Goal: Task Accomplishment & Management: Manage account settings

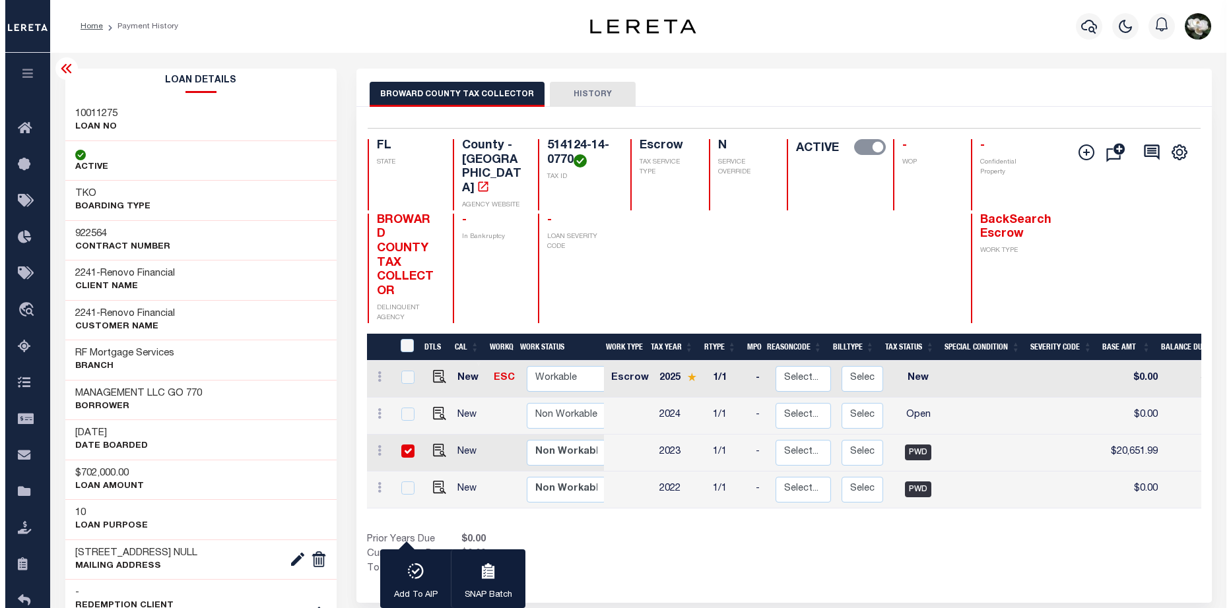
scroll to position [0, 463]
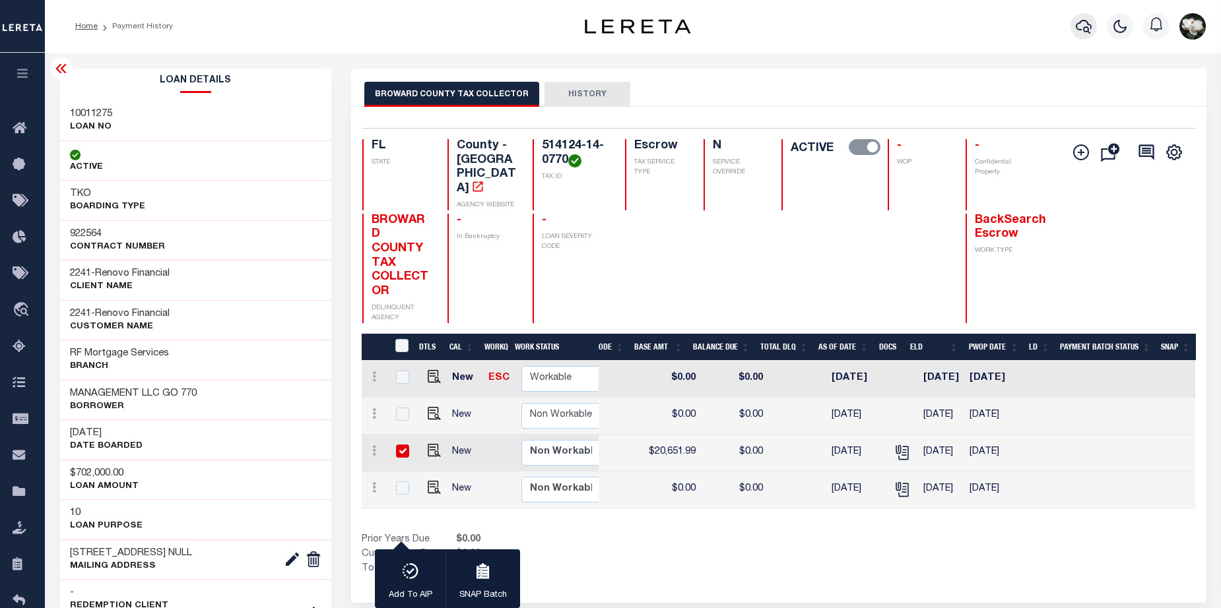
click at [1084, 31] on icon "button" at bounding box center [1084, 27] width 16 height 14
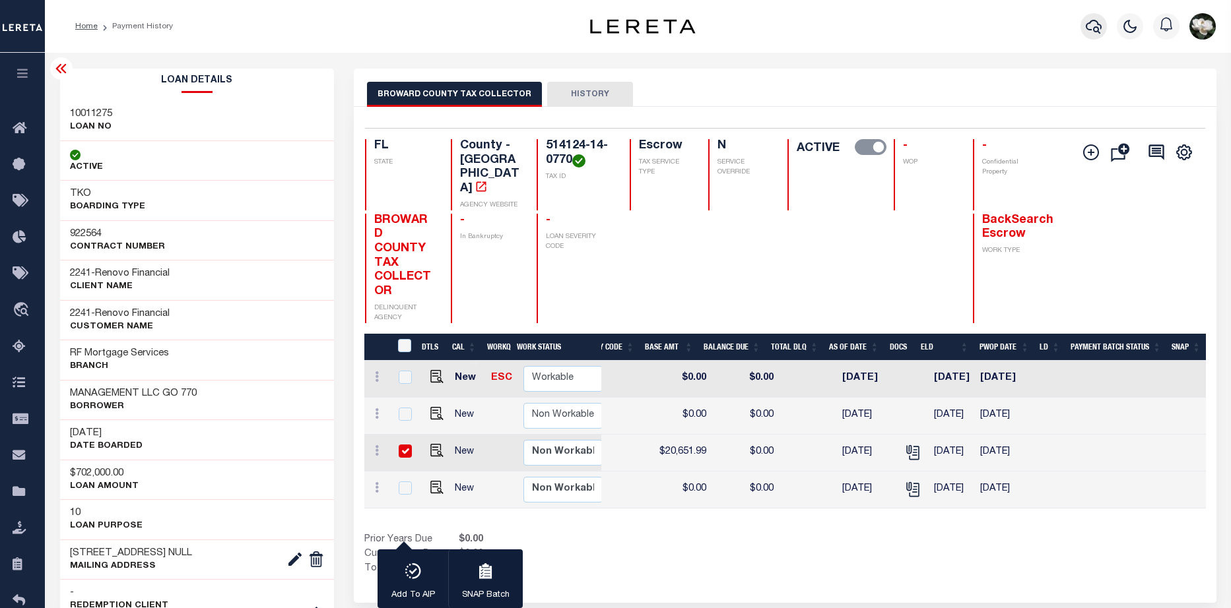
scroll to position [0, 455]
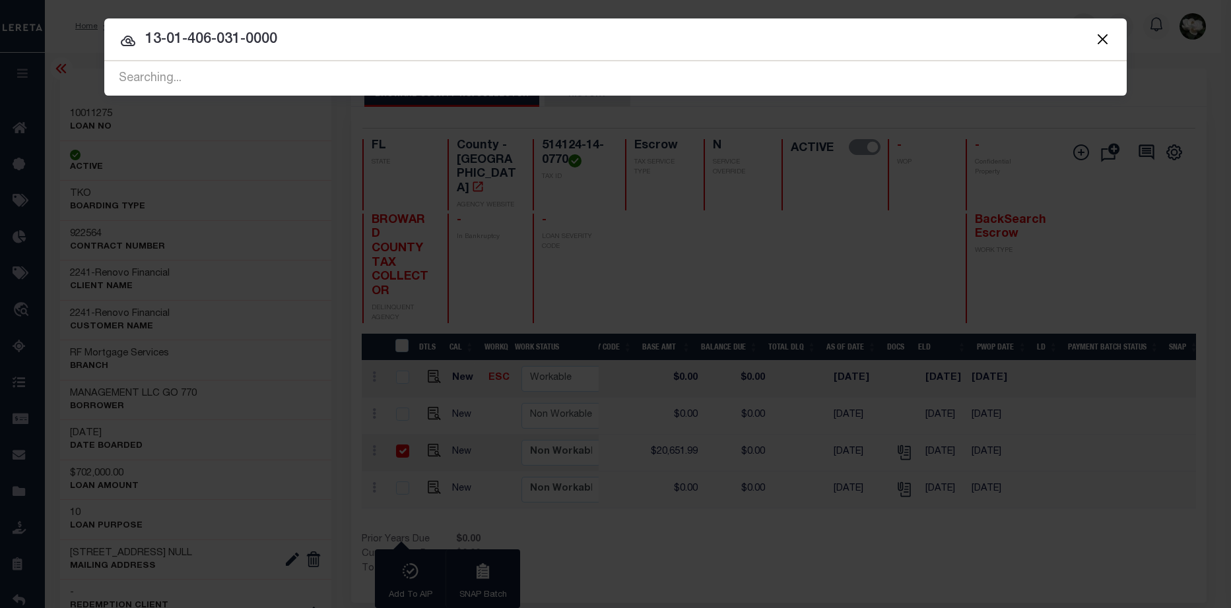
type input "13-01-406-031-0000"
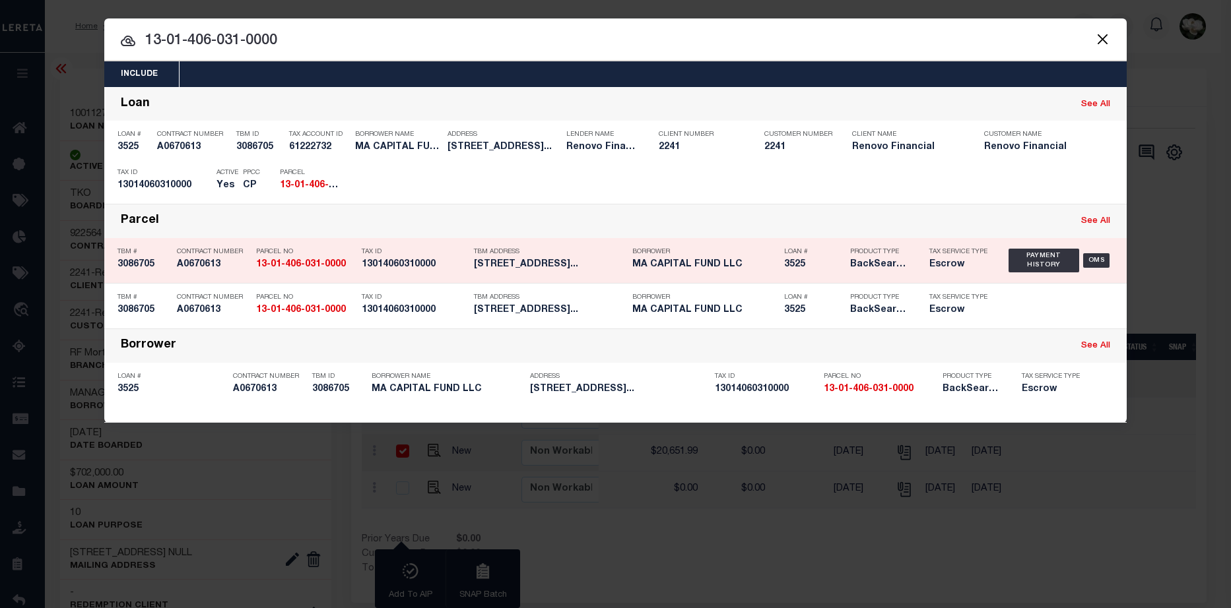
click at [779, 272] on div "Loan # 3525" at bounding box center [807, 261] width 66 height 38
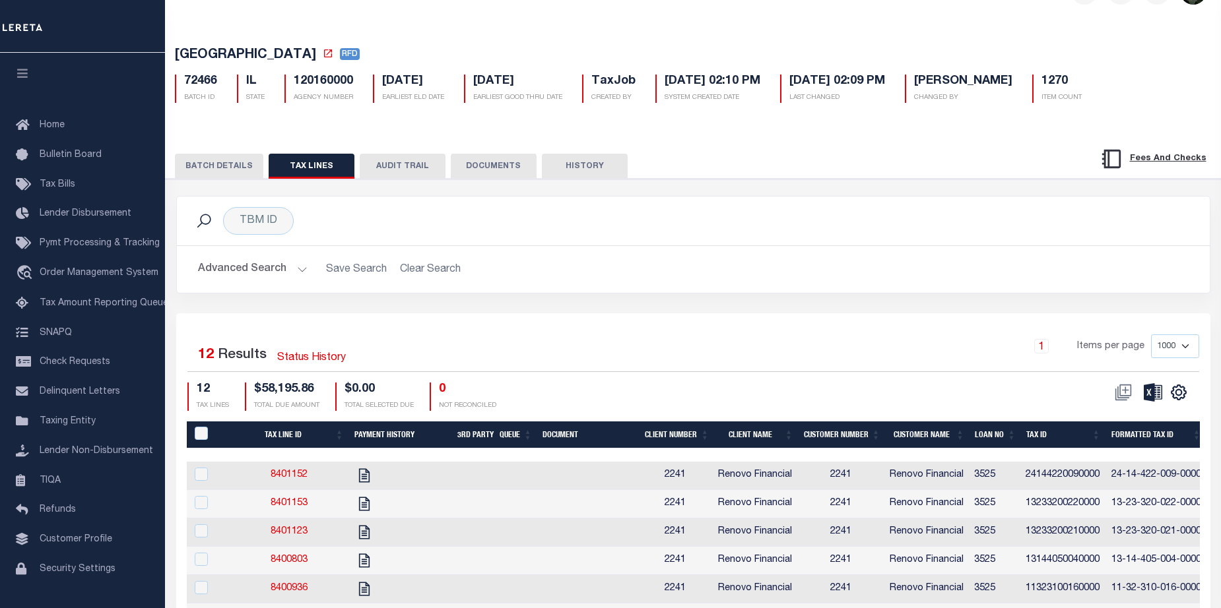
scroll to position [132, 0]
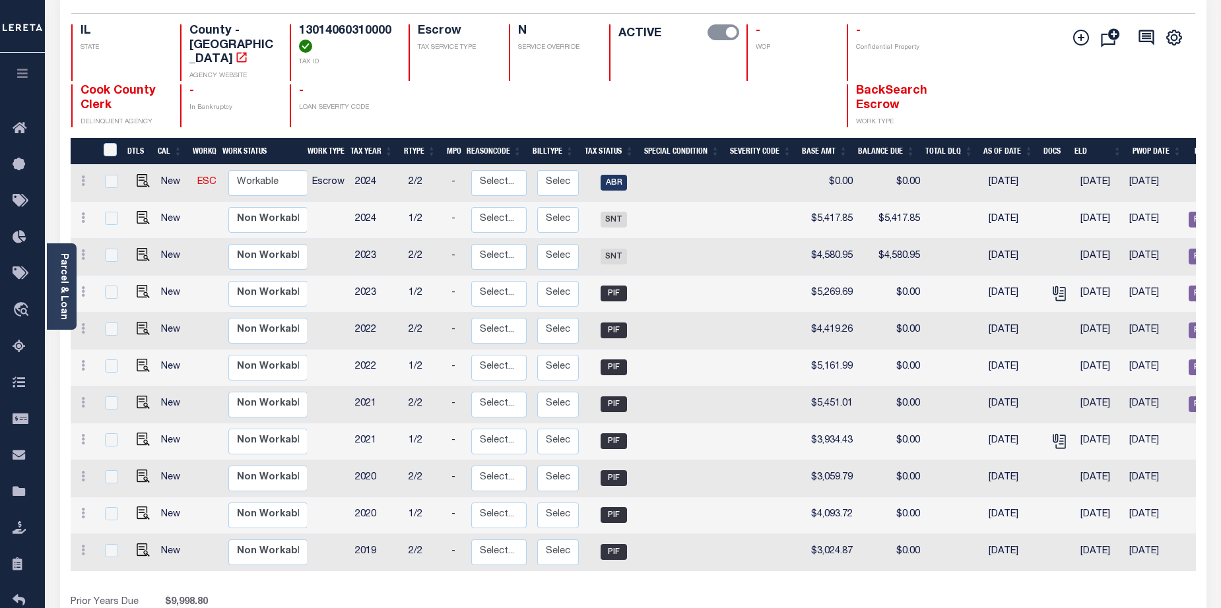
scroll to position [157, 0]
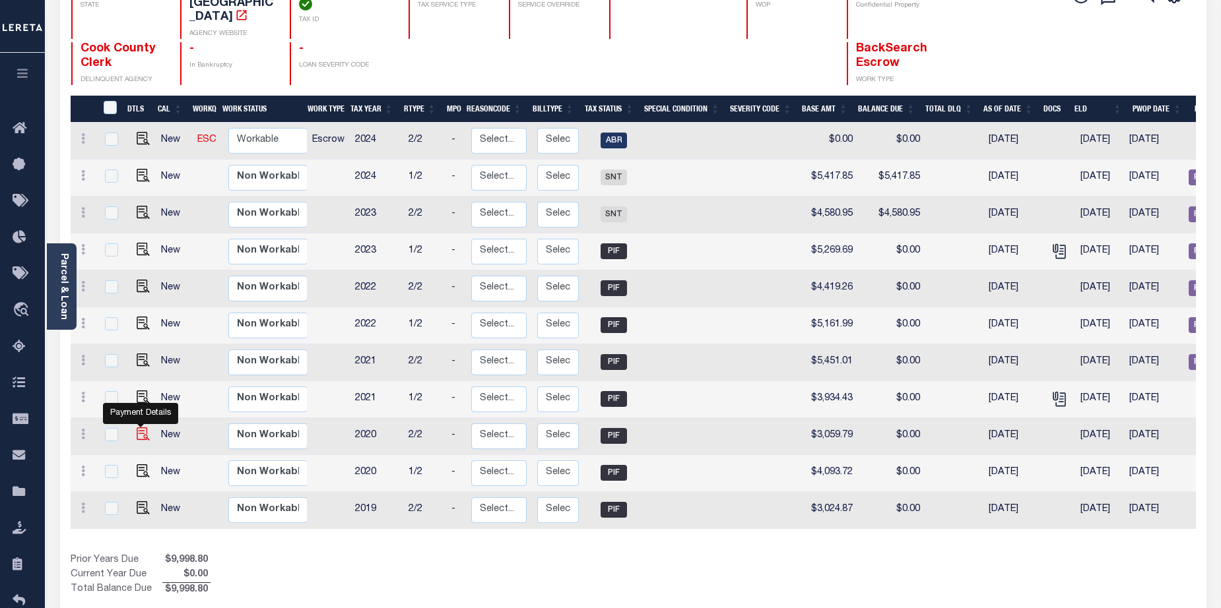
click at [142, 428] on img "" at bounding box center [143, 434] width 13 height 13
checkbox input "true"
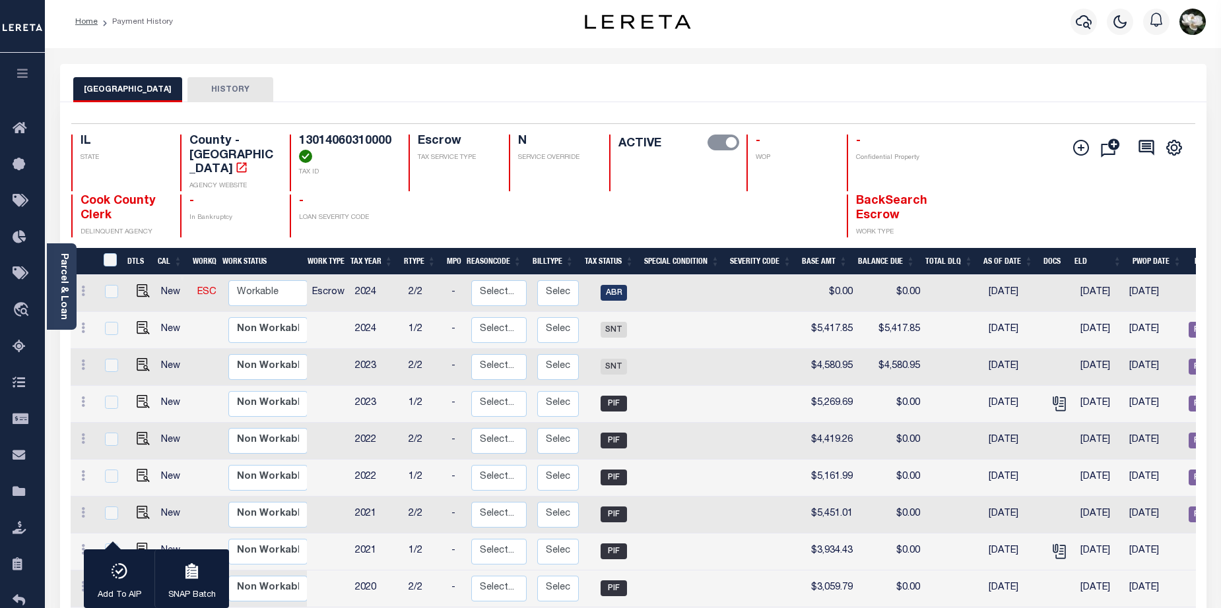
scroll to position [0, 0]
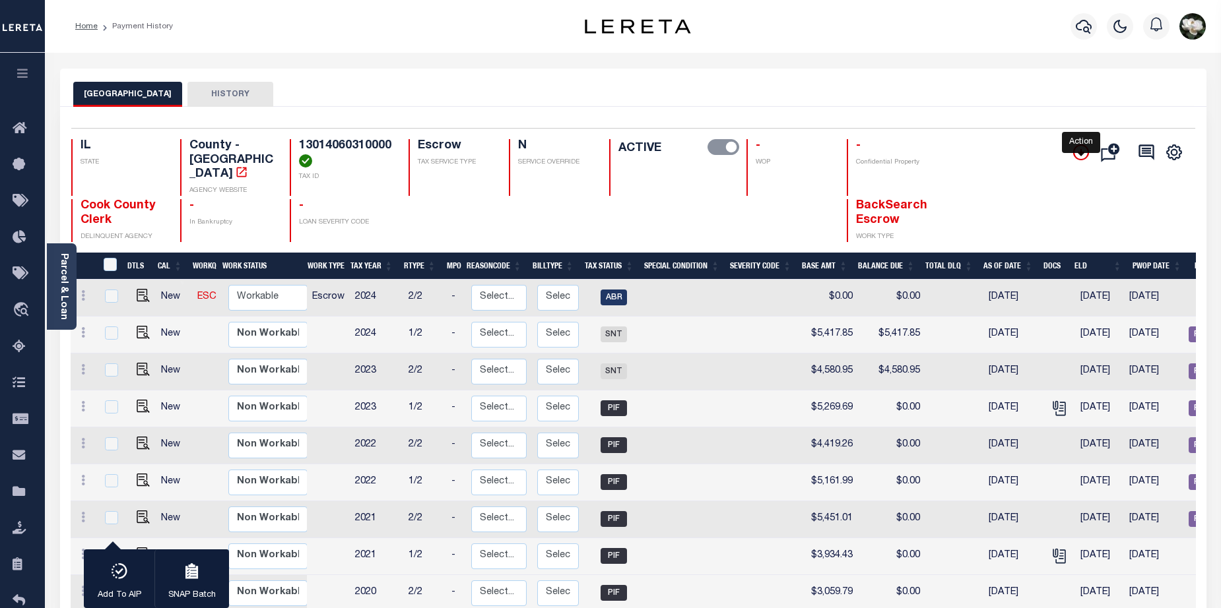
click at [1084, 152] on icon "" at bounding box center [1081, 153] width 16 height 16
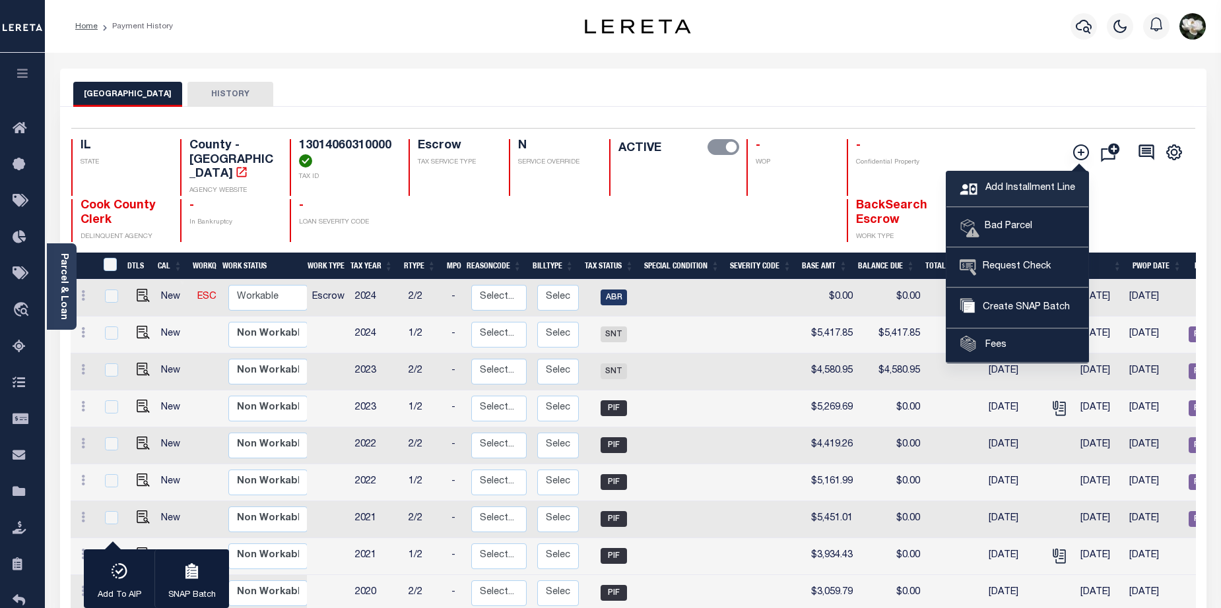
click at [1057, 190] on span "Add Installment Line" at bounding box center [1028, 188] width 93 height 15
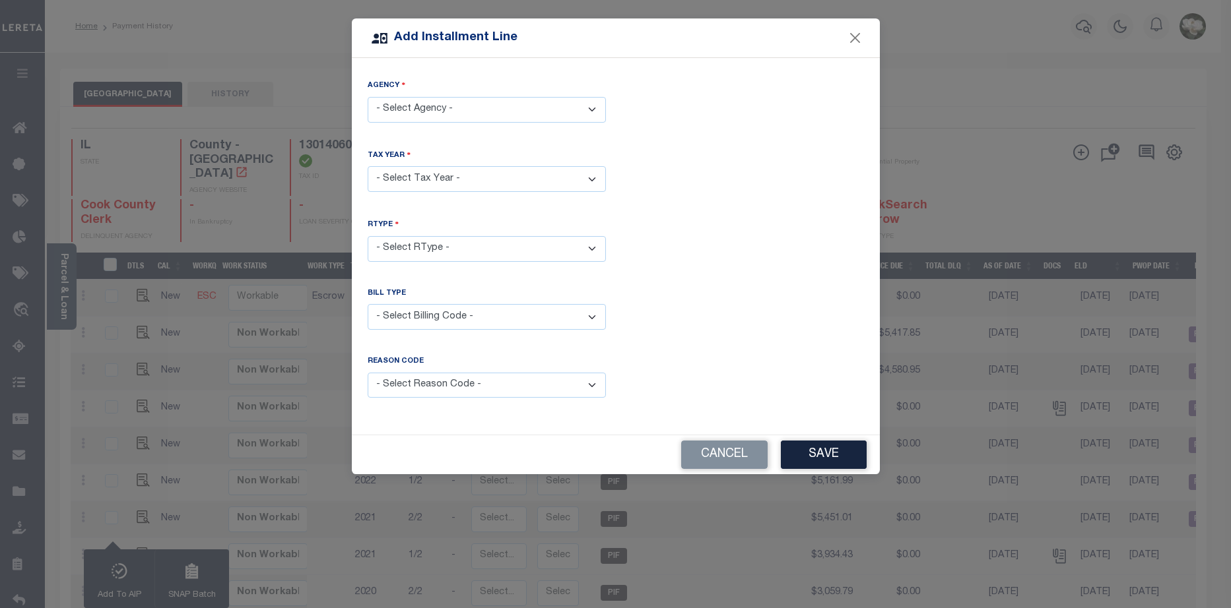
click at [542, 108] on select "- Select Agency - COOK COUNTY - County" at bounding box center [487, 110] width 238 height 26
select select "1703100000"
click at [368, 97] on select "- Select Agency - COOK COUNTY - County" at bounding box center [487, 110] width 238 height 26
click at [487, 170] on select "- Select Year - 2005 2006 2007 2008 2009 2010 2011 2012 2013 2014 2015 2016 201…" at bounding box center [487, 179] width 238 height 26
select select "2020"
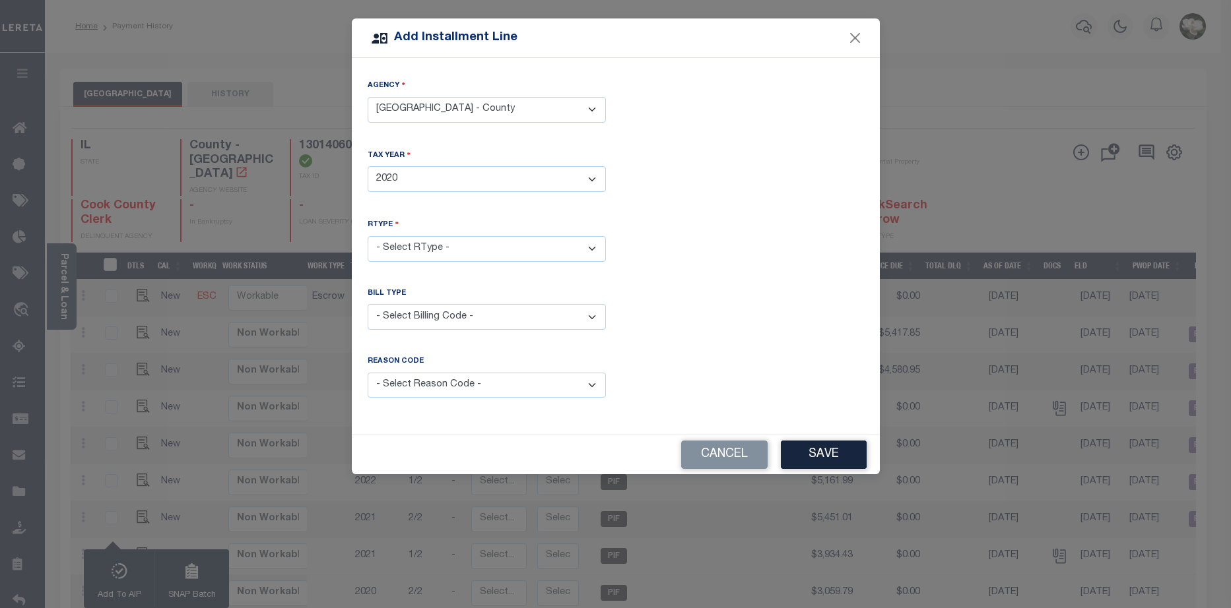
click at [368, 166] on select "- Select Year - 2005 2006 2007 2008 2009 2010 2011 2012 2013 2014 2015 2016 201…" at bounding box center [487, 179] width 238 height 26
click at [482, 243] on select "- Select RType - 1/2 2/2" at bounding box center [487, 249] width 238 height 26
select select "1"
click at [368, 236] on select "- Select RType - 1/2 2/2" at bounding box center [487, 249] width 238 height 26
click at [589, 313] on select "- Select Billing Code - Regular Delinquent Supplemental Corrected/Adjusted Bill…" at bounding box center [487, 317] width 238 height 26
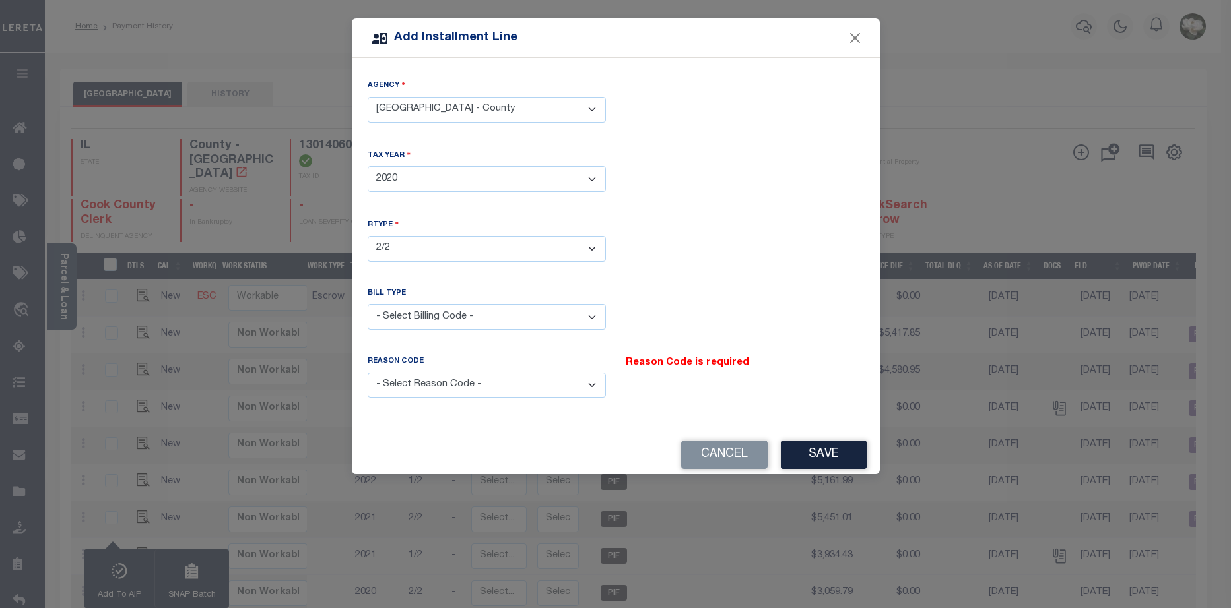
select select "5"
click at [368, 304] on select "- Select Billing Code - Regular Delinquent Supplemental Corrected/Adjusted Bill…" at bounding box center [487, 317] width 238 height 26
click at [589, 385] on select "- Select Reason Code - Payment Reversal Taxable Value Change Assessment Change …" at bounding box center [487, 386] width 238 height 26
select select "8"
click at [368, 373] on select "- Select Reason Code - Payment Reversal Taxable Value Change Assessment Change …" at bounding box center [487, 386] width 238 height 26
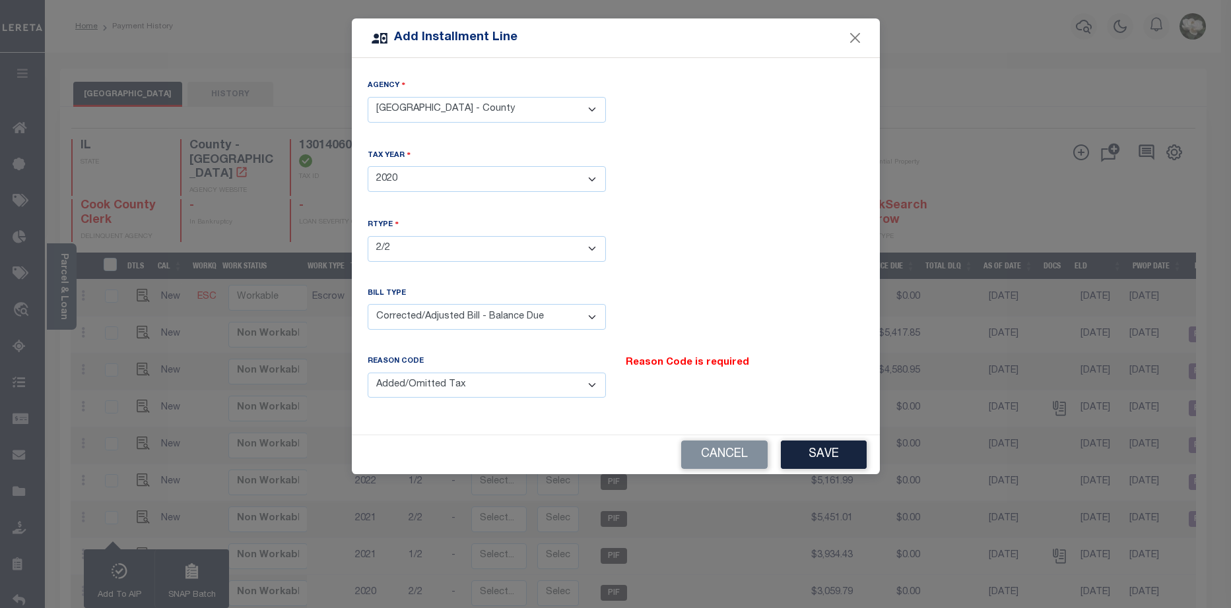
click at [592, 314] on select "- Select Billing Code - Regular Delinquent Supplemental Corrected/Adjusted Bill…" at bounding box center [487, 317] width 238 height 26
click at [368, 304] on select "- Select Billing Code - Regular Delinquent Supplemental Corrected/Adjusted Bill…" at bounding box center [487, 317] width 238 height 26
click at [591, 382] on select "- Select Reason Code - Payment Reversal Taxable Value Change Assessment Change …" at bounding box center [487, 386] width 238 height 26
click at [705, 208] on div "Tax Year - Select Year - 2005 2006 2007 2008 2009 2010 2011 2012 2013 2014 2015…" at bounding box center [616, 181] width 516 height 64
click at [588, 310] on select "- Select Billing Code - Regular Delinquent Supplemental Corrected/Adjusted Bill…" at bounding box center [487, 317] width 238 height 26
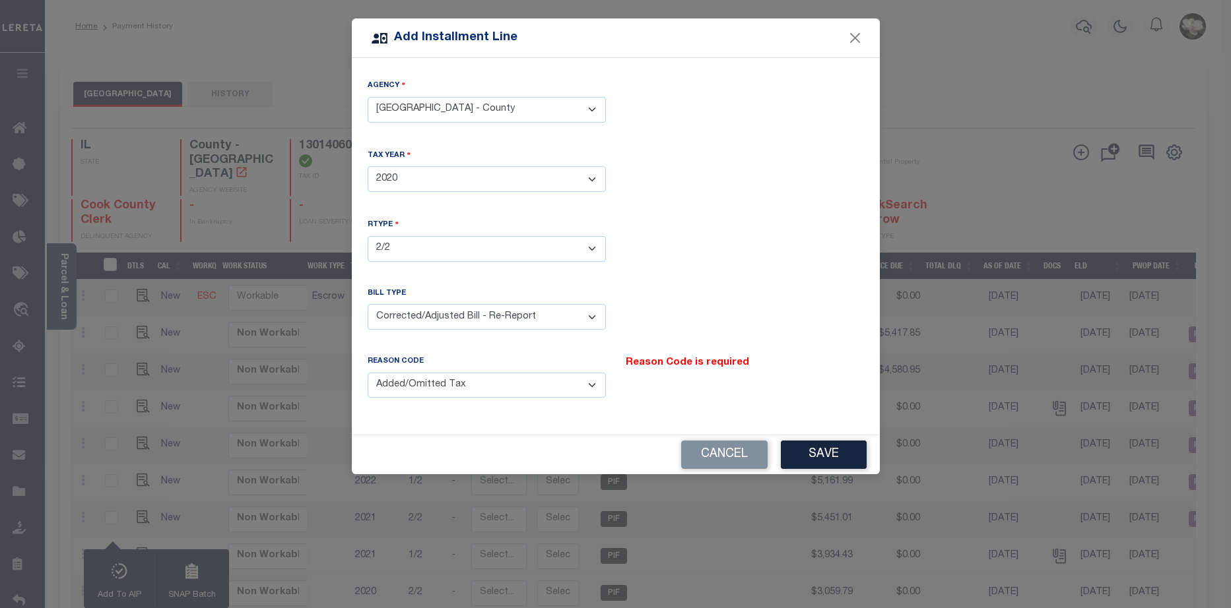
select select "5"
click at [368, 304] on select "- Select Billing Code - Regular Delinquent Supplemental Corrected/Adjusted Bill…" at bounding box center [487, 317] width 238 height 26
click at [595, 380] on select "- Select Reason Code - Payment Reversal Taxable Value Change Assessment Change …" at bounding box center [487, 386] width 238 height 26
click at [368, 373] on select "- Select Reason Code - Payment Reversal Taxable Value Change Assessment Change …" at bounding box center [487, 386] width 238 height 26
click at [804, 443] on button "Save" at bounding box center [824, 455] width 86 height 28
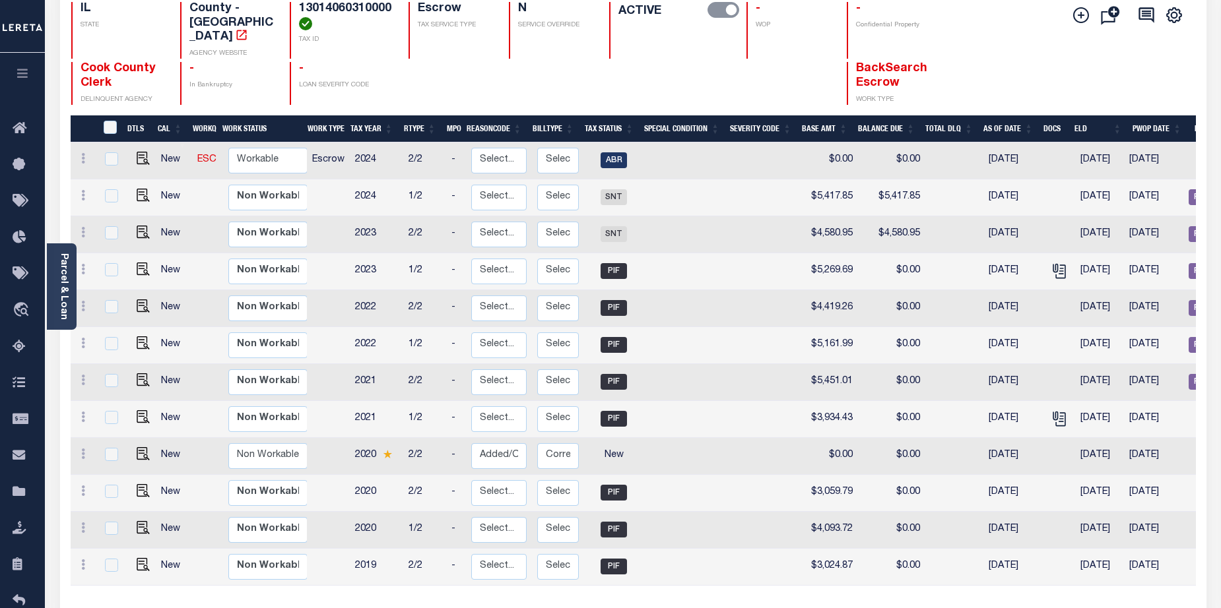
scroll to position [141, 0]
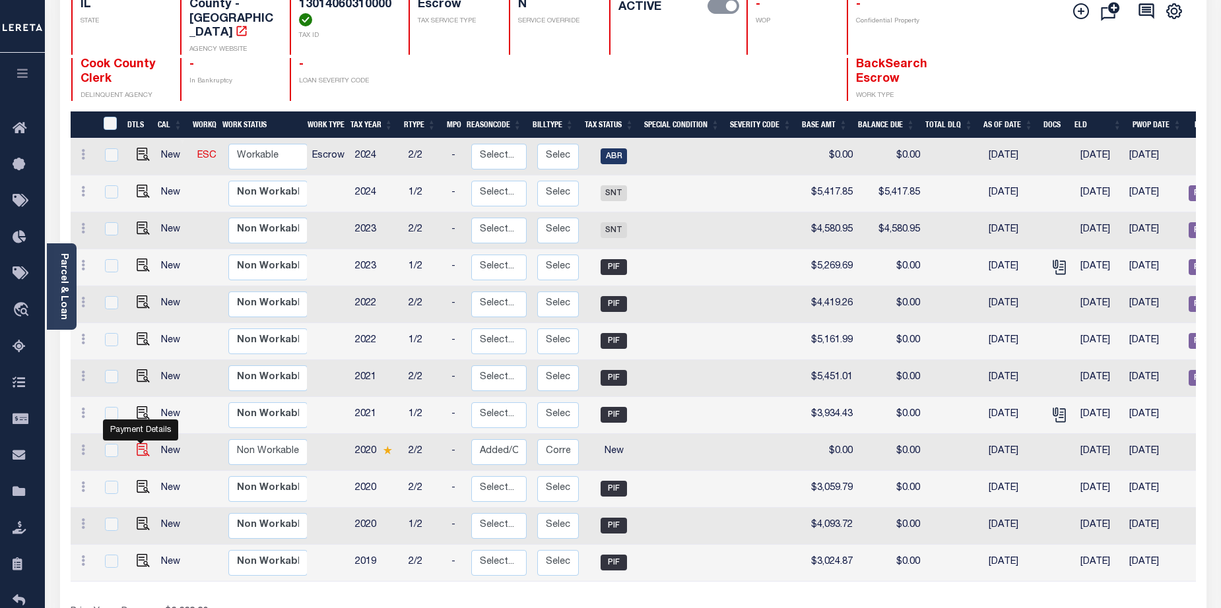
click at [140, 443] on img at bounding box center [143, 449] width 13 height 13
checkbox input "true"
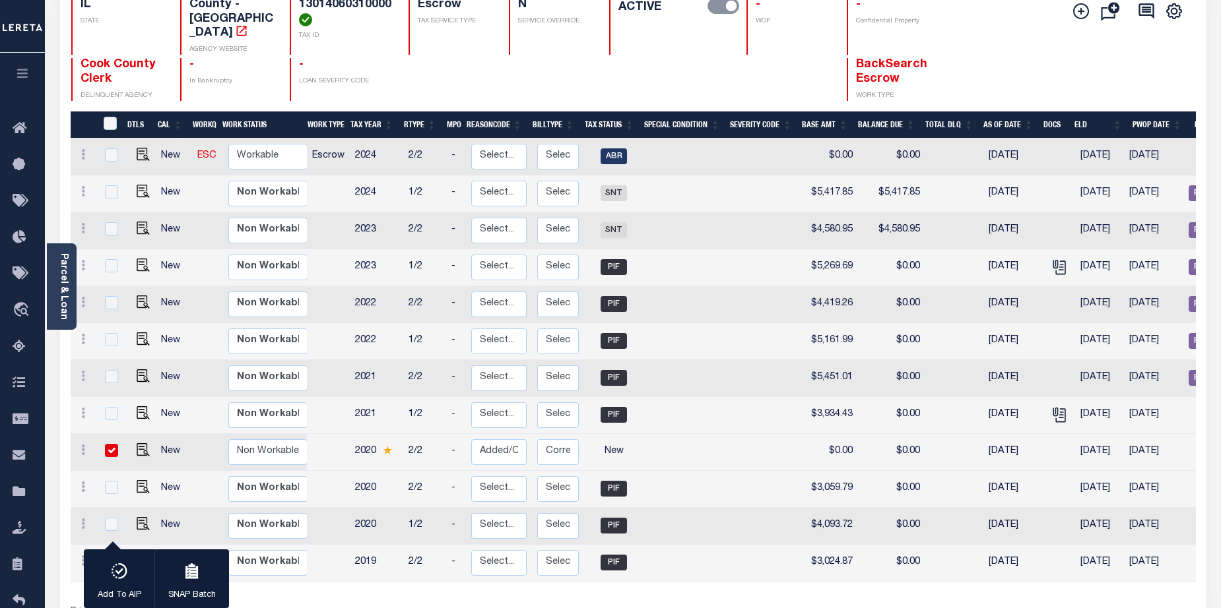
scroll to position [0, 0]
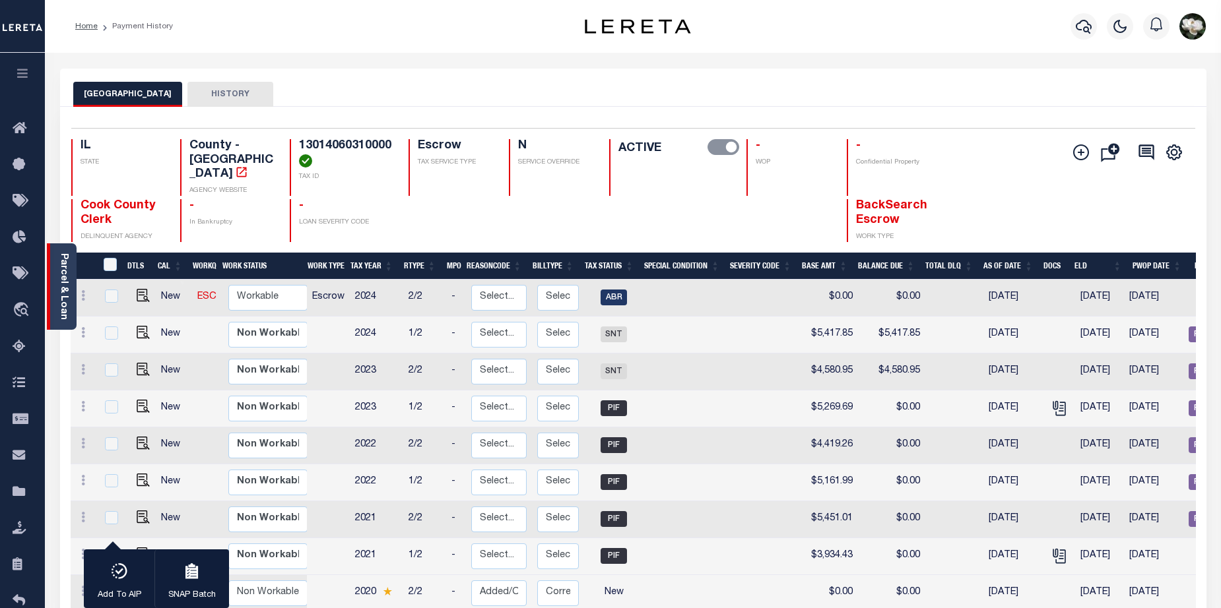
click at [63, 302] on link "Parcel & Loan" at bounding box center [63, 286] width 9 height 67
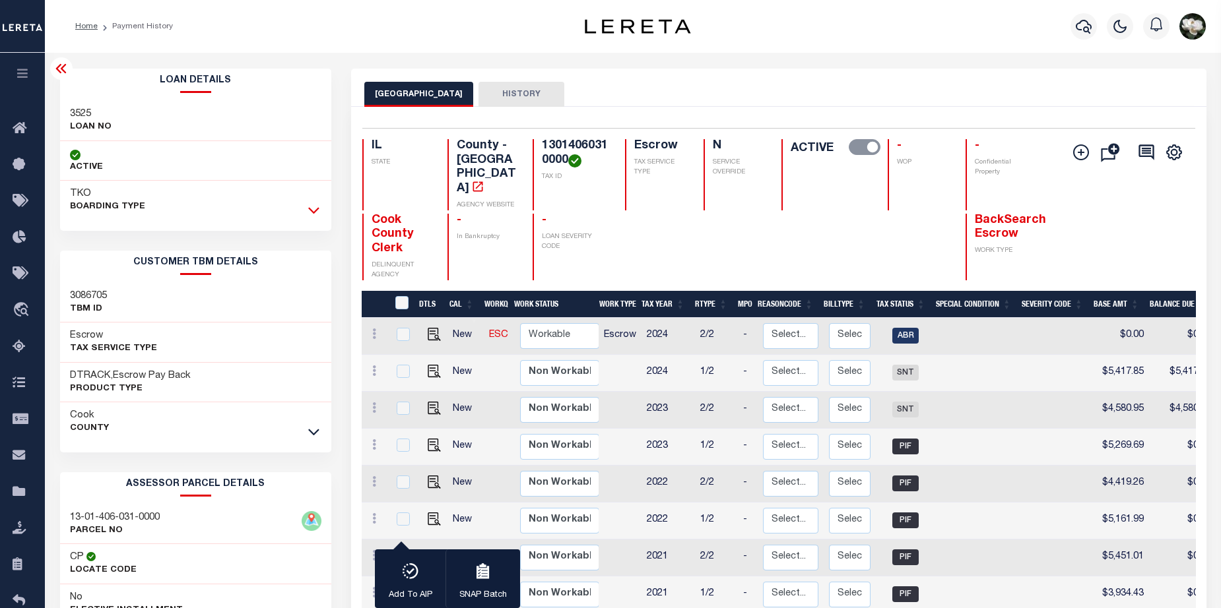
click at [315, 210] on icon at bounding box center [313, 210] width 11 height 14
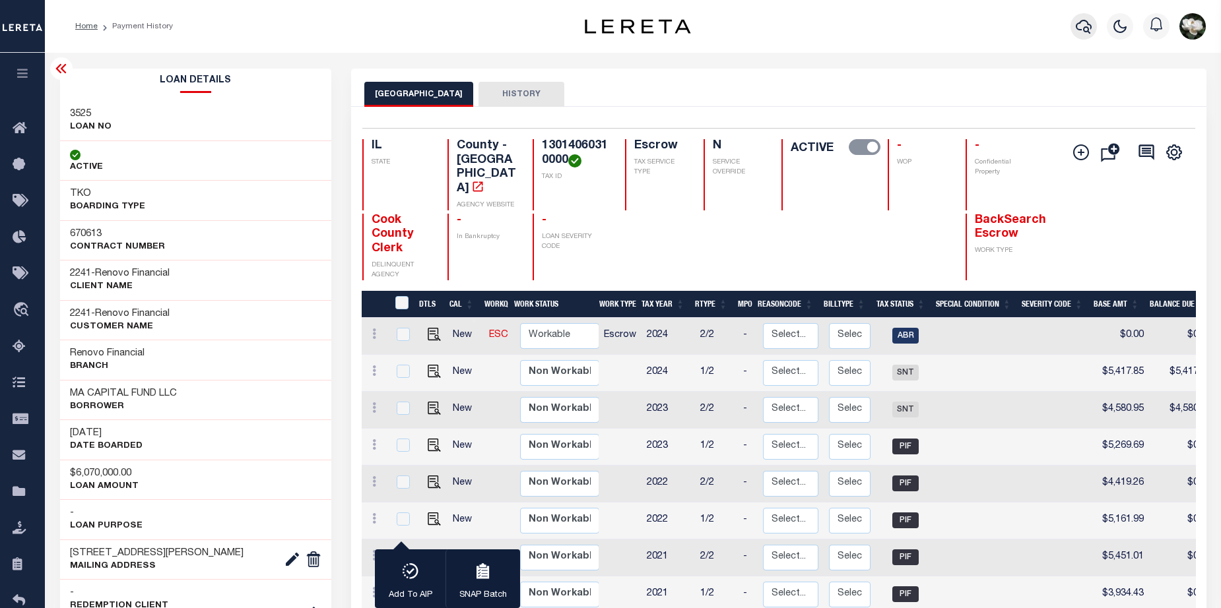
click at [1084, 30] on icon "button" at bounding box center [1084, 27] width 16 height 14
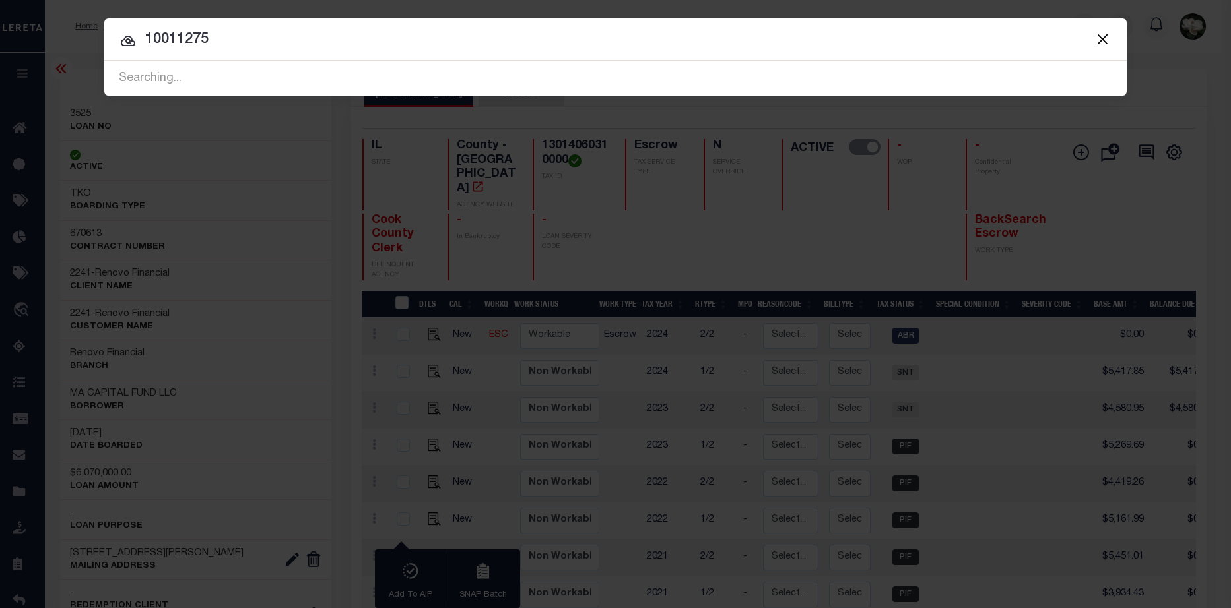
type input "10011275"
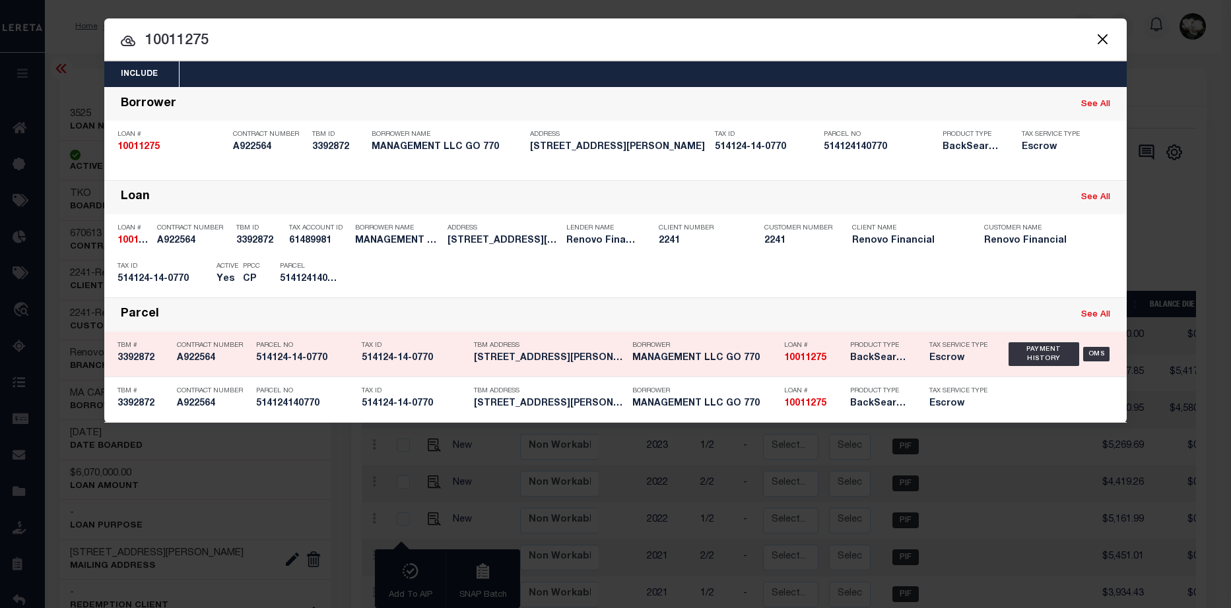
click at [723, 366] on div "Borrower MANAGEMENT LLC GO 770" at bounding box center [704, 354] width 145 height 38
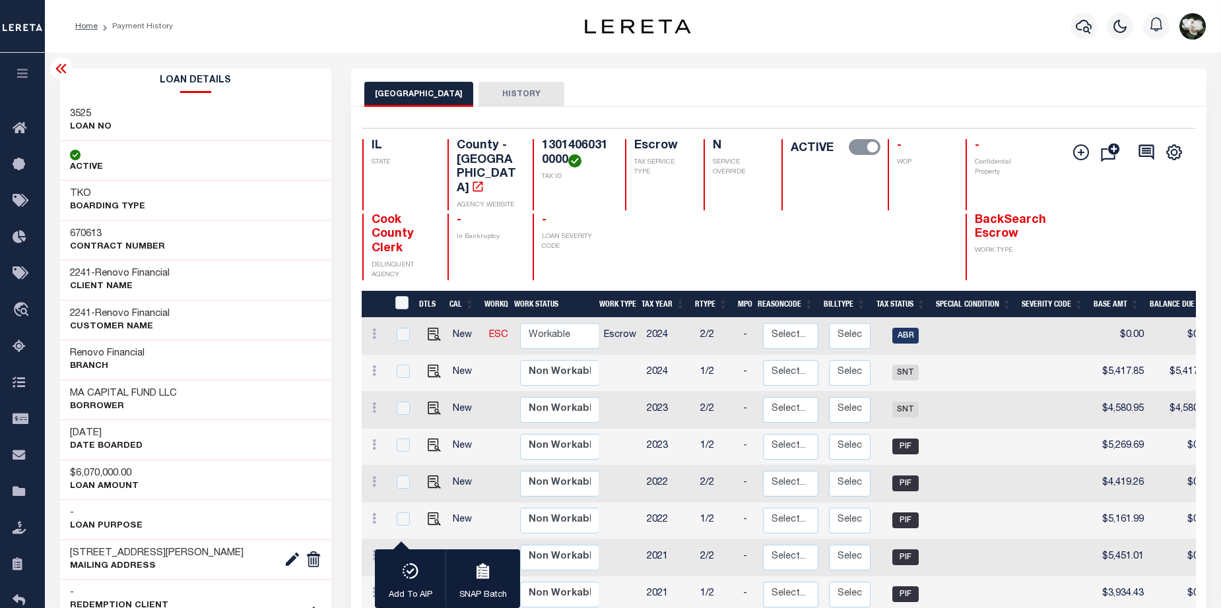
click at [61, 67] on icon at bounding box center [60, 68] width 11 height 9
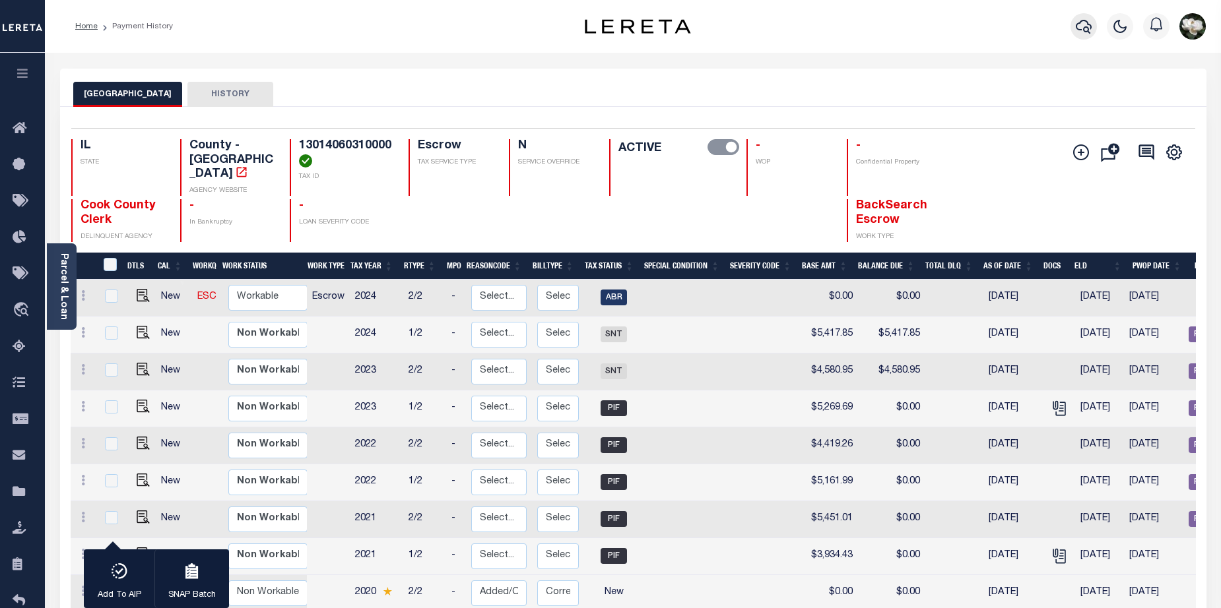
click at [1080, 30] on icon "button" at bounding box center [1084, 26] width 16 height 16
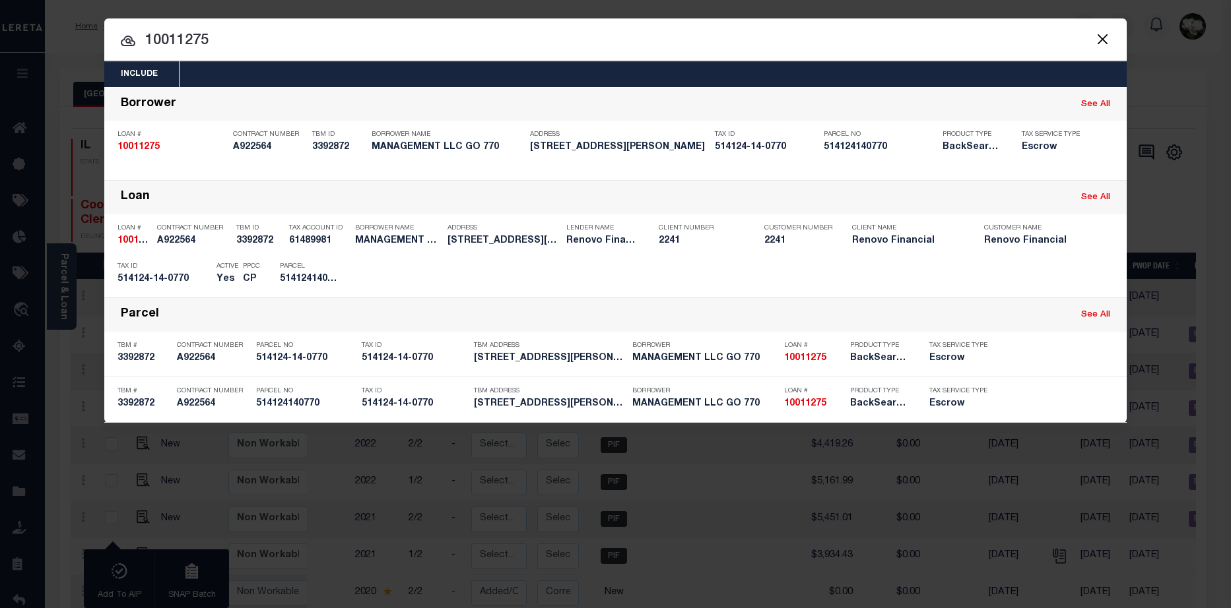
type input "10011275"
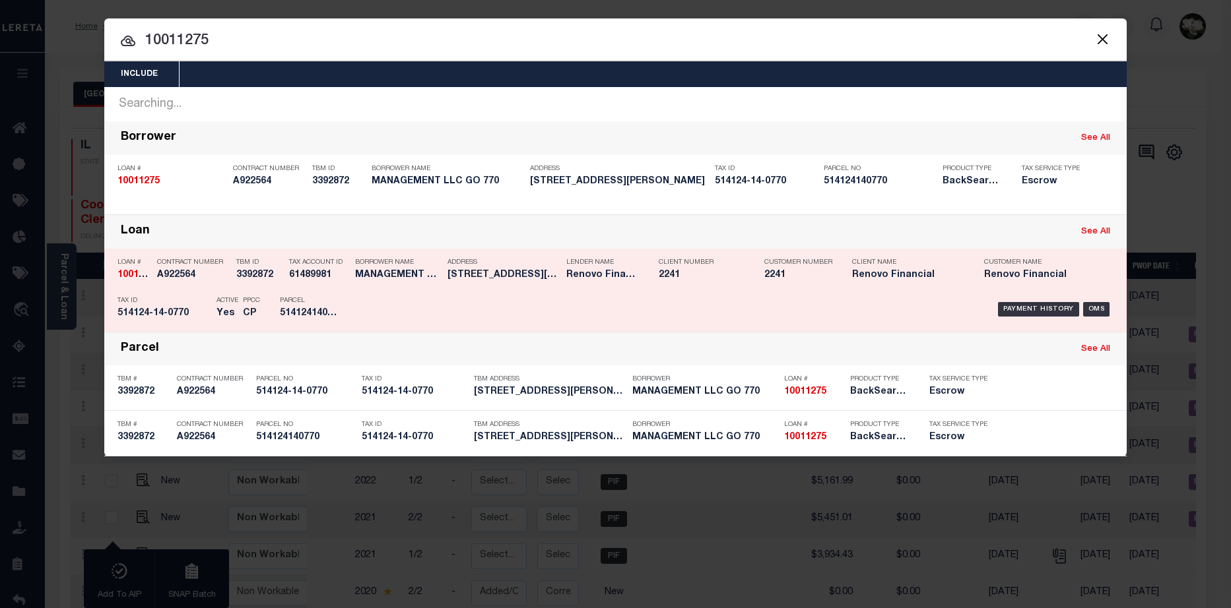
click at [715, 269] on div "Client Number 2241" at bounding box center [702, 271] width 86 height 38
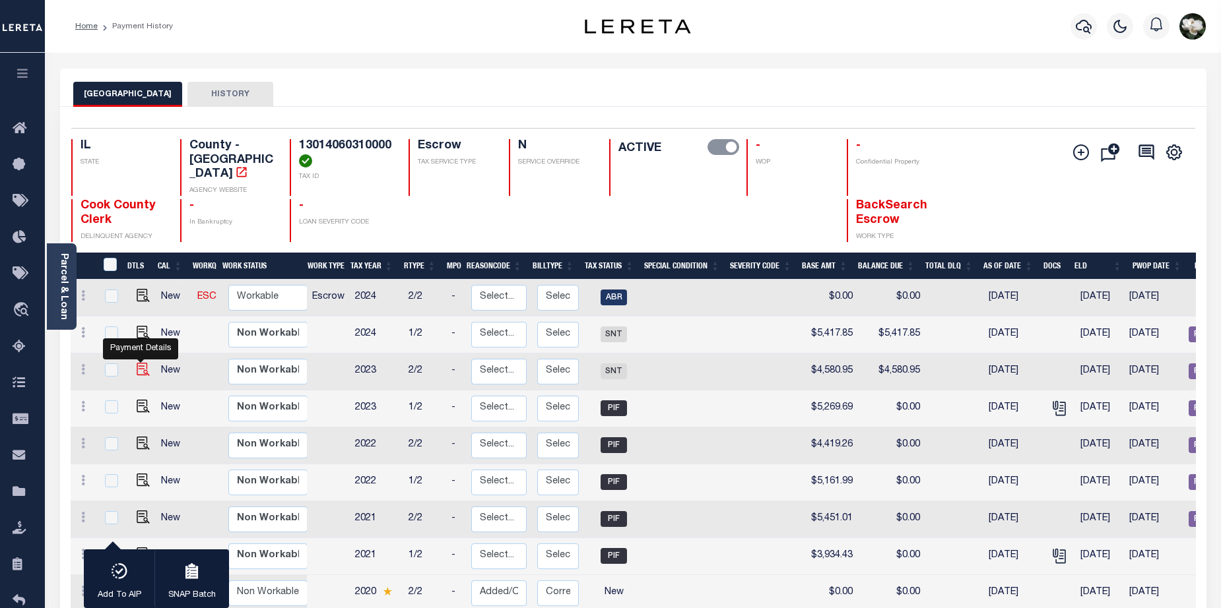
click at [141, 363] on img at bounding box center [143, 369] width 13 height 13
checkbox input "true"
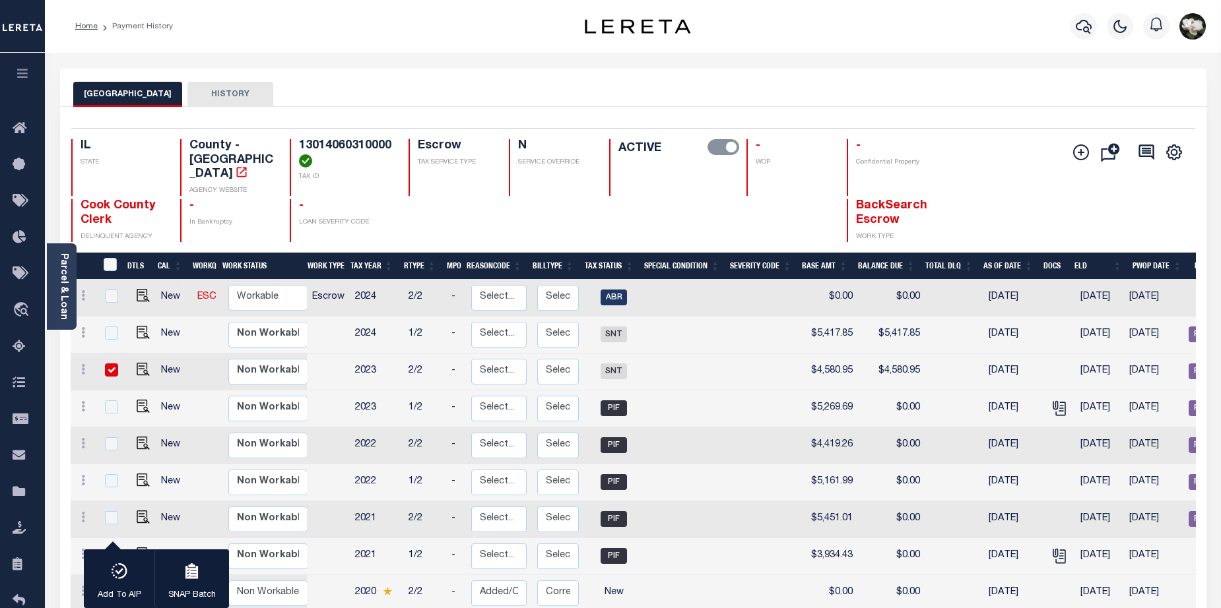
click at [108, 364] on input "checkbox" at bounding box center [111, 370] width 13 height 13
checkbox input "false"
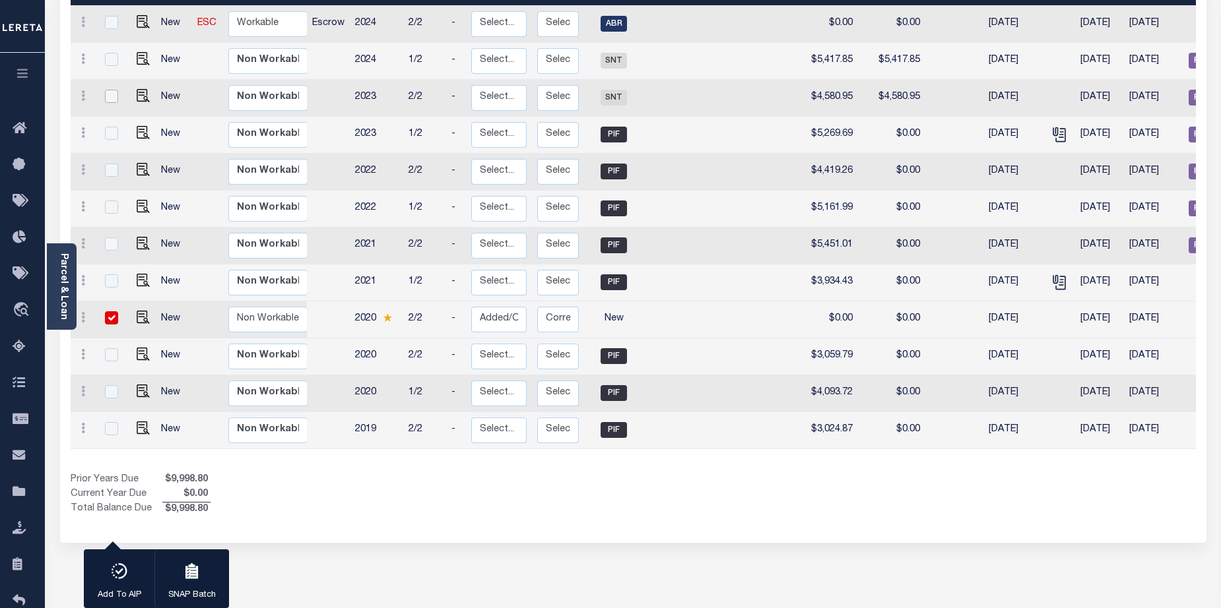
scroll to position [198, 0]
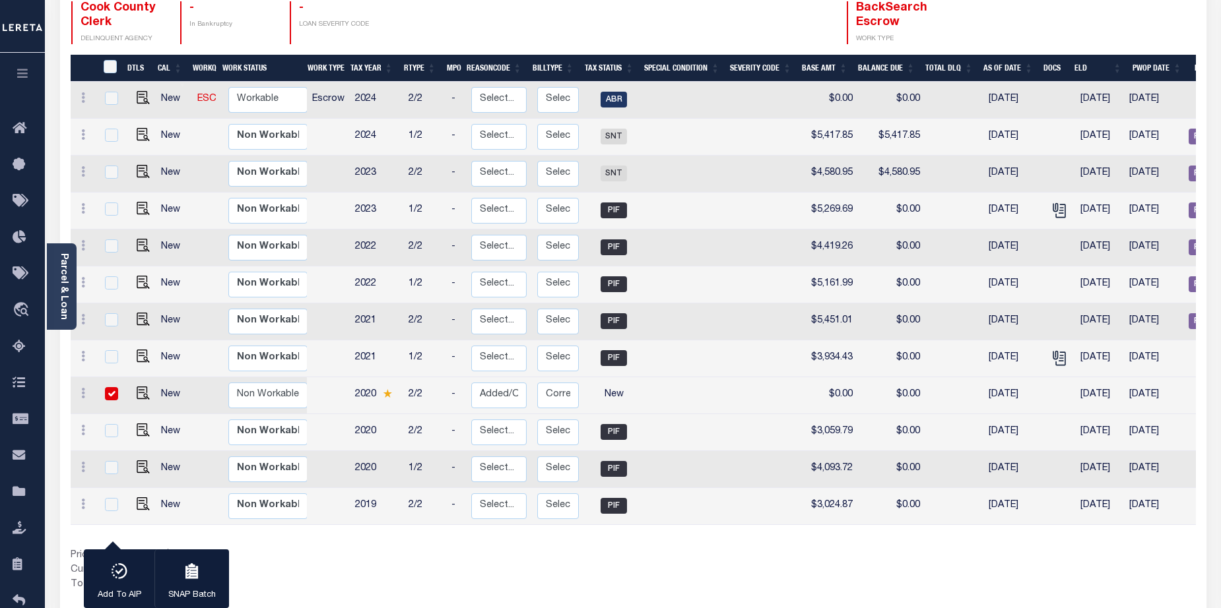
click at [106, 387] on input "checkbox" at bounding box center [111, 393] width 13 height 13
checkbox input "false"
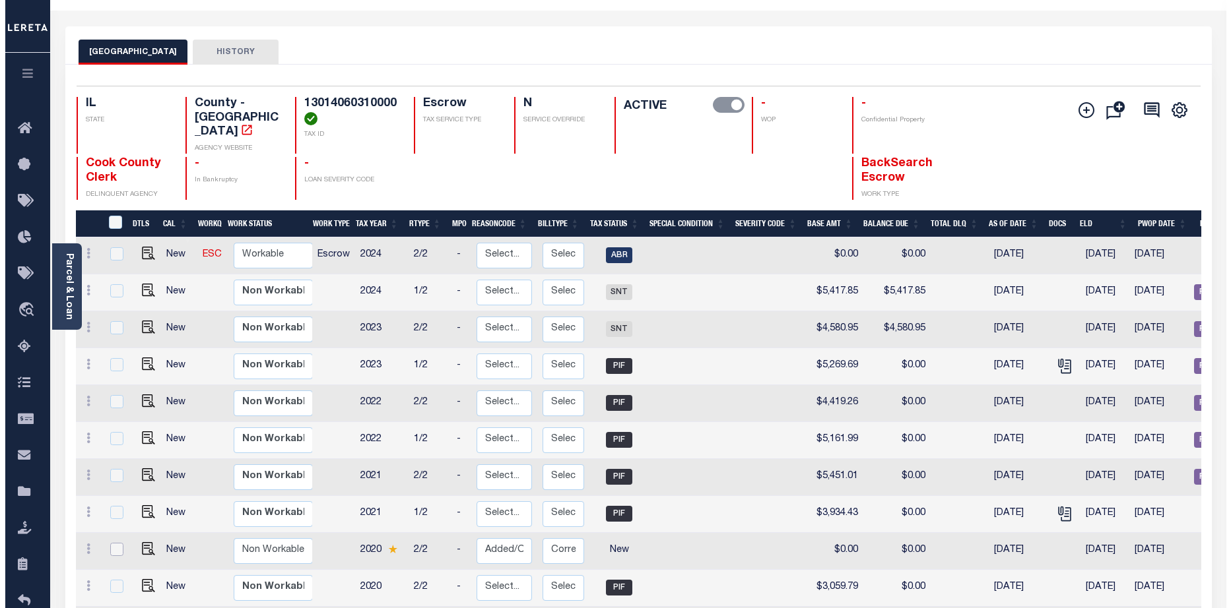
scroll to position [0, 0]
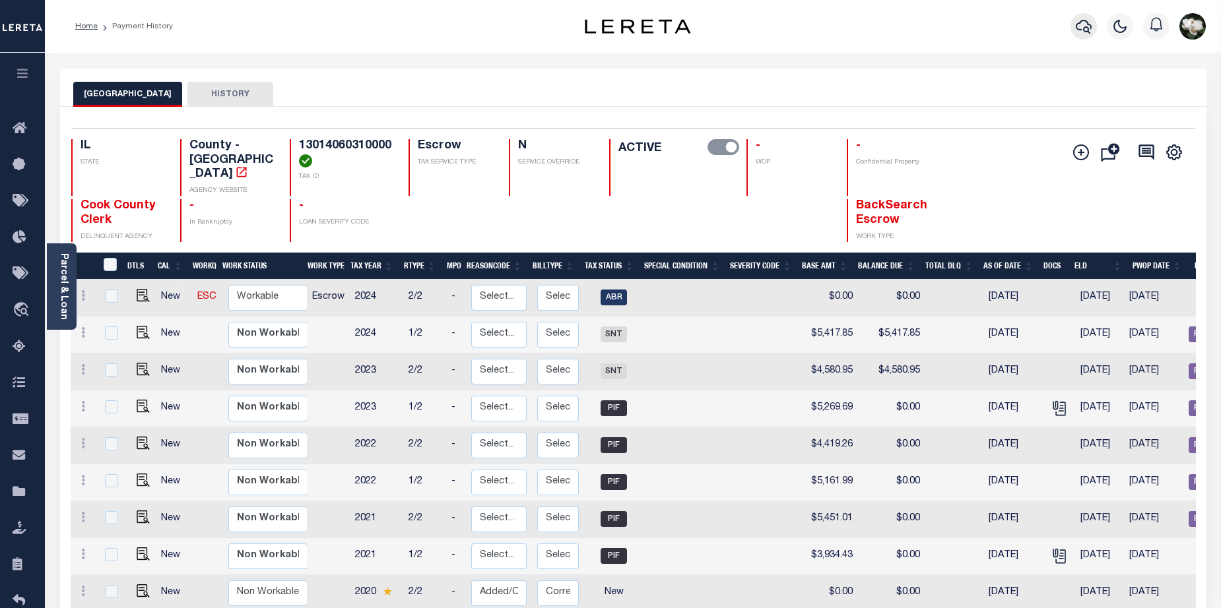
click at [1086, 34] on icon "button" at bounding box center [1084, 26] width 16 height 16
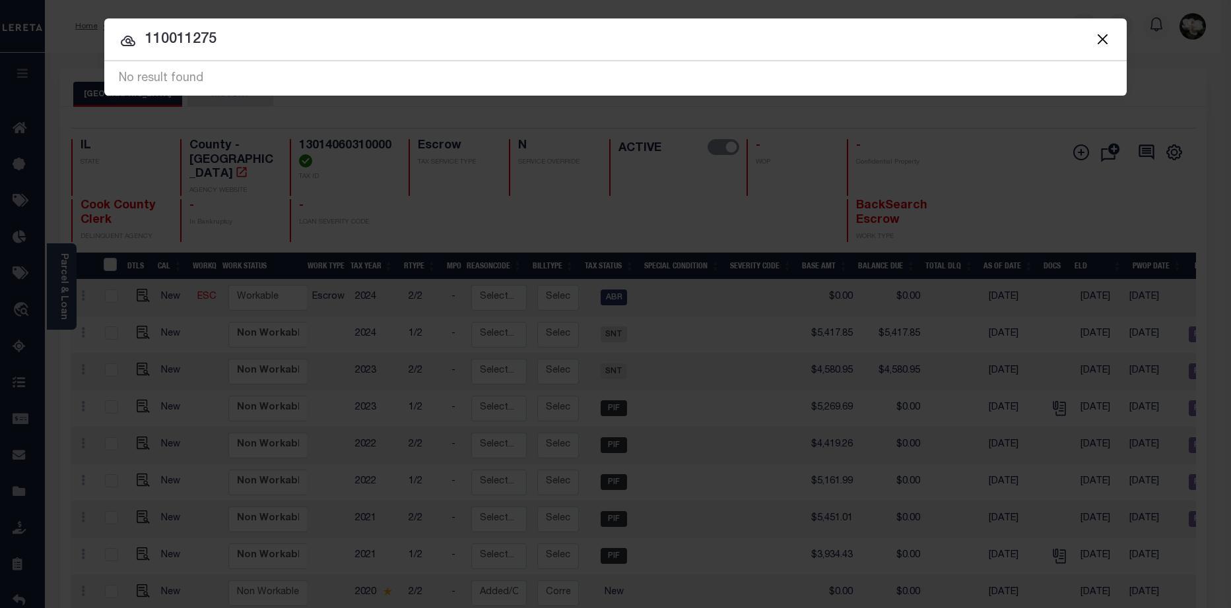
click at [1093, 44] on button "Close" at bounding box center [1101, 38] width 17 height 17
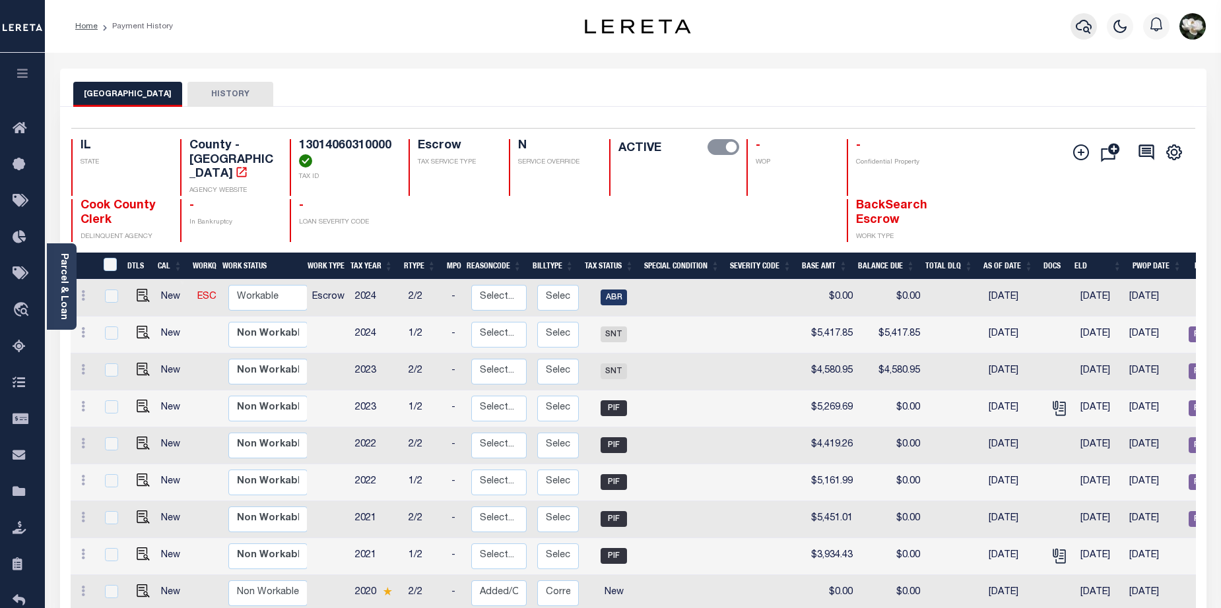
click at [1086, 22] on icon "button" at bounding box center [1084, 27] width 16 height 14
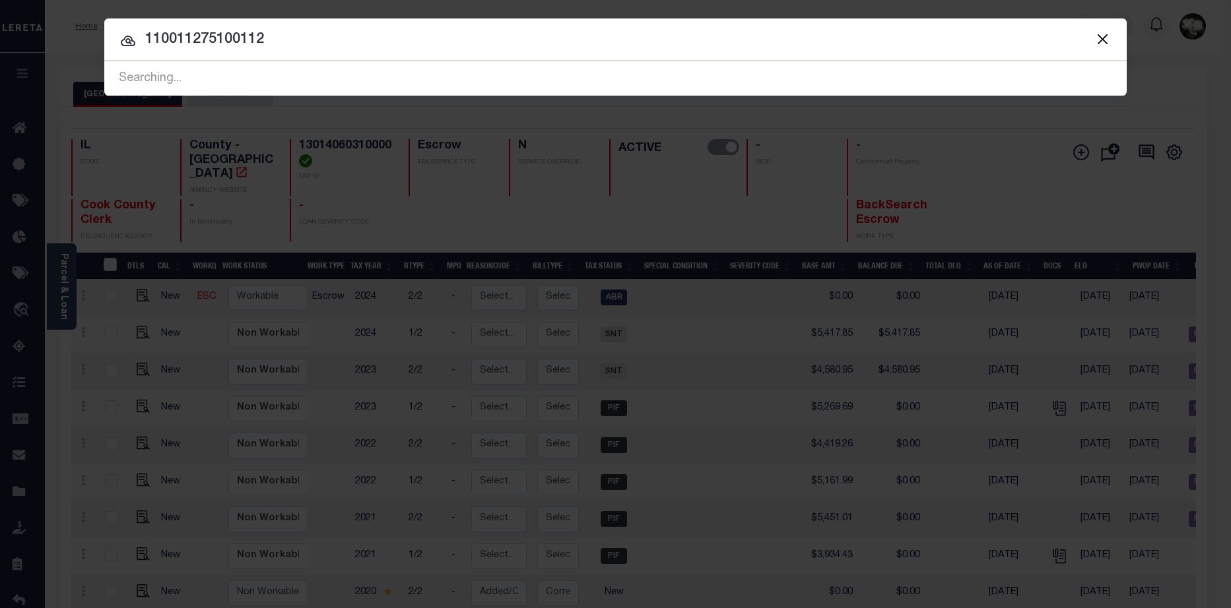
click at [1103, 43] on button "Close" at bounding box center [1101, 38] width 17 height 17
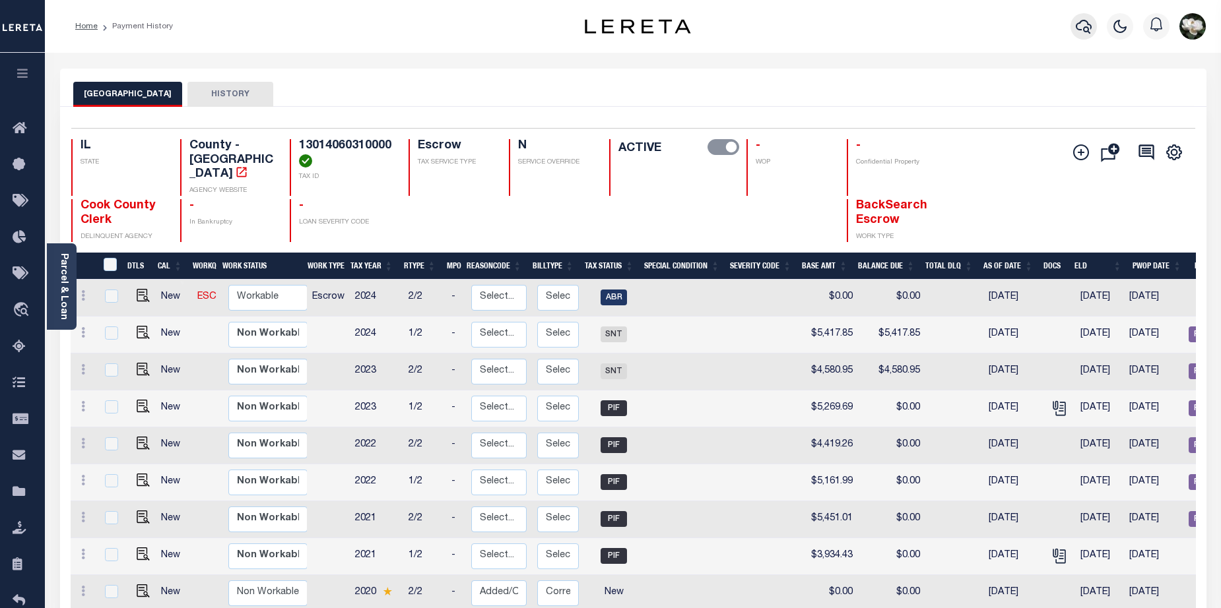
click at [1072, 30] on button "button" at bounding box center [1083, 26] width 26 height 26
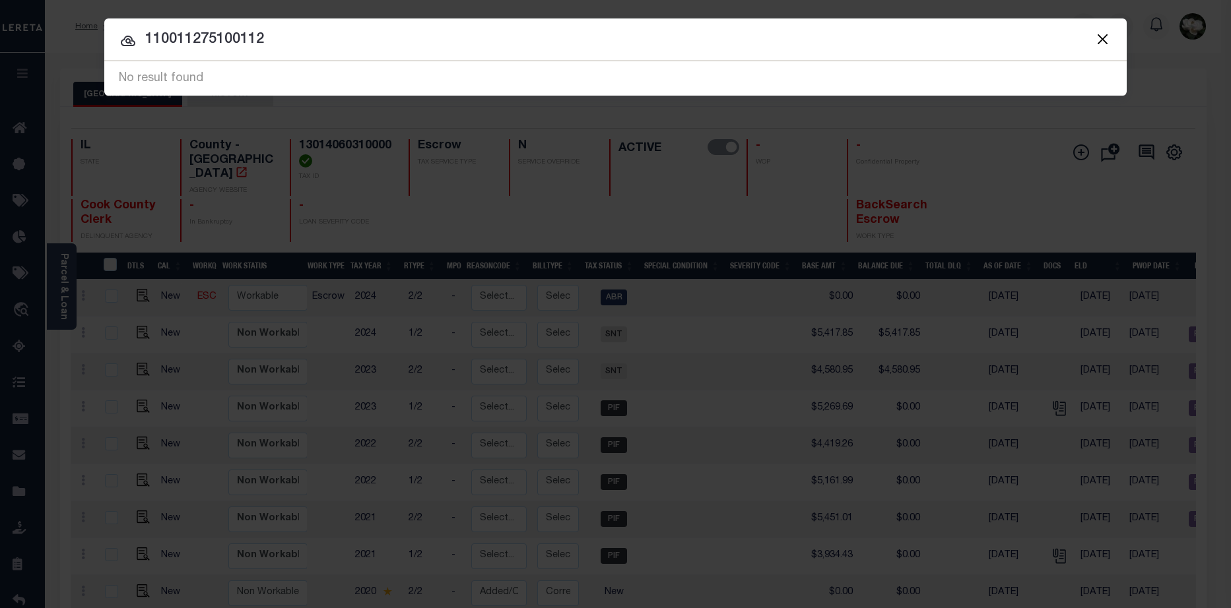
drag, startPoint x: 334, startPoint y: 37, endPoint x: 127, endPoint y: 39, distance: 207.2
click at [127, 61] on div "110011275100112 10011275 No result found No result found" at bounding box center [615, 78] width 1022 height 34
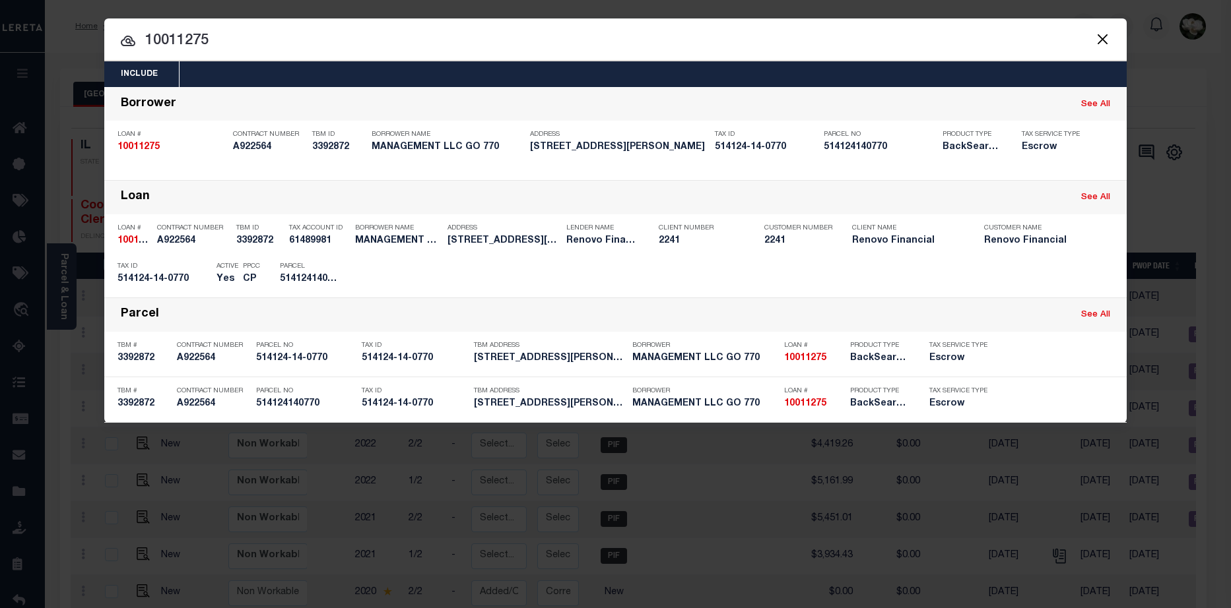
type input "10011275"
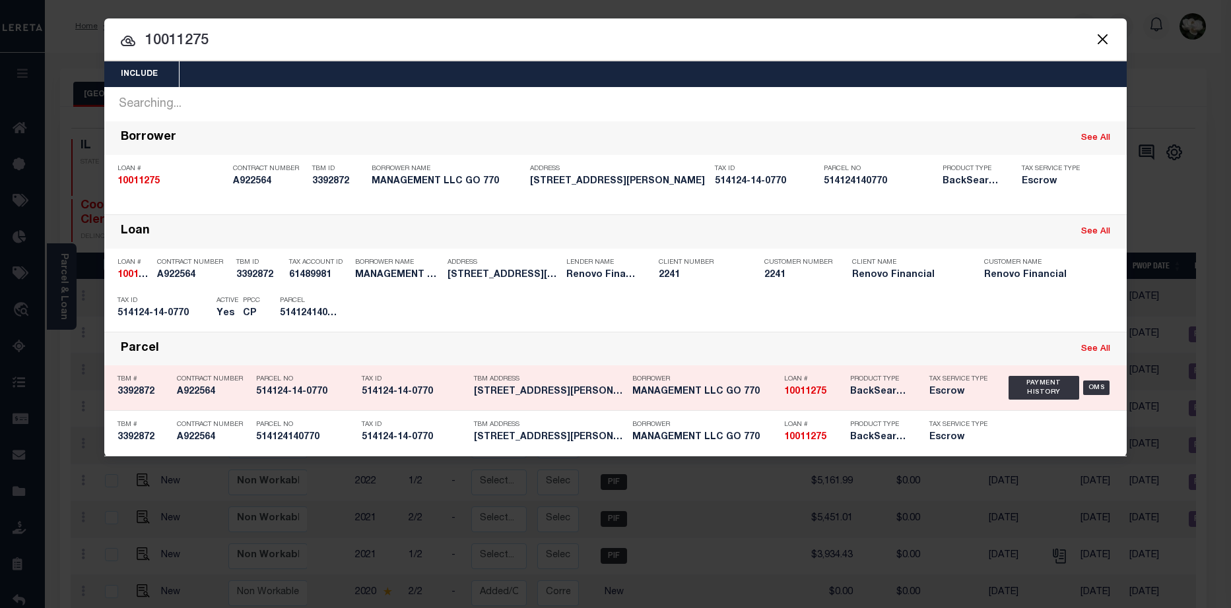
click at [806, 395] on strong "10011275" at bounding box center [805, 391] width 42 height 9
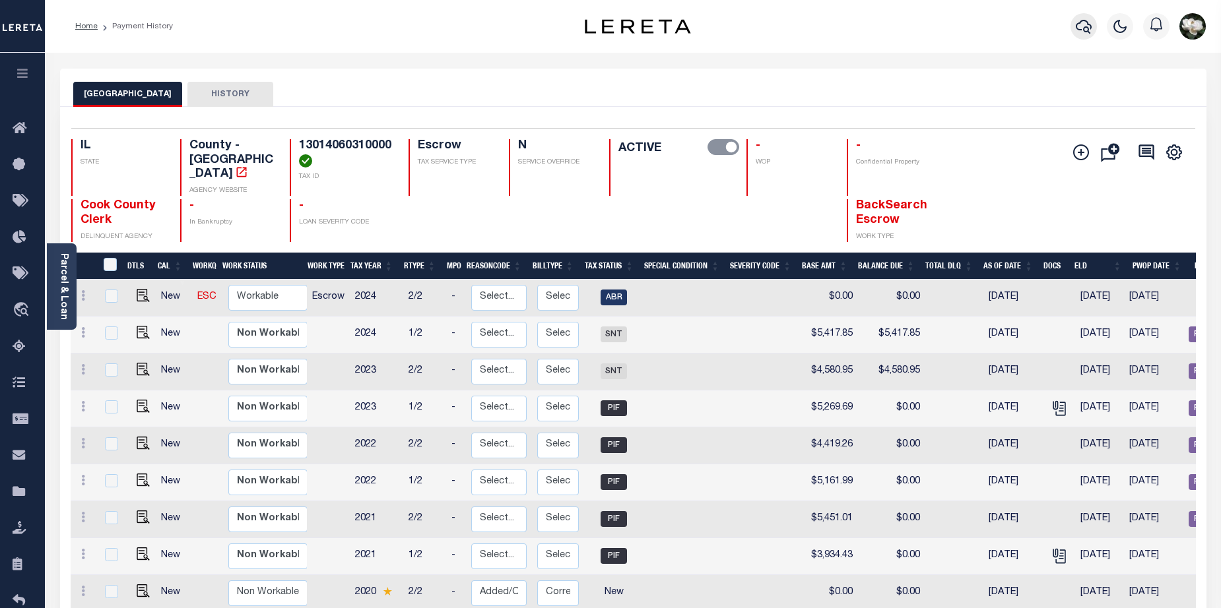
click at [1089, 36] on button "button" at bounding box center [1083, 26] width 26 height 26
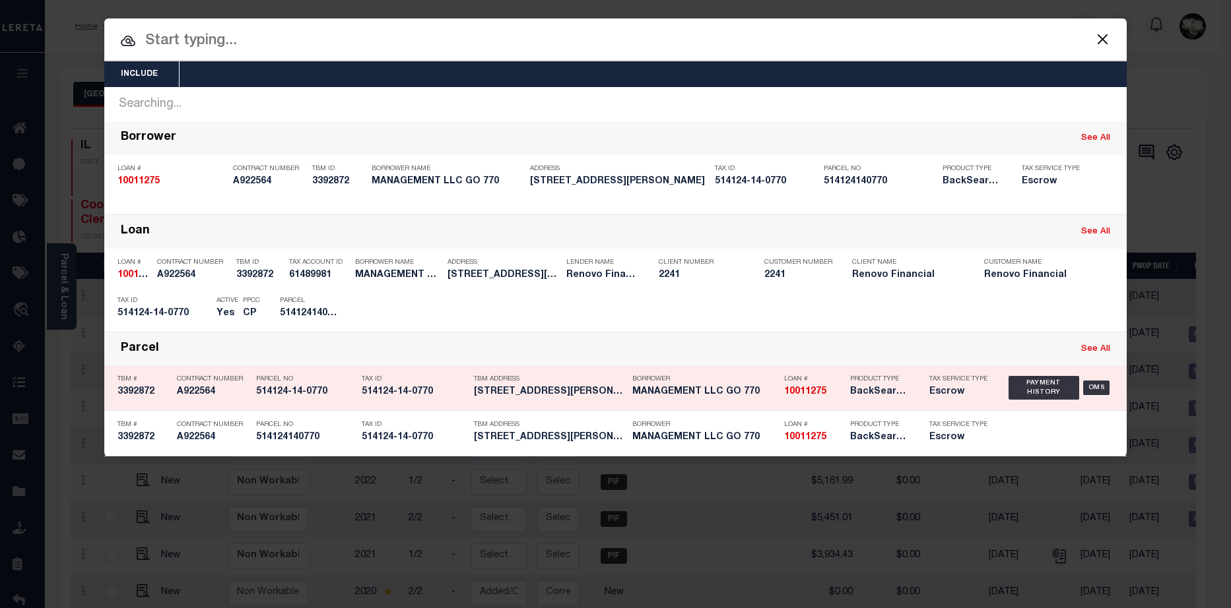
click at [812, 383] on p "Loan #" at bounding box center [813, 379] width 59 height 8
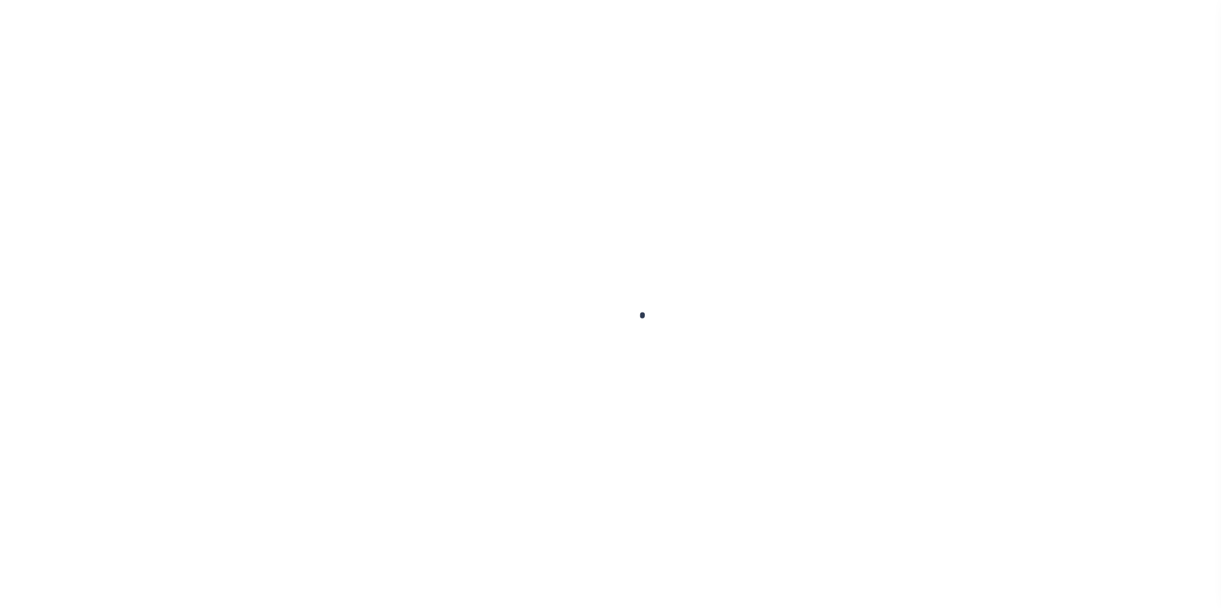
checkbox input "false"
type input "10/01/2021"
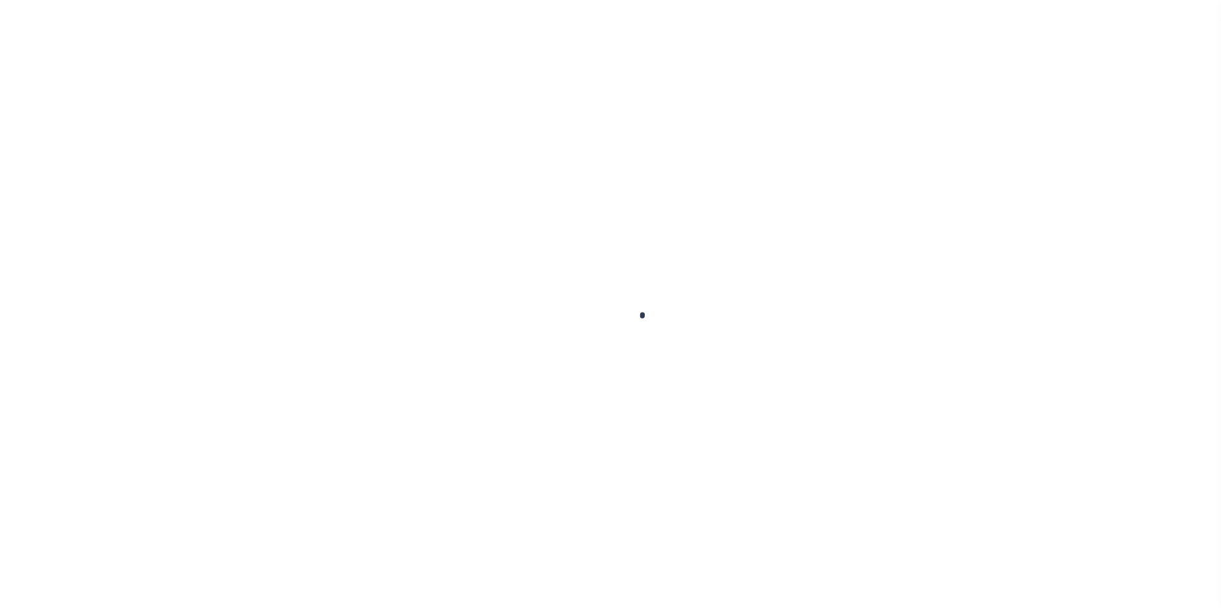
type input "[DATE]"
type input "$3,059.79"
type input "$0"
select select "PIF"
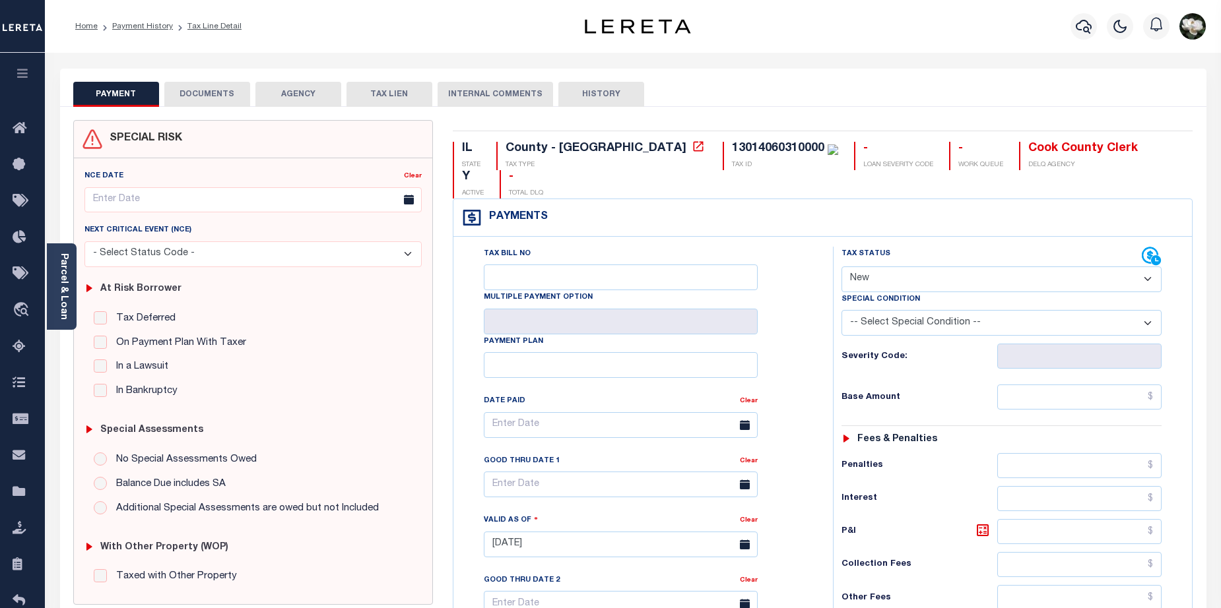
click at [1149, 267] on select "- Select Status Code - Open Due/Unpaid Paid Incomplete No Tax Due Internal Refu…" at bounding box center [1001, 280] width 321 height 26
select select "DUE"
click at [841, 267] on select "- Select Status Code - Open Due/Unpaid Paid Incomplete No Tax Due Internal Refu…" at bounding box center [1001, 280] width 321 height 26
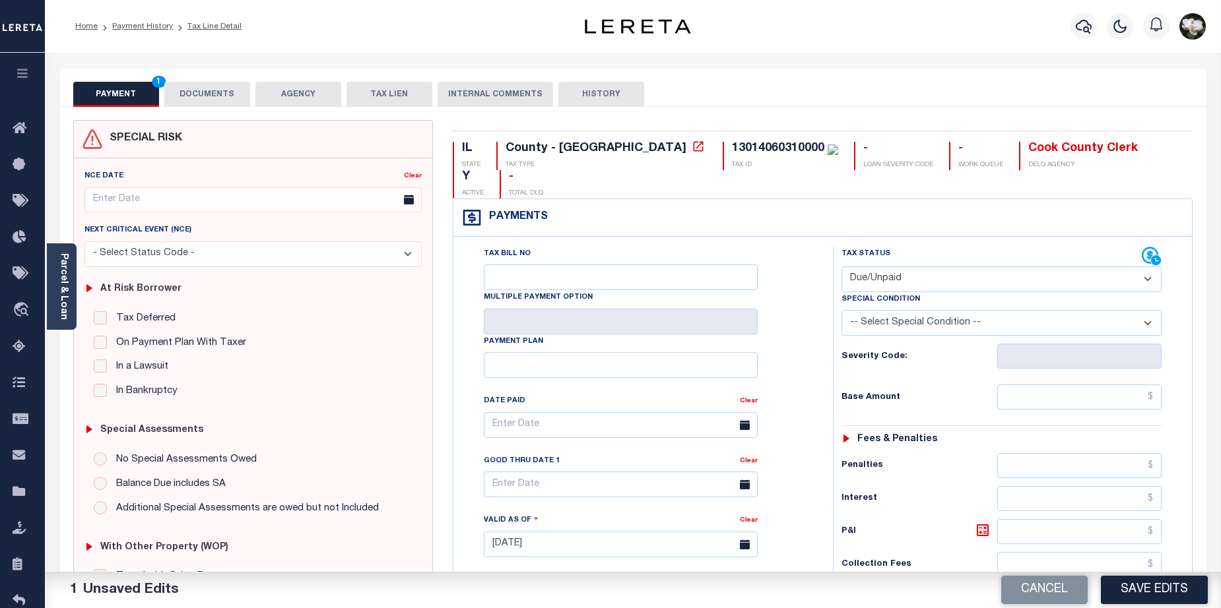
click at [1151, 310] on select "-- Select Special Condition -- 3RD PARTY TAX LIEN AGENCY TAX LIEN (A.K.A Inside…" at bounding box center [1001, 323] width 321 height 26
select select "17"
click at [841, 310] on select "-- Select Special Condition -- 3RD PARTY TAX LIEN AGENCY TAX LIEN (A.K.A Inside…" at bounding box center [1001, 323] width 321 height 26
click at [1144, 310] on select "-- Select Special Condition -- 3RD PARTY TAX LIEN AGENCY TAX LIEN (A.K.A Inside…" at bounding box center [1001, 323] width 321 height 26
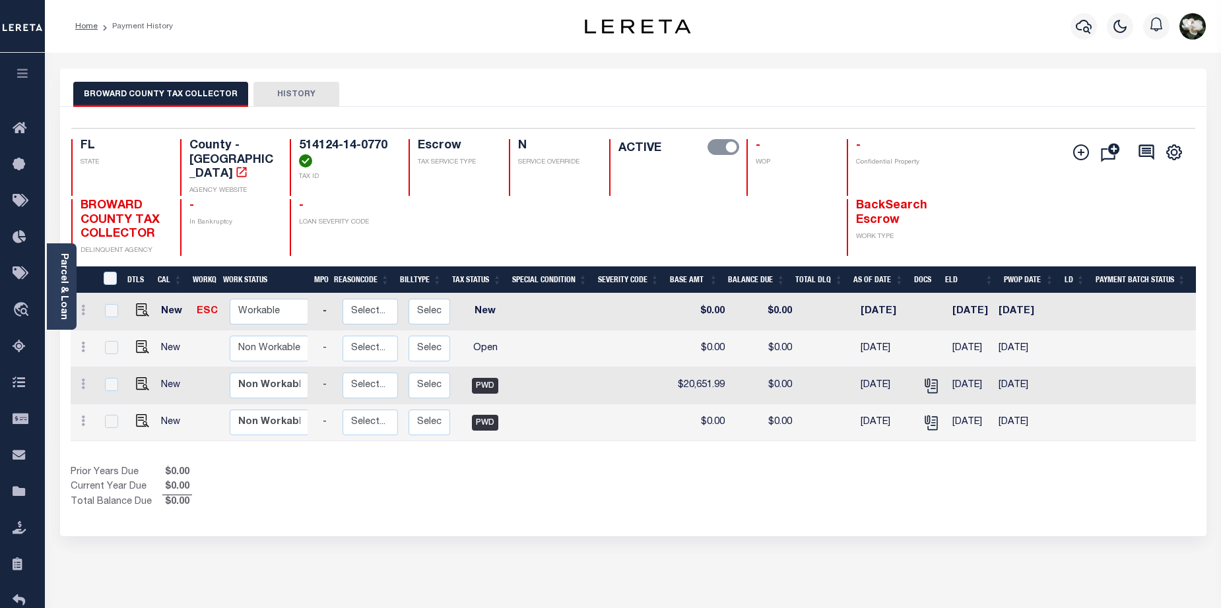
scroll to position [0, 106]
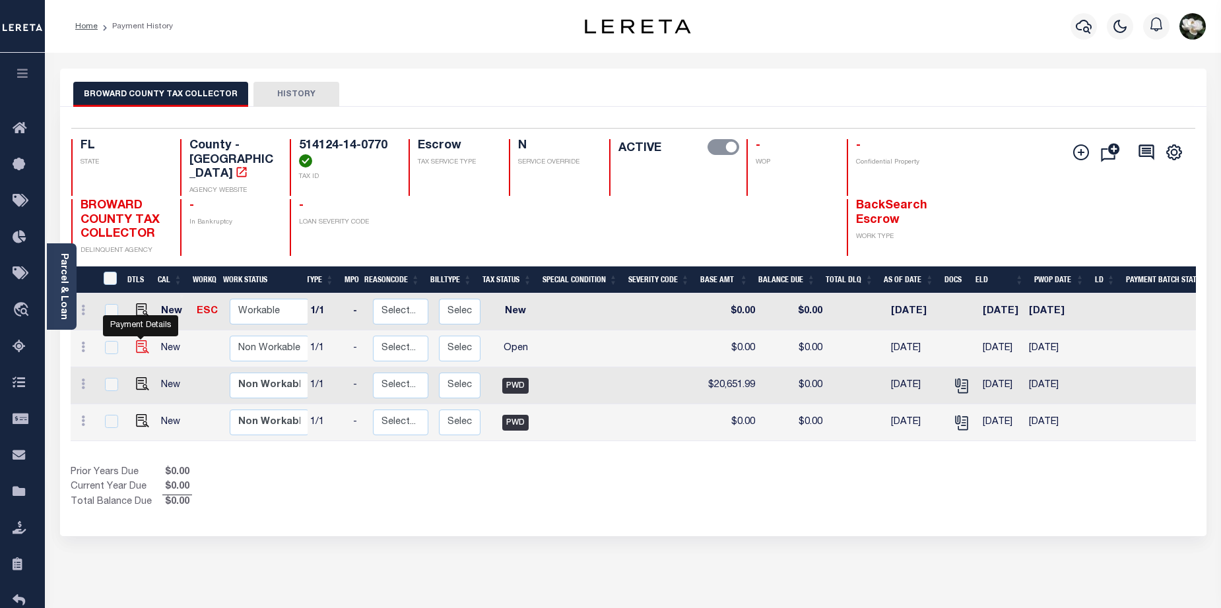
click at [142, 340] on img "" at bounding box center [142, 346] width 13 height 13
checkbox input "true"
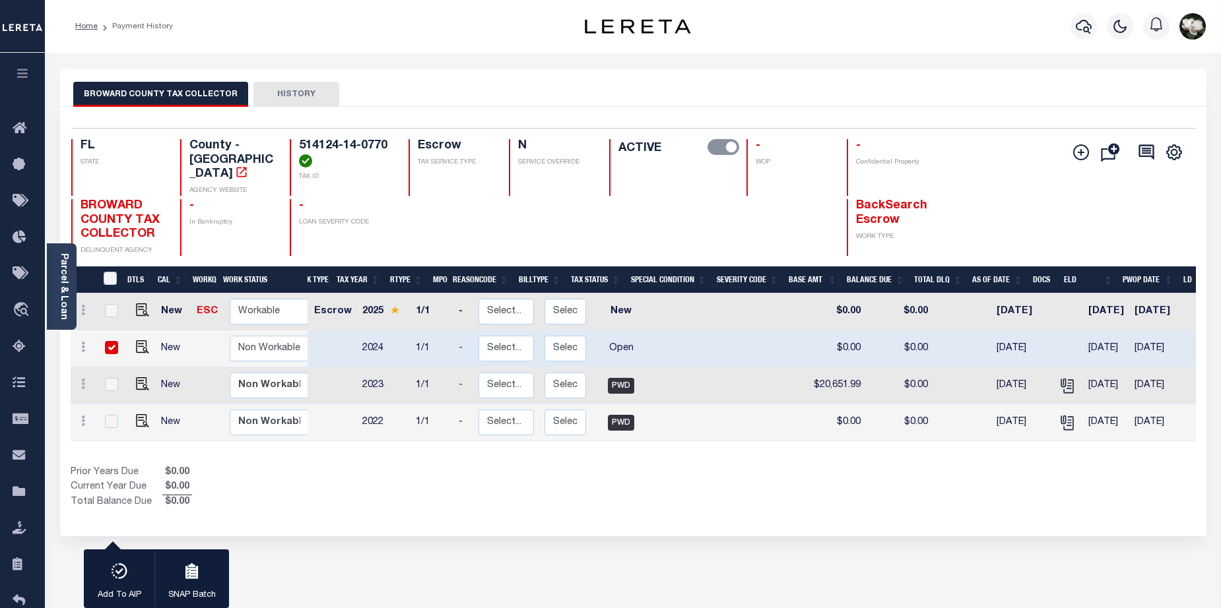
scroll to position [0, 0]
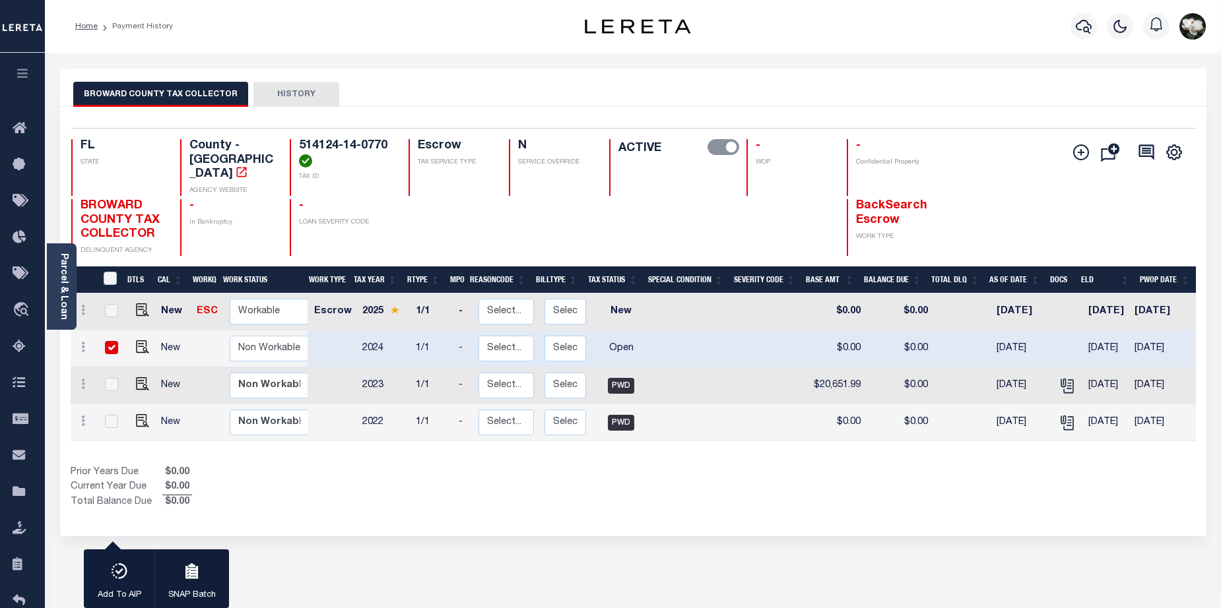
click at [307, 93] on button "HISTORY" at bounding box center [296, 94] width 86 height 25
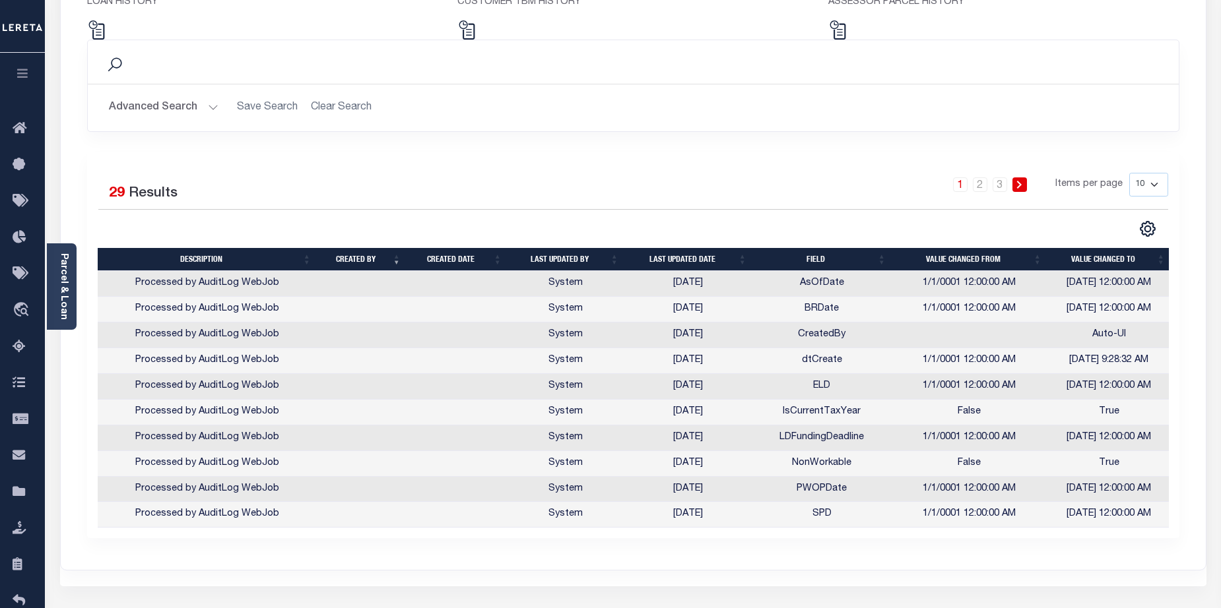
scroll to position [198, 0]
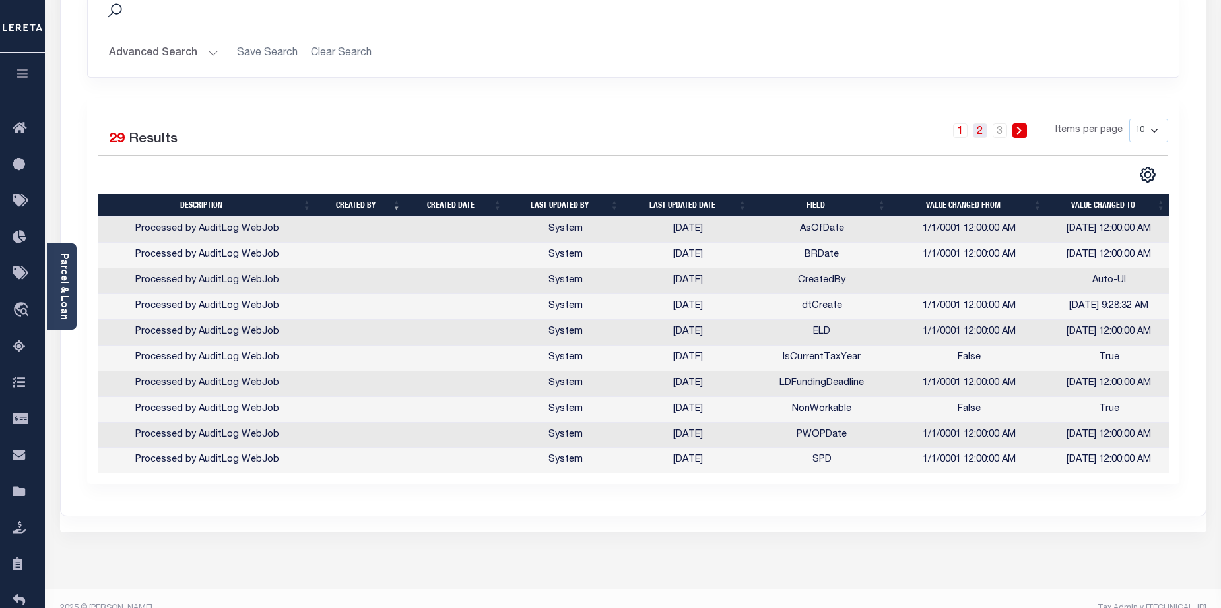
click at [984, 134] on link "2" at bounding box center [980, 130] width 15 height 15
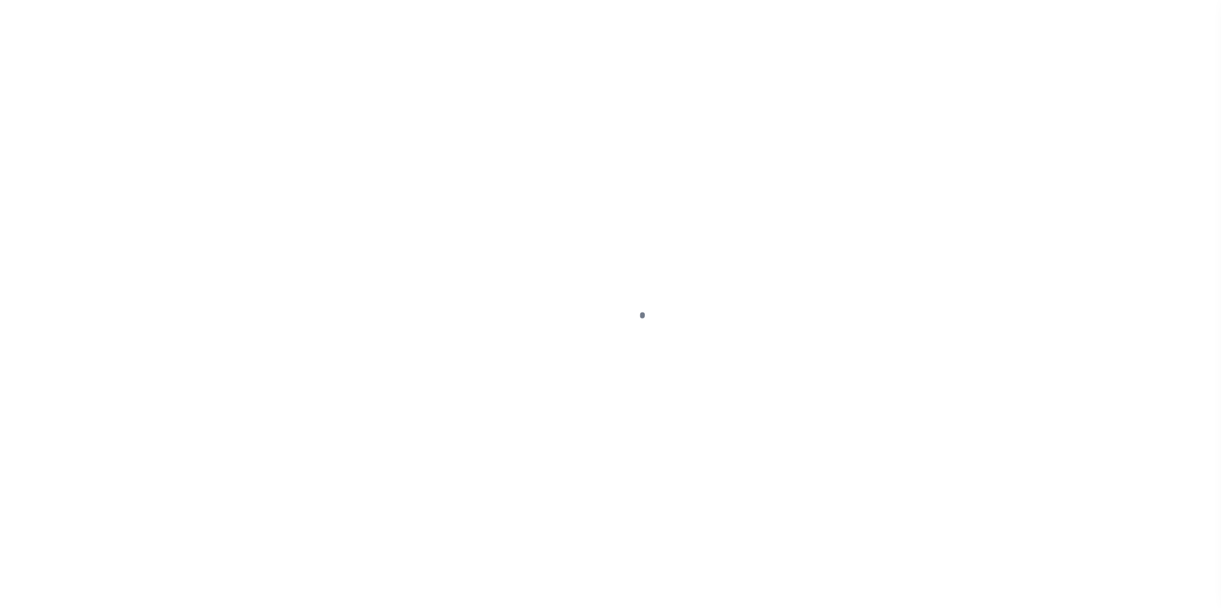
select select "OP2"
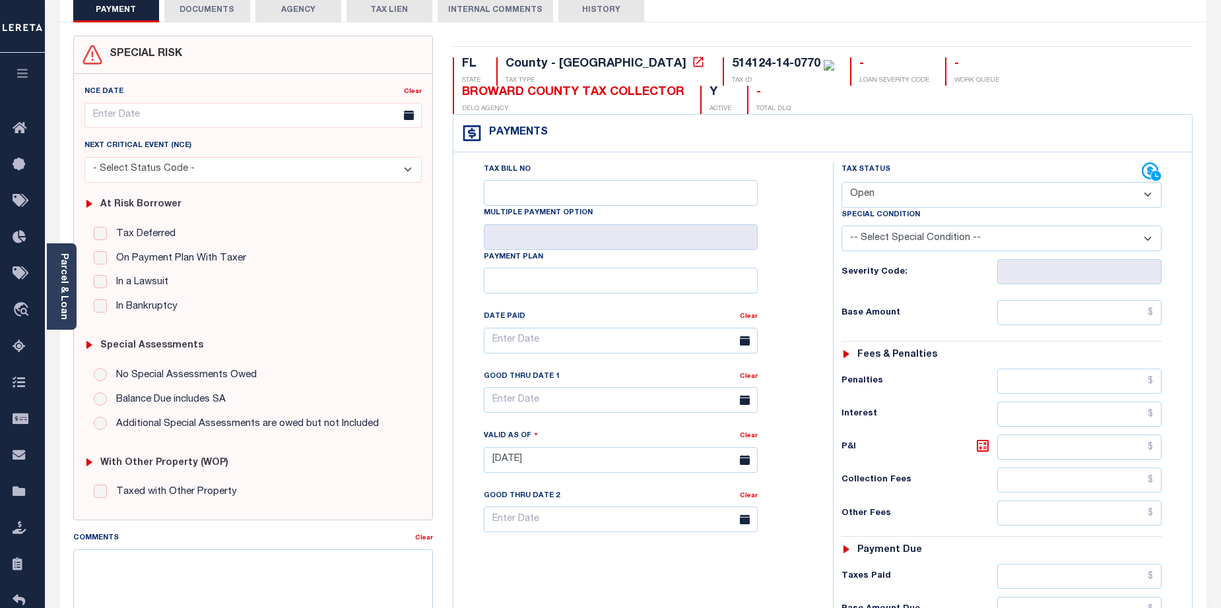
scroll to position [81, 0]
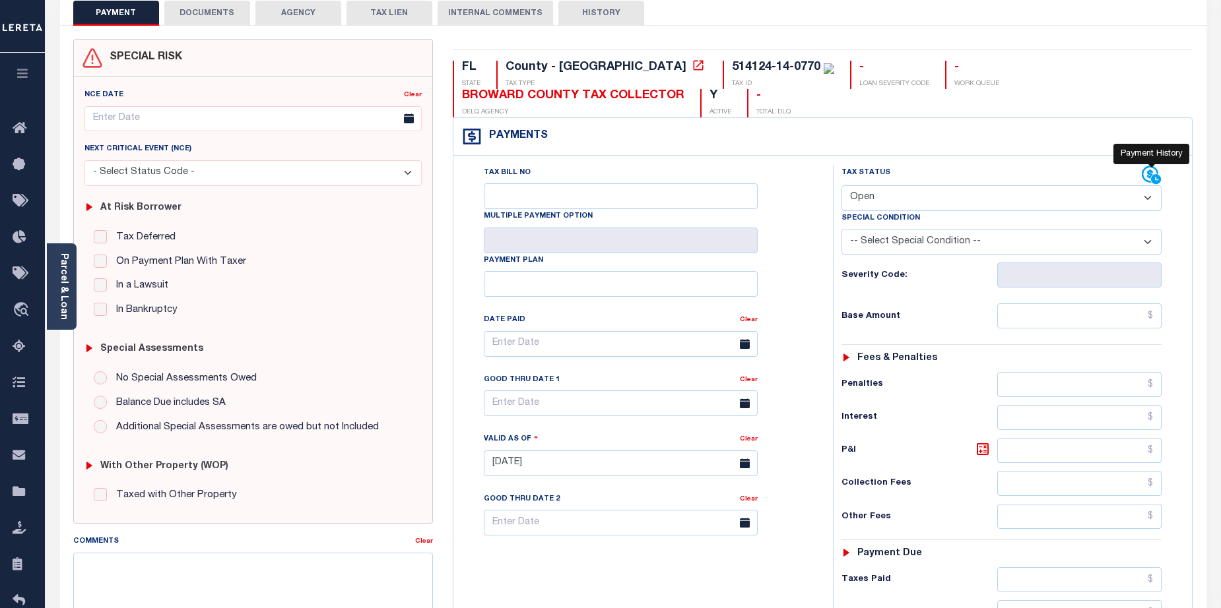
click at [1149, 181] on icon at bounding box center [1152, 176] width 20 height 20
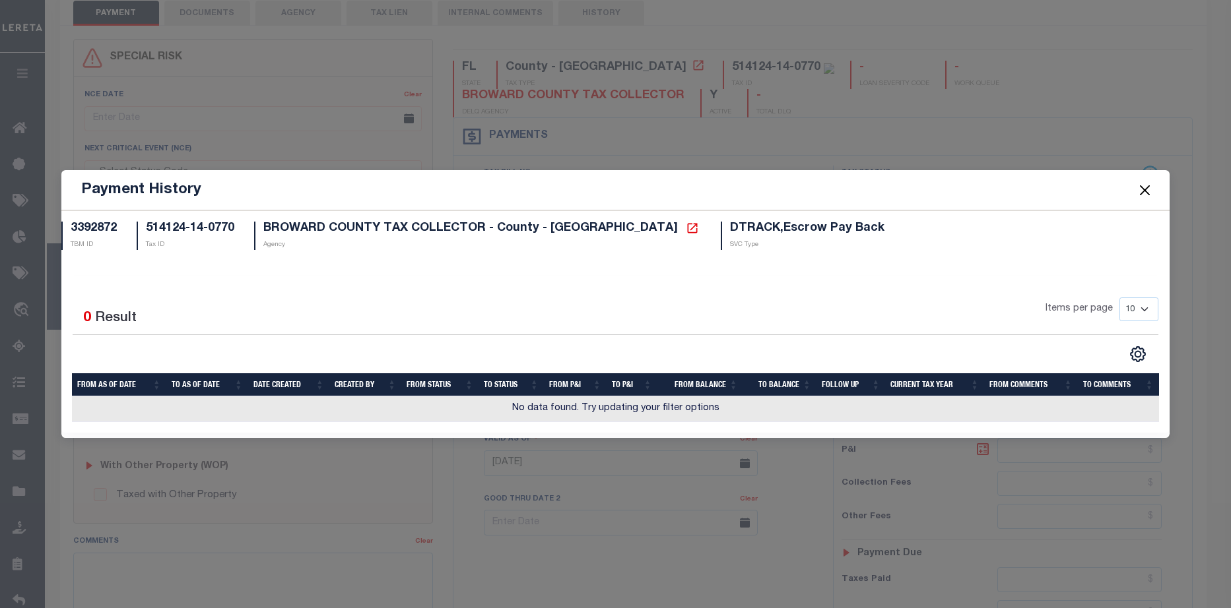
click at [1147, 190] on button "Close" at bounding box center [1144, 189] width 17 height 17
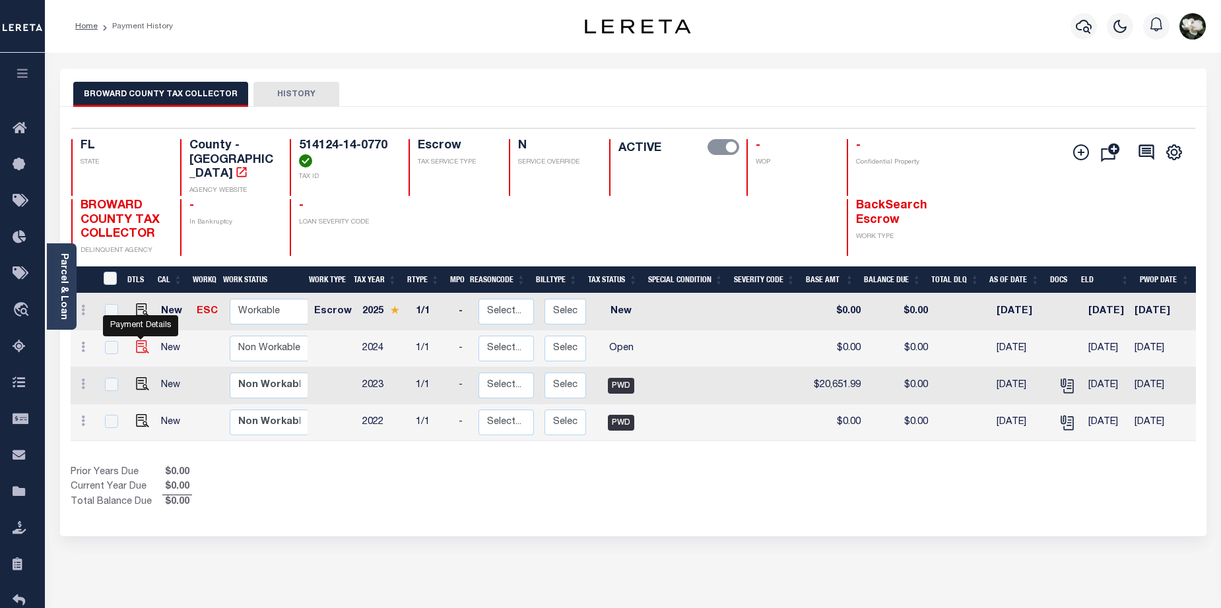
click at [141, 341] on img "" at bounding box center [142, 346] width 13 height 13
checkbox input "true"
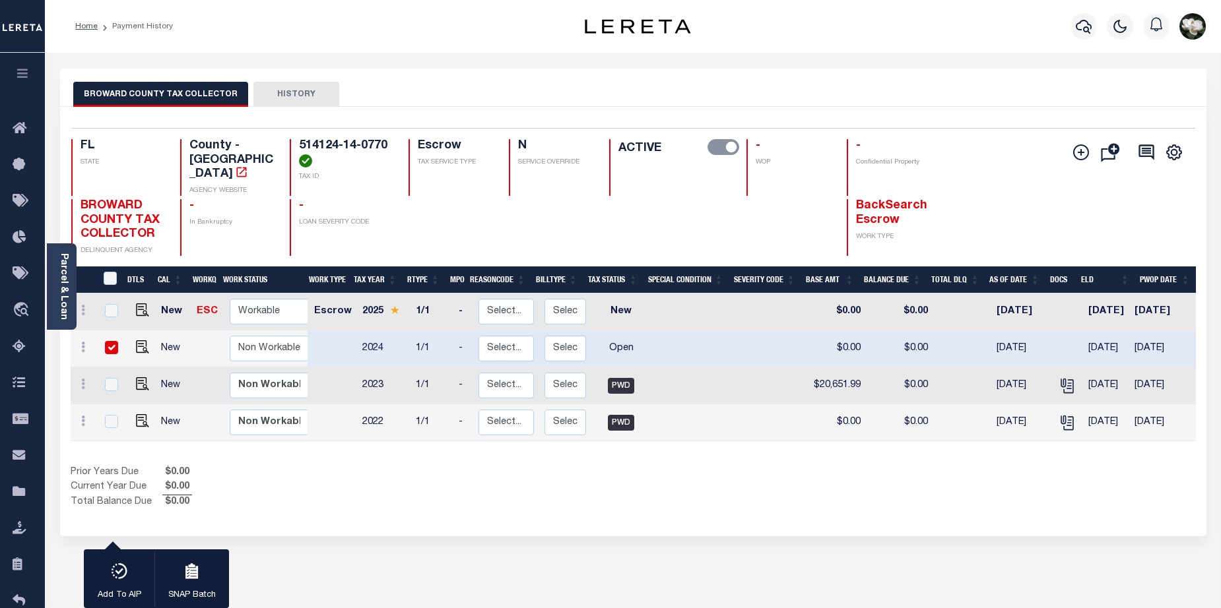
click at [106, 341] on input "checkbox" at bounding box center [111, 347] width 13 height 13
checkbox input "false"
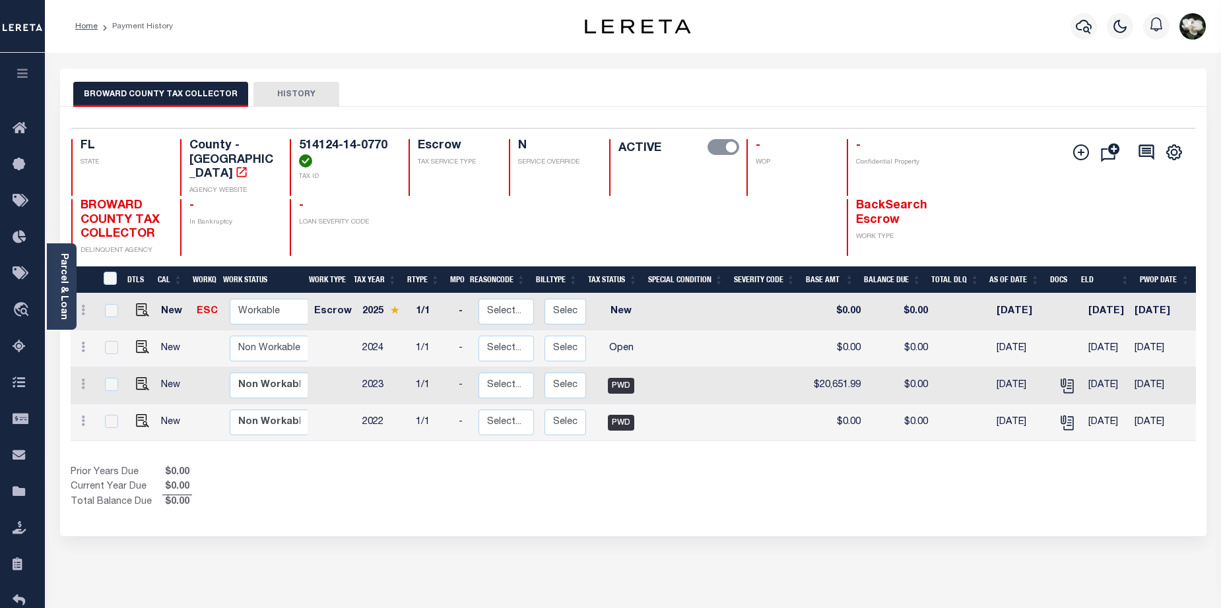
click at [287, 98] on button "HISTORY" at bounding box center [296, 94] width 86 height 25
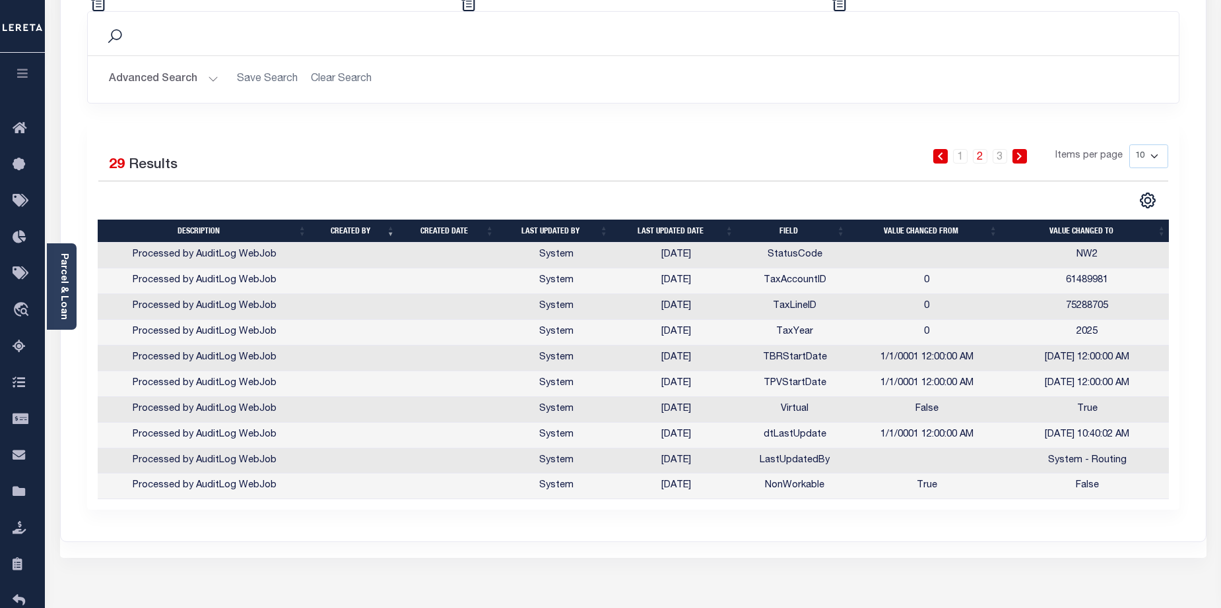
scroll to position [178, 0]
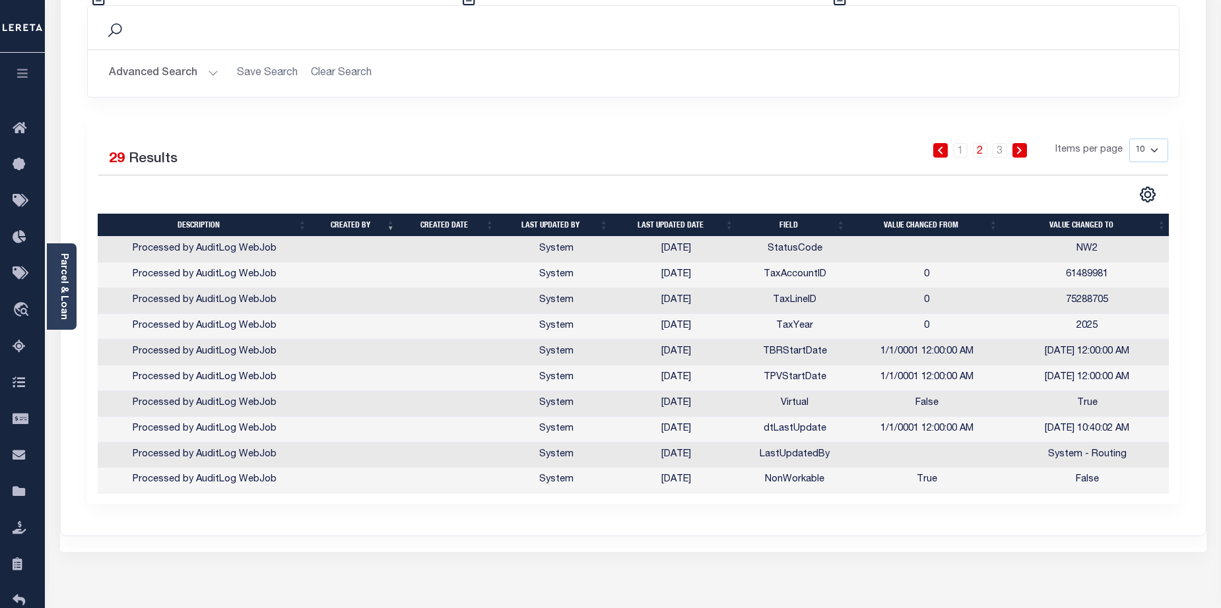
click at [981, 152] on link "2" at bounding box center [980, 150] width 15 height 15
click at [980, 154] on link "2" at bounding box center [980, 150] width 15 height 15
click at [1026, 154] on link at bounding box center [1019, 150] width 15 height 15
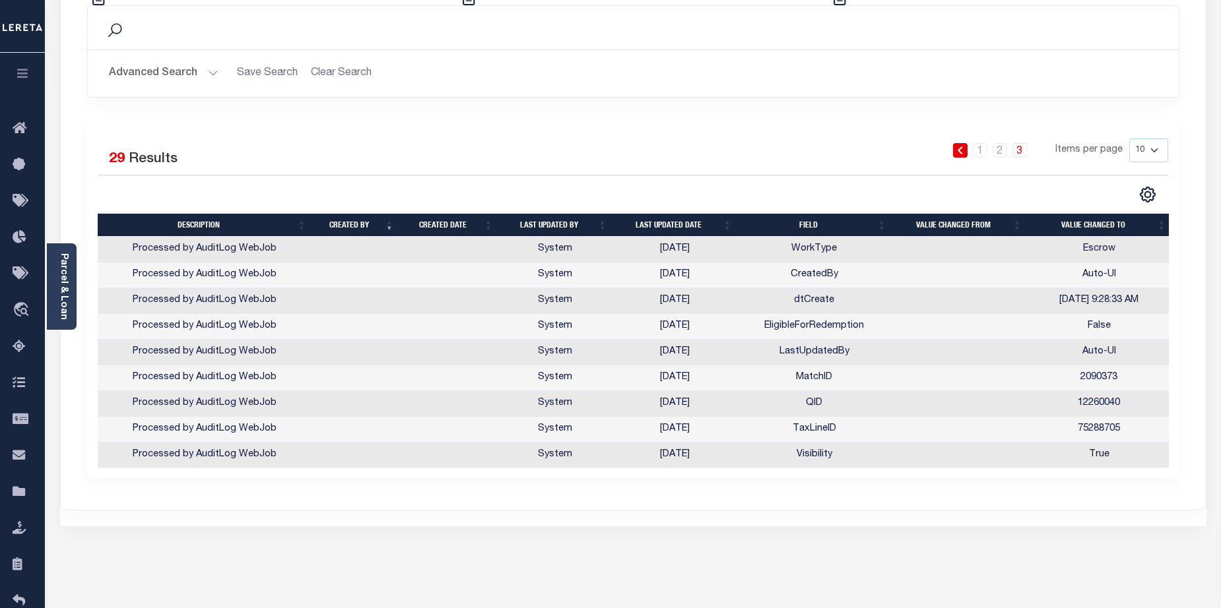
click at [1156, 154] on select "10 25 50 100" at bounding box center [1148, 151] width 39 height 24
select select "100"
click at [1129, 139] on select "10 25 50 100" at bounding box center [1148, 151] width 39 height 24
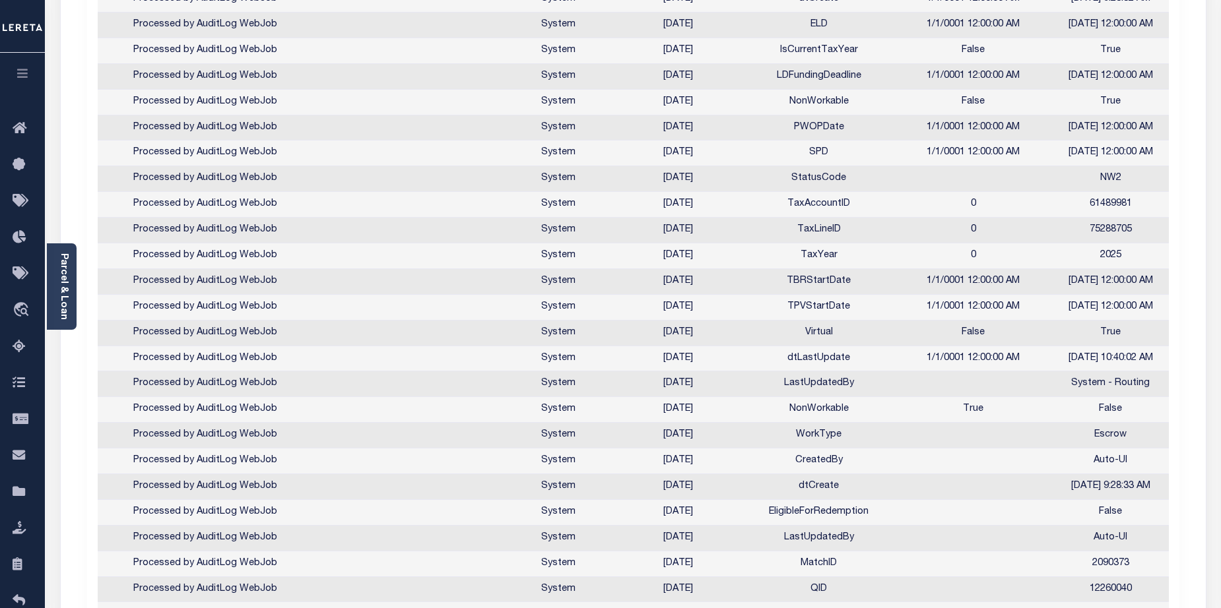
scroll to position [0, 0]
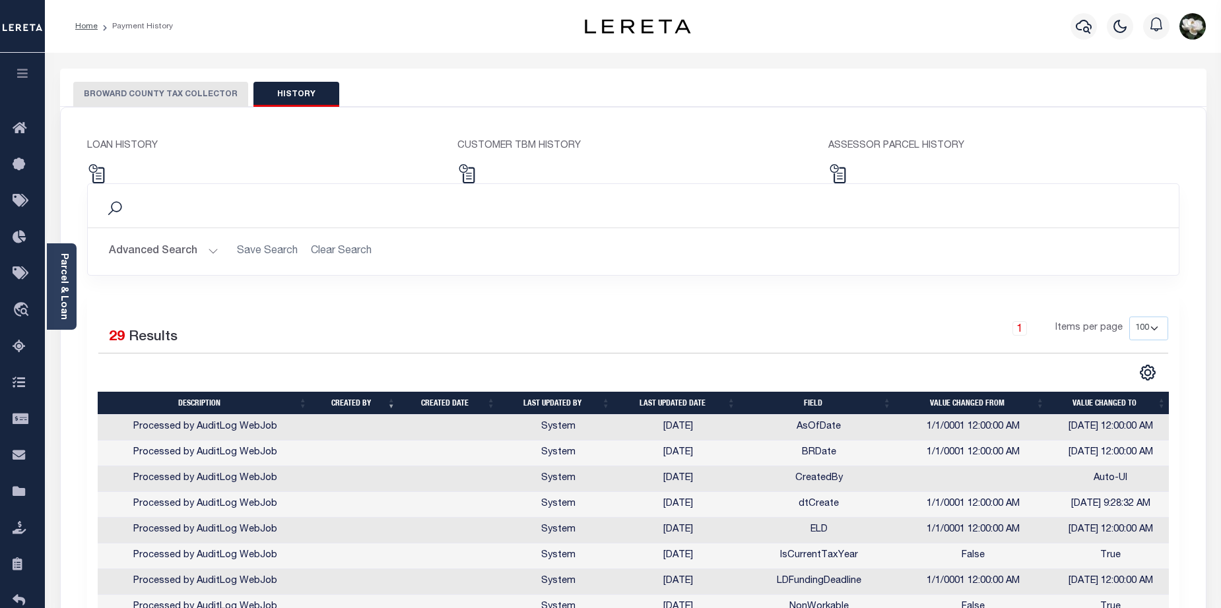
click at [104, 149] on p "LOAN HISTORY" at bounding box center [262, 146] width 351 height 15
click at [94, 176] on img at bounding box center [96, 173] width 19 height 19
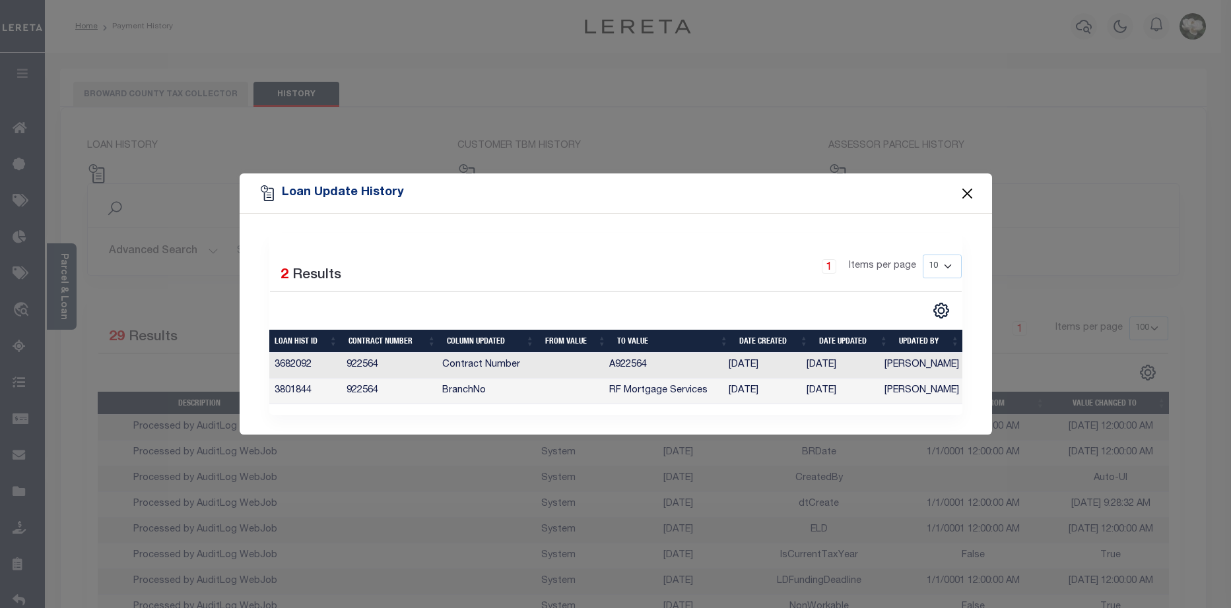
click at [962, 191] on button "Close" at bounding box center [966, 193] width 17 height 17
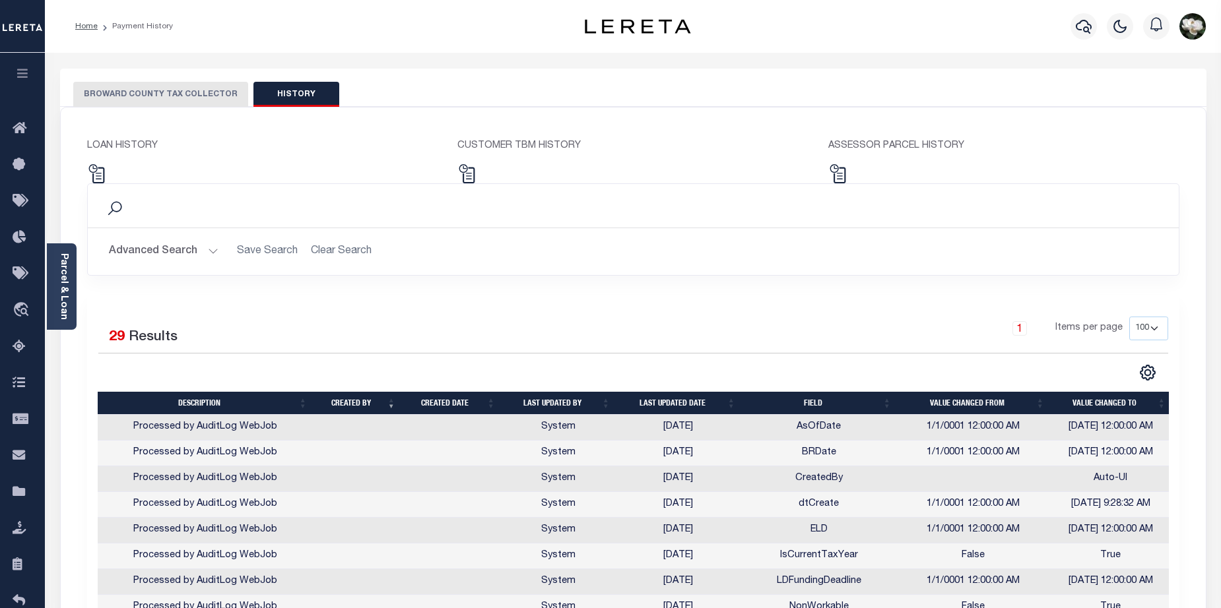
click at [517, 148] on p "CUSTOMER TBM HISTORY" at bounding box center [632, 146] width 351 height 15
click at [466, 178] on img at bounding box center [466, 173] width 19 height 19
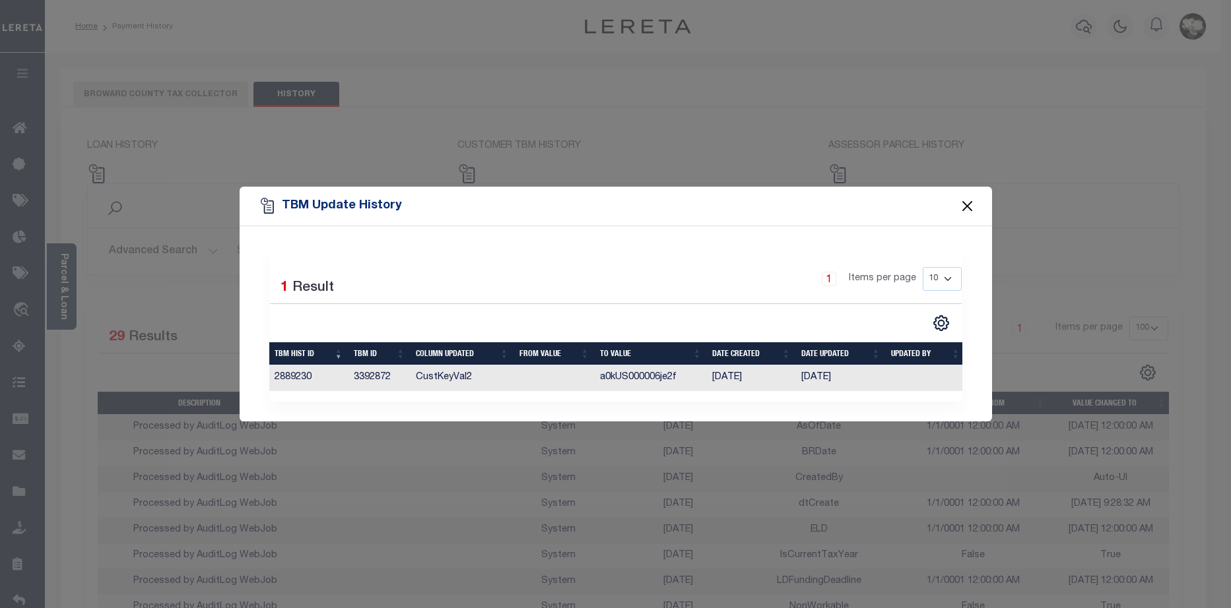
click at [962, 206] on button "Close" at bounding box center [966, 205] width 17 height 17
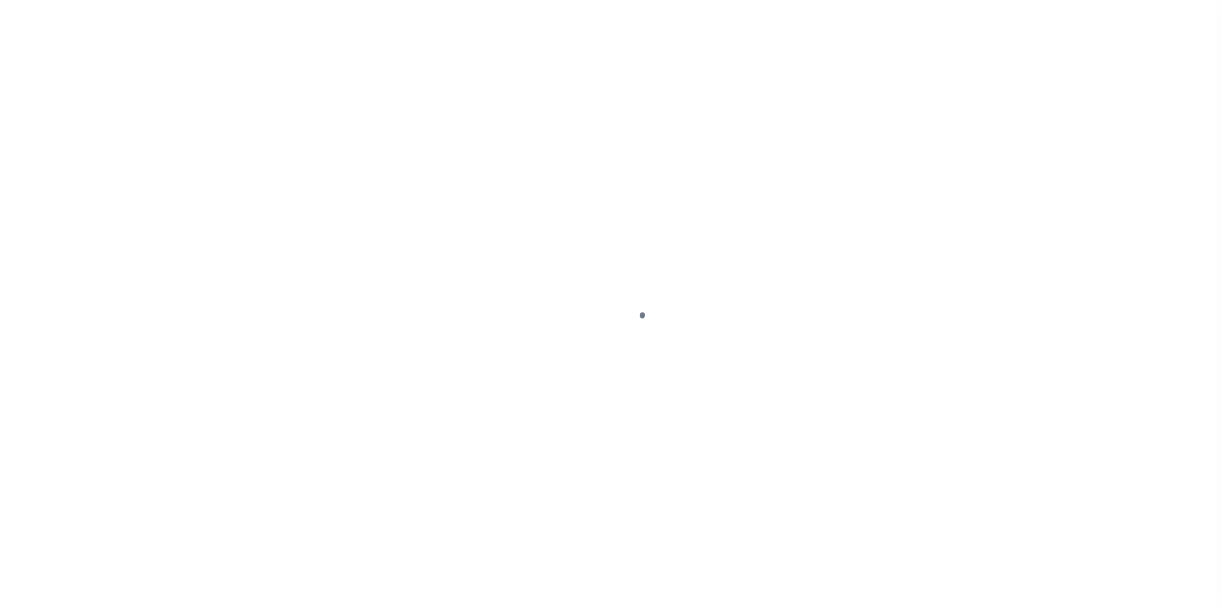
select select "OP2"
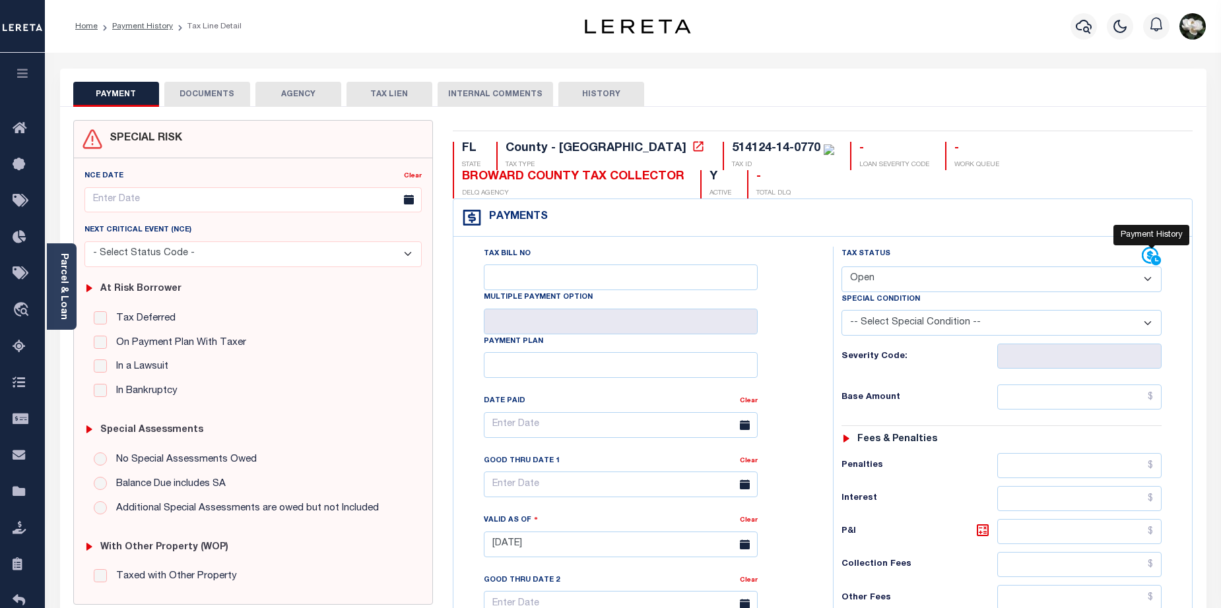
click at [1145, 260] on icon at bounding box center [1152, 257] width 20 height 20
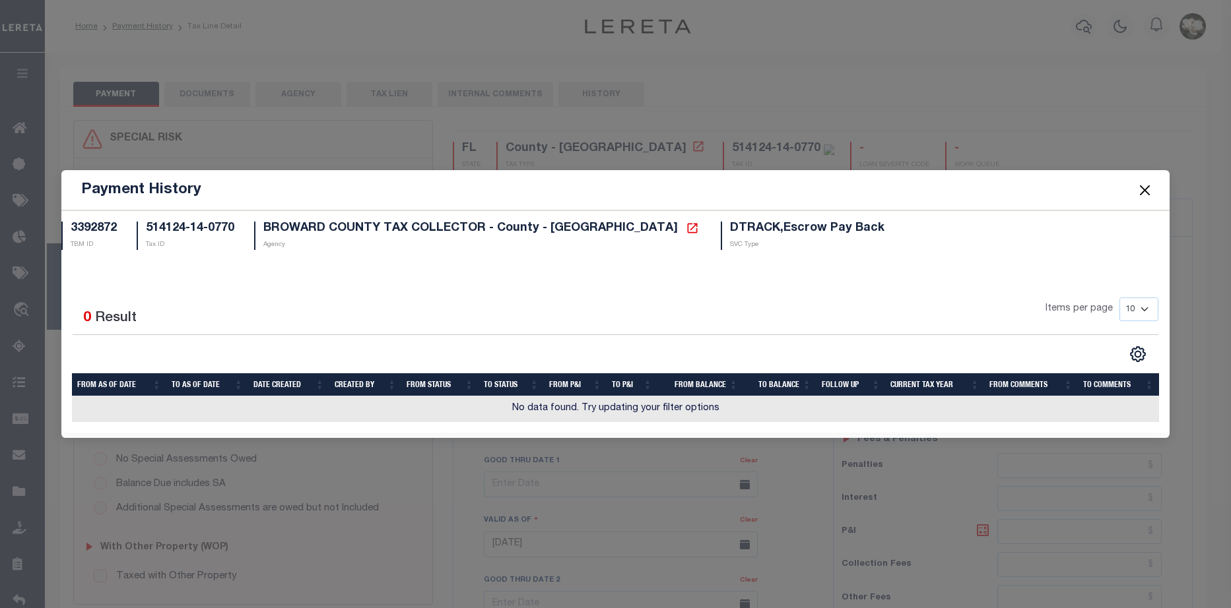
click at [1136, 187] on button "Close" at bounding box center [1144, 189] width 17 height 17
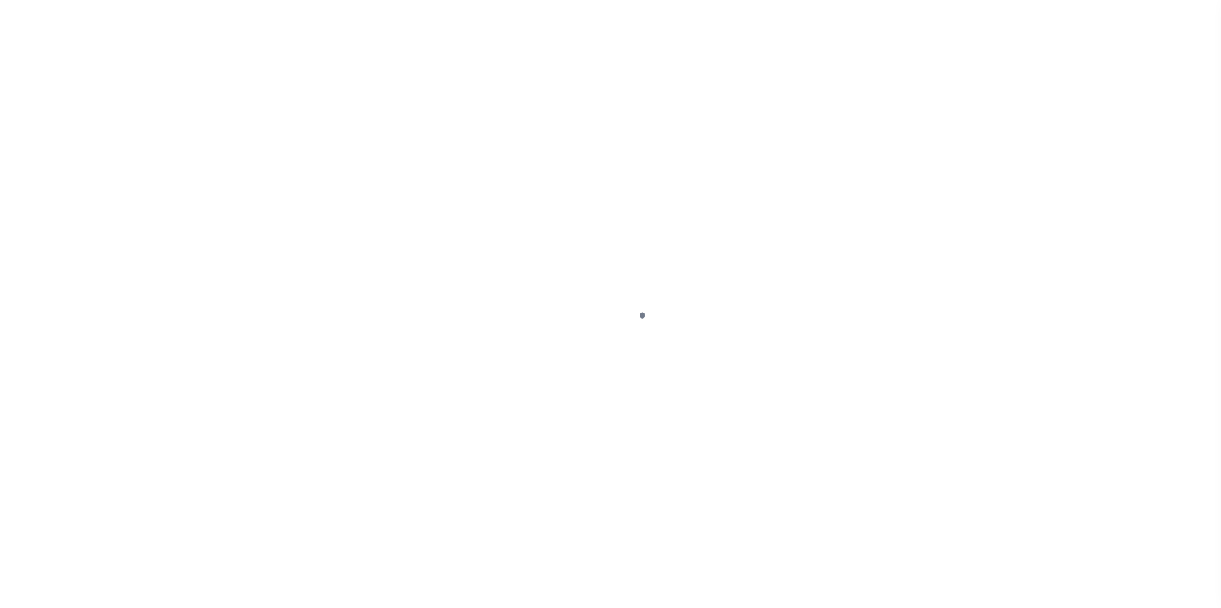
select select "SNT"
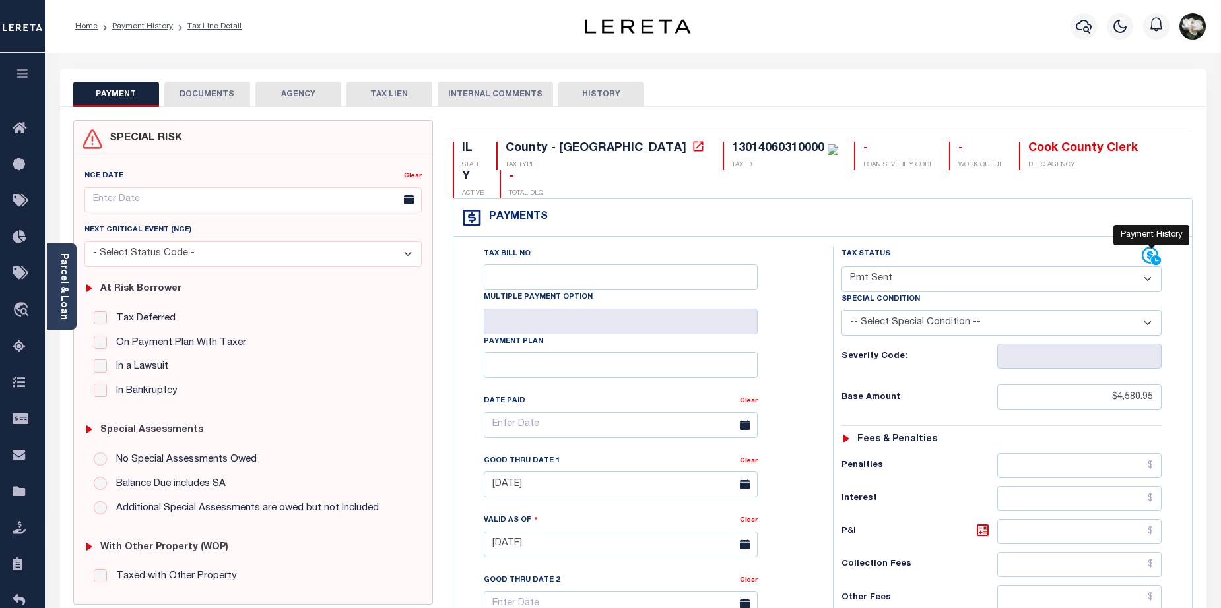
click at [1151, 247] on icon at bounding box center [1150, 255] width 16 height 16
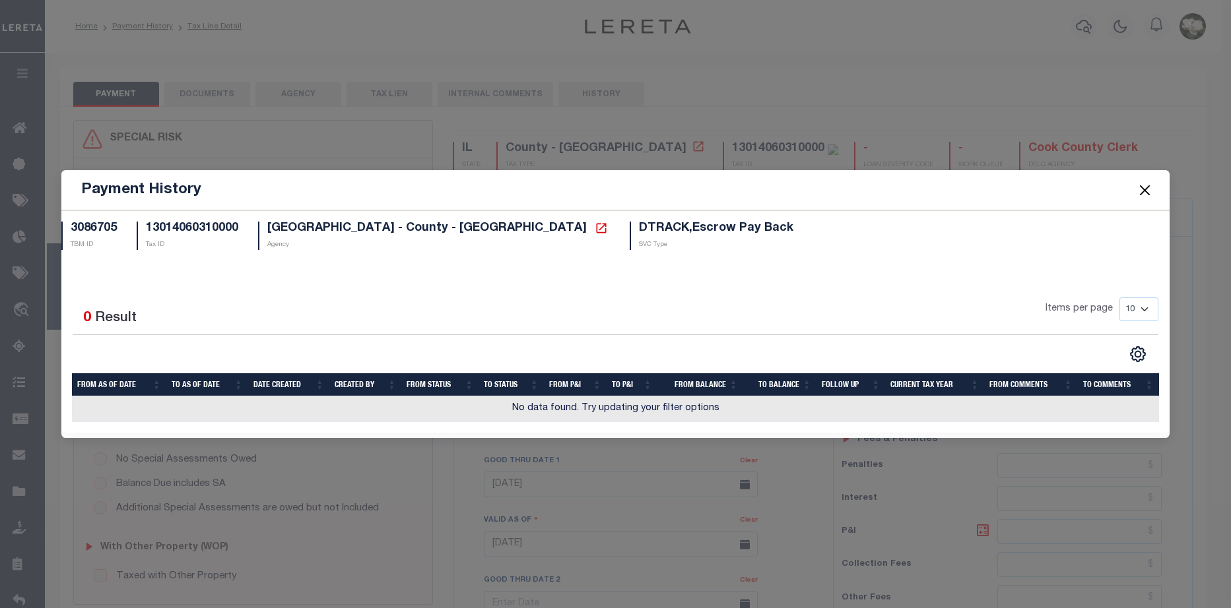
click at [1140, 187] on button "Close" at bounding box center [1144, 189] width 17 height 17
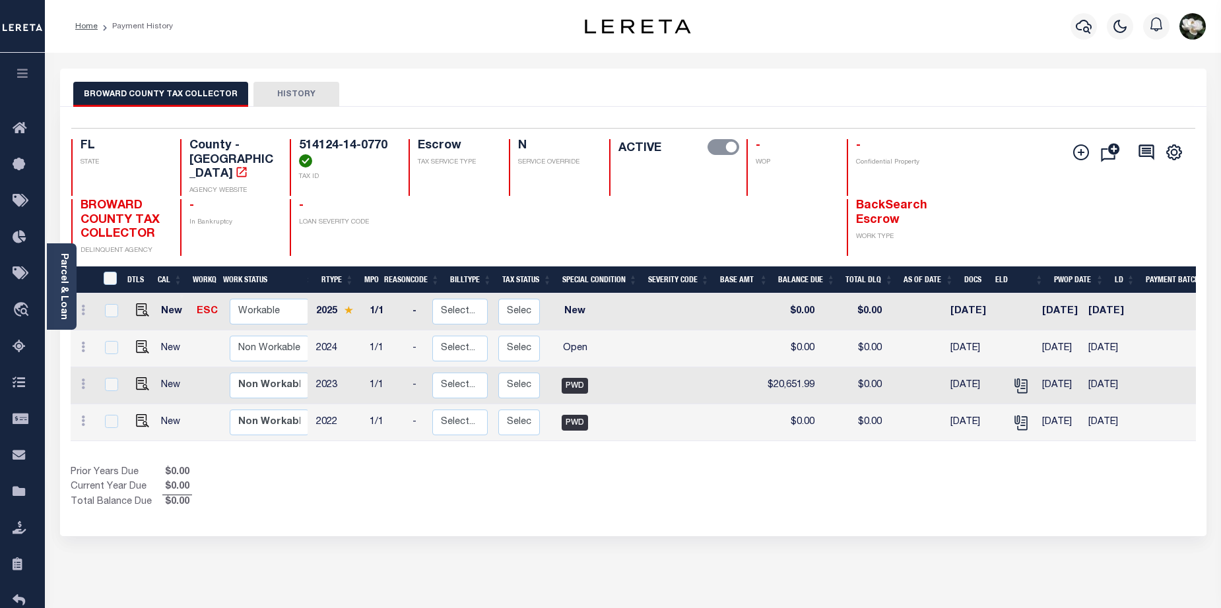
scroll to position [0, 46]
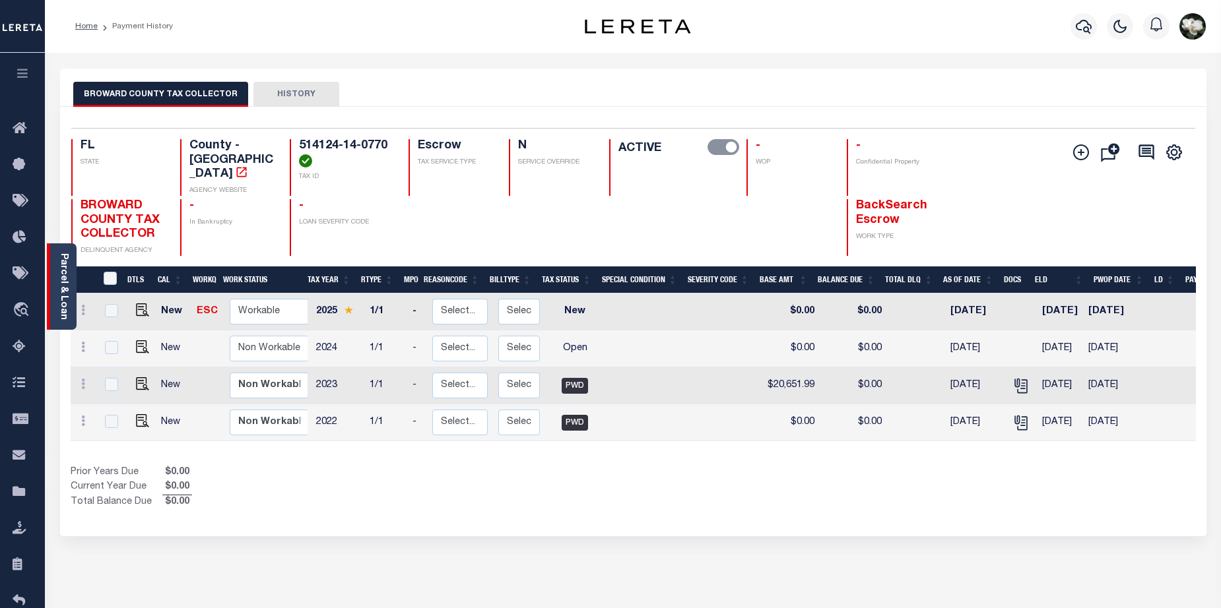
click at [64, 271] on link "Parcel & Loan" at bounding box center [63, 286] width 9 height 67
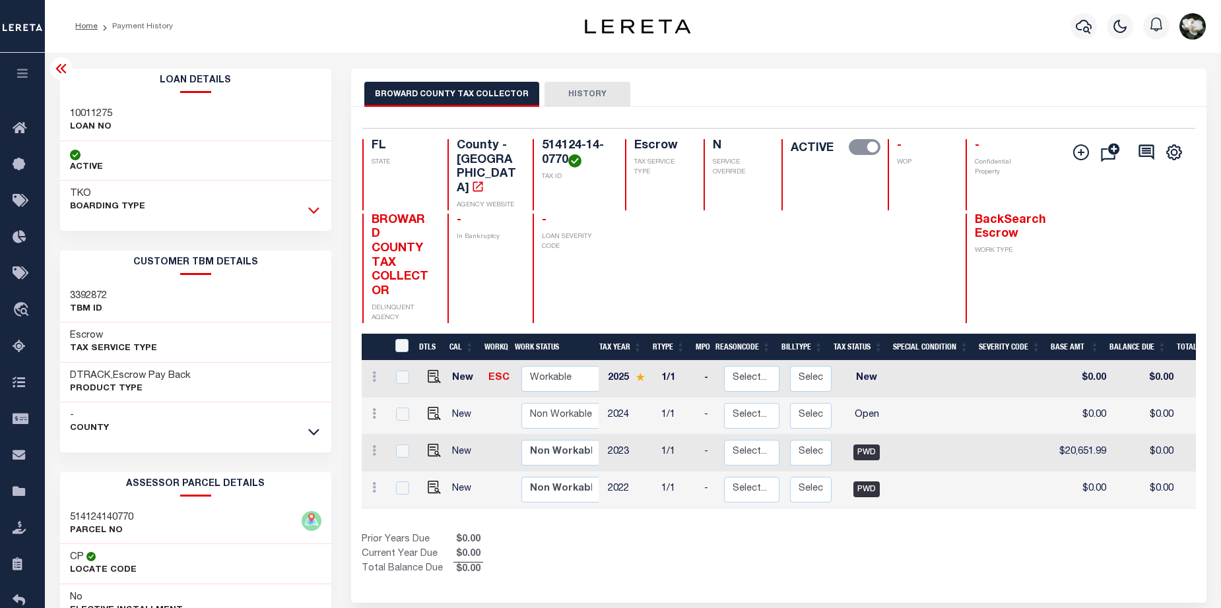
click at [314, 211] on icon at bounding box center [313, 210] width 11 height 14
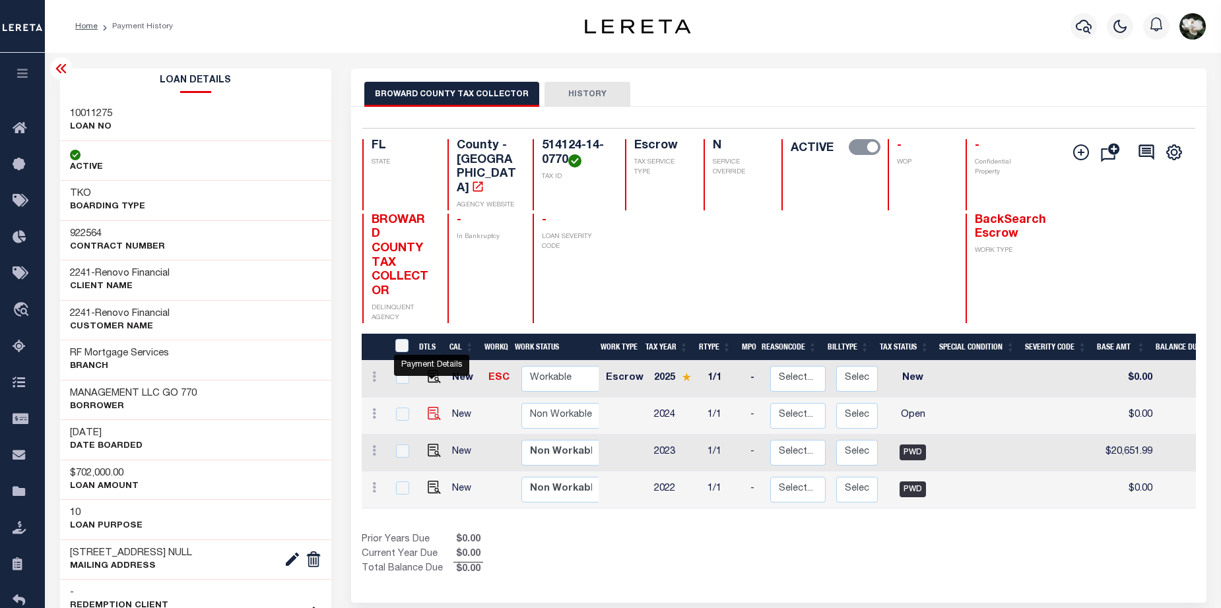
click at [430, 407] on img "" at bounding box center [434, 413] width 13 height 13
checkbox input "true"
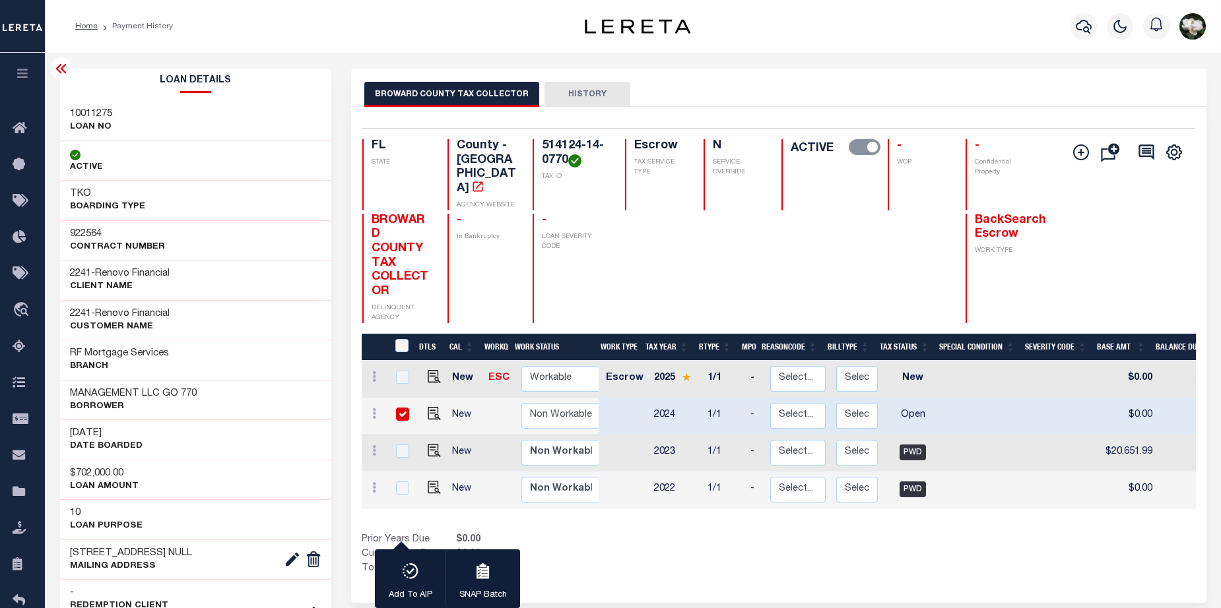
click at [406, 408] on input "checkbox" at bounding box center [402, 414] width 13 height 13
checkbox input "false"
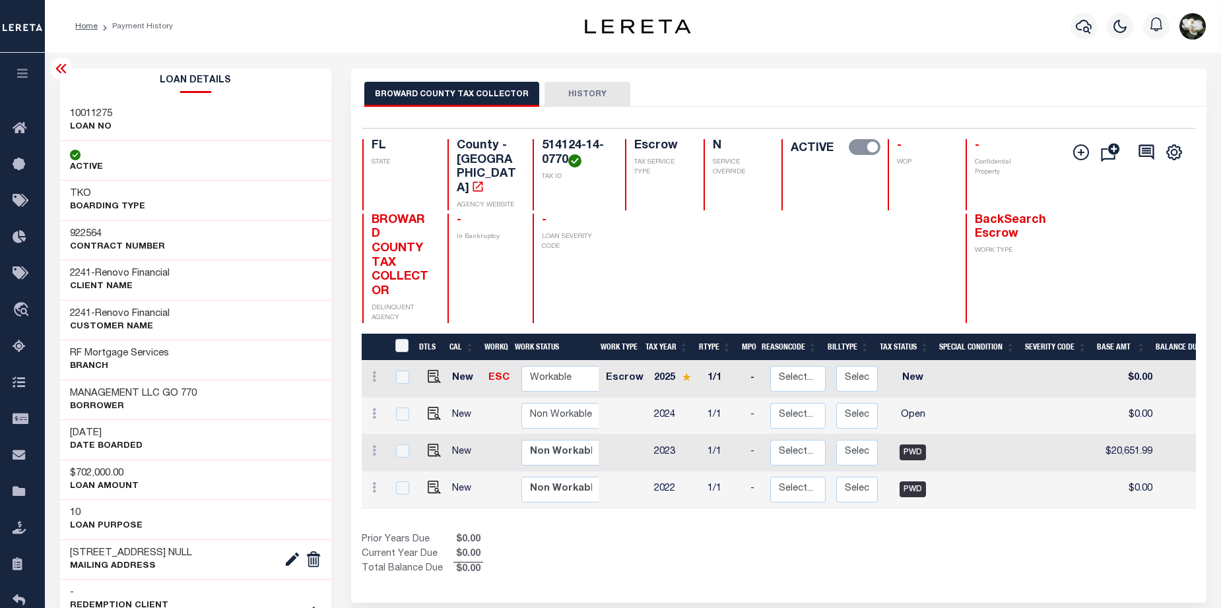
click at [602, 95] on button "HISTORY" at bounding box center [587, 94] width 86 height 25
select select "100"
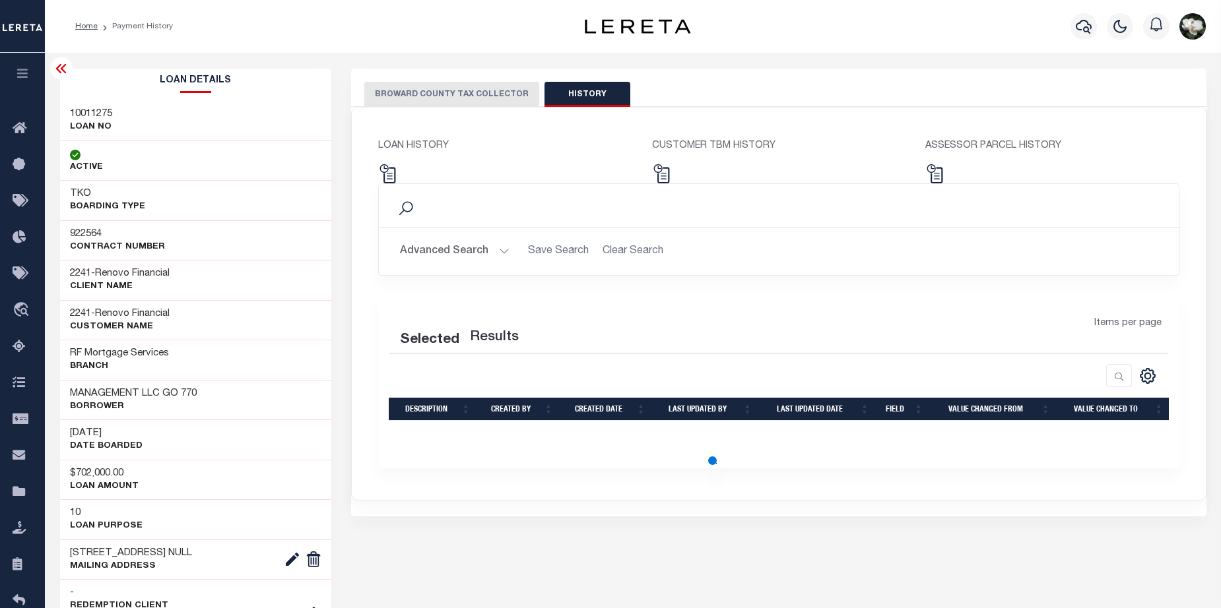
select select "100"
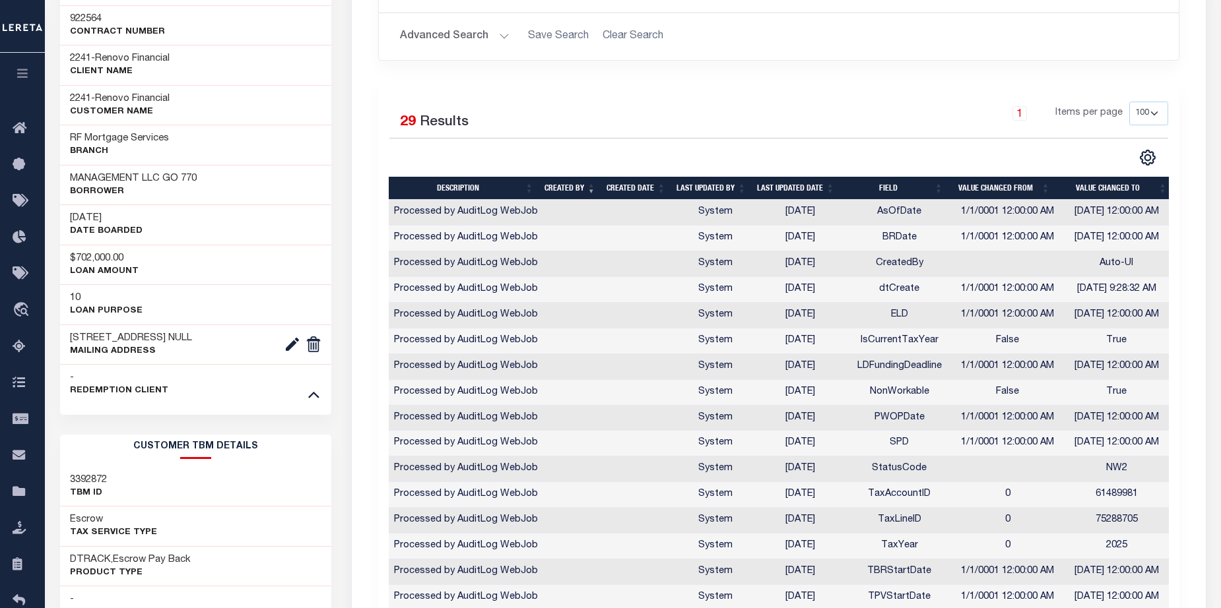
scroll to position [115, 0]
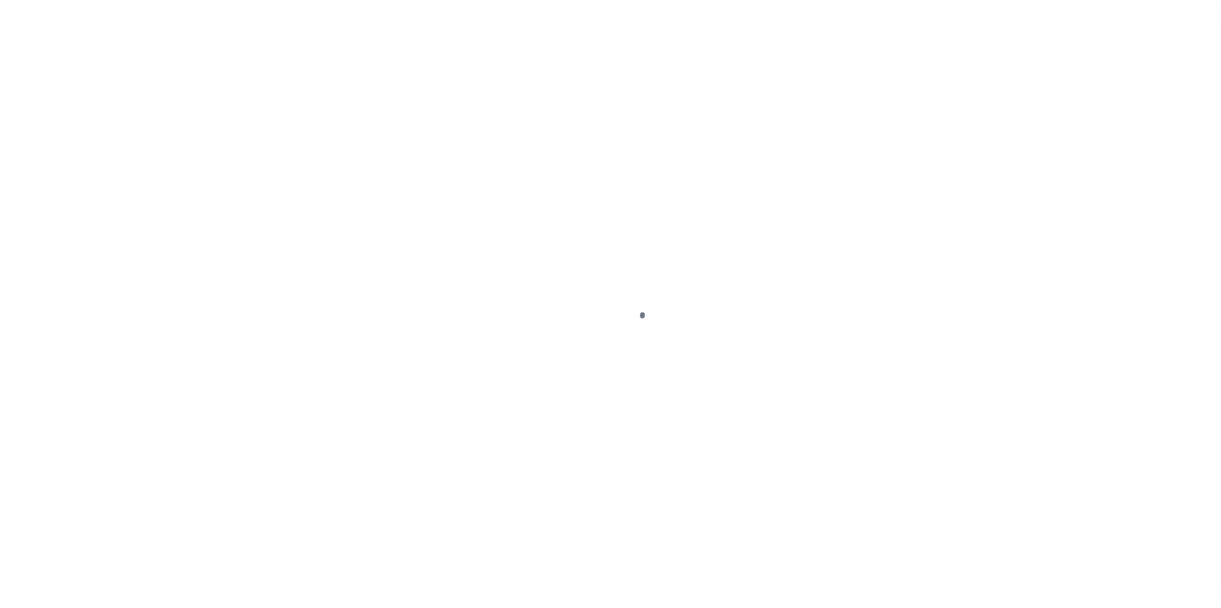
select select "OP2"
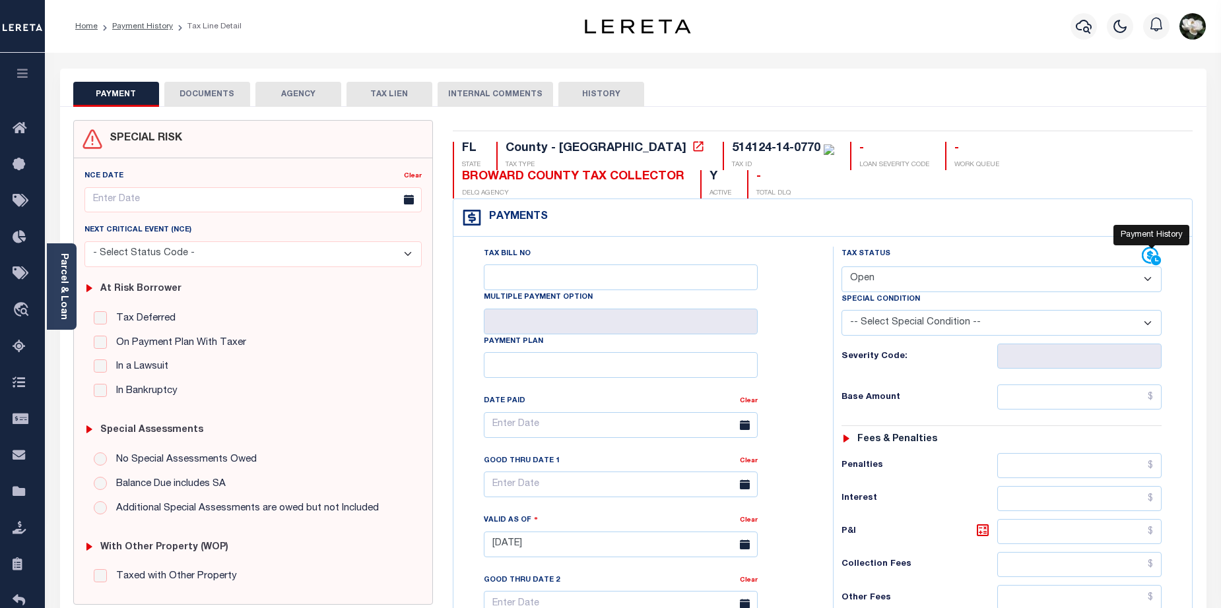
click at [1154, 257] on icon at bounding box center [1156, 260] width 10 height 10
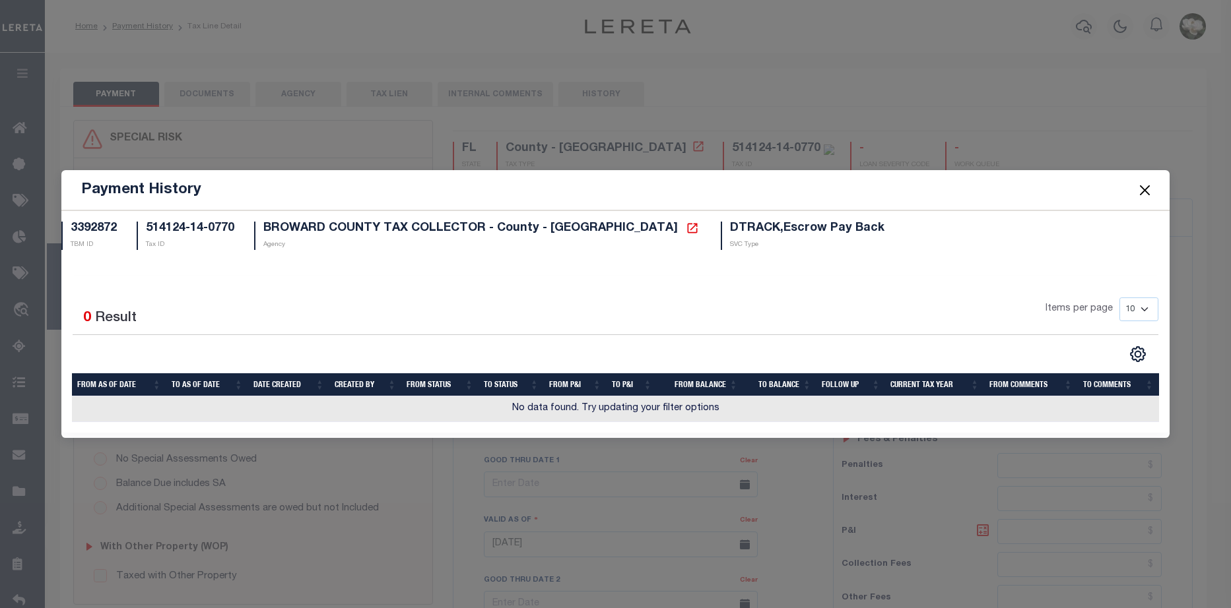
click at [1146, 191] on button "Close" at bounding box center [1144, 189] width 17 height 17
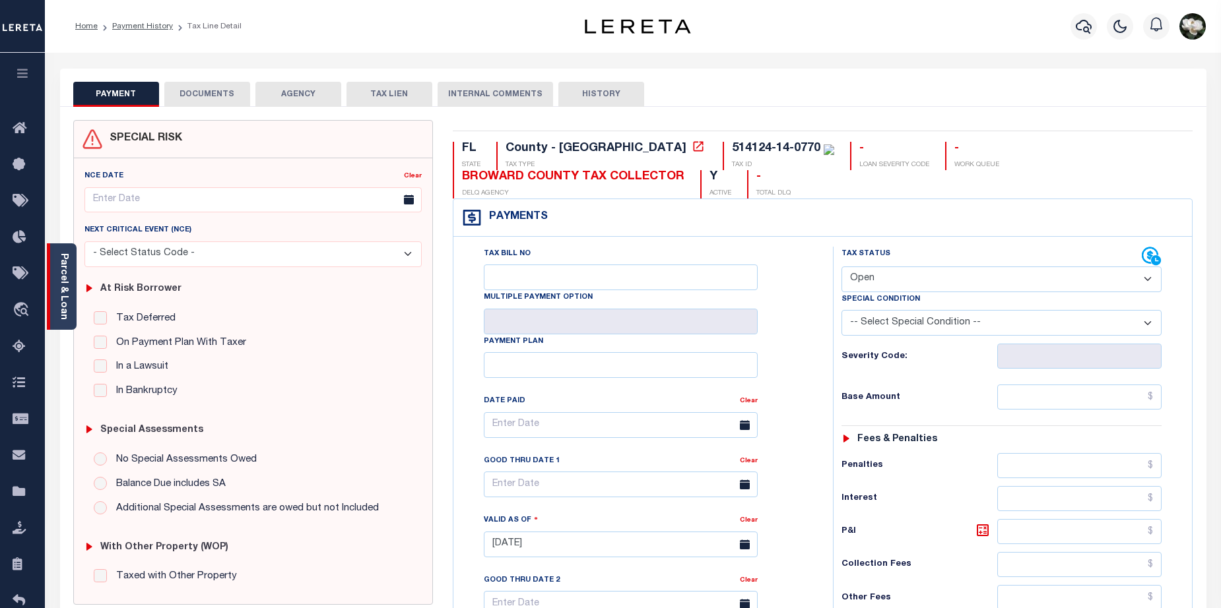
click at [65, 291] on link "Parcel & Loan" at bounding box center [63, 286] width 9 height 67
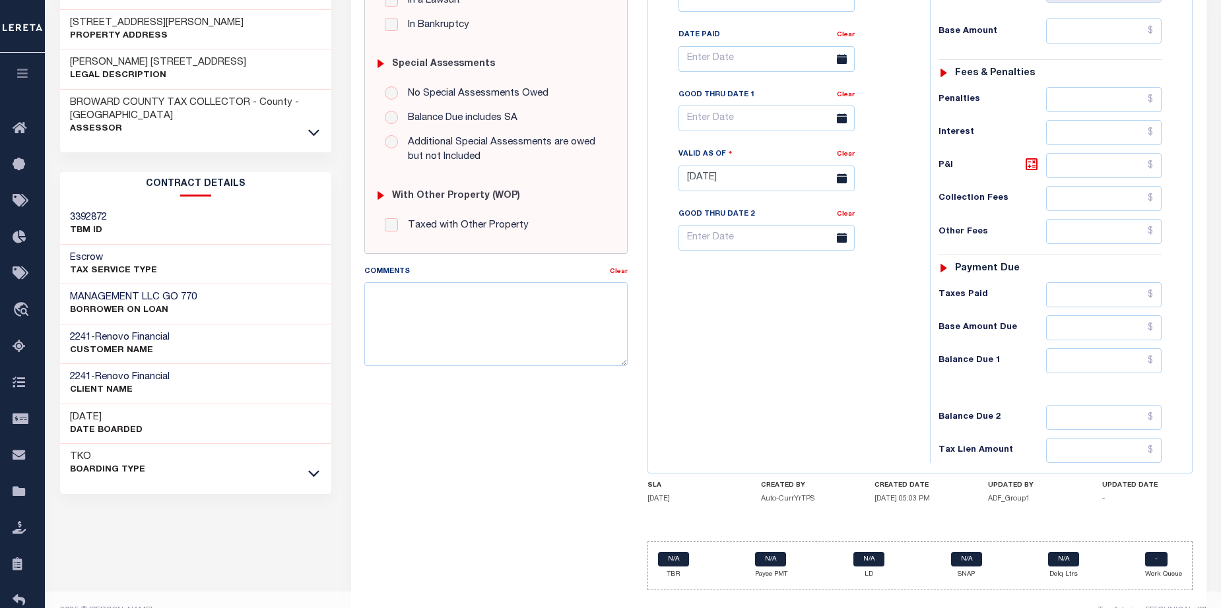
scroll to position [391, 0]
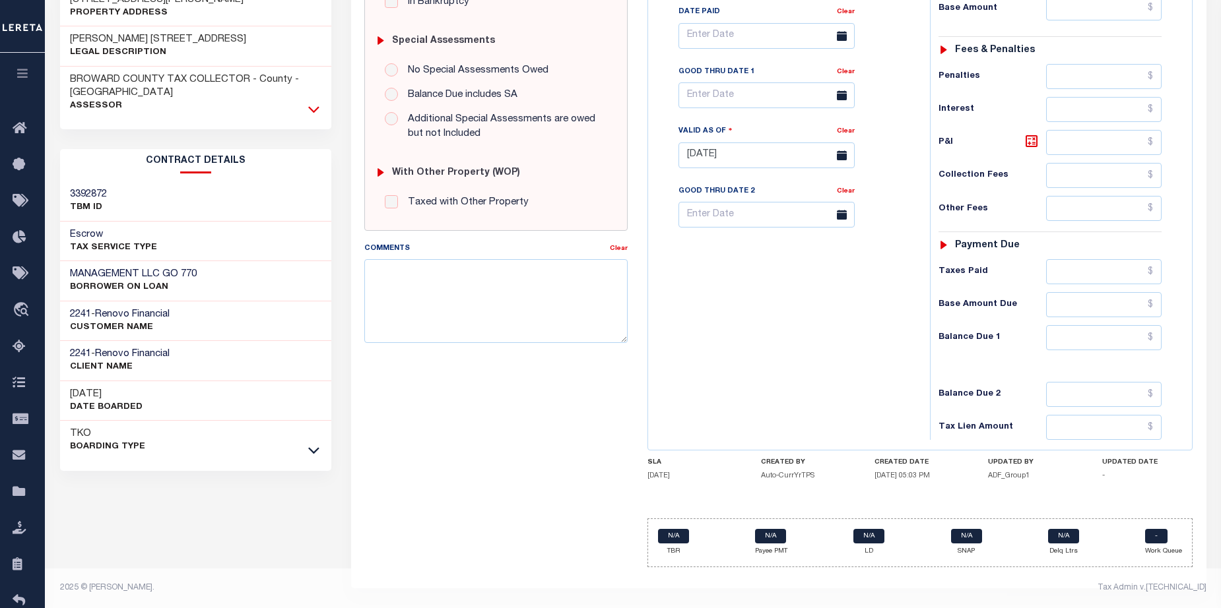
click at [311, 102] on icon at bounding box center [313, 109] width 11 height 14
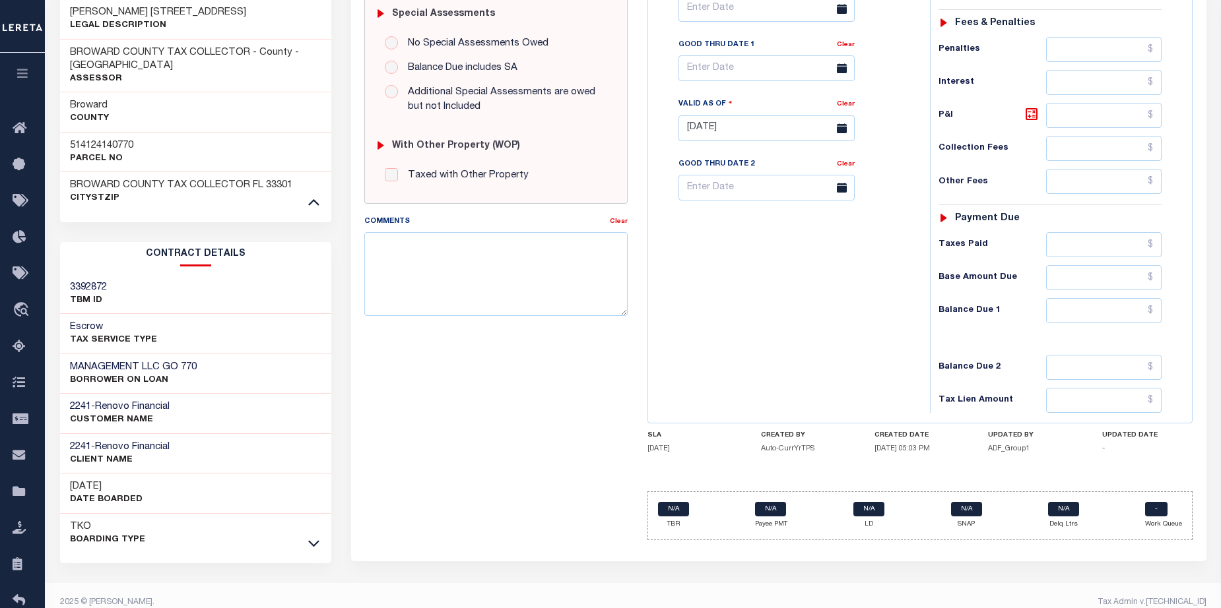
scroll to position [418, 0]
click at [319, 535] on icon at bounding box center [313, 542] width 11 height 14
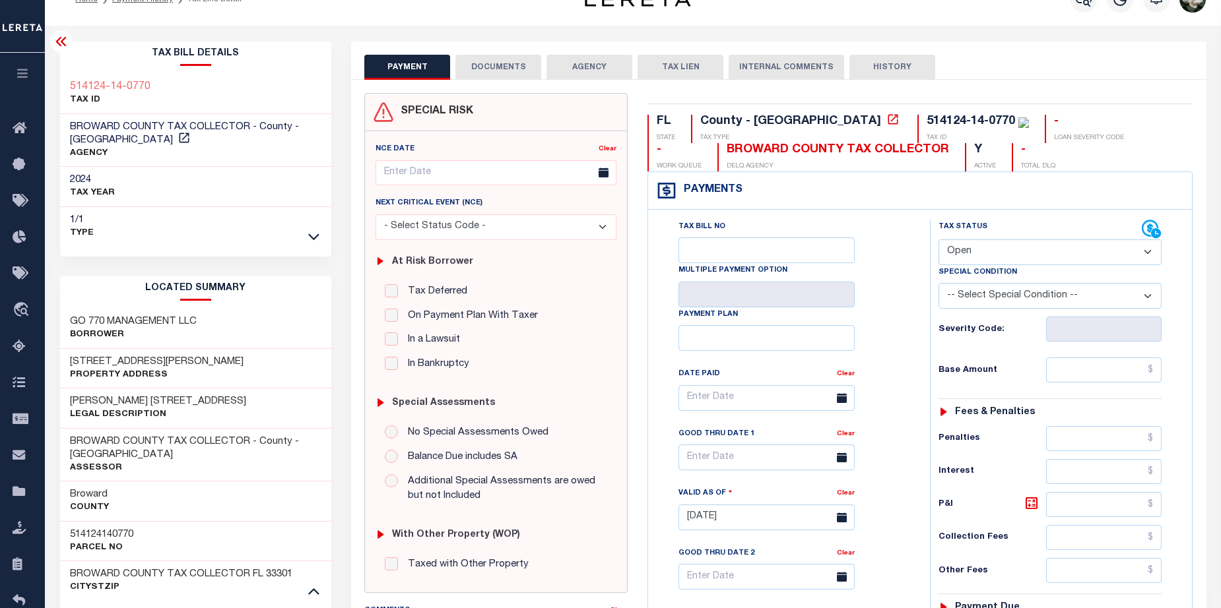
scroll to position [0, 0]
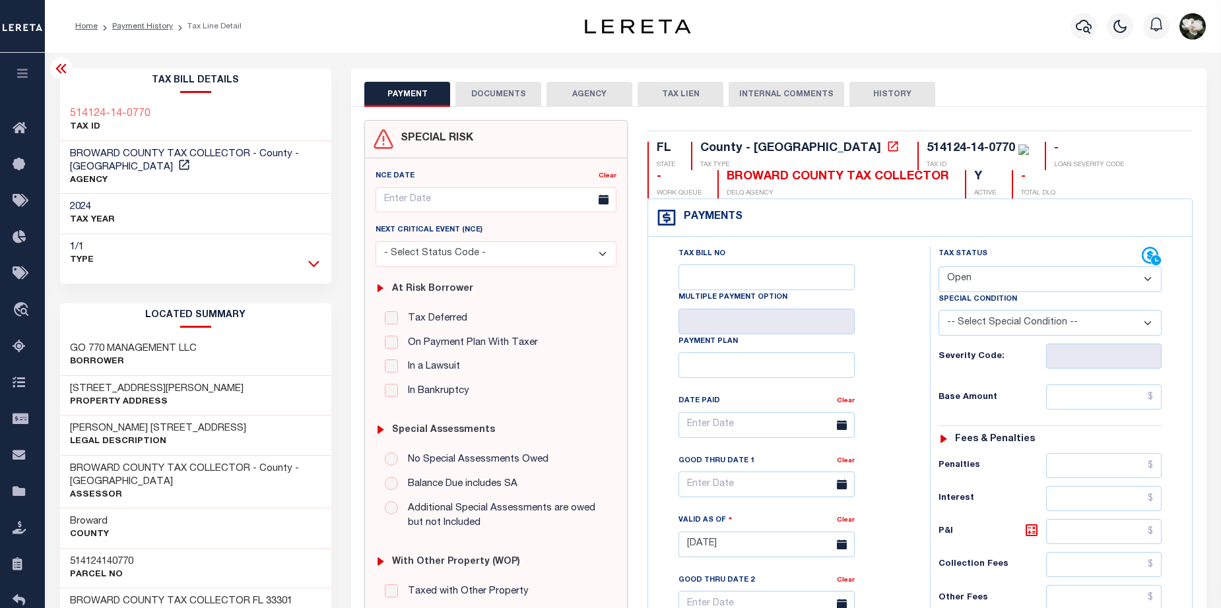
click at [314, 267] on icon at bounding box center [313, 264] width 11 height 14
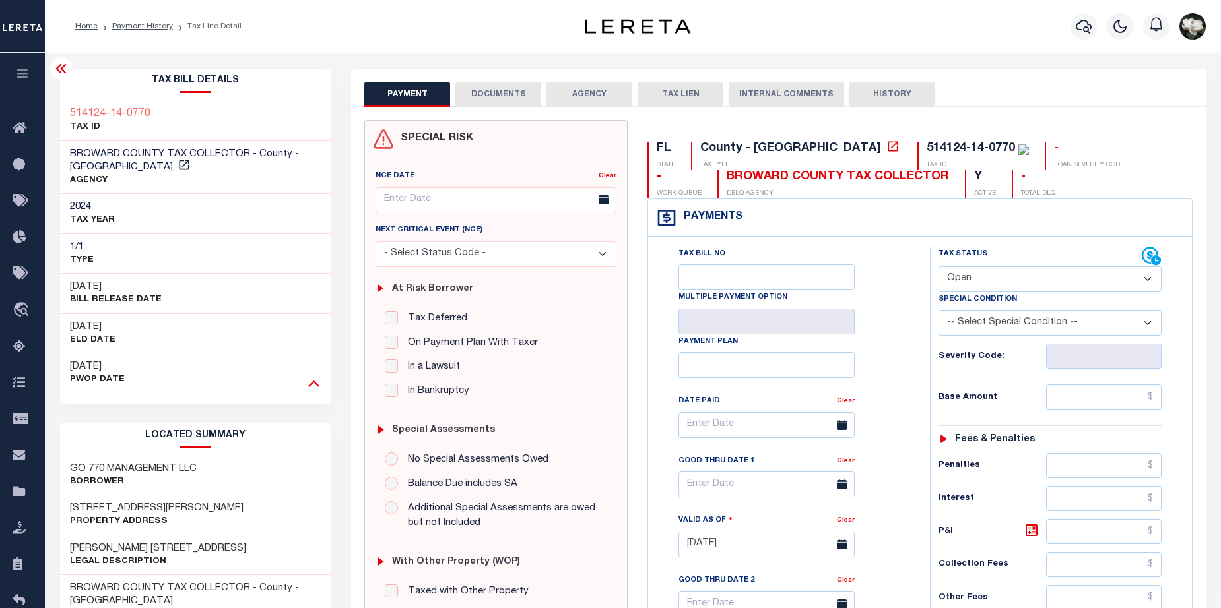
click at [313, 383] on icon at bounding box center [313, 384] width 11 height 7
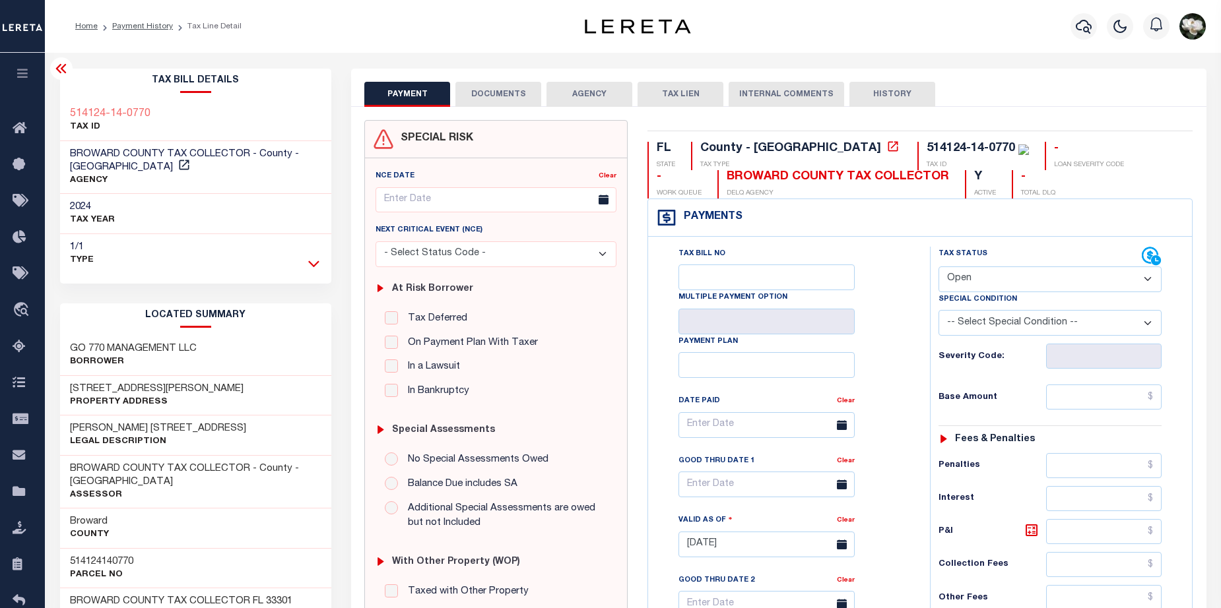
click at [315, 265] on icon at bounding box center [313, 264] width 11 height 7
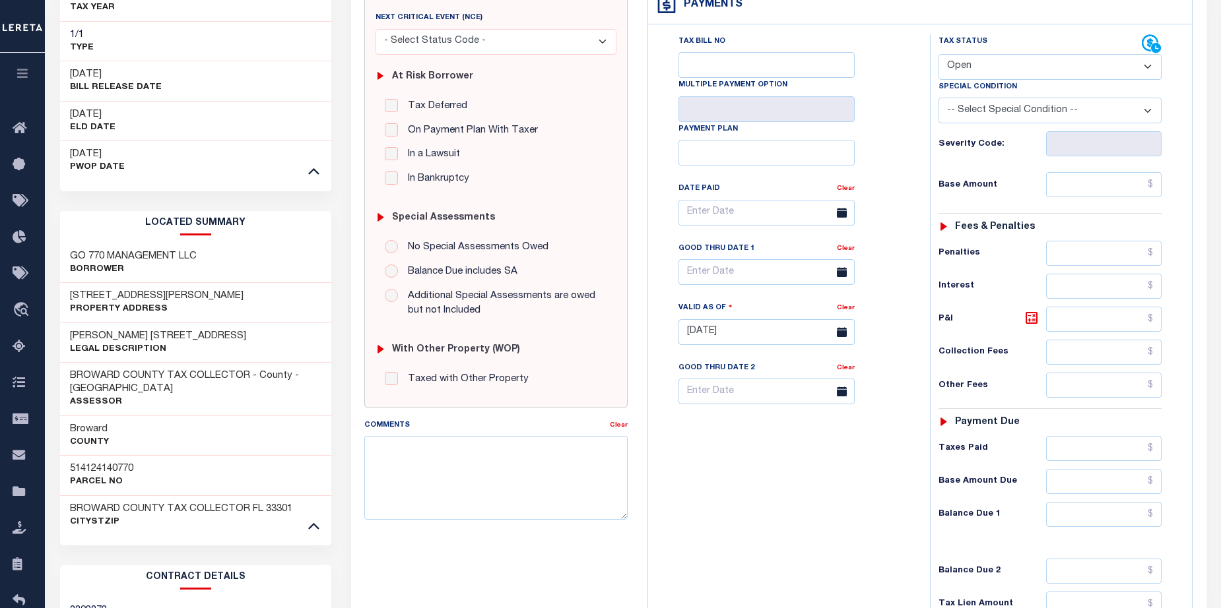
scroll to position [198, 0]
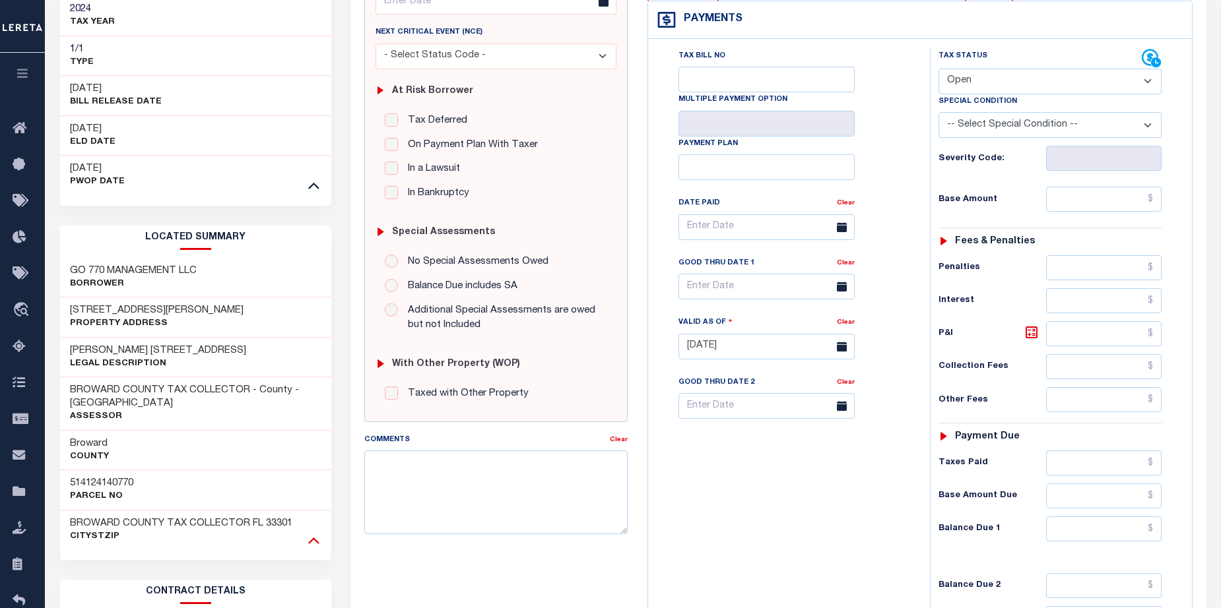
click at [310, 533] on icon at bounding box center [313, 540] width 11 height 14
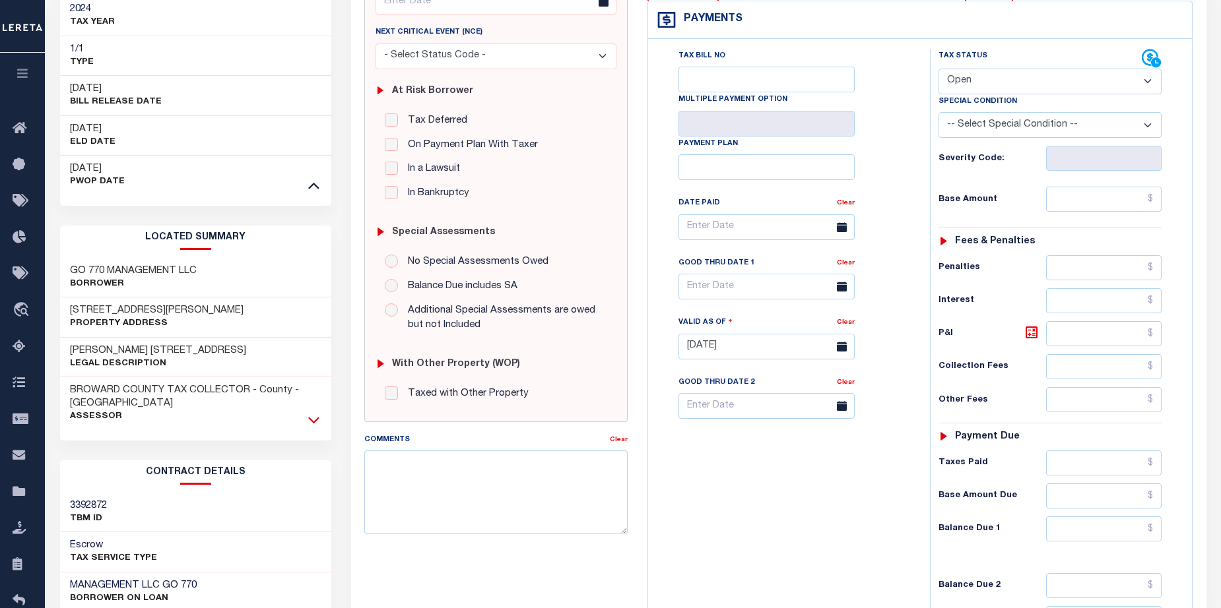
click at [311, 418] on icon at bounding box center [313, 421] width 11 height 7
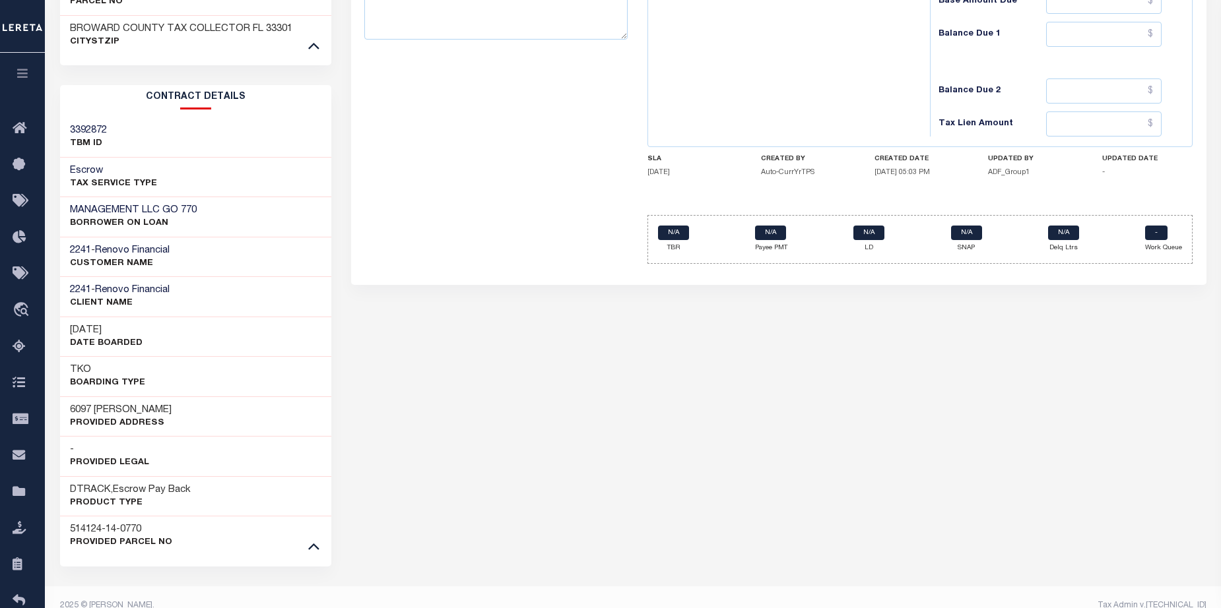
scroll to position [697, 0]
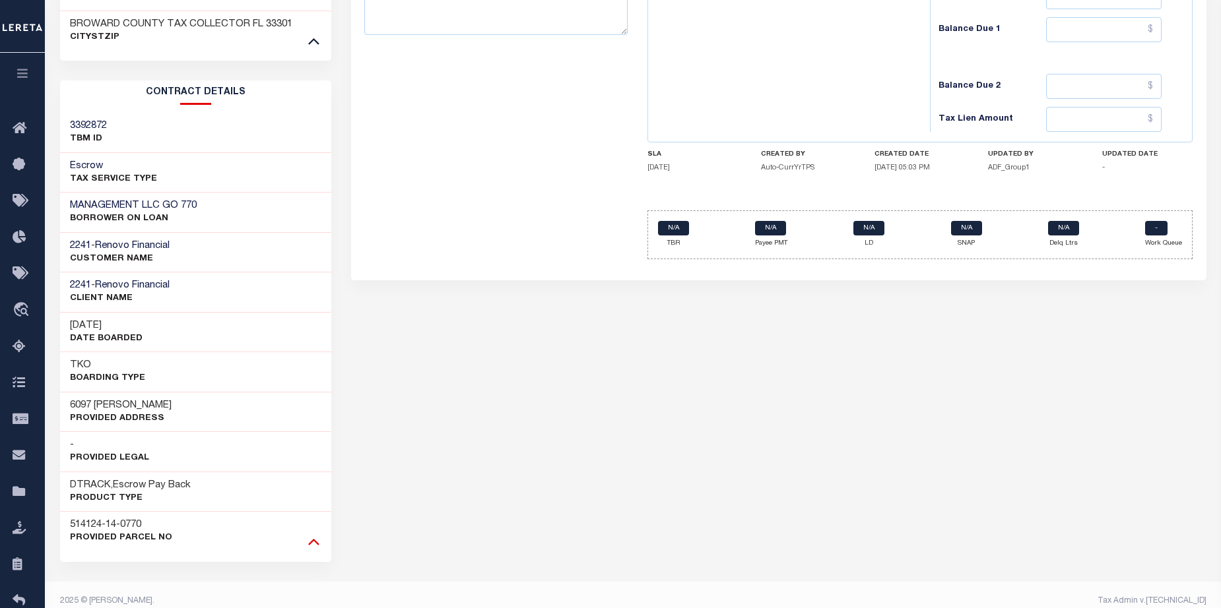
click at [319, 534] on icon at bounding box center [313, 541] width 11 height 14
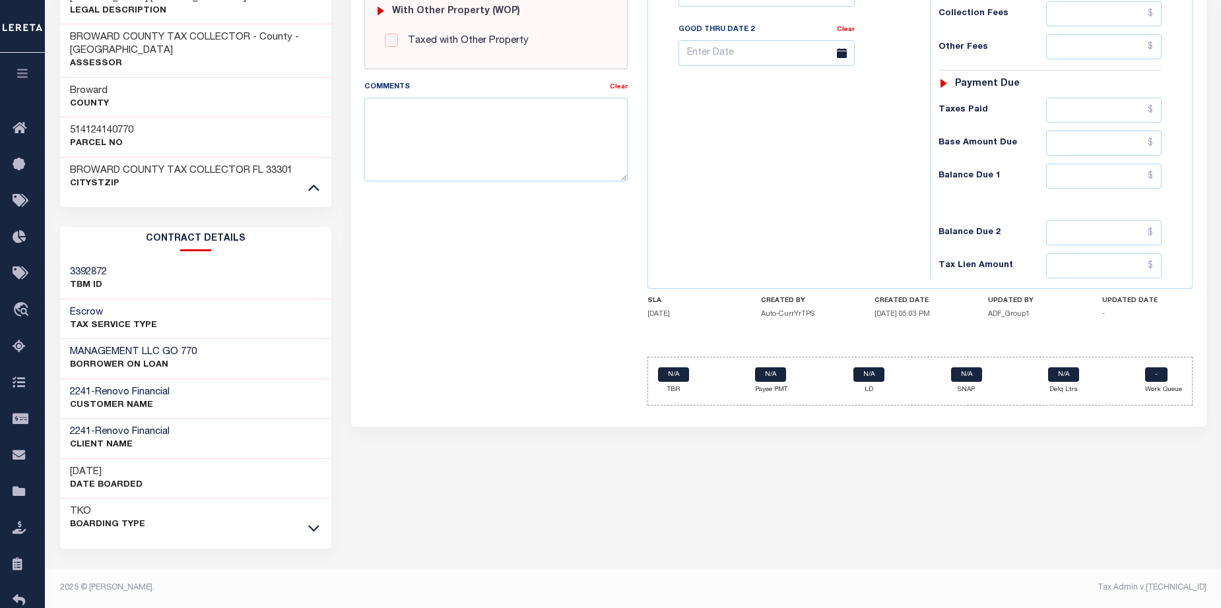
scroll to position [538, 0]
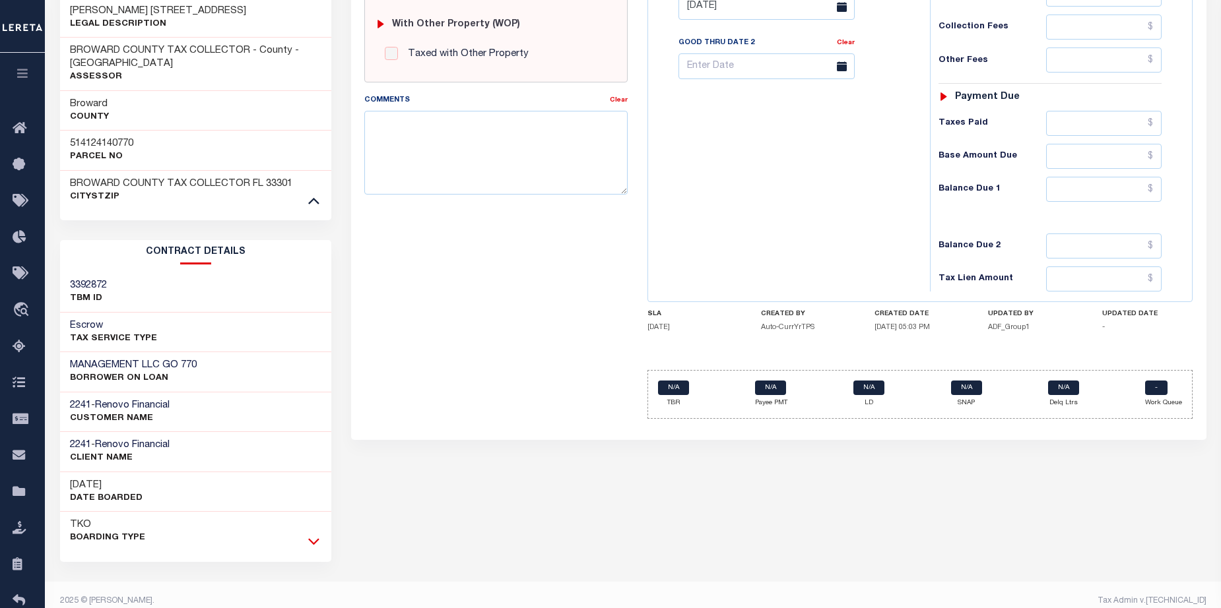
click at [309, 539] on icon at bounding box center [313, 542] width 11 height 7
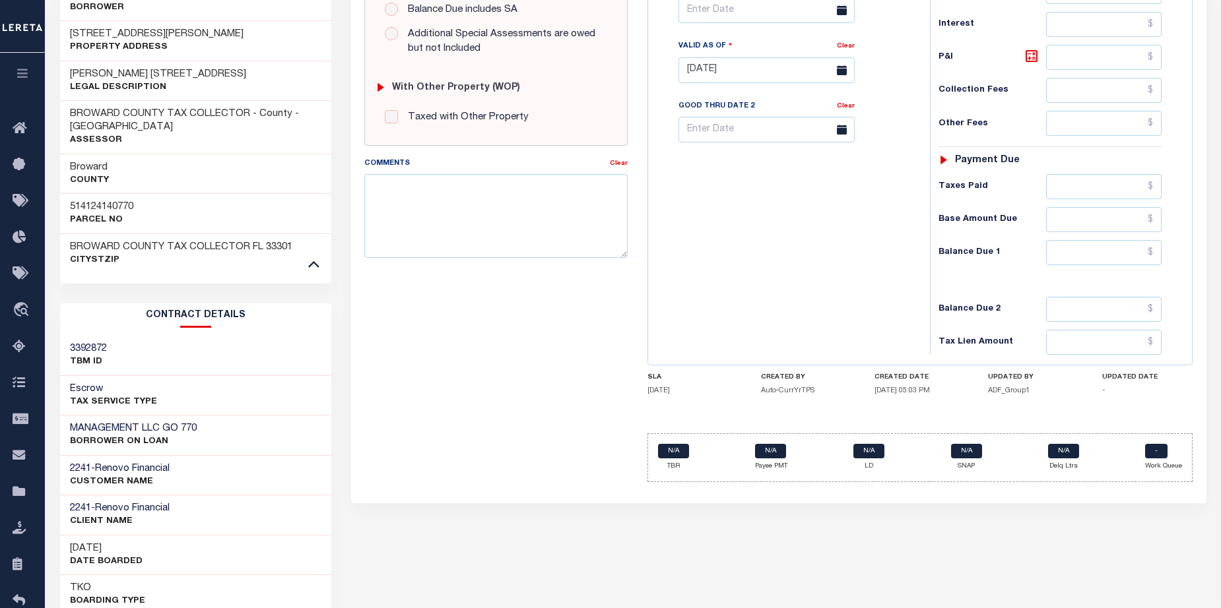
scroll to position [594, 0]
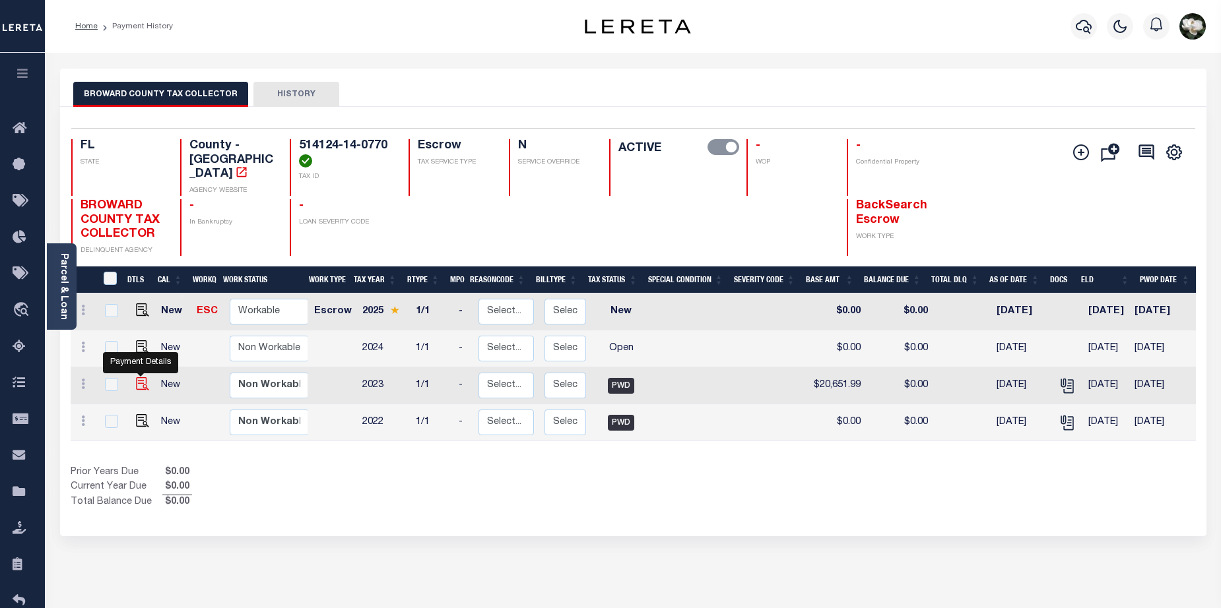
click at [139, 377] on img "" at bounding box center [142, 383] width 13 height 13
checkbox input "true"
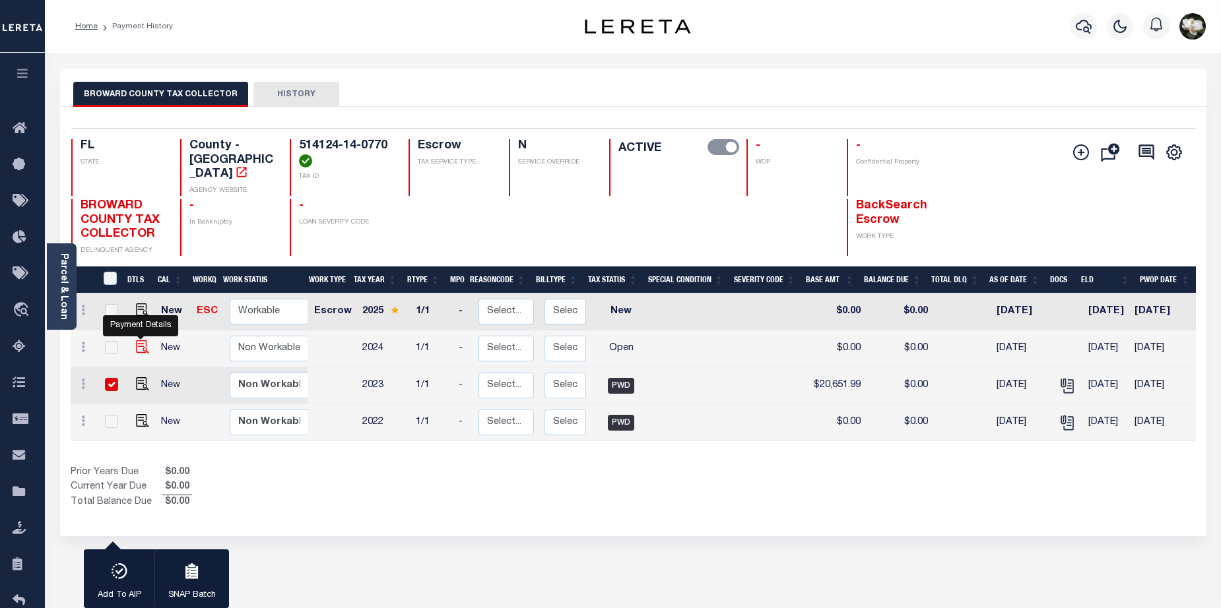
click at [136, 340] on img "" at bounding box center [142, 346] width 13 height 13
checkbox input "true"
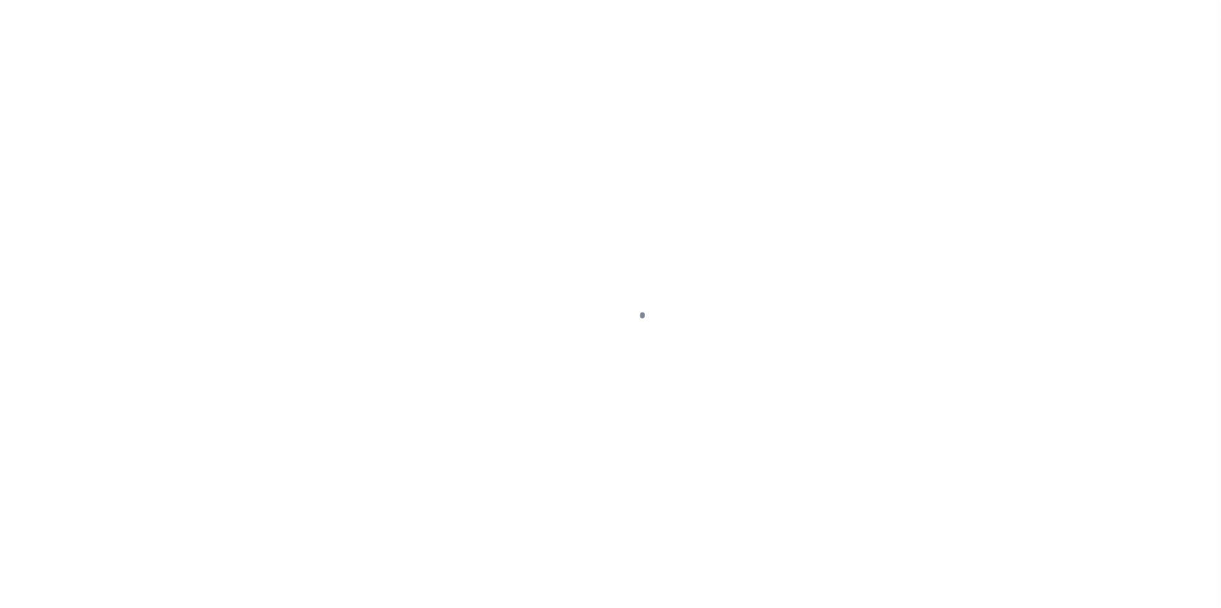
select select "PWD"
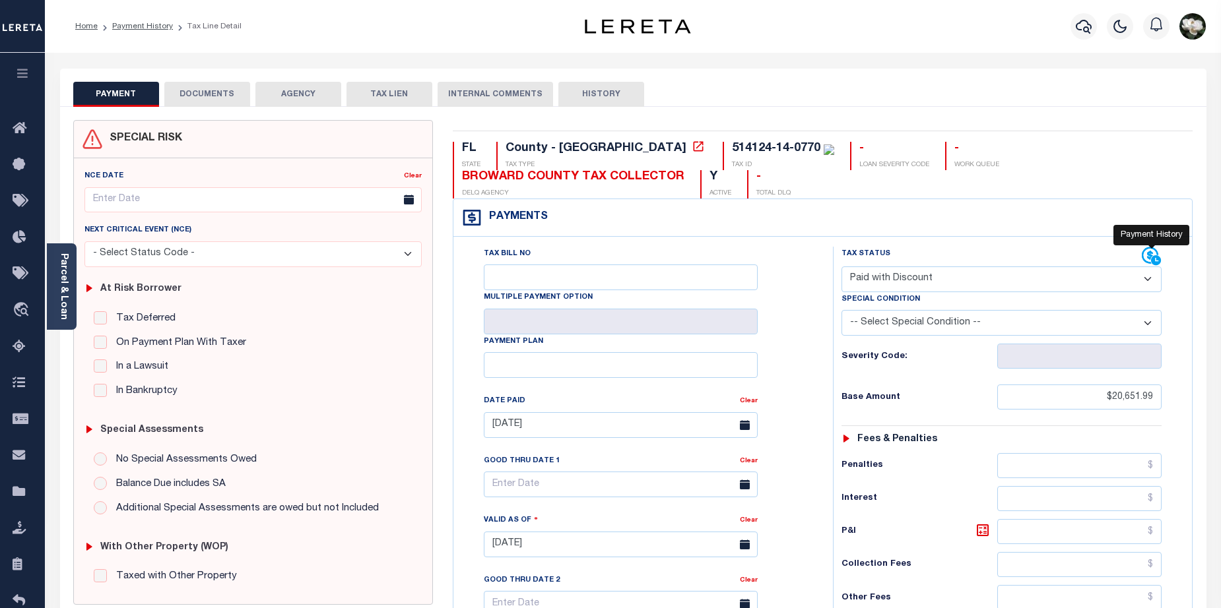
click at [1150, 257] on icon at bounding box center [1152, 257] width 20 height 20
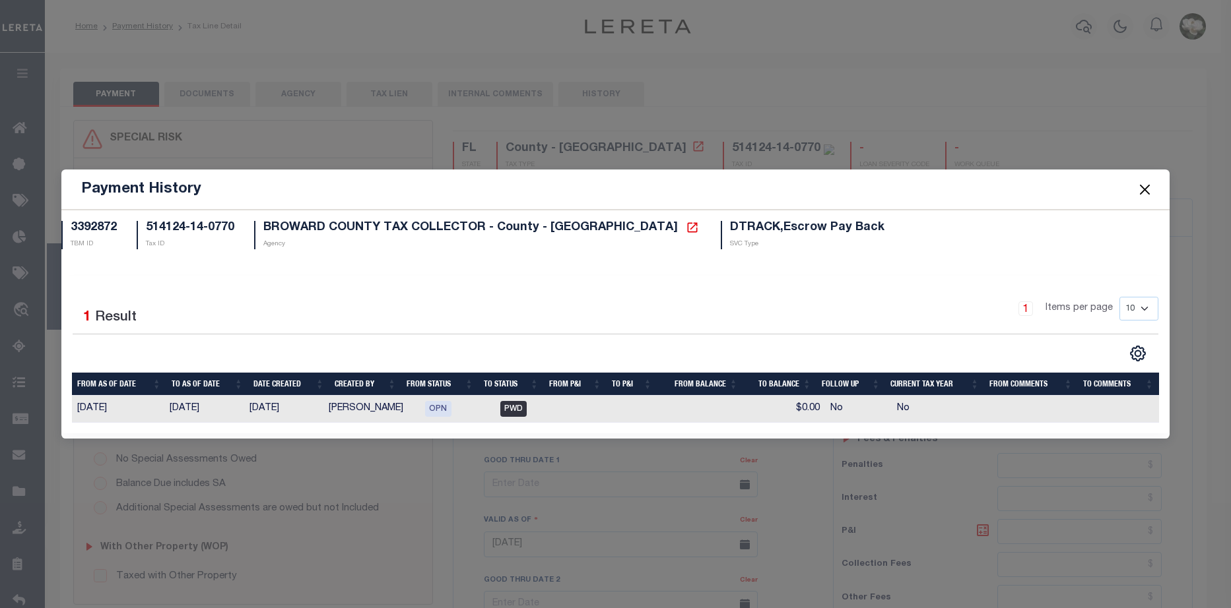
drag, startPoint x: 923, startPoint y: 125, endPoint x: 1217, endPoint y: 174, distance: 297.7
click at [927, 123] on div "Payment History 3392872 TBM ID 514124-14-0770 Tax ID BROWARD COUNTY TAX COLLECT…" at bounding box center [615, 304] width 1231 height 608
click at [1142, 191] on button "Close" at bounding box center [1144, 189] width 17 height 17
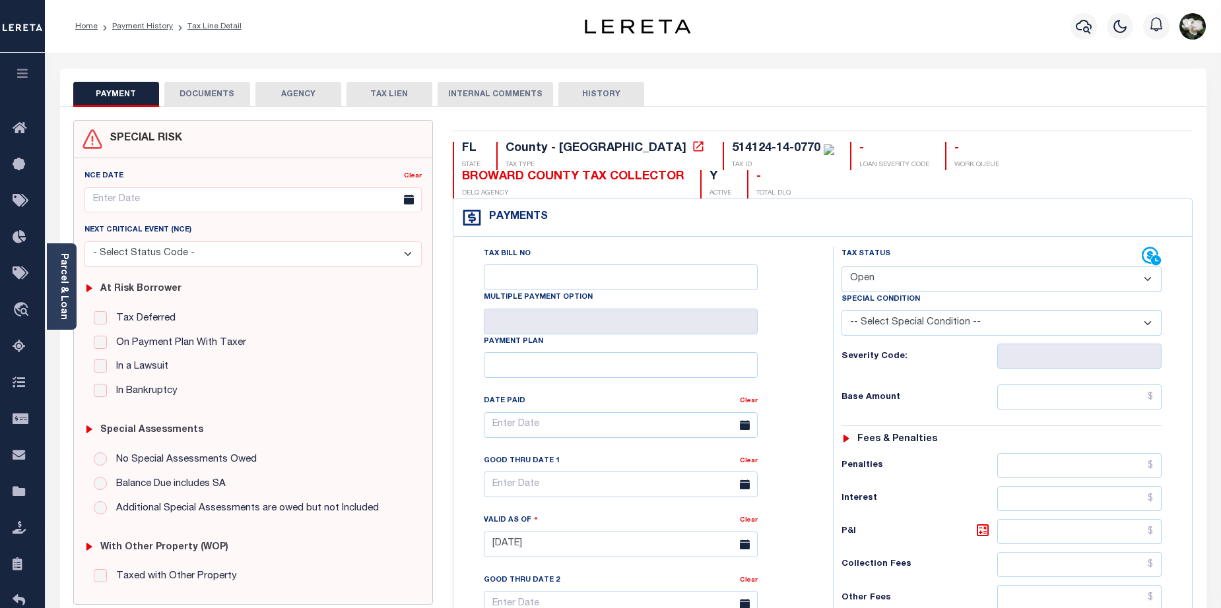
click at [1144, 282] on select "- Select Status Code - Open Due/Unpaid Paid Incomplete No Tax Due Internal Refu…" at bounding box center [1001, 280] width 321 height 26
select select "DUE"
click at [841, 267] on select "- Select Status Code - Open Due/Unpaid Paid Incomplete No Tax Due Internal Refu…" at bounding box center [1001, 280] width 321 height 26
type input "[DATE]"
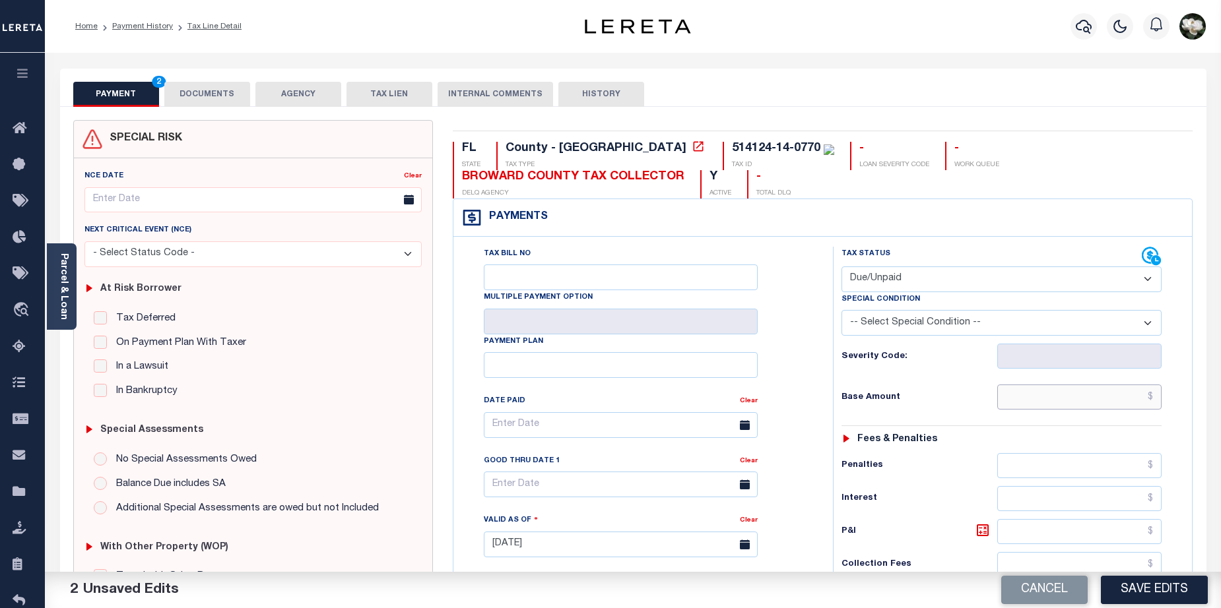
click at [1101, 401] on input "text" at bounding box center [1079, 397] width 165 height 25
type input "$20,671.29"
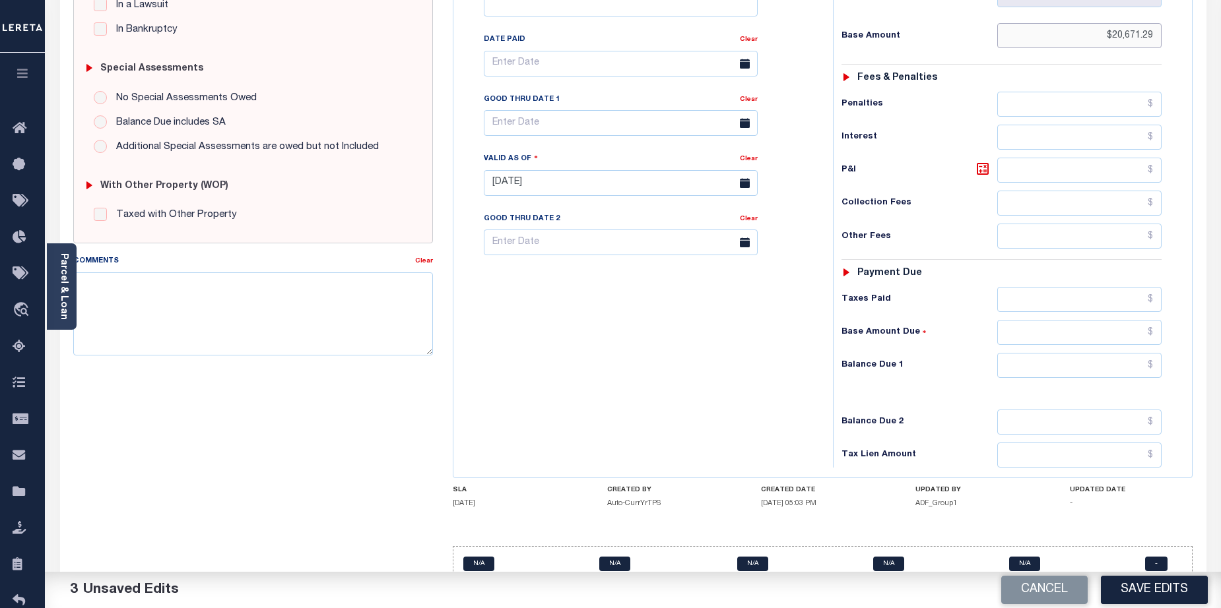
scroll to position [358, 0]
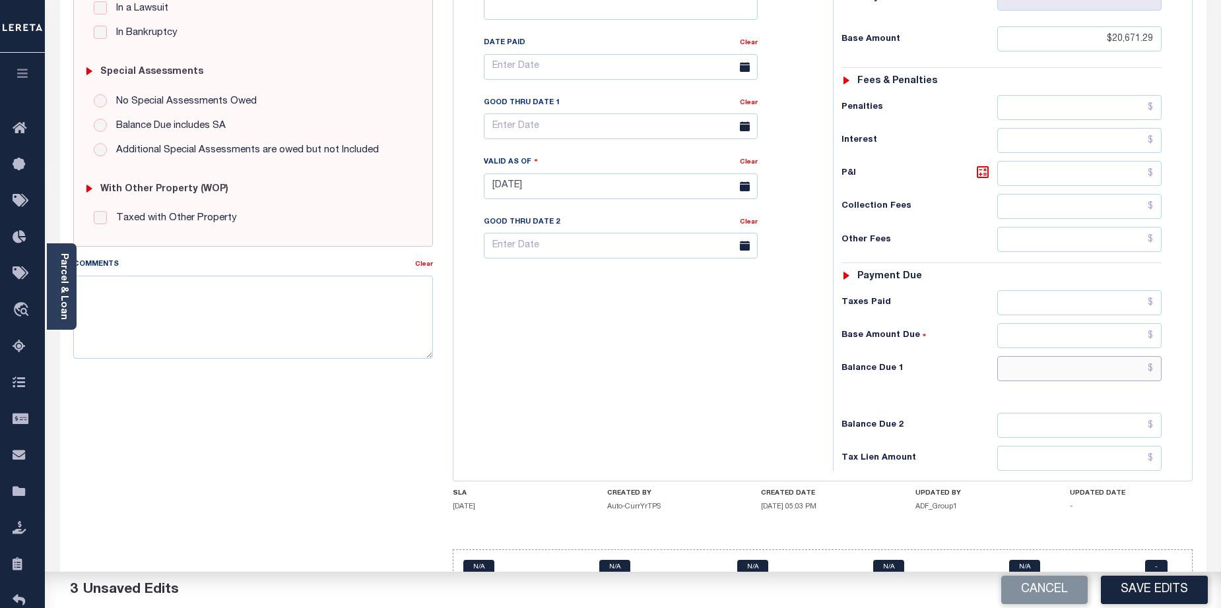
drag, startPoint x: 1055, startPoint y: 363, endPoint x: 1062, endPoint y: 365, distance: 7.5
click at [1055, 363] on input "text" at bounding box center [1079, 368] width 165 height 25
drag, startPoint x: 1068, startPoint y: 370, endPoint x: 1212, endPoint y: 370, distance: 144.5
click at [1095, 370] on input "text" at bounding box center [1079, 368] width 165 height 25
type input "$20,671.29"
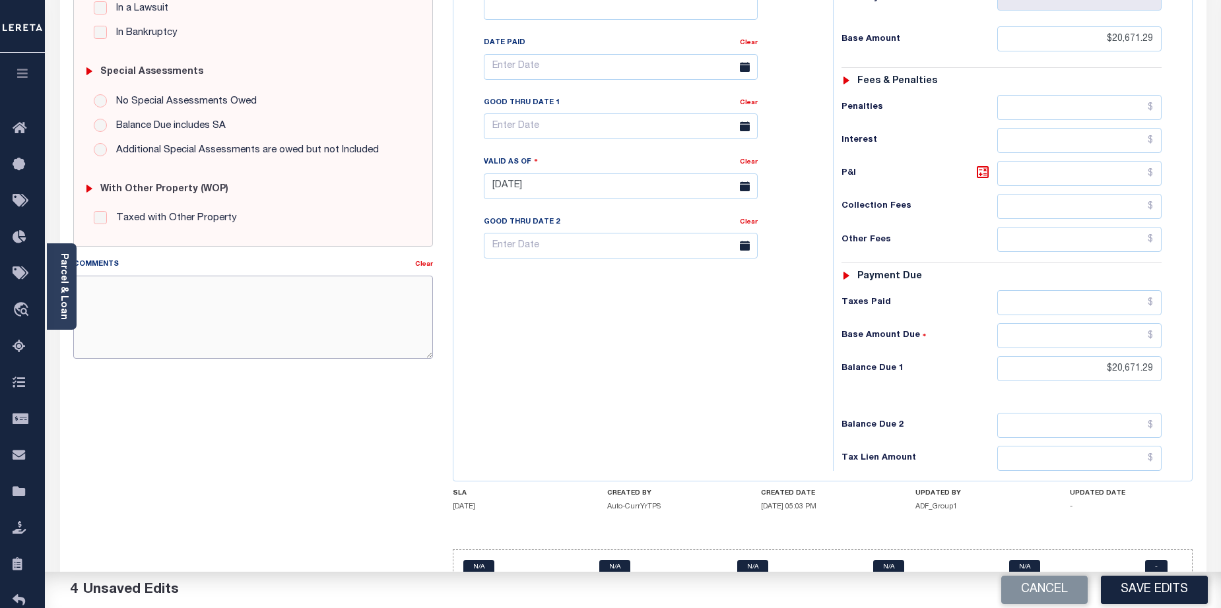
click at [181, 311] on textarea "Comments" at bounding box center [253, 317] width 360 height 83
paste textarea "2020 Base $691.00 P/I $276.40-Lender Responsibility Total $967.40 gtd [DATE]"
click at [100, 290] on textarea "2020 Base $691.00 P/I $276.40-Lender Responsibility Total $967.40 gtd [DATE]" at bounding box center [253, 317] width 360 height 83
type textarea "2024 Annual base$20671.29 Base $691.00 P/I $276.40-Lender Responsibility Total …"
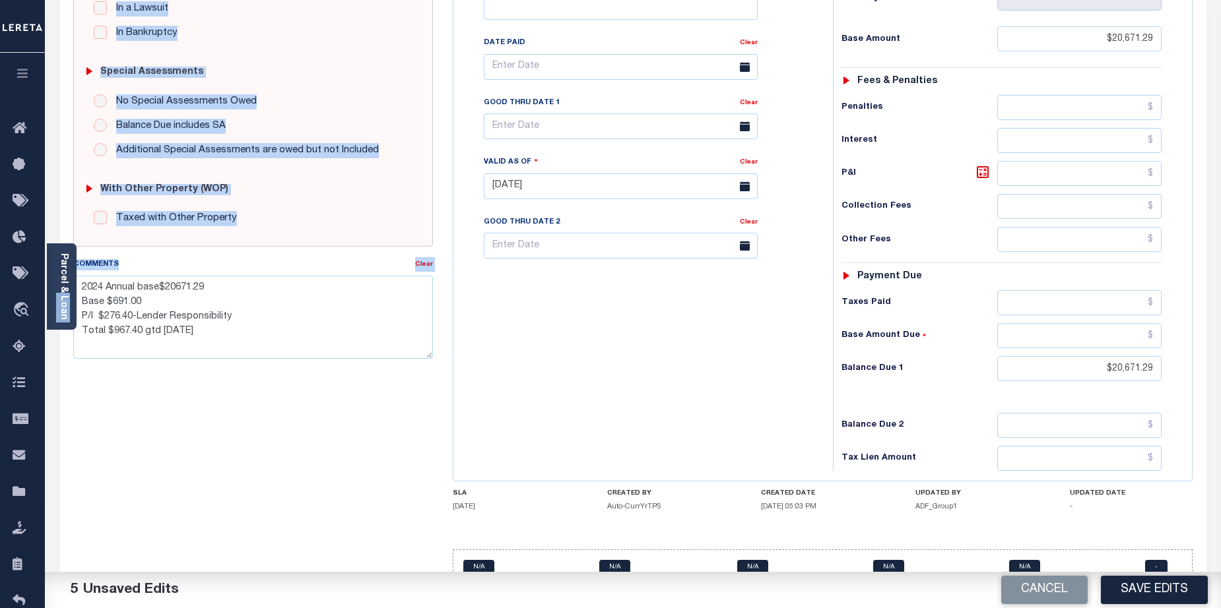
drag, startPoint x: 75, startPoint y: 289, endPoint x: 204, endPoint y: 298, distance: 129.7
click at [204, 298] on div "Parcel & Loan Tax Bill Details 514124-14-0770 TAX ID AGENCY 2024 TAX YEAR 1/1" at bounding box center [633, 166] width 1166 height 945
click at [323, 334] on textarea "2024 Annual base$20671.29 Base $691.00 P/I $276.40-Lender Responsibility Total …" at bounding box center [253, 317] width 360 height 83
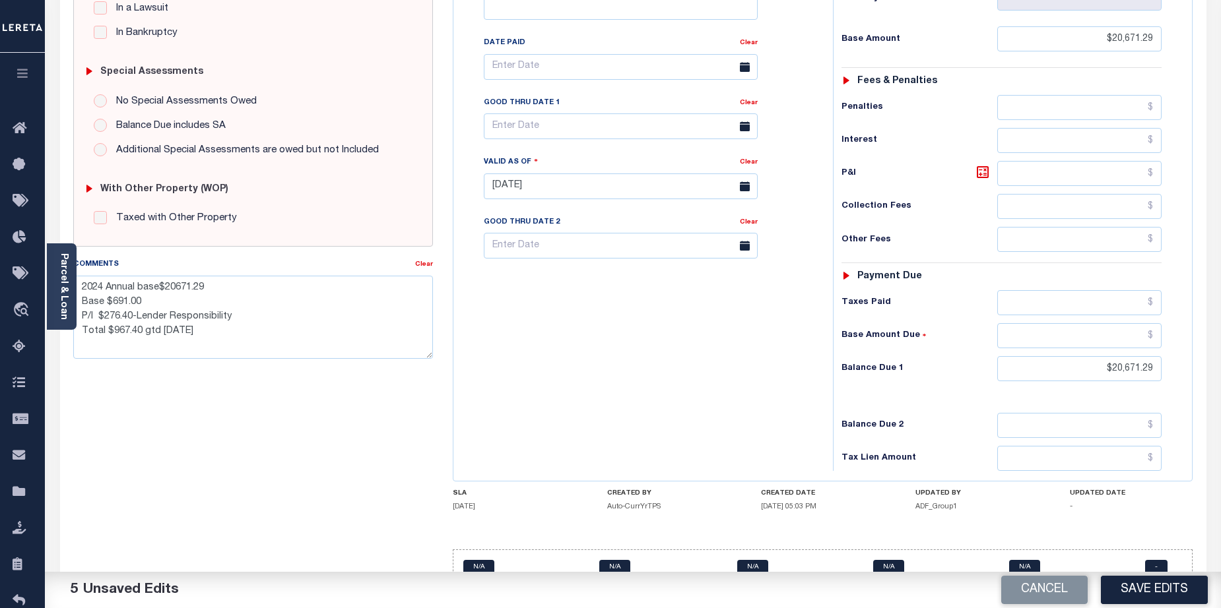
click at [282, 385] on div "SPECIAL RISK NCE Date Clear - Select Status Code -" at bounding box center [253, 185] width 380 height 847
drag, startPoint x: 82, startPoint y: 288, endPoint x: 214, endPoint y: 336, distance: 139.6
click at [214, 337] on textarea "2024 Annual base$20671.29 Base $691.00 P/I $276.40-Lender Responsibility Total …" at bounding box center [253, 317] width 360 height 83
click at [206, 301] on textarea "Comments" at bounding box center [253, 317] width 360 height 83
paste textarea "CAS- 47758 2025 Annual- Base $398.44 P&I $254.41 - Lereta responsible Total Due…"
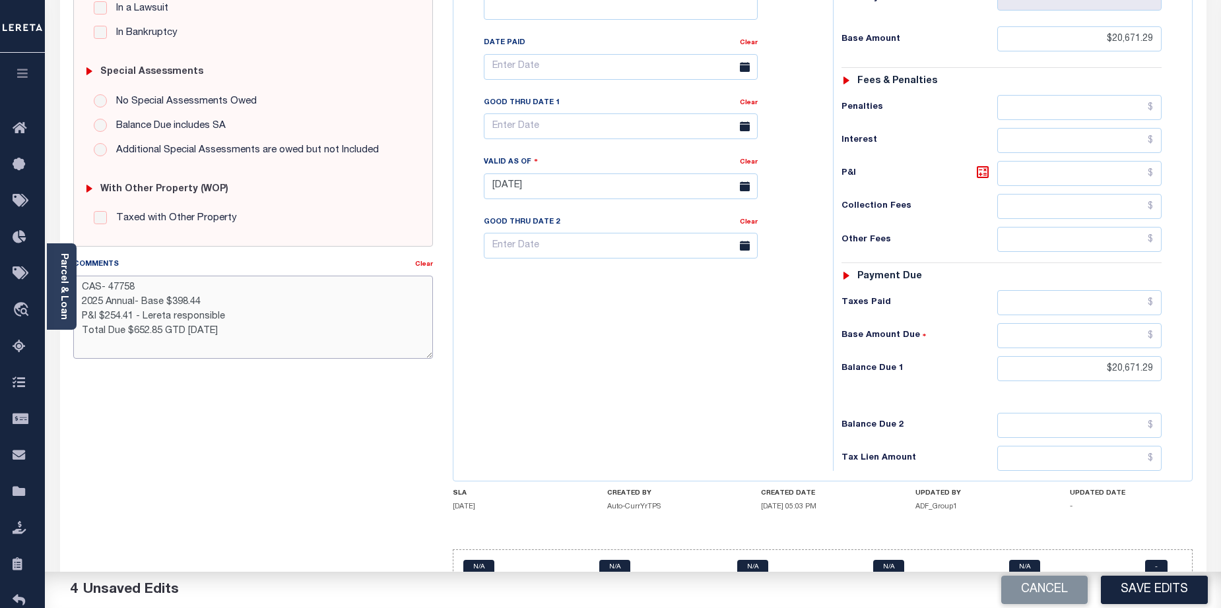
drag, startPoint x: 114, startPoint y: 289, endPoint x: 224, endPoint y: 281, distance: 110.5
click at [219, 281] on textarea "CAS- 47758 2025 Annual- Base $398.44 P&I $254.41 - Lereta responsible Total Due…" at bounding box center [253, 317] width 360 height 83
drag, startPoint x: 173, startPoint y: 301, endPoint x: 699, endPoint y: 271, distance: 526.8
click at [234, 296] on textarea "CAS- 47874 2025 Annual- Base $398.44 P&I $254.41 - Lereta responsible Total Due…" at bounding box center [253, 317] width 360 height 83
drag, startPoint x: 106, startPoint y: 322, endPoint x: 133, endPoint y: 320, distance: 27.8
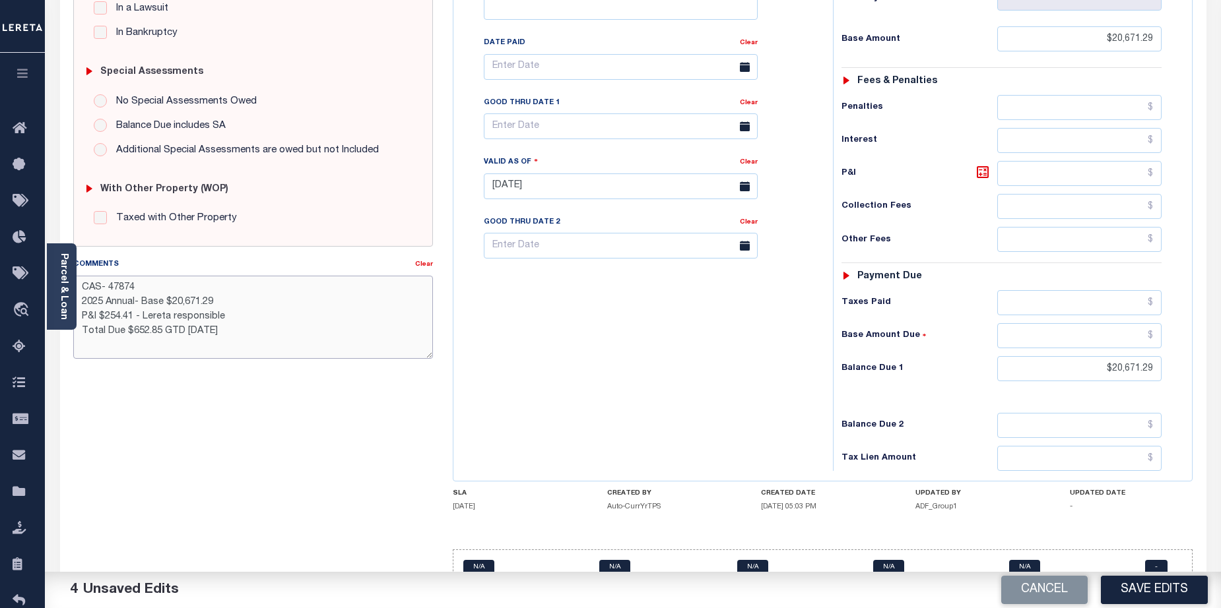
click at [133, 320] on textarea "CAS- 47874 2025 Annual- Base $20,671.29 P&I $254.41 - Lereta responsible Total …" at bounding box center [253, 317] width 360 height 83
drag, startPoint x: 187, startPoint y: 331, endPoint x: 144, endPoint y: 331, distance: 42.9
click at [179, 329] on textarea "CAS- 47874 2025 Annual- Base $20,671.29 P&I $2837.11 - Lereta responsible Total…" at bounding box center [253, 317] width 360 height 83
drag, startPoint x: 131, startPoint y: 332, endPoint x: 160, endPoint y: 332, distance: 29.7
click at [160, 332] on textarea "CAS- 47874 2025 Annual- Base $20,671.29 P&I $2837.11 - Lereta responsible Total…" at bounding box center [253, 317] width 360 height 83
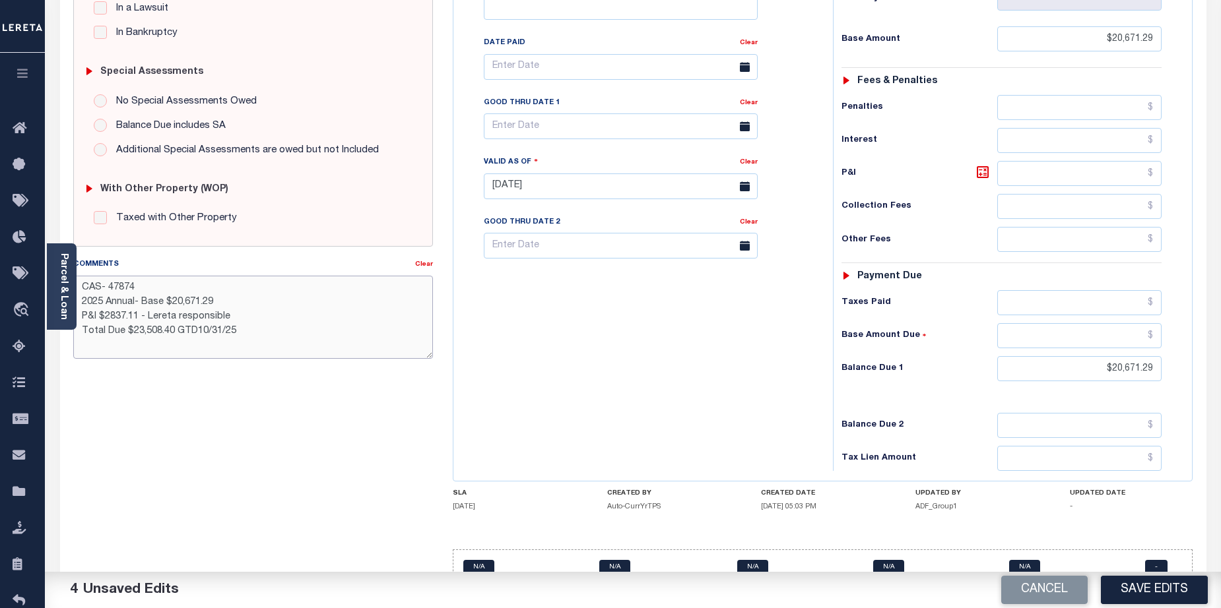
click at [110, 320] on textarea "CAS- 47874 2025 Annual- Base $20,671.29 P&I $2837.11 - Lereta responsible Total…" at bounding box center [253, 317] width 360 height 83
type textarea "CAS- 47874 2025 Annual- Base $20,671.29 P&I $2,837.11 - Lereta responsible Tota…"
click at [1144, 583] on button "Save Edits" at bounding box center [1154, 590] width 107 height 28
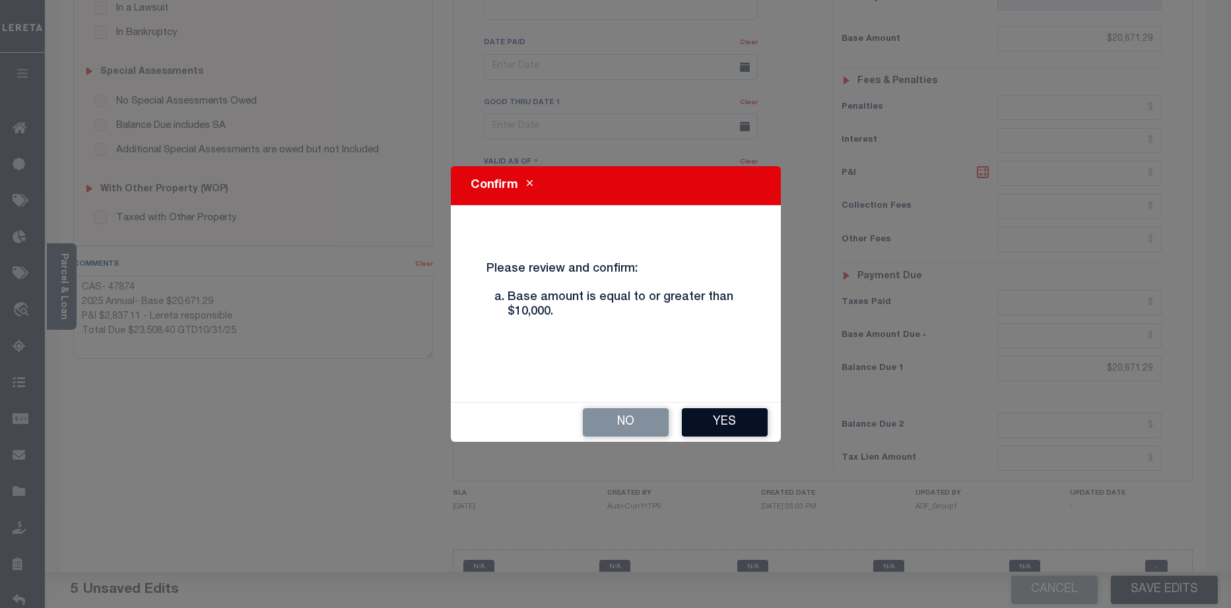
click at [722, 422] on button "Yes" at bounding box center [725, 422] width 86 height 28
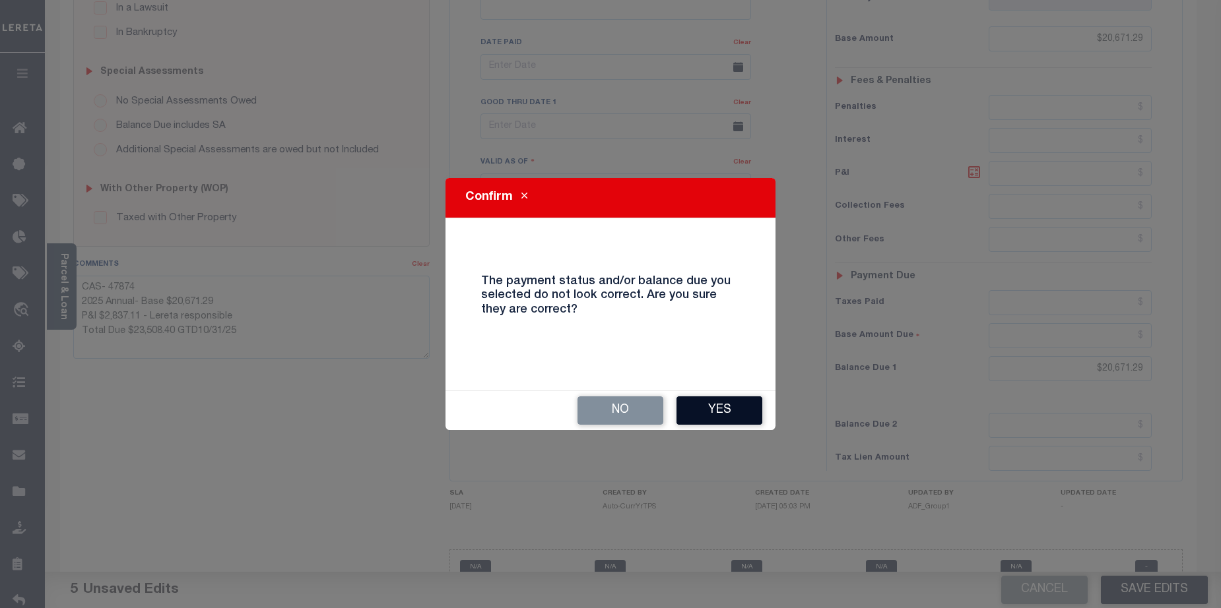
click at [723, 412] on button "Yes" at bounding box center [719, 411] width 86 height 28
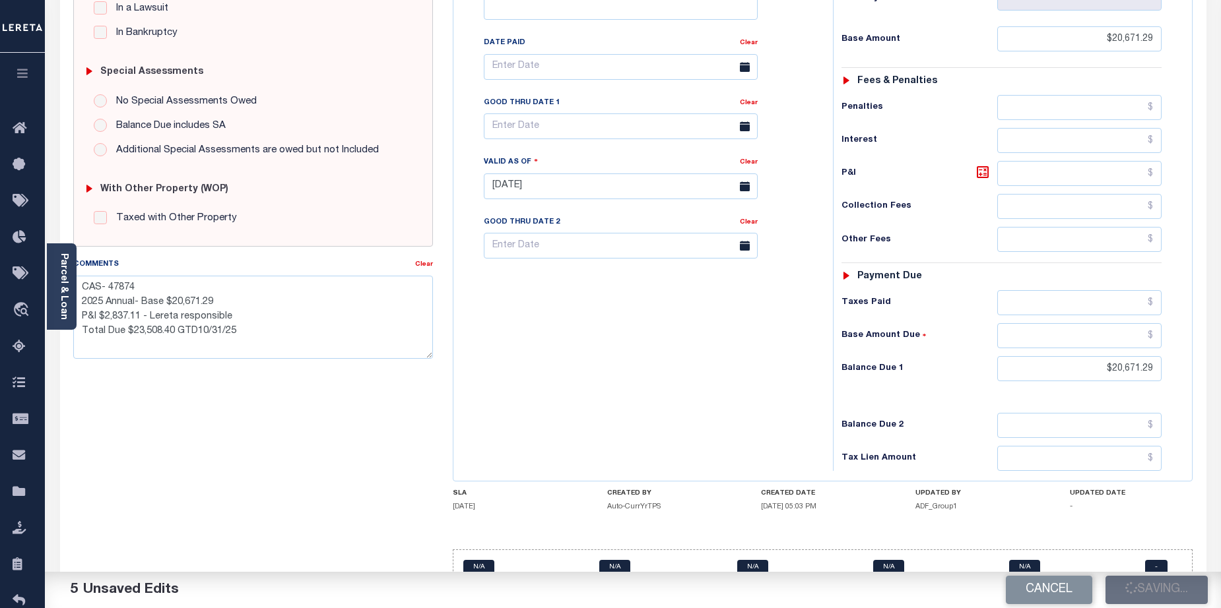
checkbox input "false"
type textarea "CAS- 47874 2025 Annual- Base $20,671.29 P&I $2,837.11 - Lereta responsible Tota…"
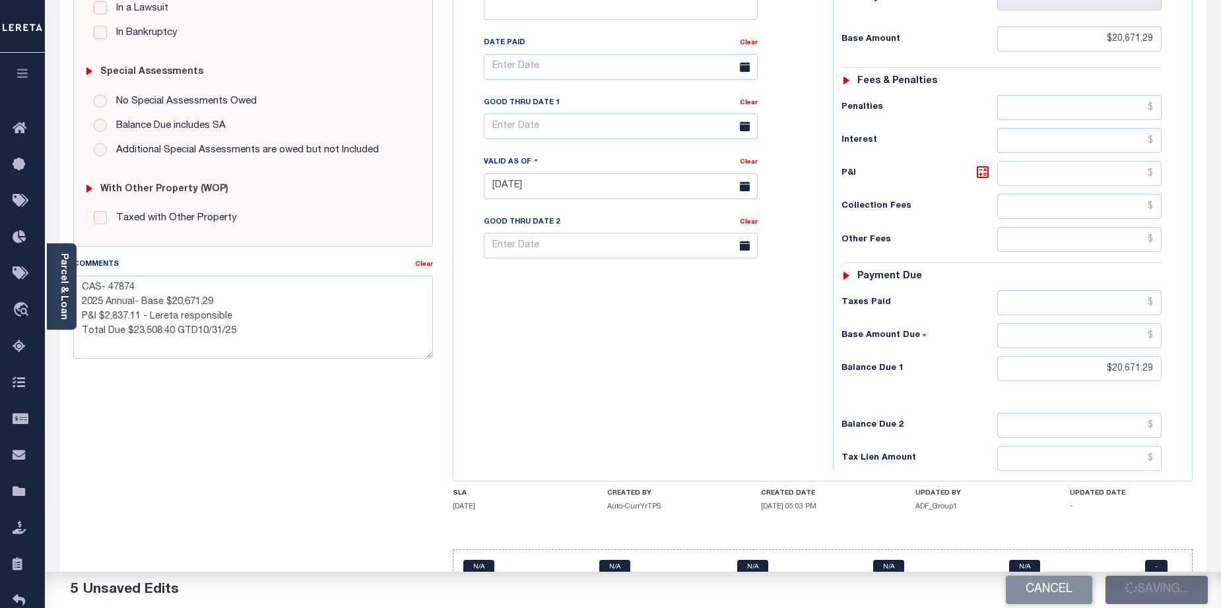
type input "$20,671.29"
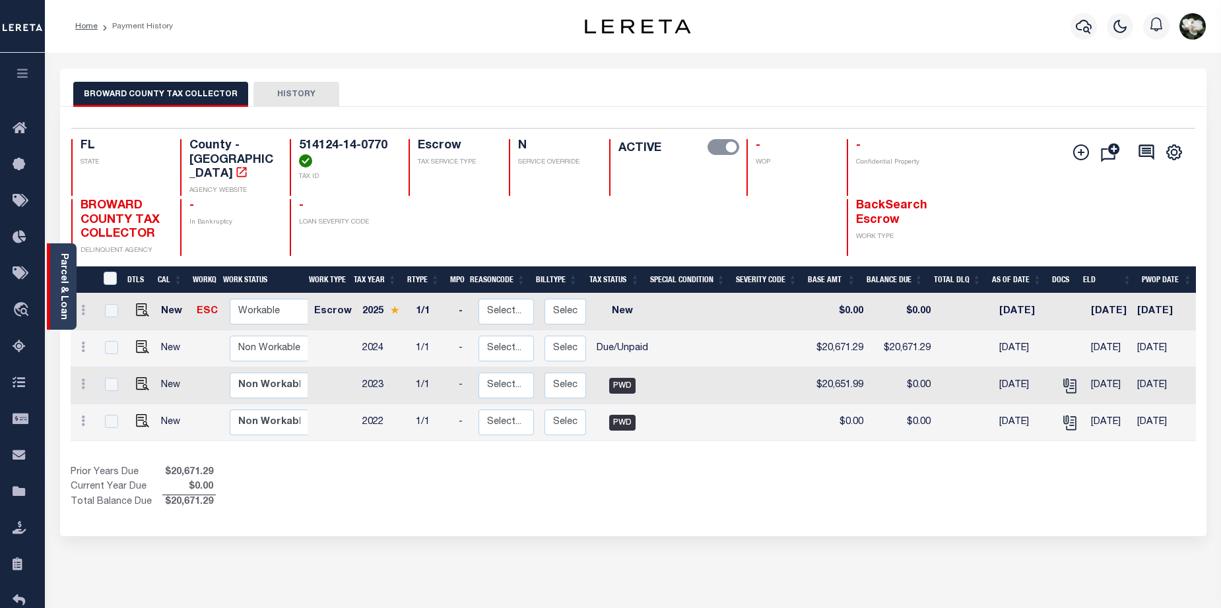
click at [61, 283] on link "Parcel & Loan" at bounding box center [63, 286] width 9 height 67
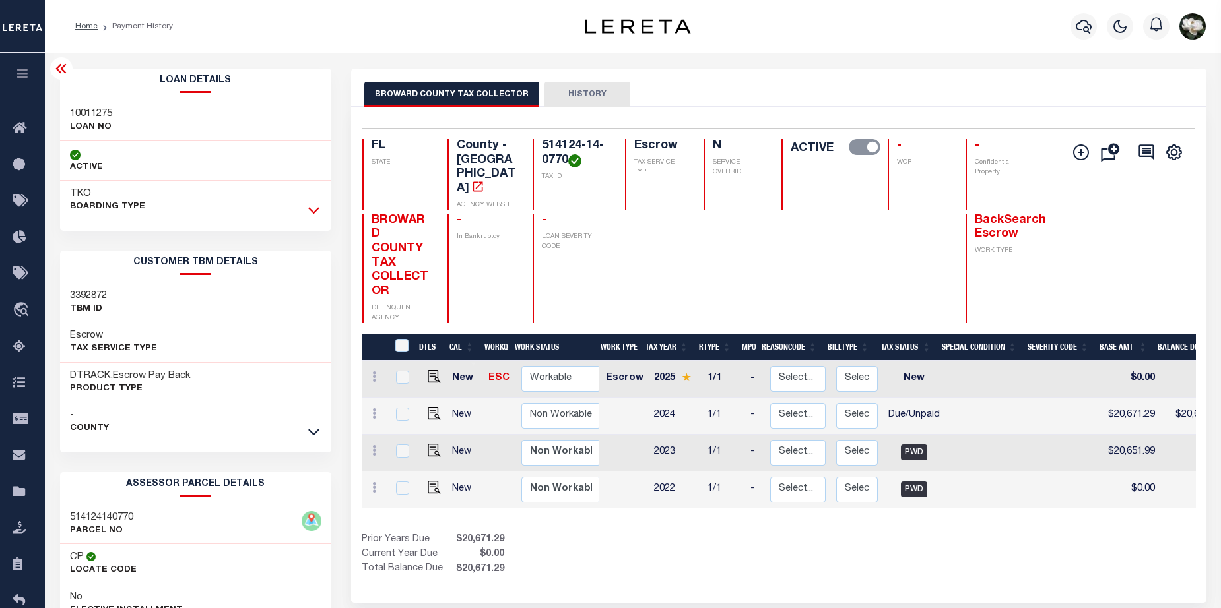
click at [319, 208] on icon at bounding box center [313, 210] width 11 height 14
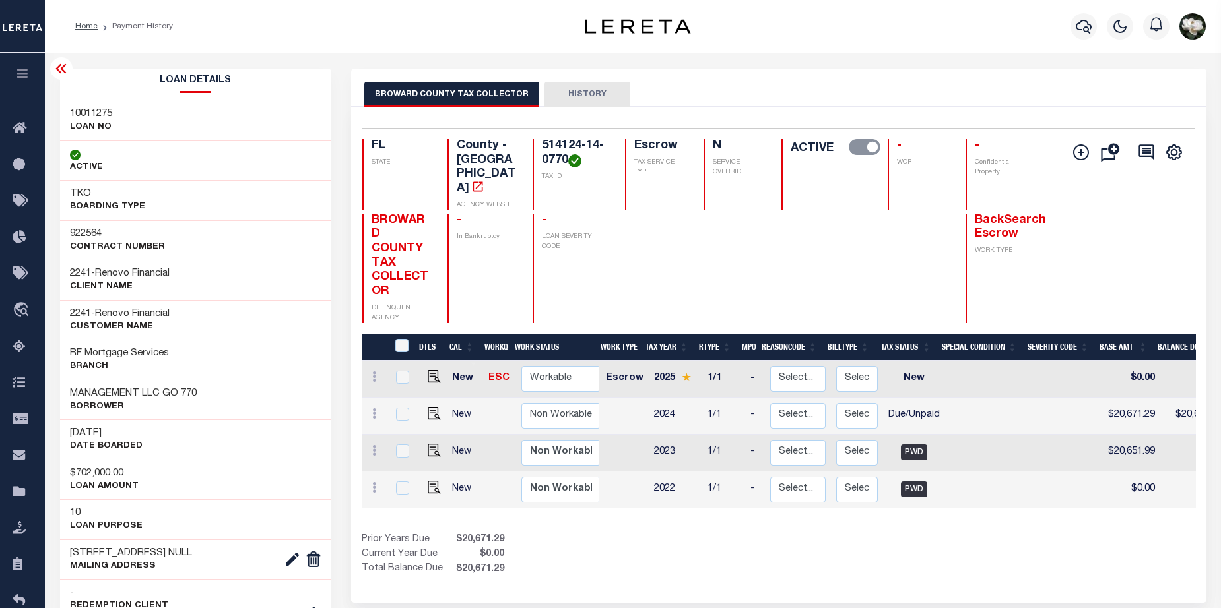
click at [982, 551] on div "Selected 4 Results 1 Items per page 25 50 100 FL STATE TAX ID N" at bounding box center [778, 355] width 855 height 496
click at [30, 231] on icon at bounding box center [23, 238] width 21 height 16
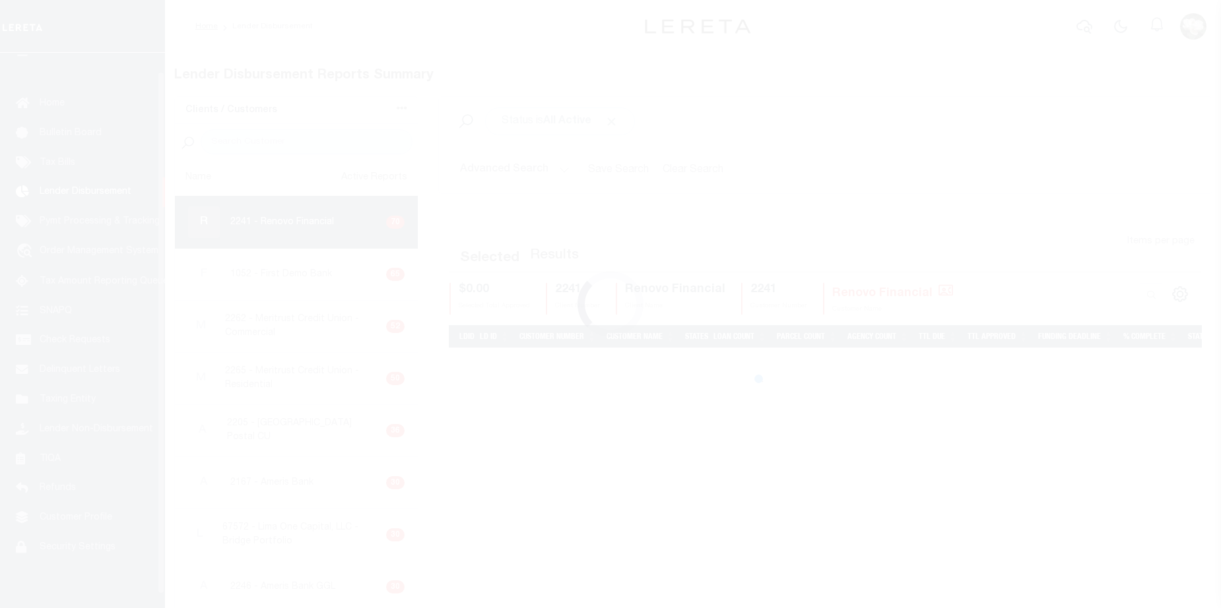
scroll to position [23, 0]
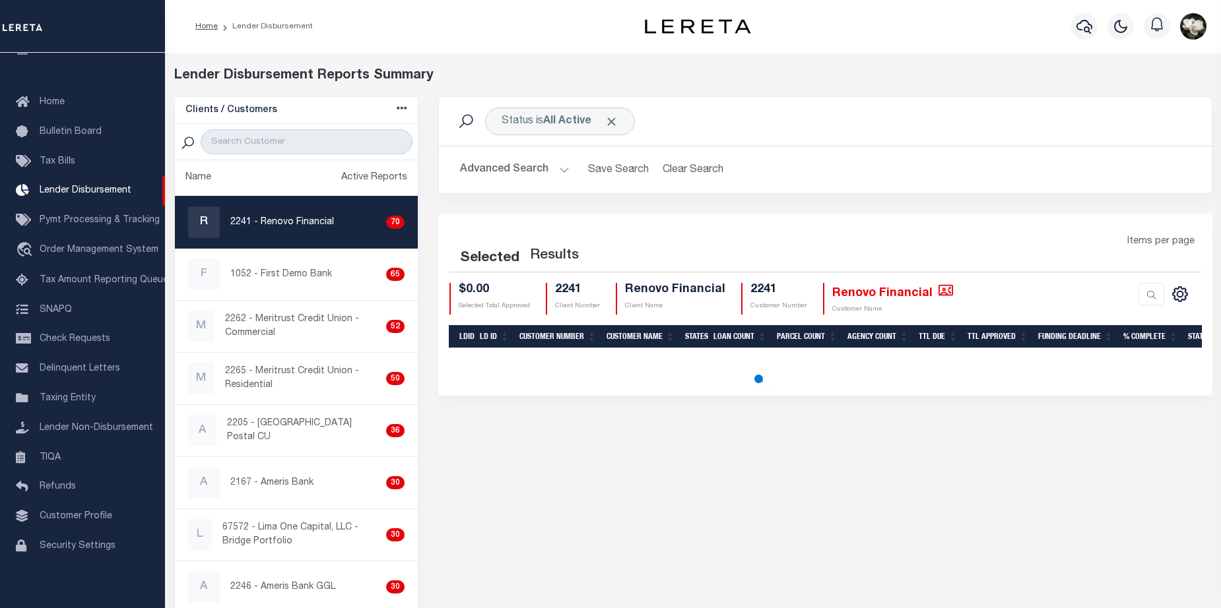
click at [240, 228] on p "2241 - Renovo Financial" at bounding box center [282, 223] width 104 height 14
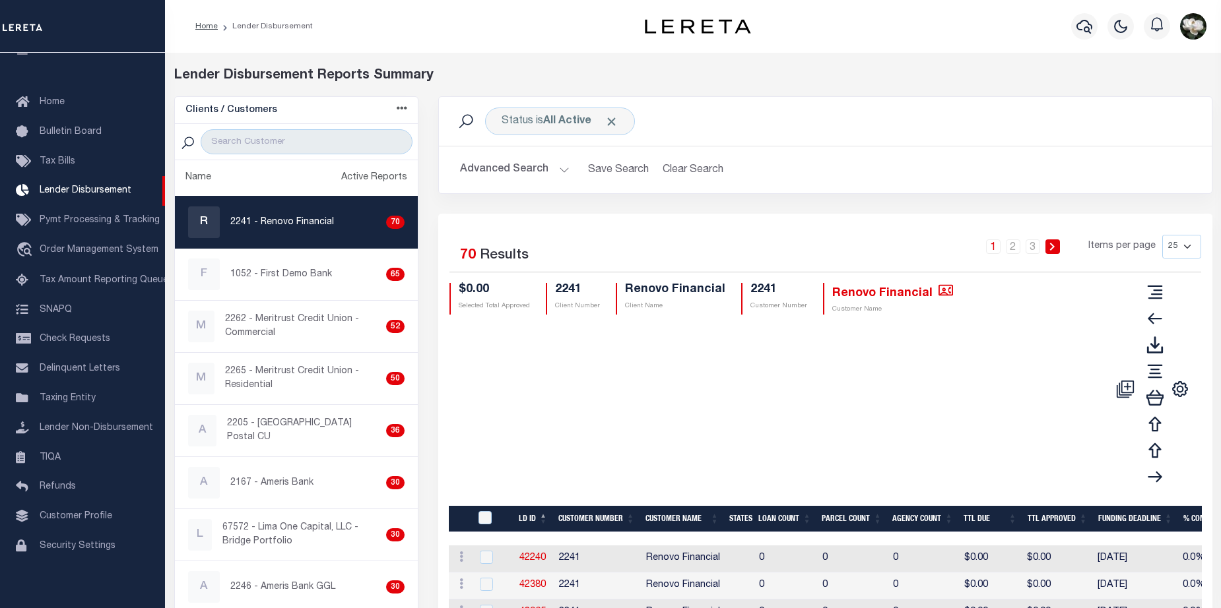
checkbox input "true"
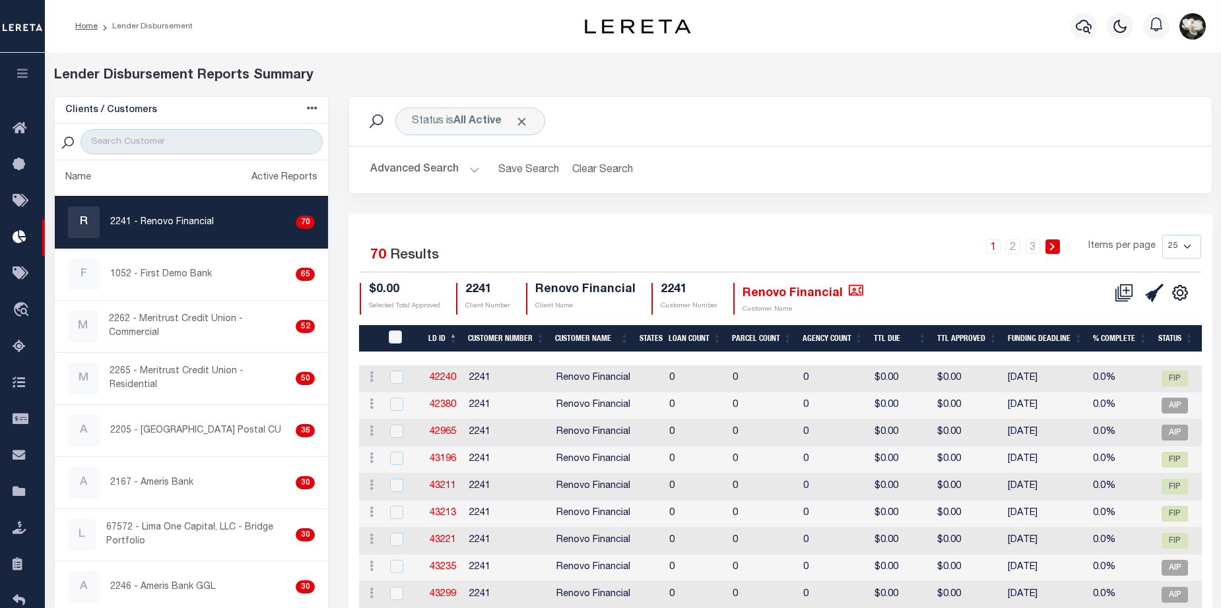
click at [1186, 243] on select "25 50 100 200" at bounding box center [1181, 247] width 39 height 24
select select "200"
click at [1162, 235] on select "25 50 100 200" at bounding box center [1181, 247] width 39 height 24
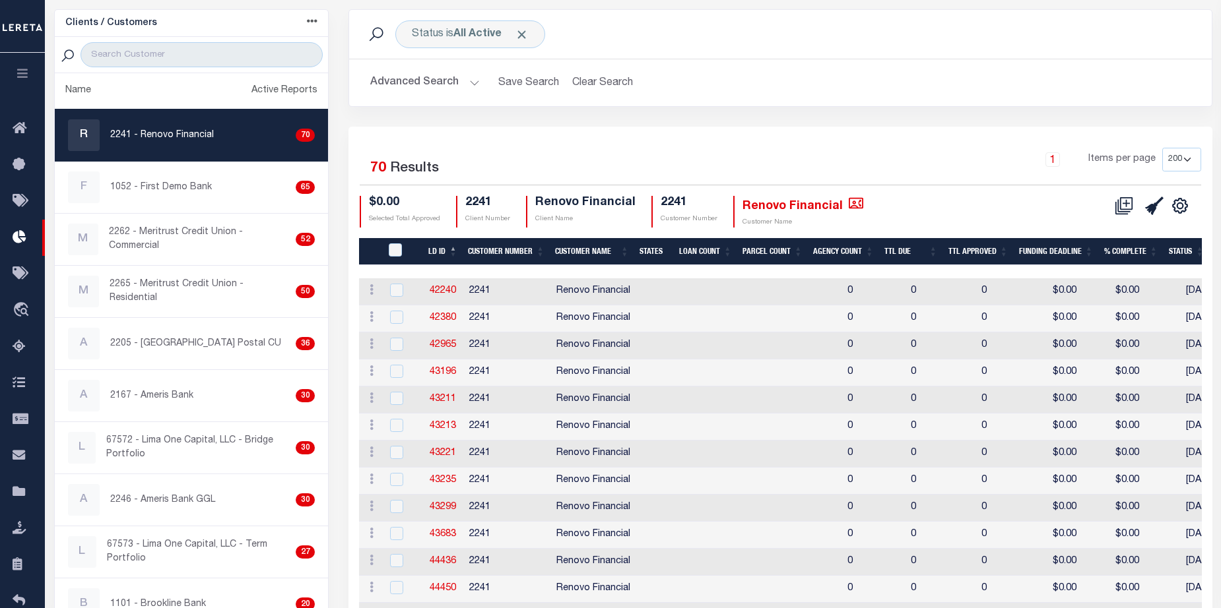
scroll to position [13, 0]
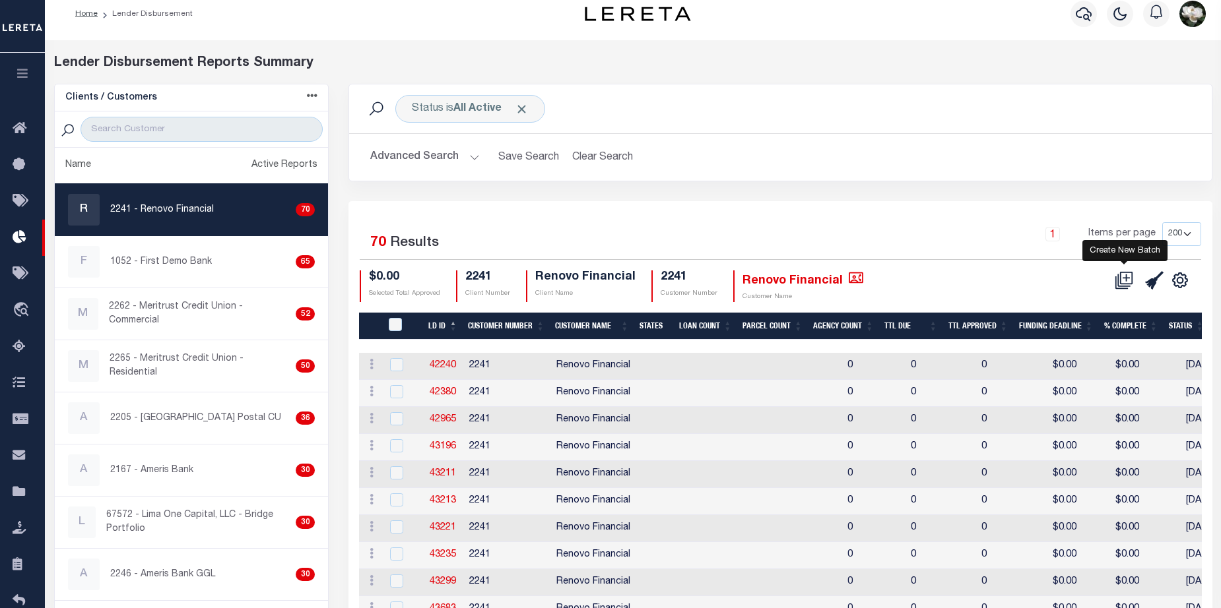
click at [1124, 282] on icon at bounding box center [1124, 280] width 18 height 18
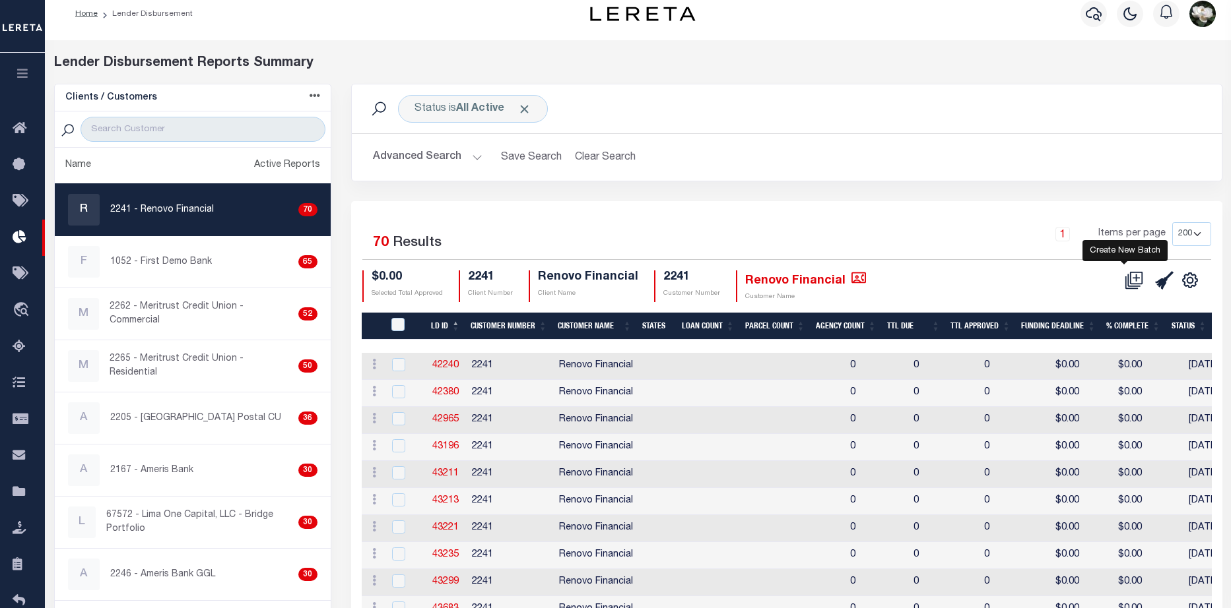
select select "7"
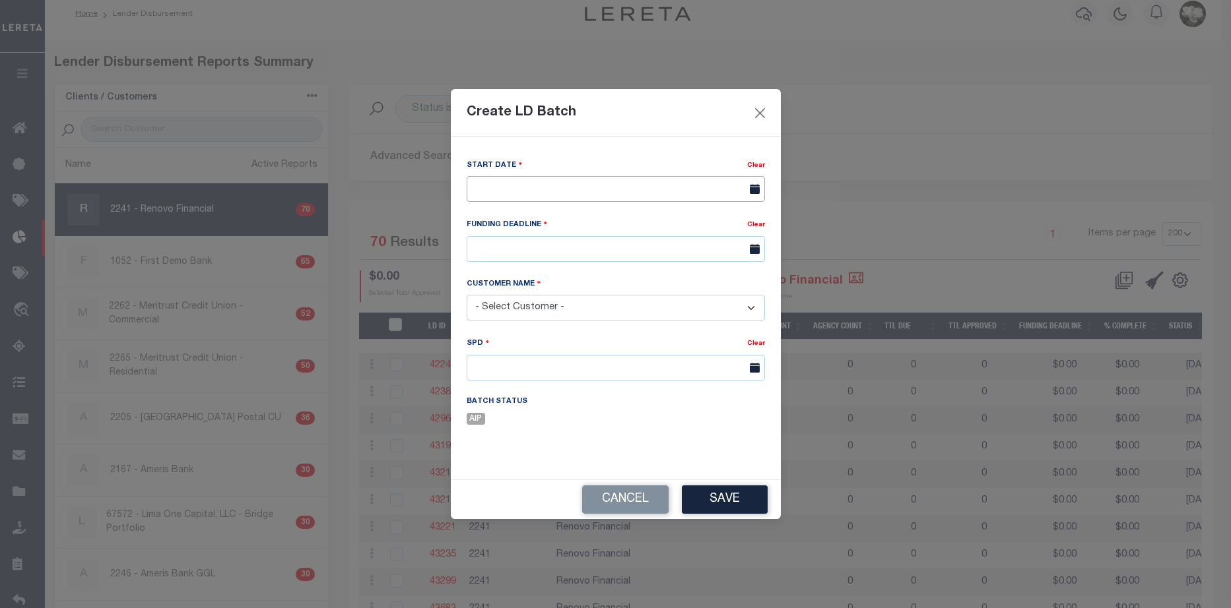
click at [634, 180] on input "text" at bounding box center [616, 189] width 298 height 26
click at [617, 320] on span "15" at bounding box center [626, 315] width 26 height 26
type input "[DATE]"
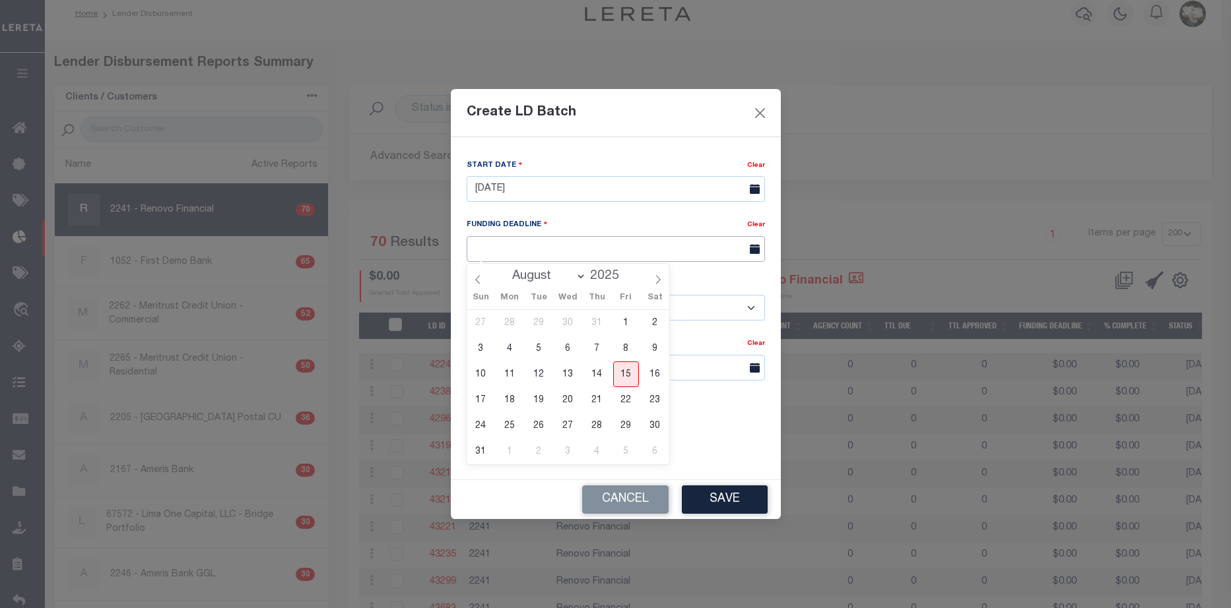
click at [593, 252] on input "text" at bounding box center [616, 249] width 298 height 26
click at [595, 399] on span "21" at bounding box center [597, 400] width 26 height 26
type input "08/21/25"
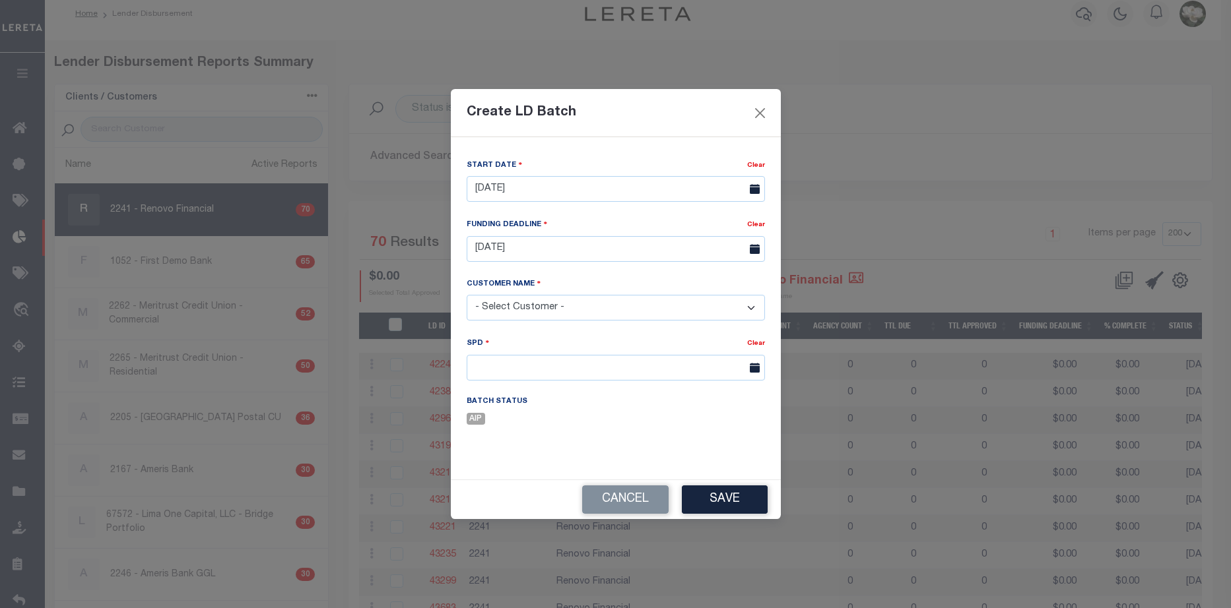
click at [566, 302] on select "- Select Customer - Accumatch - Refunds All In Credit Union Amarillo National B…" at bounding box center [616, 308] width 298 height 26
select select "2241"
click at [467, 295] on select "- Select Customer - Accumatch - Refunds All In Credit Union Amarillo National B…" at bounding box center [616, 308] width 298 height 26
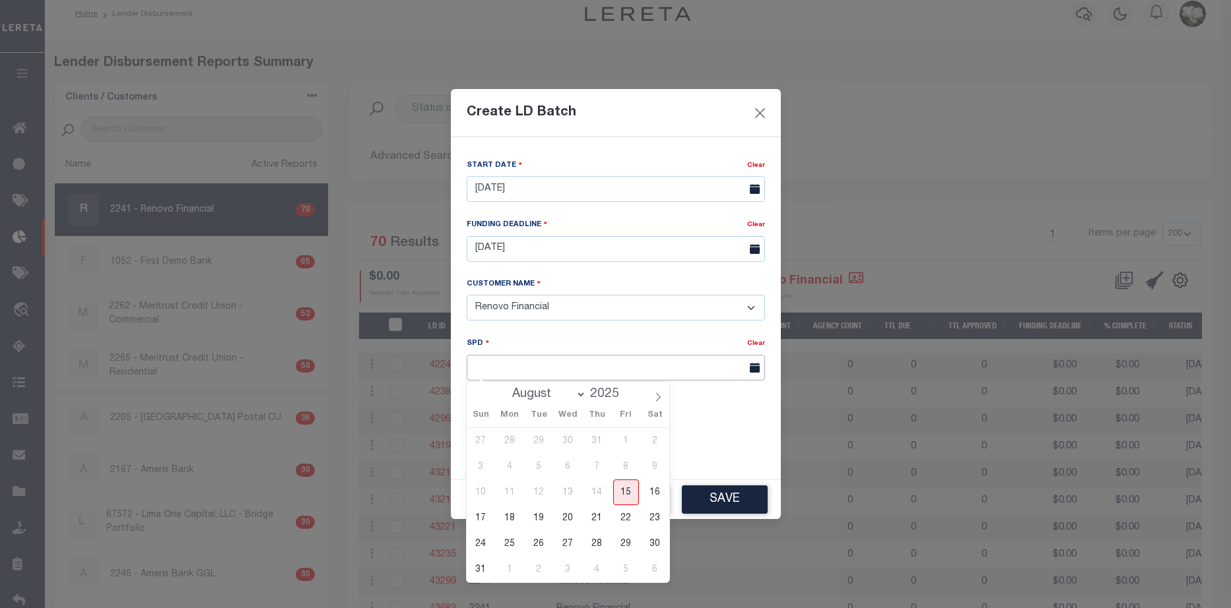
click at [622, 366] on input "text" at bounding box center [616, 368] width 298 height 26
click at [542, 546] on span "26" at bounding box center [539, 544] width 26 height 26
type input "08/26/2025"
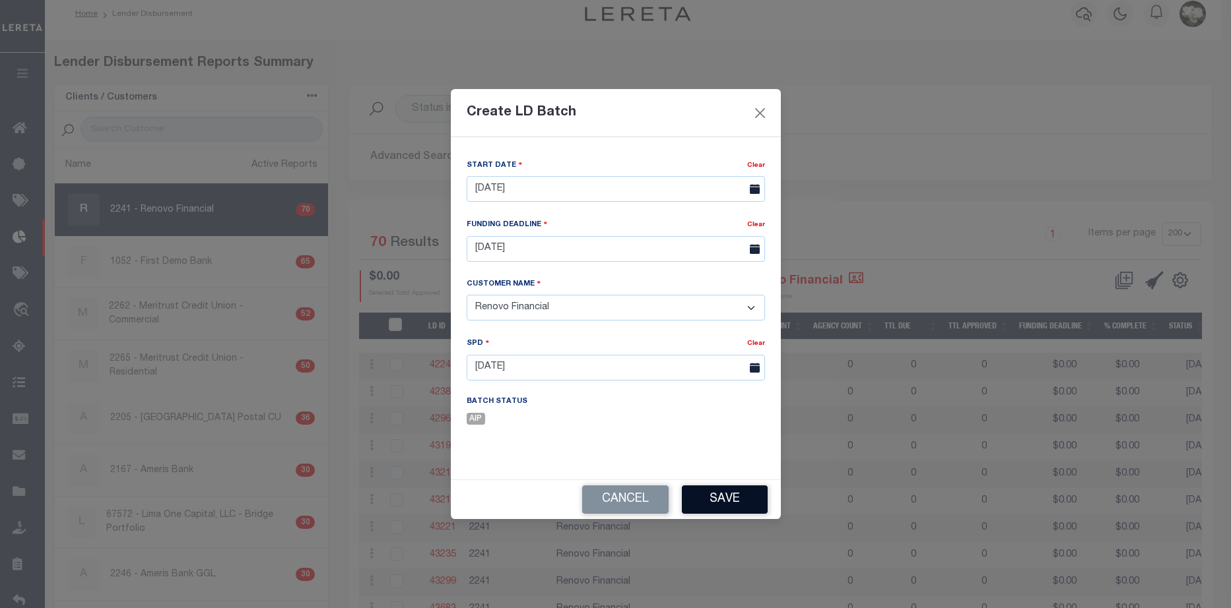
click at [721, 501] on button "Save" at bounding box center [725, 500] width 86 height 28
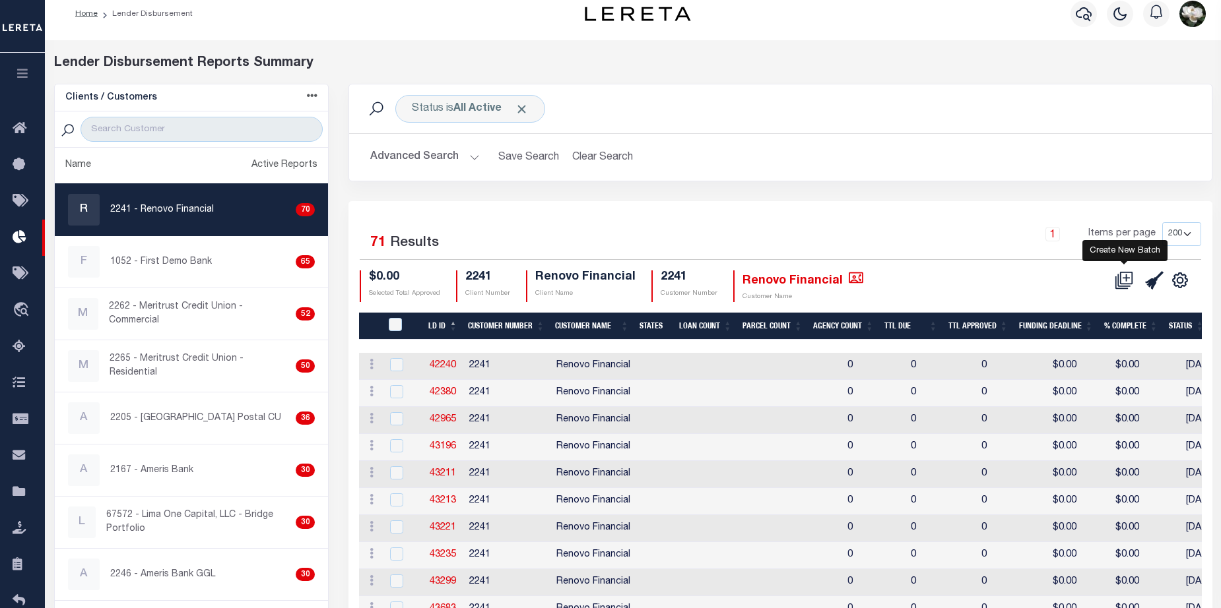
click at [1122, 278] on icon at bounding box center [1124, 280] width 18 height 18
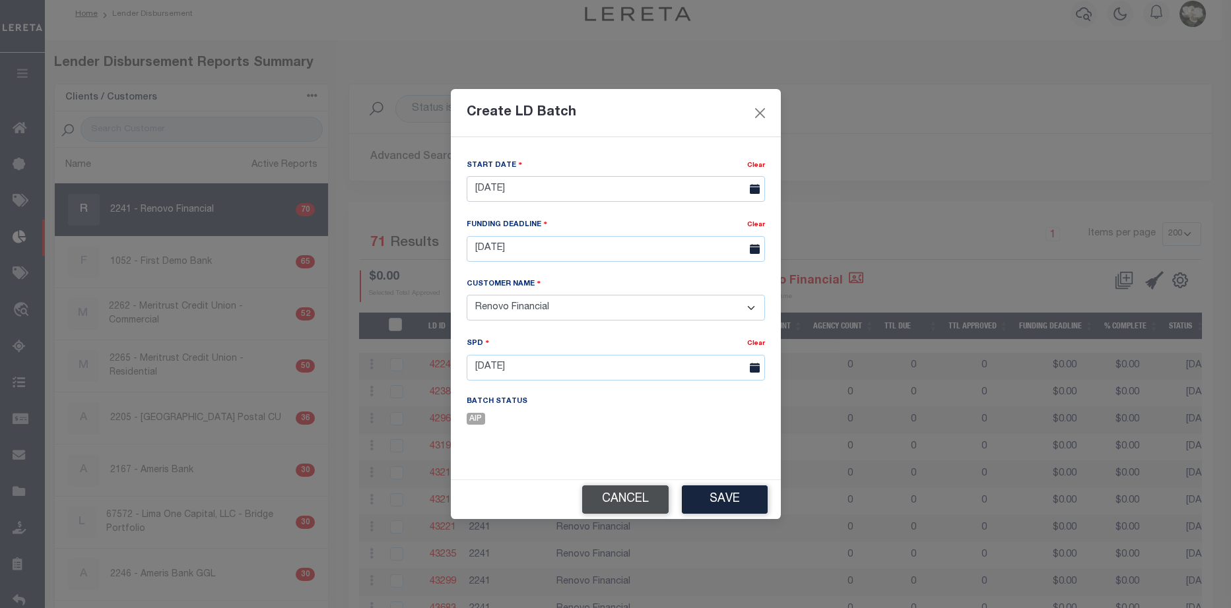
click at [611, 511] on button "Cancel" at bounding box center [625, 500] width 86 height 28
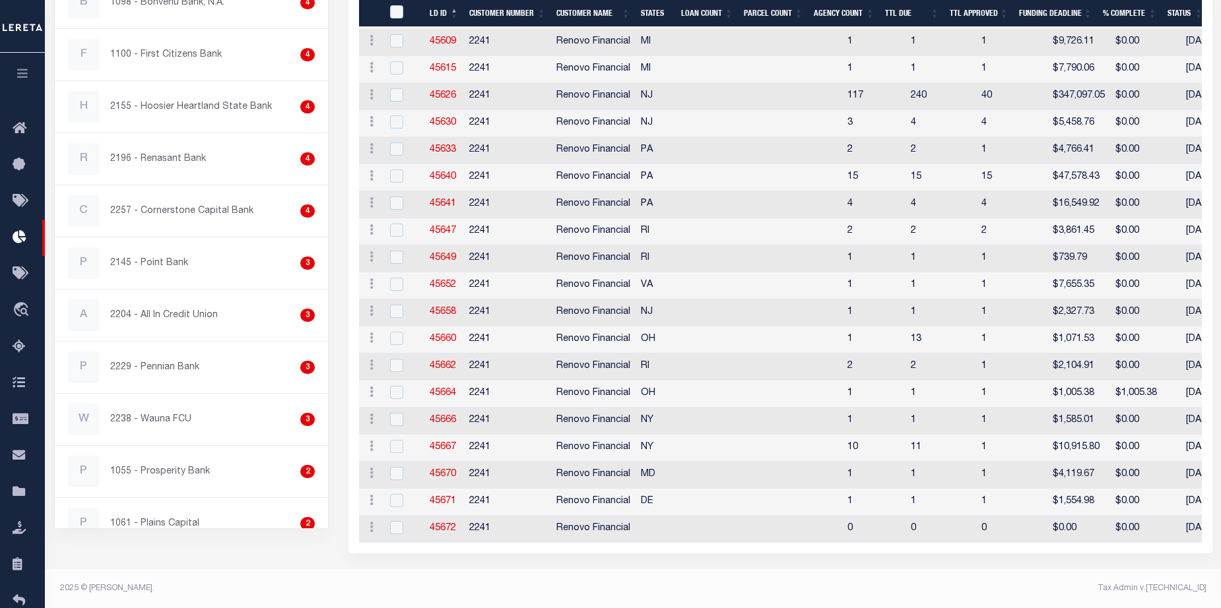
scroll to position [1729, 0]
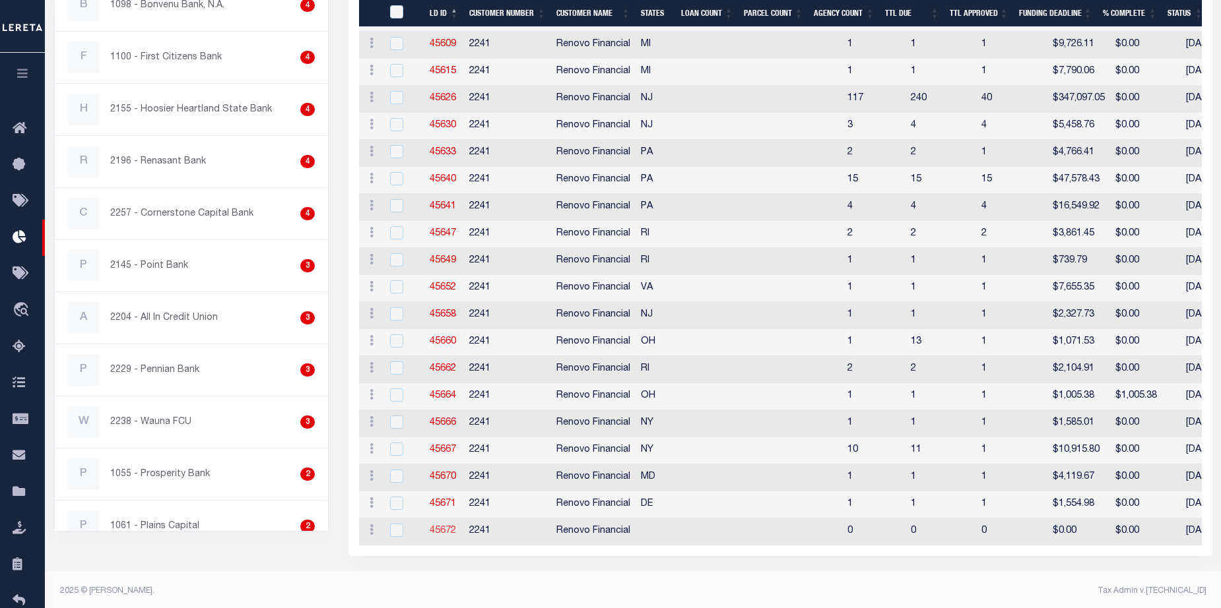
click at [441, 531] on link "45672" at bounding box center [443, 531] width 26 height 9
checkbox input "true"
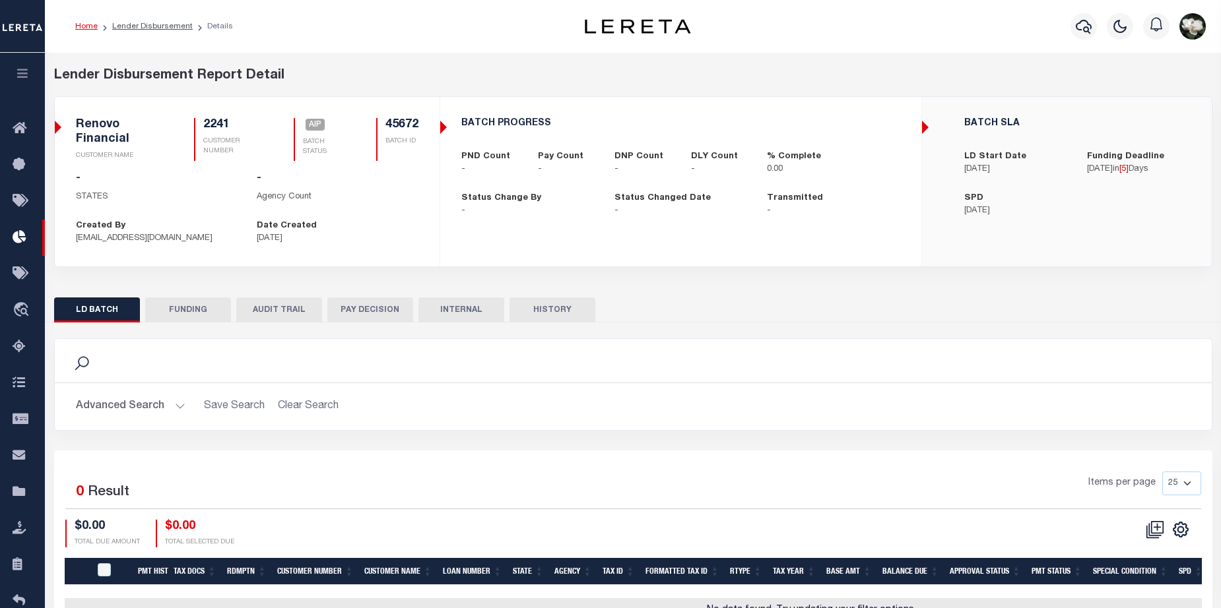
click at [141, 408] on button "Advanced Search" at bounding box center [131, 407] width 110 height 26
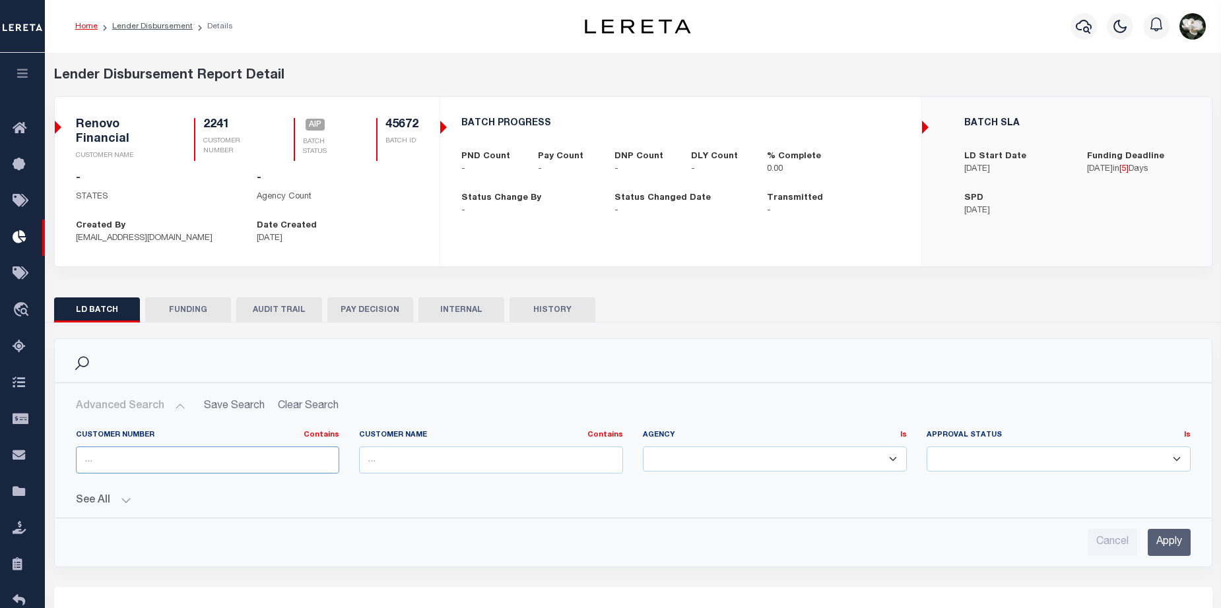
drag, startPoint x: 193, startPoint y: 457, endPoint x: 205, endPoint y: 455, distance: 12.0
click at [199, 455] on input "text" at bounding box center [208, 460] width 264 height 27
click at [1167, 547] on input "Apply" at bounding box center [1168, 542] width 43 height 27
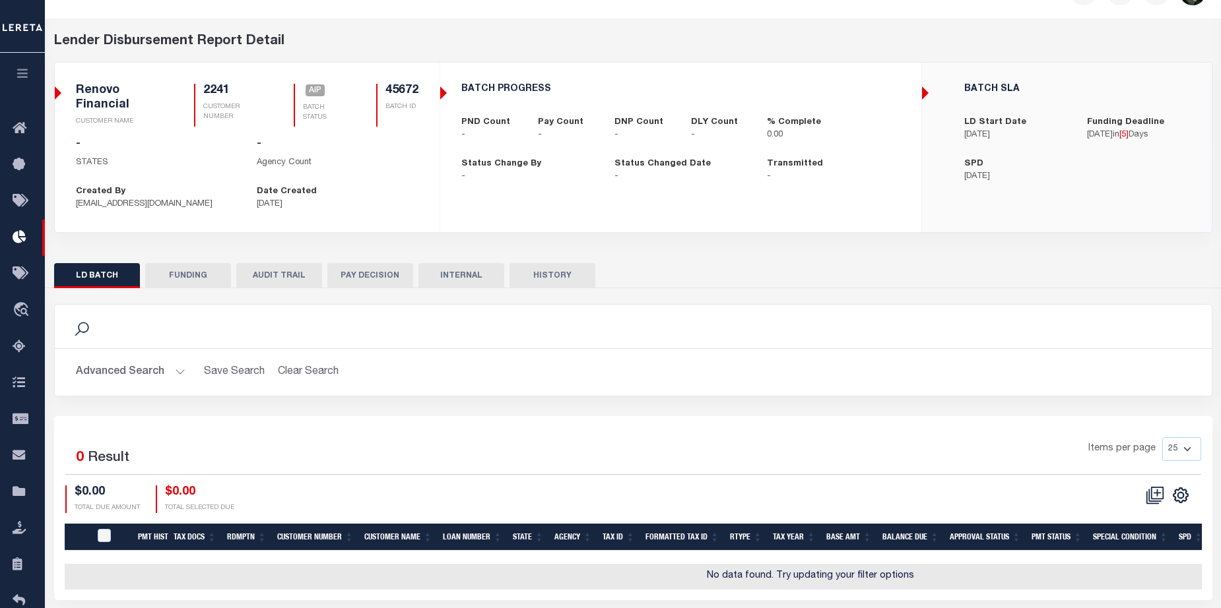
scroll to position [91, 0]
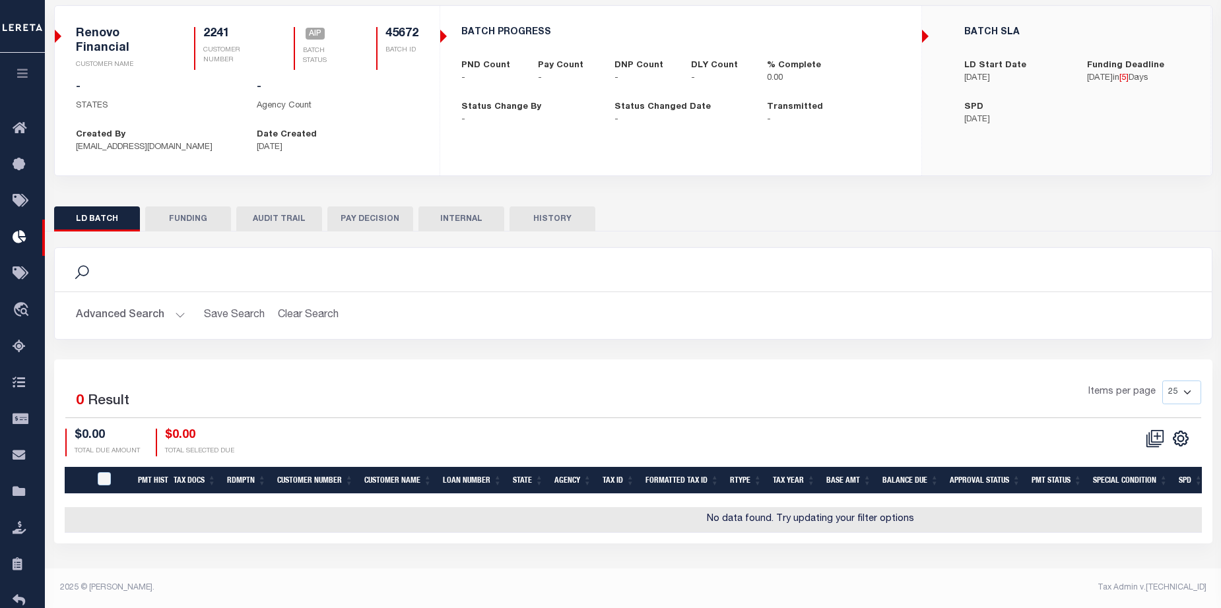
click at [147, 313] on button "Advanced Search" at bounding box center [131, 316] width 110 height 26
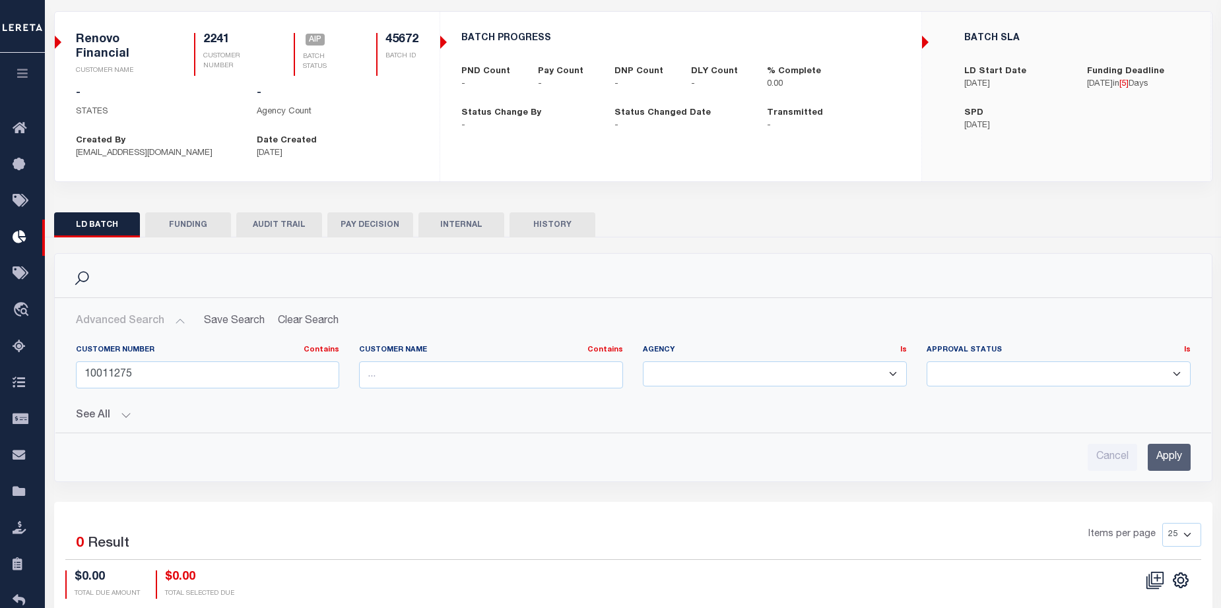
scroll to position [211, 0]
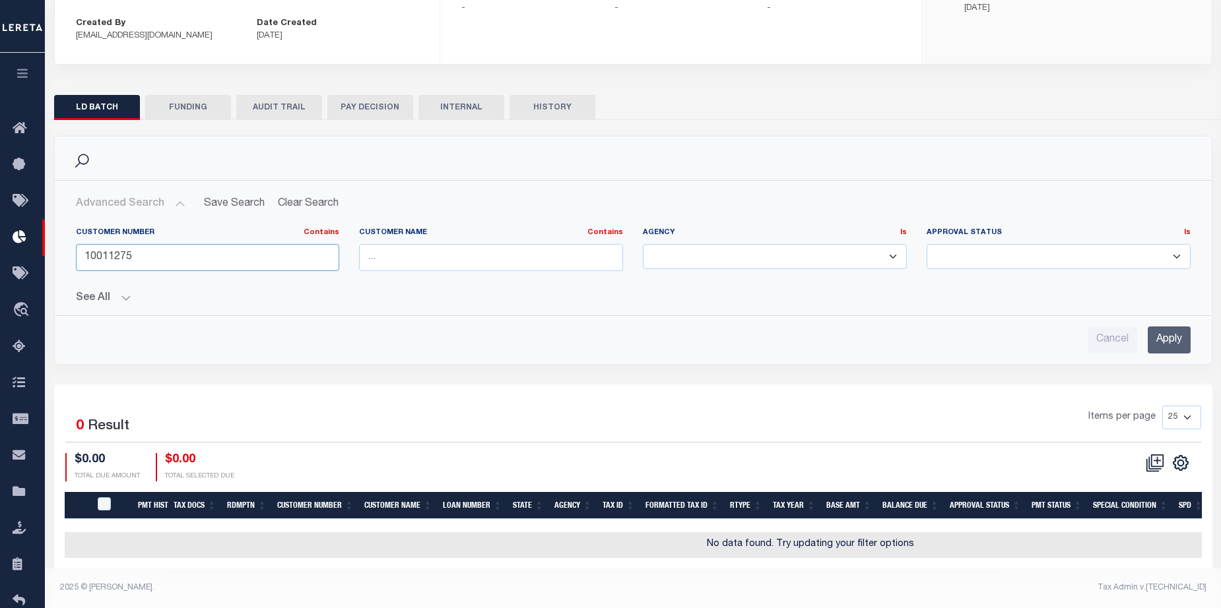
drag, startPoint x: 182, startPoint y: 255, endPoint x: 76, endPoint y: 253, distance: 106.3
click at [76, 253] on input "10011275" at bounding box center [208, 257] width 264 height 27
type input "10011275"
drag, startPoint x: 179, startPoint y: 251, endPoint x: 52, endPoint y: 252, distance: 126.7
click at [52, 252] on div "Search Advanced Search Save Search Clear Search LDBatchGridWrapper_dynamictable…" at bounding box center [633, 260] width 1178 height 249
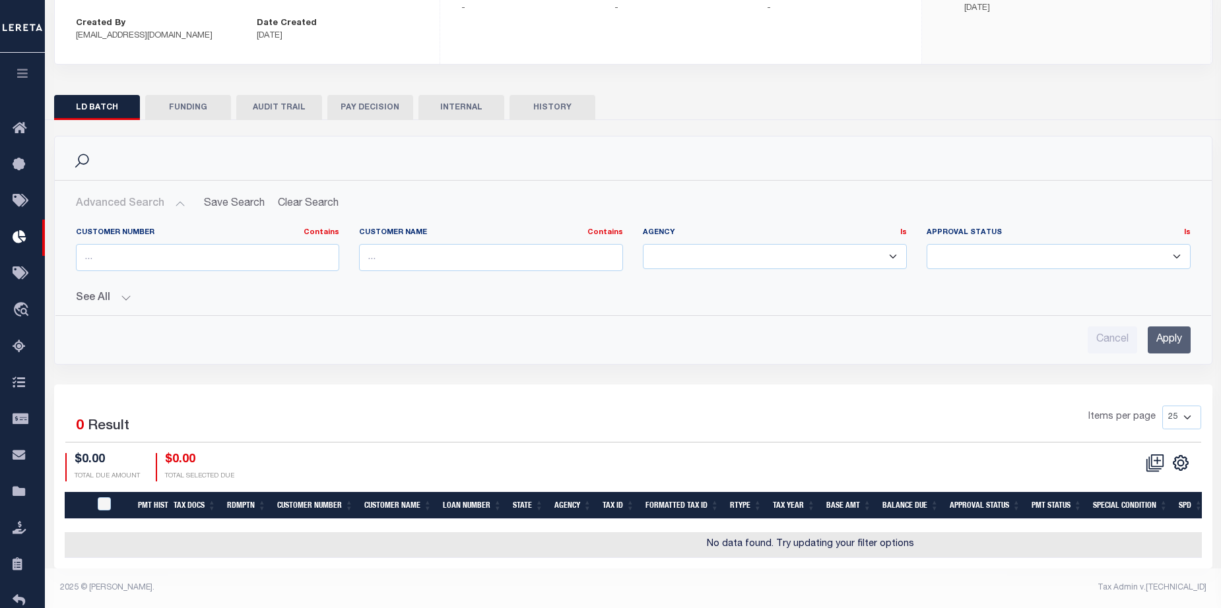
click at [123, 292] on button "See All" at bounding box center [633, 298] width 1115 height 13
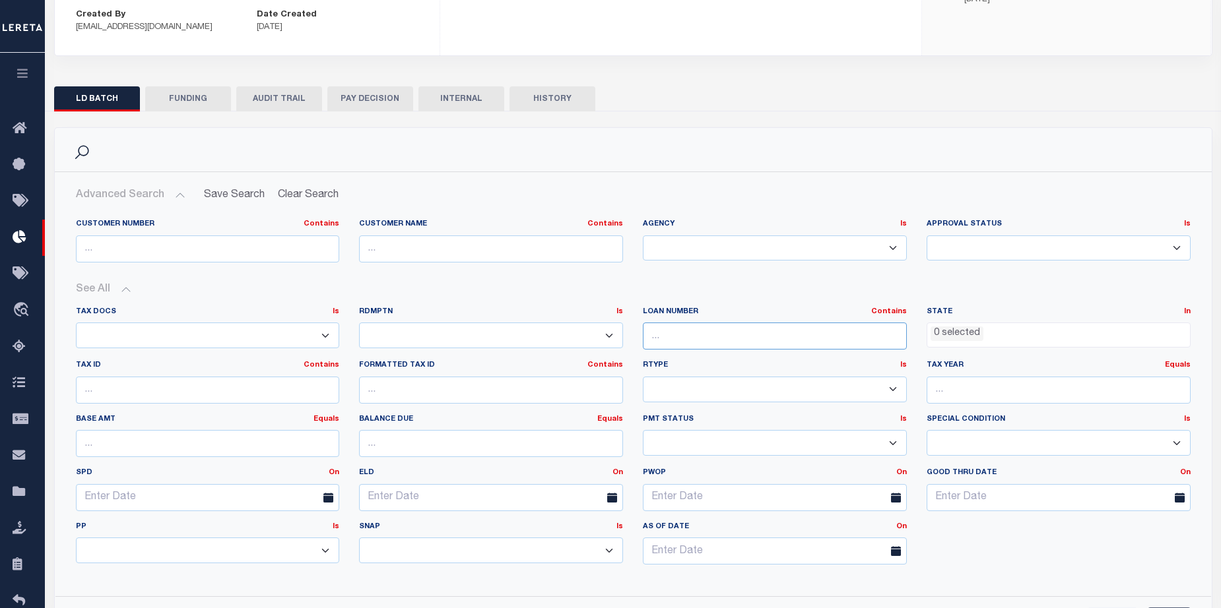
drag, startPoint x: 709, startPoint y: 331, endPoint x: 754, endPoint y: 329, distance: 44.3
click at [721, 329] on input "text" at bounding box center [775, 336] width 264 height 27
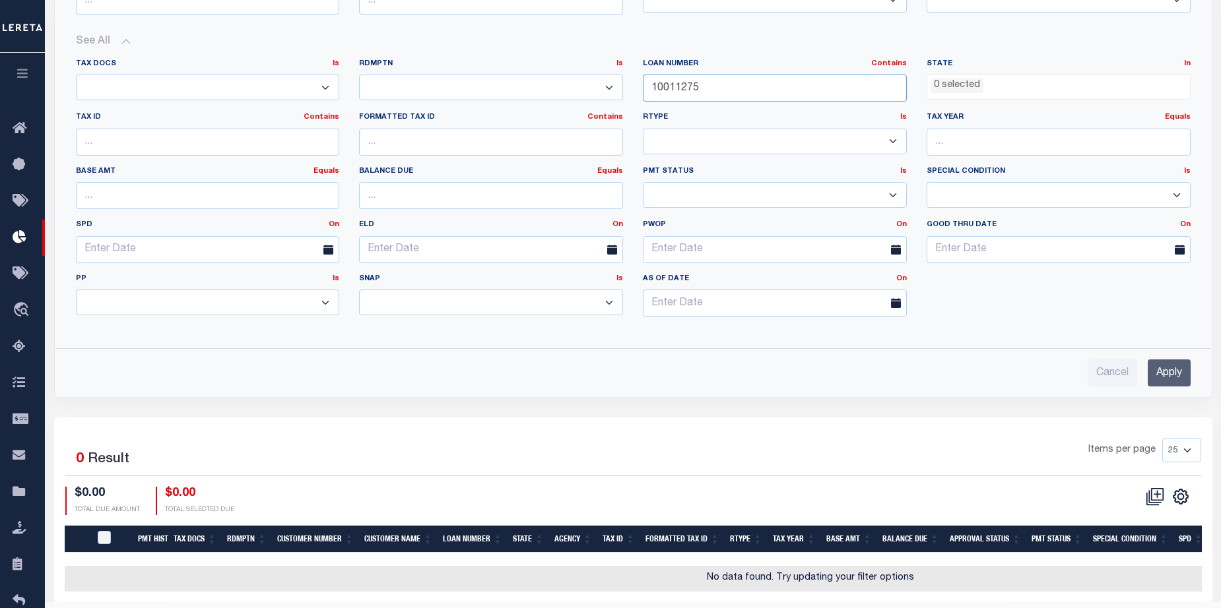
scroll to position [496, 0]
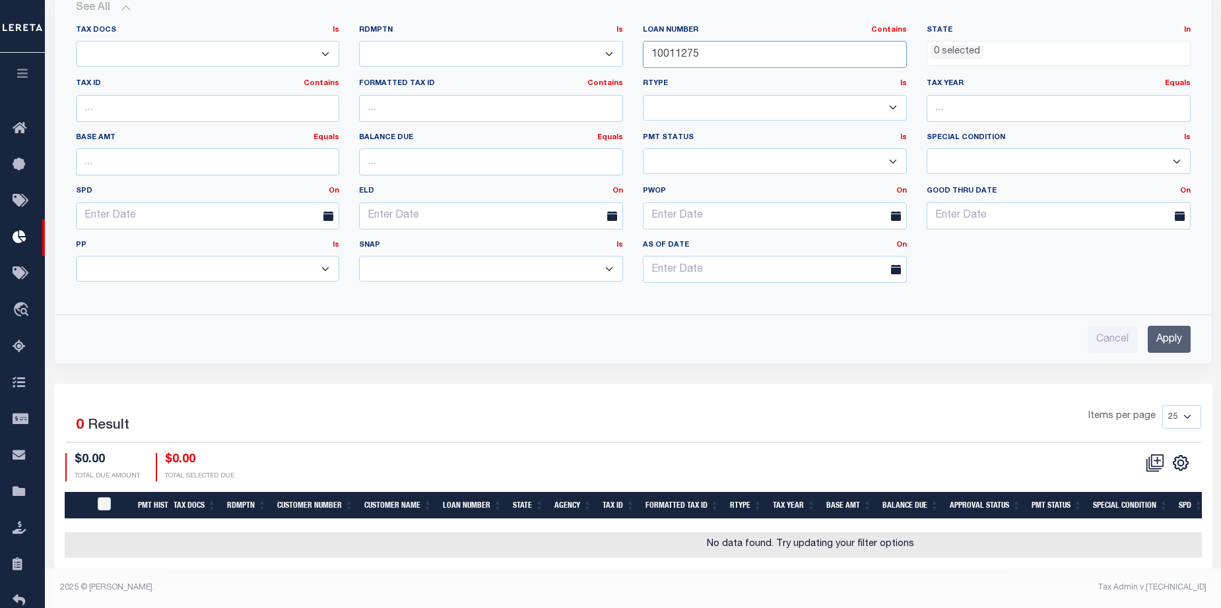
type input "10011275"
click at [1167, 334] on input "Apply" at bounding box center [1168, 339] width 43 height 27
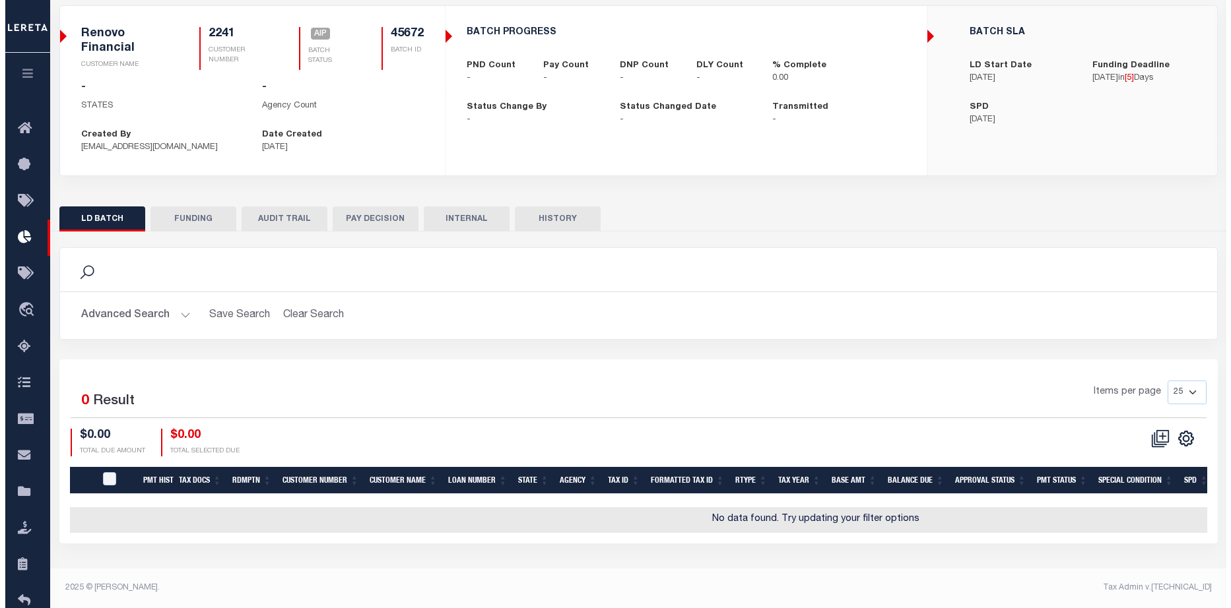
scroll to position [91, 0]
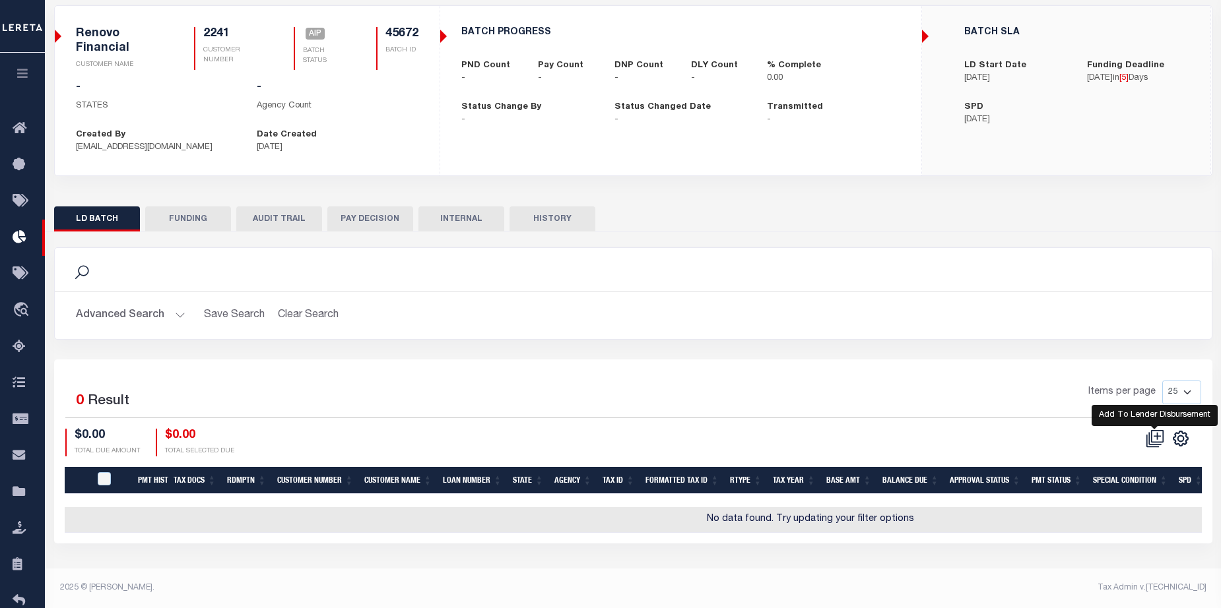
click at [1152, 436] on icon at bounding box center [1155, 439] width 18 height 18
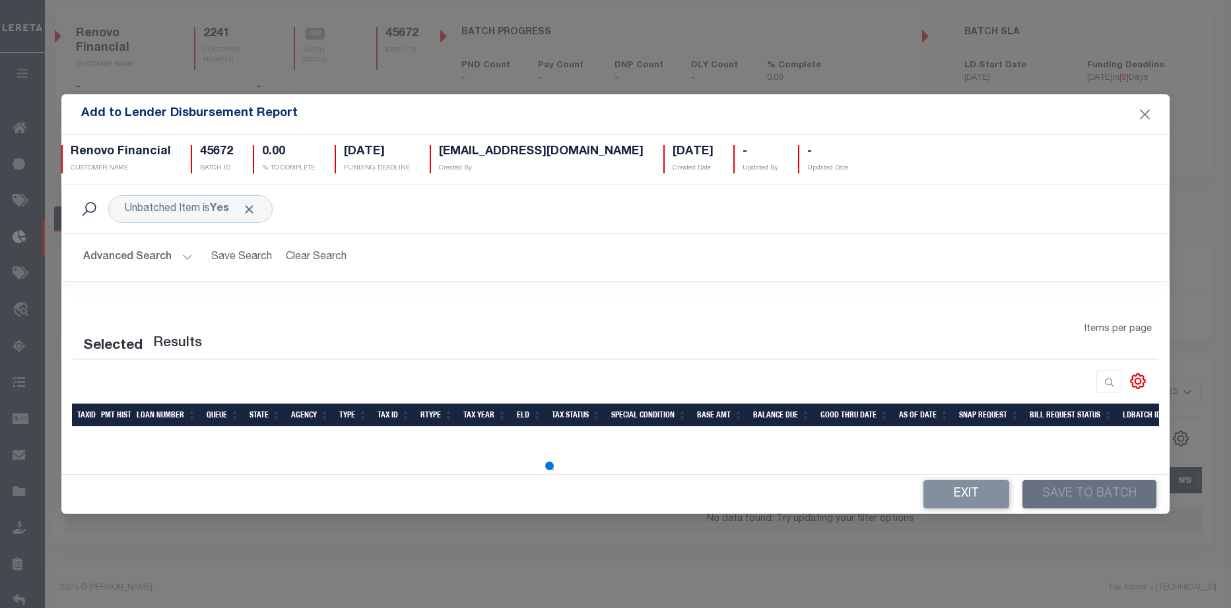
click at [131, 259] on button "Advanced Search" at bounding box center [138, 258] width 110 height 26
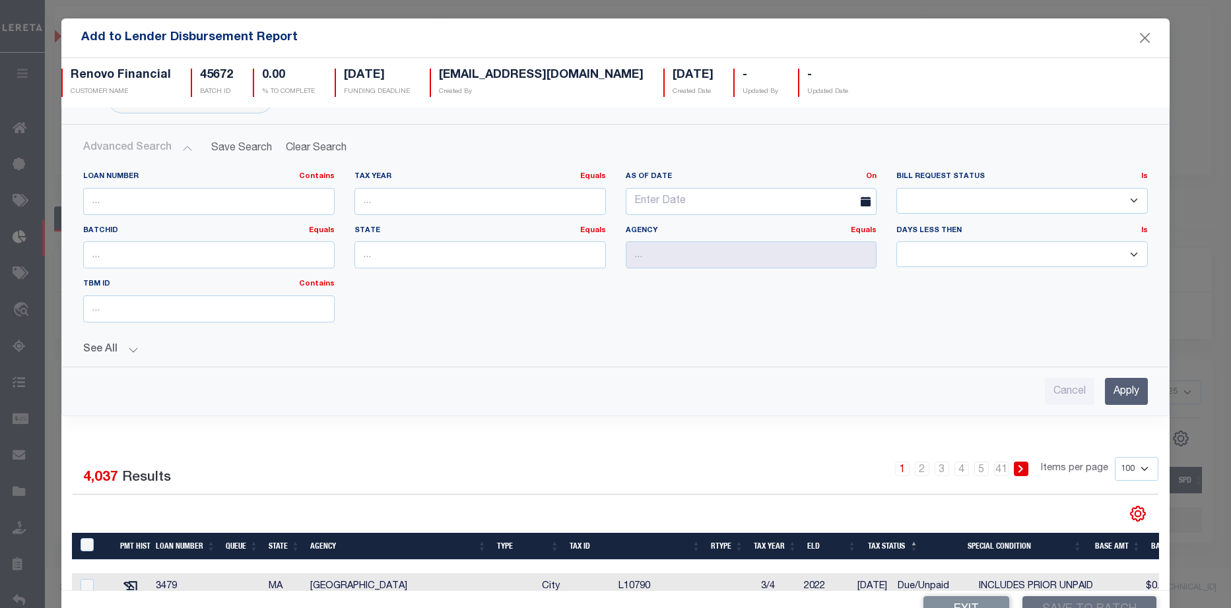
scroll to position [66, 0]
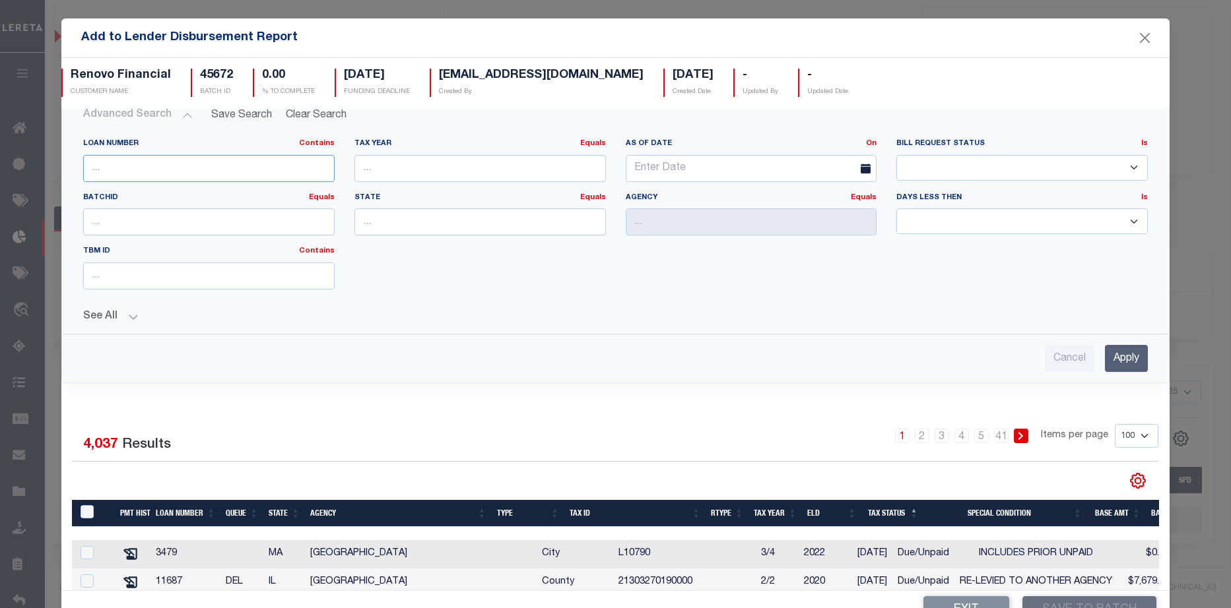
drag, startPoint x: 158, startPoint y: 169, endPoint x: 527, endPoint y: 158, distance: 369.7
click at [183, 163] on input "text" at bounding box center [208, 168] width 251 height 27
type input "10011275"
click at [1105, 356] on input "Apply" at bounding box center [1126, 358] width 43 height 27
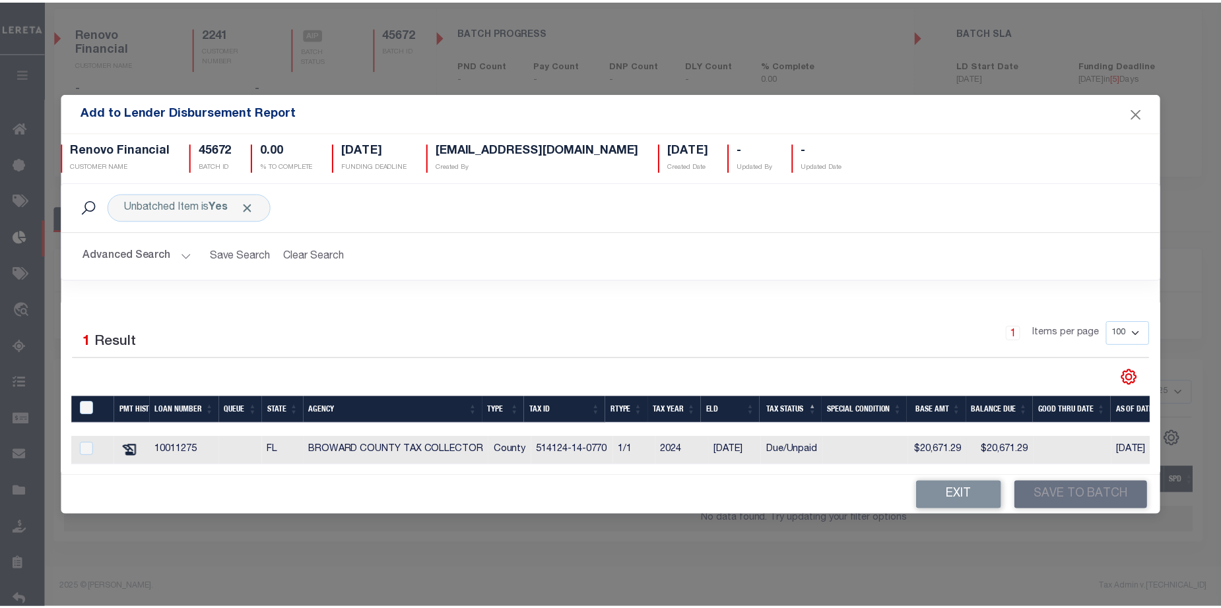
scroll to position [0, 0]
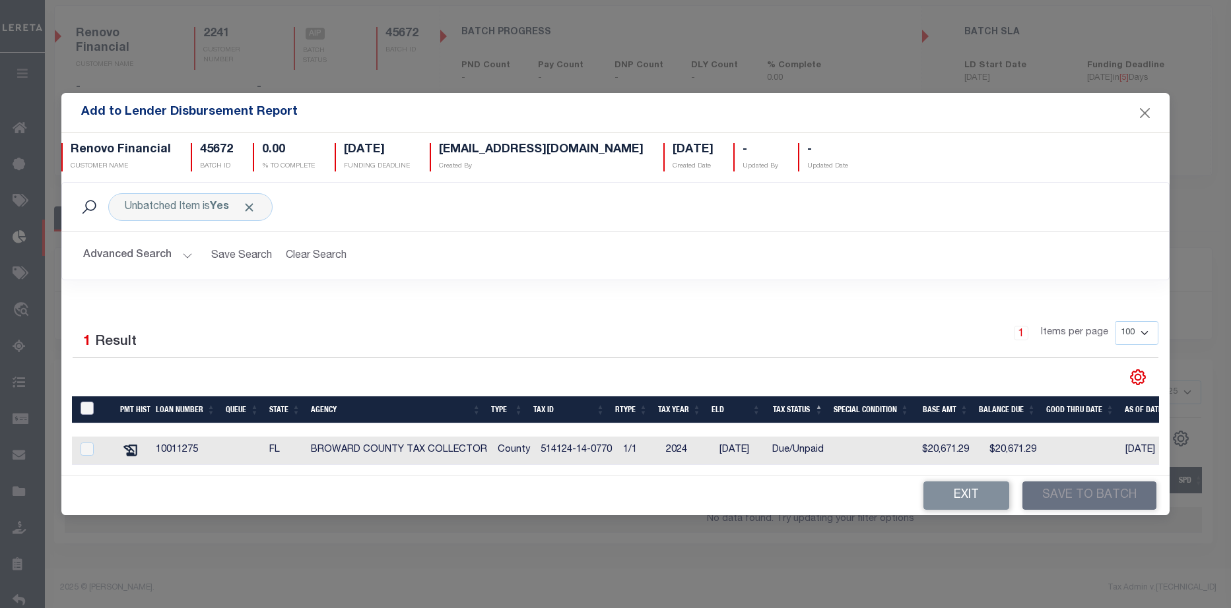
click at [86, 403] on input "TaxID" at bounding box center [87, 408] width 13 height 13
checkbox input "true"
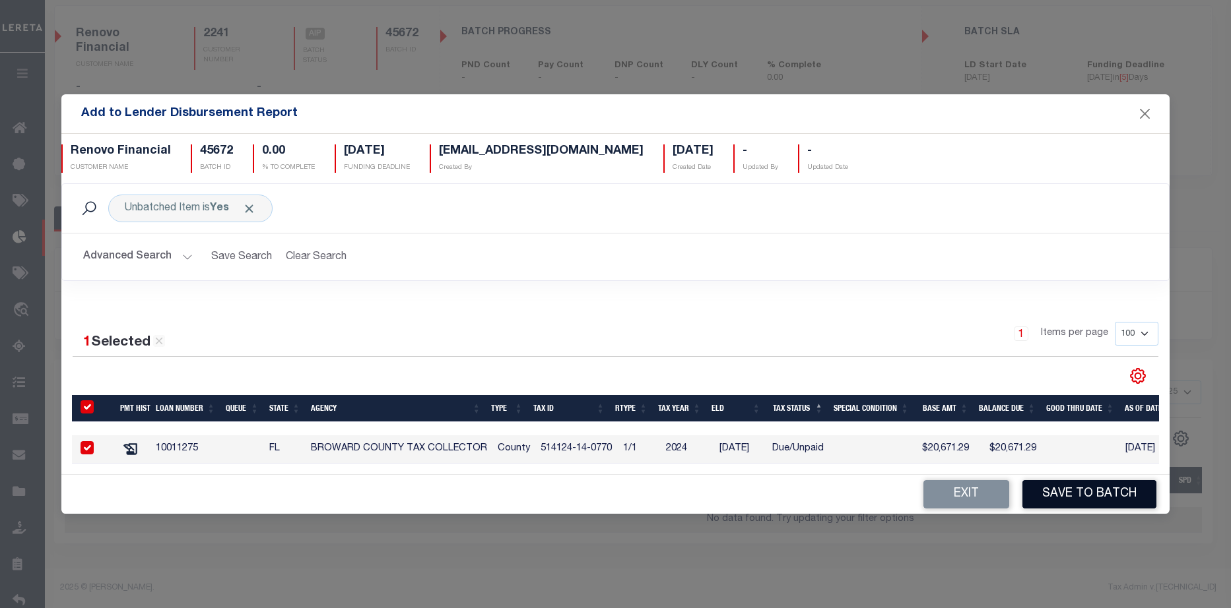
click at [1090, 501] on button "Save to Batch" at bounding box center [1089, 494] width 134 height 28
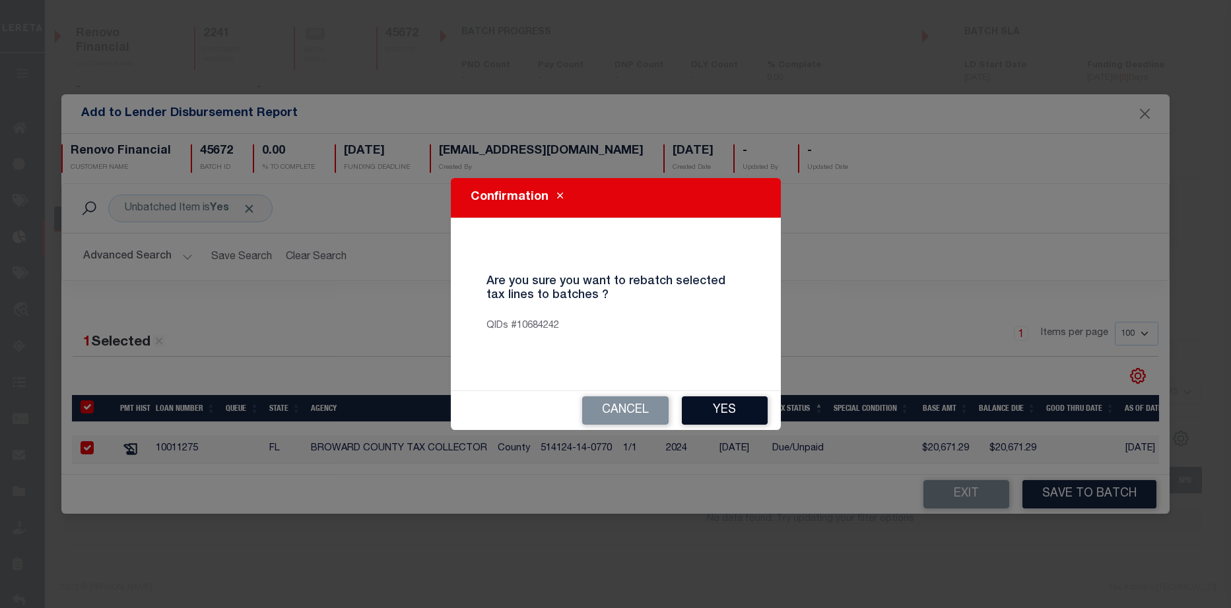
click at [727, 408] on button "Yes" at bounding box center [725, 411] width 86 height 28
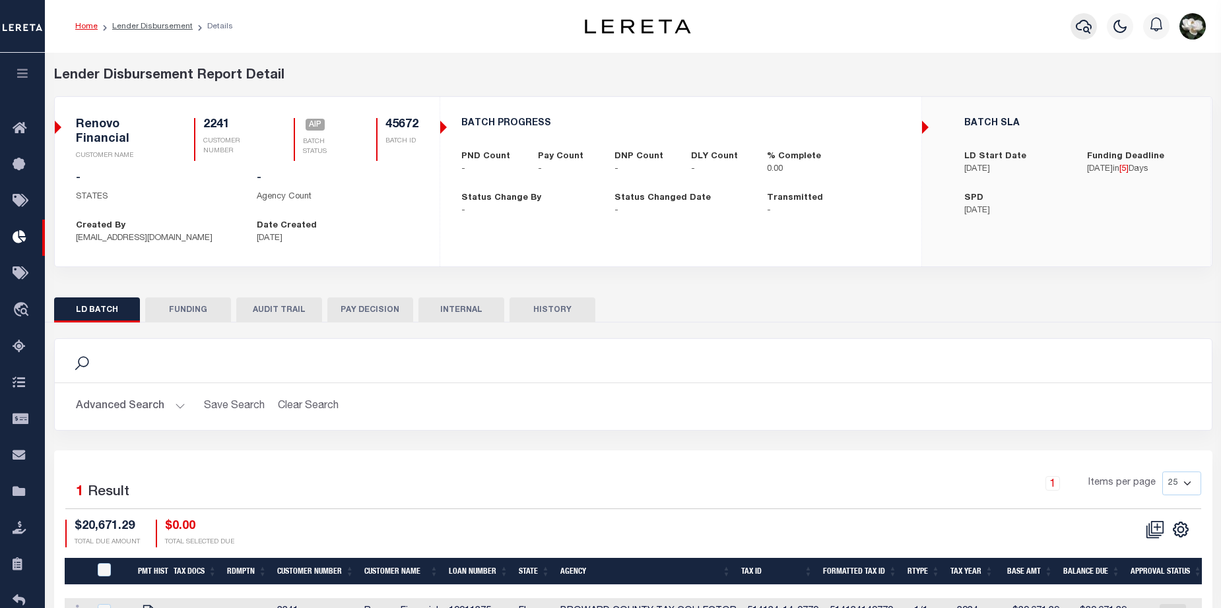
click at [1086, 32] on icon "button" at bounding box center [1084, 27] width 16 height 14
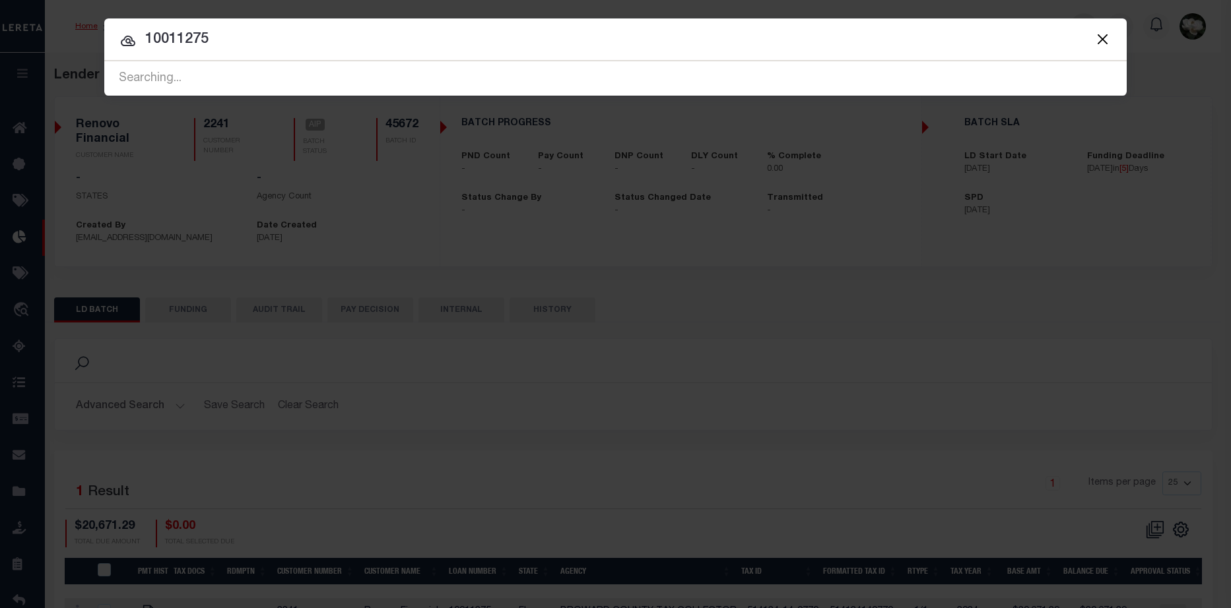
type input "10011275"
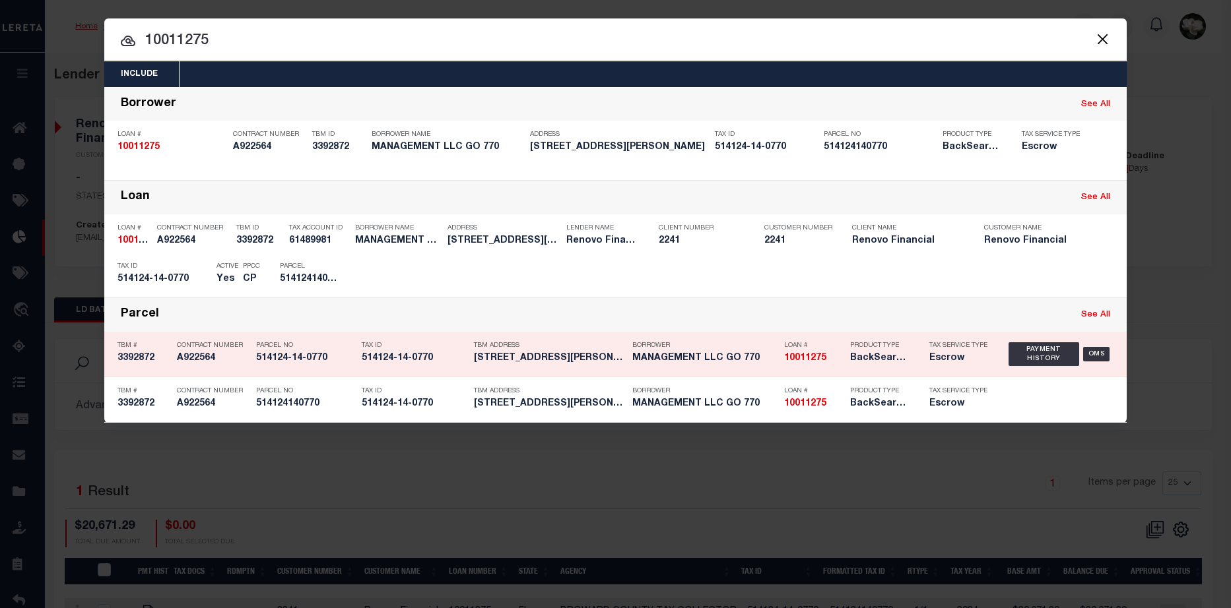
click at [830, 361] on h5 "10011275" at bounding box center [813, 358] width 59 height 11
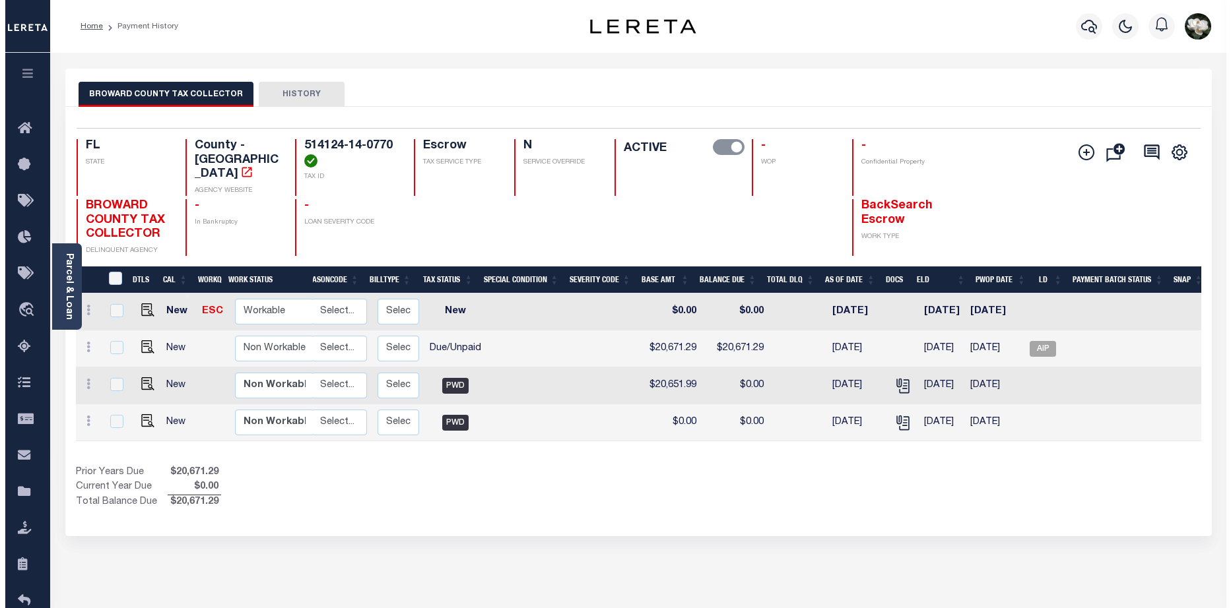
scroll to position [0, 179]
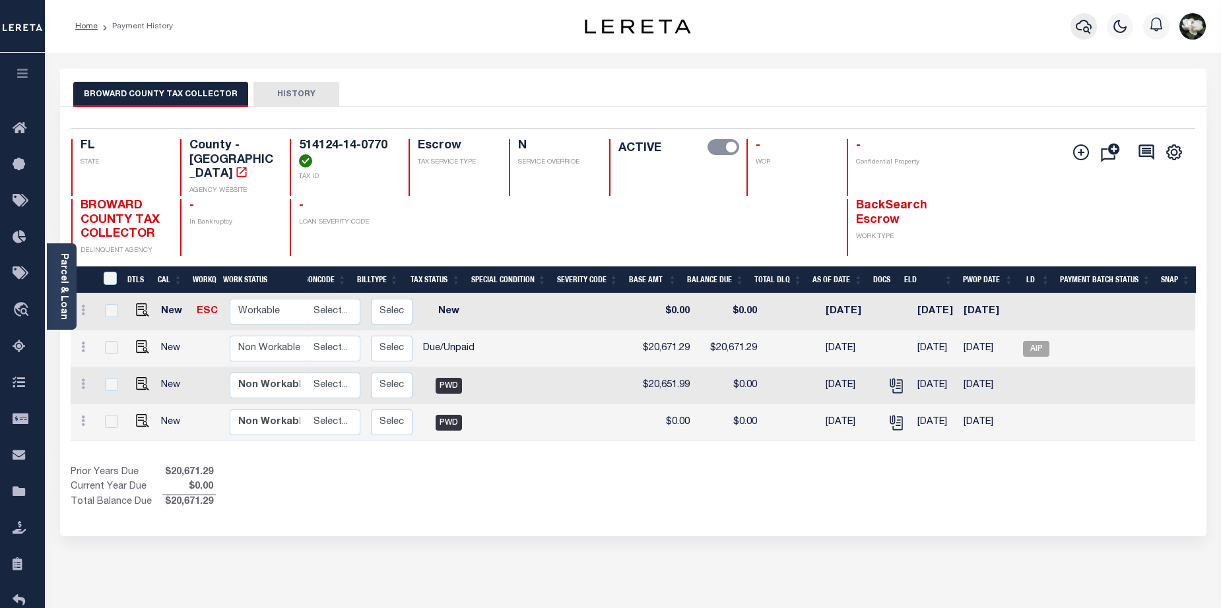
click at [1080, 34] on icon "button" at bounding box center [1084, 26] width 16 height 16
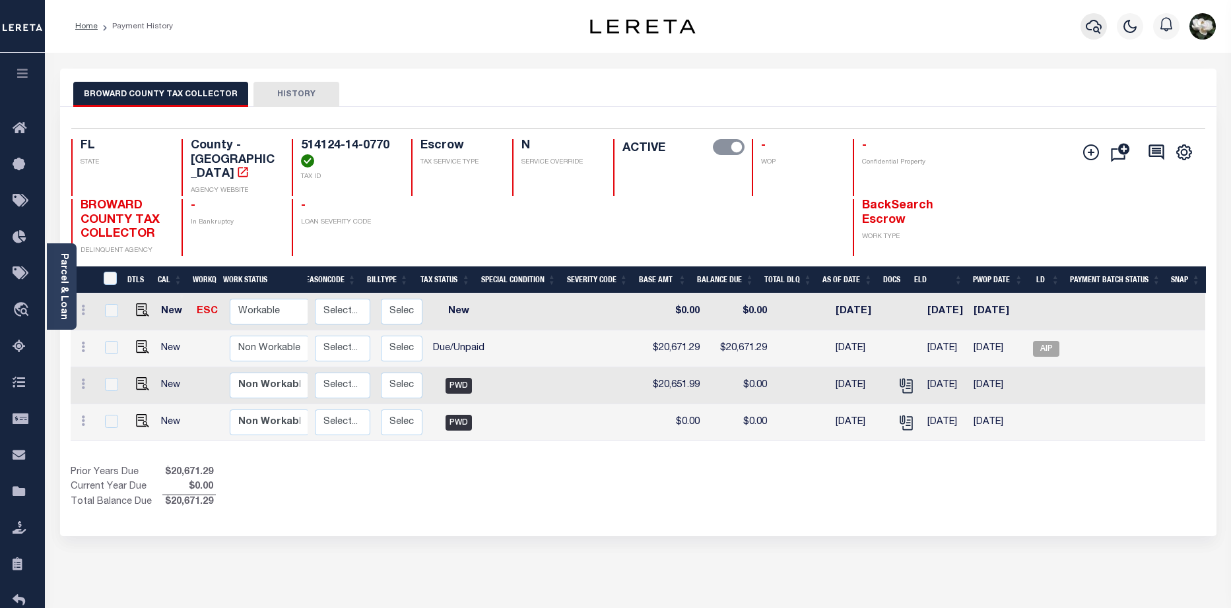
scroll to position [0, 170]
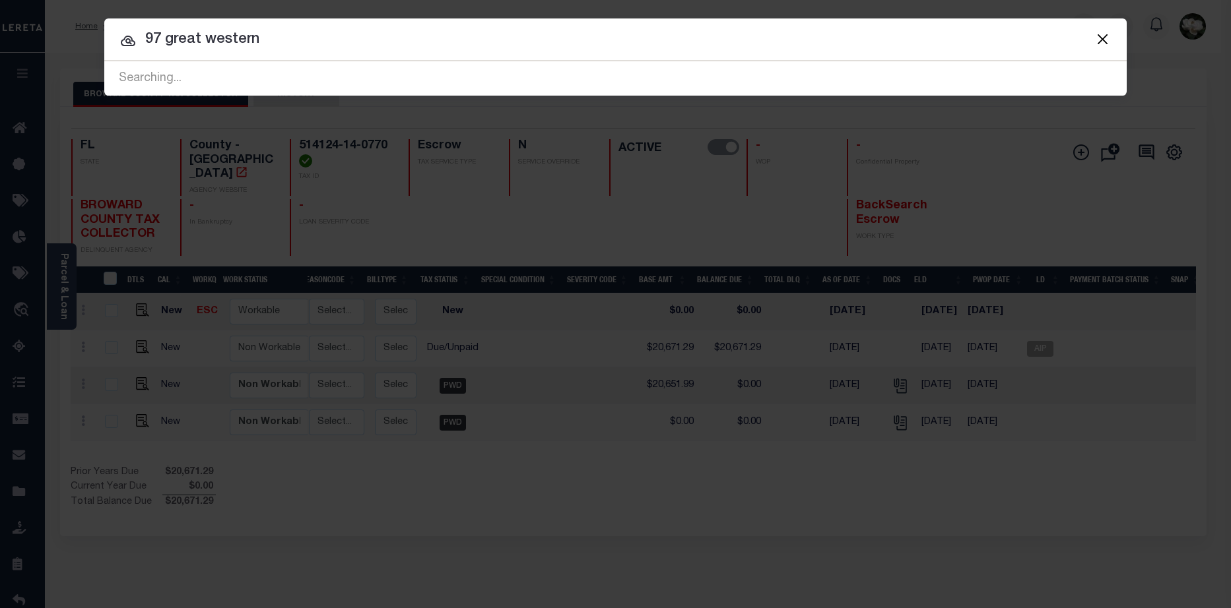
type input "97 great western"
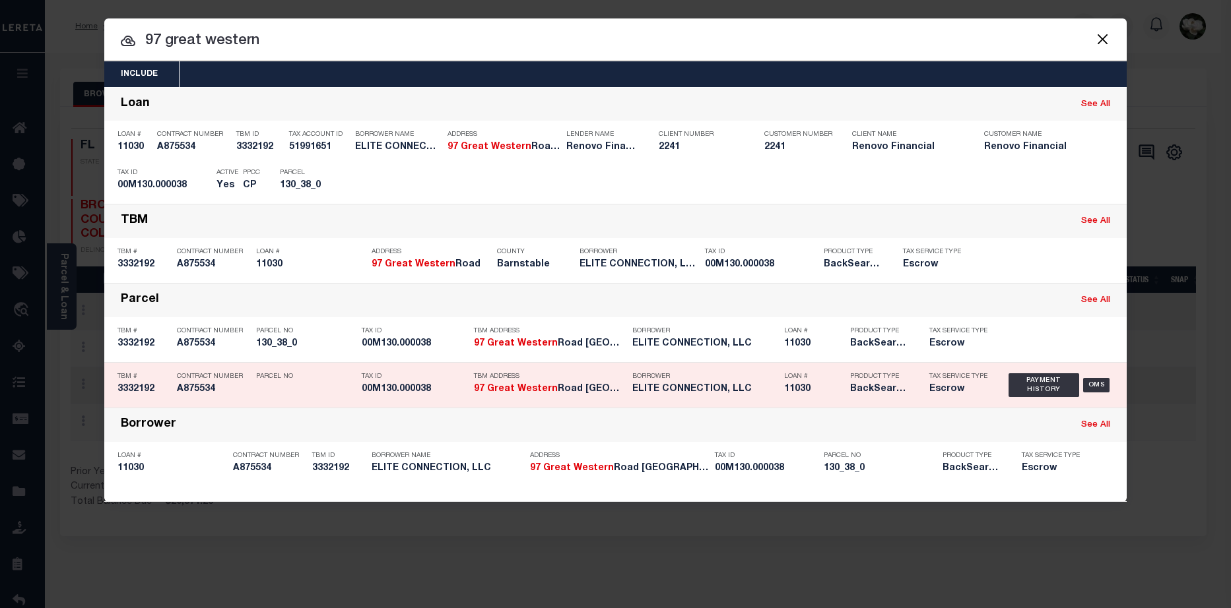
click at [758, 379] on p "Borrower" at bounding box center [704, 377] width 145 height 8
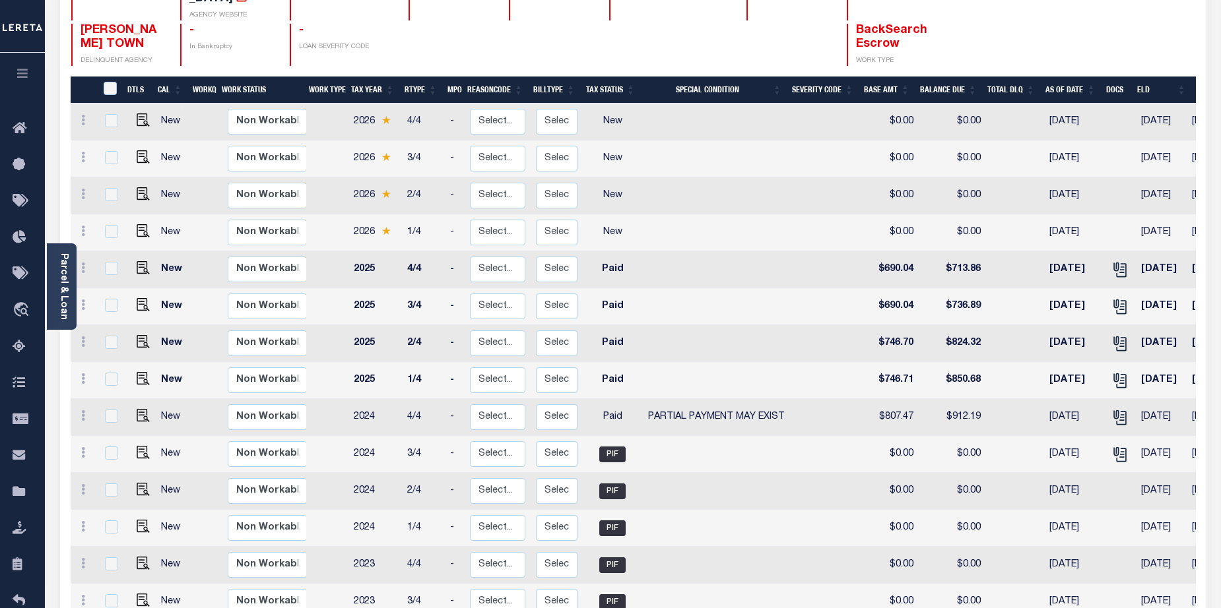
scroll to position [121, 0]
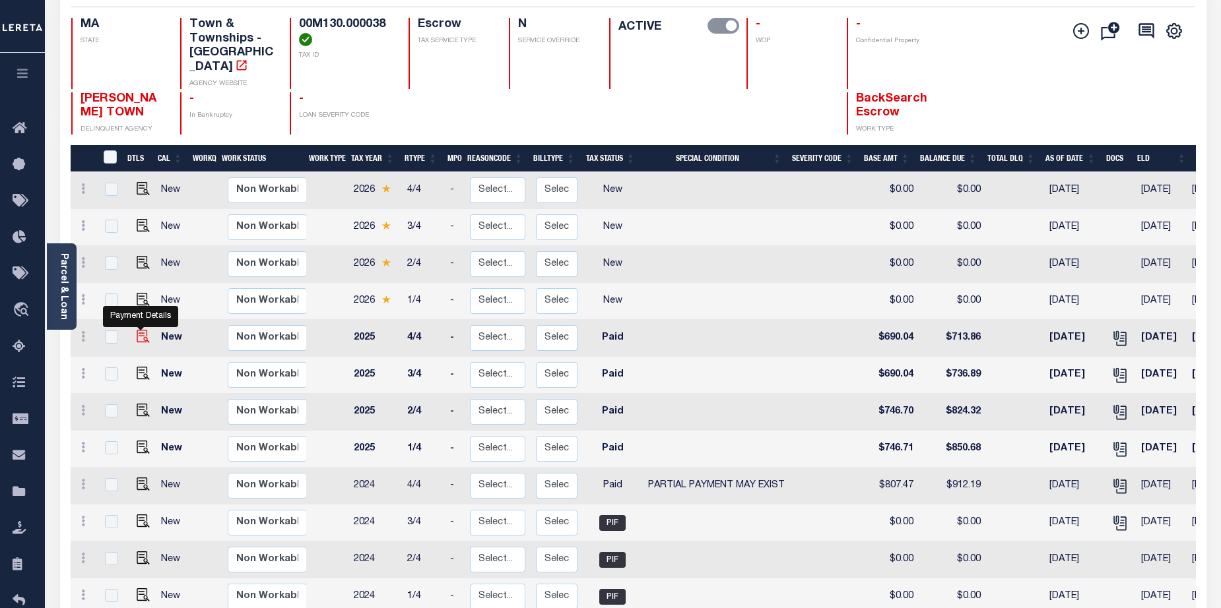
click at [141, 330] on img "" at bounding box center [143, 336] width 13 height 13
checkbox input "true"
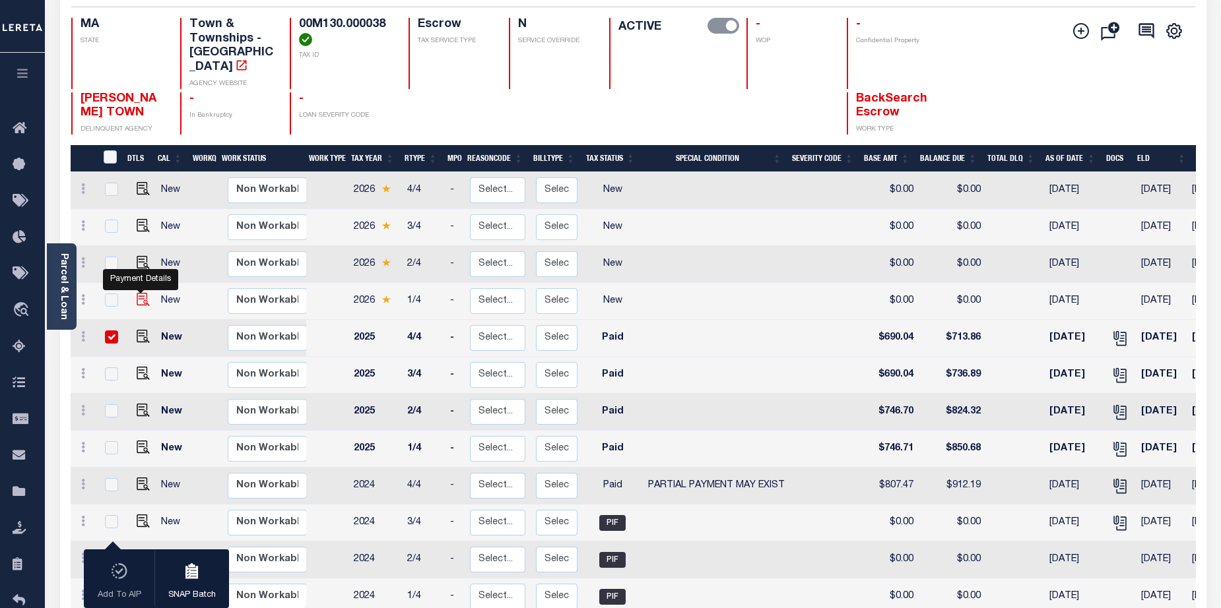
click at [137, 293] on img "" at bounding box center [143, 299] width 13 height 13
checkbox input "true"
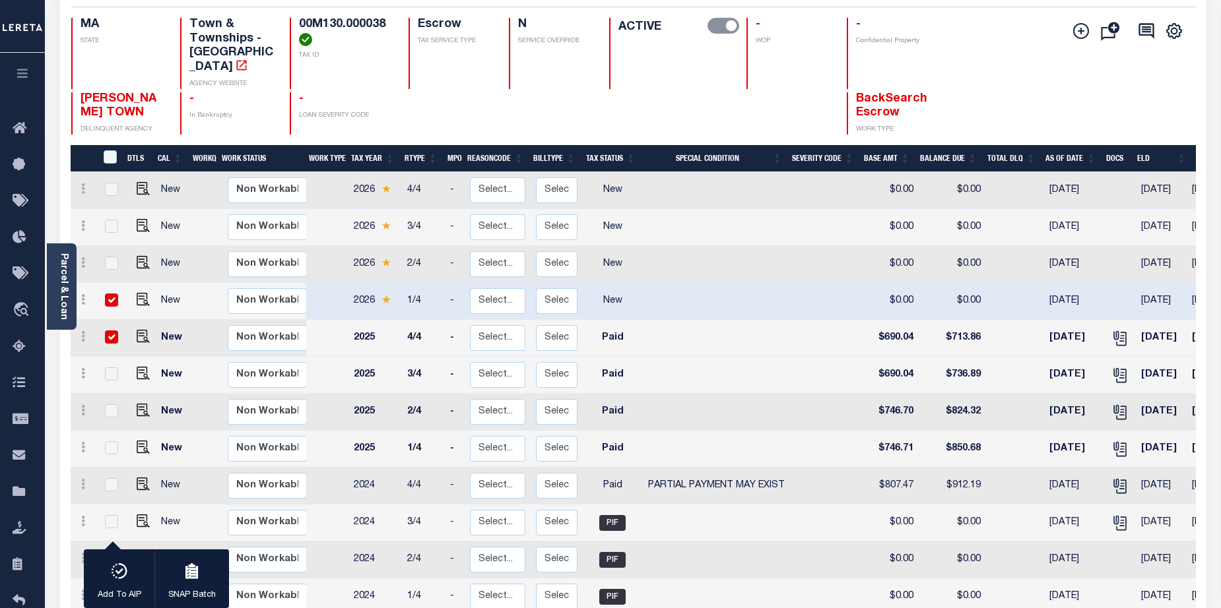
drag, startPoint x: 723, startPoint y: 601, endPoint x: 1119, endPoint y: 385, distance: 450.9
click at [921, 599] on tbody "New Non Workable Workable 2026 4/4 - Select... Payment Reversal Taxable Value C…" at bounding box center [747, 560] width 1353 height 776
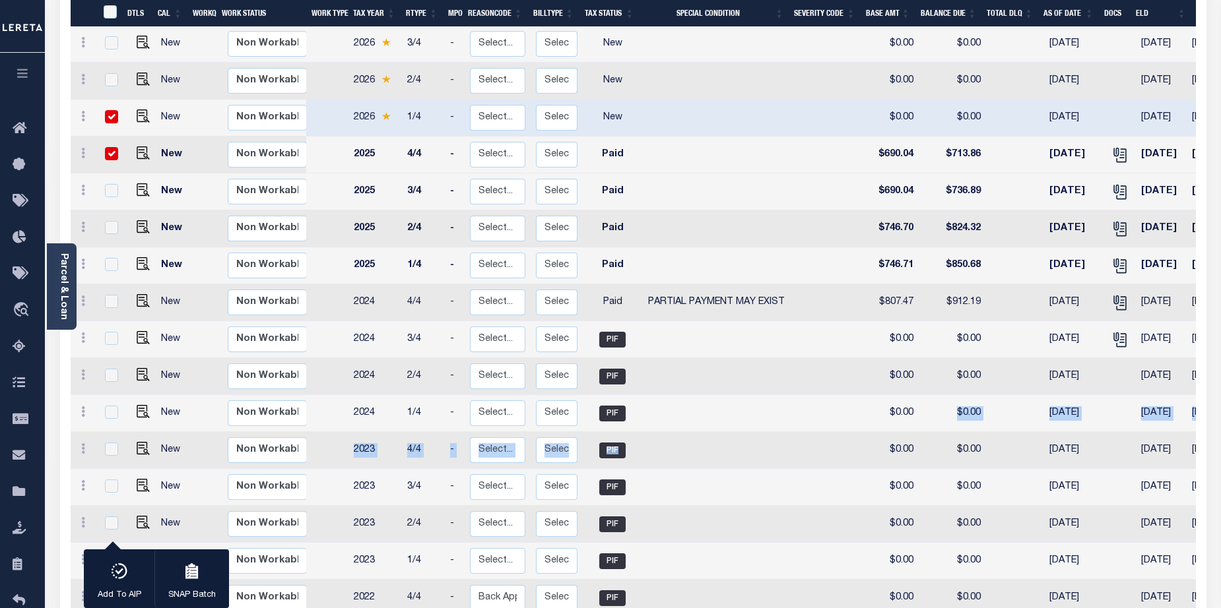
scroll to position [271, 0]
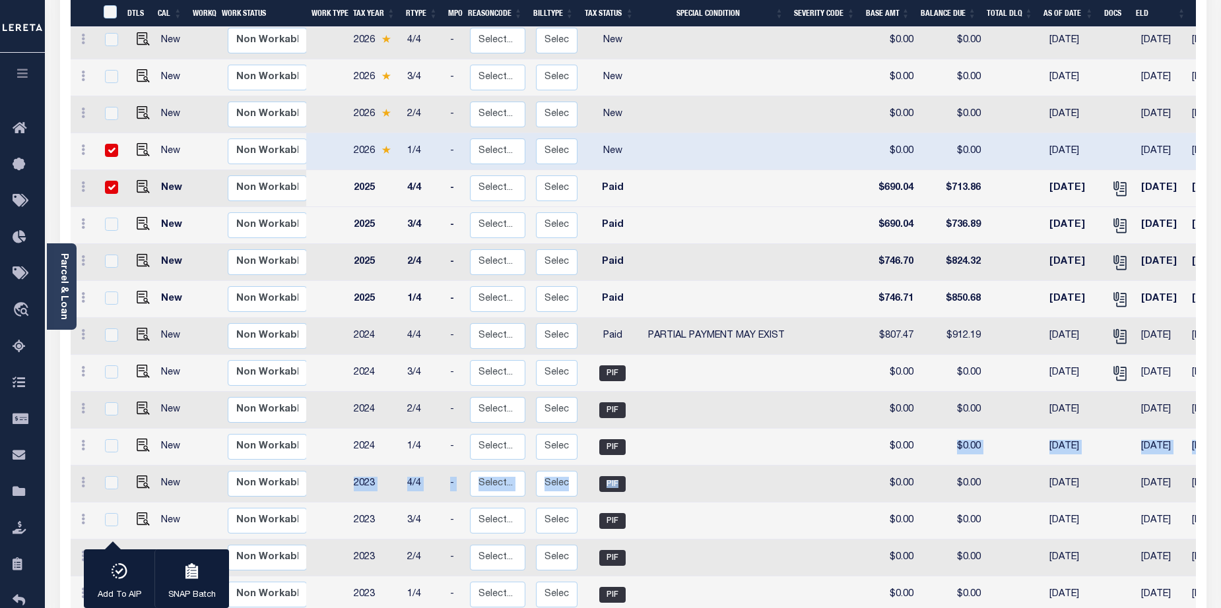
click at [111, 144] on input "checkbox" at bounding box center [111, 150] width 13 height 13
checkbox input "false"
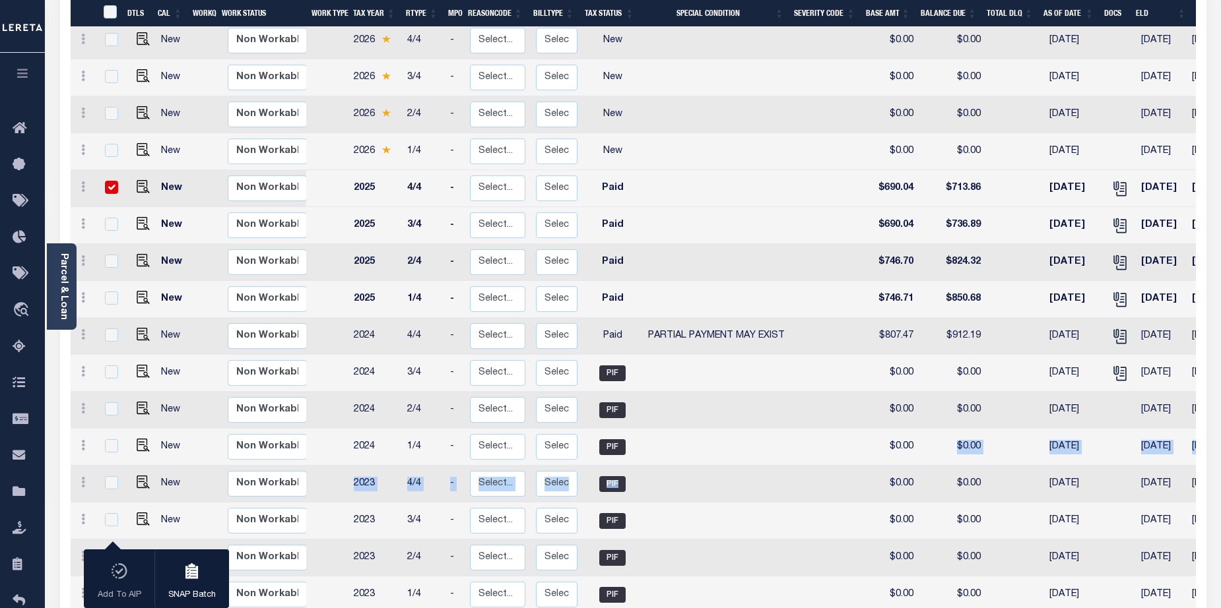
click at [111, 181] on input "checkbox" at bounding box center [111, 187] width 13 height 13
checkbox input "false"
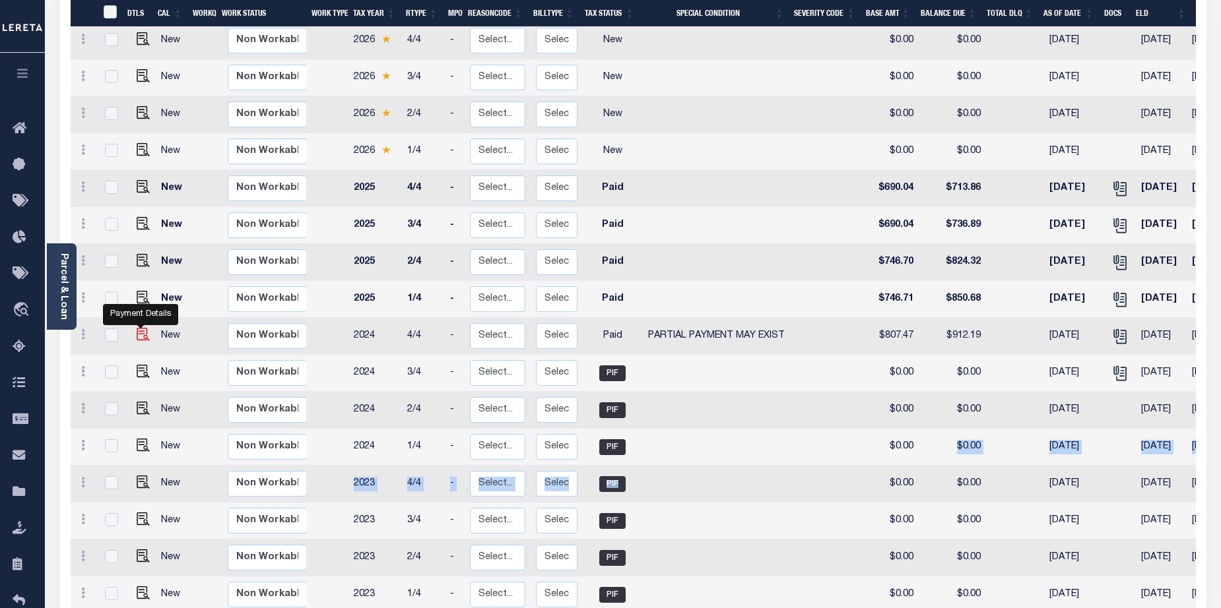
click at [138, 328] on img "" at bounding box center [143, 334] width 13 height 13
checkbox input "true"
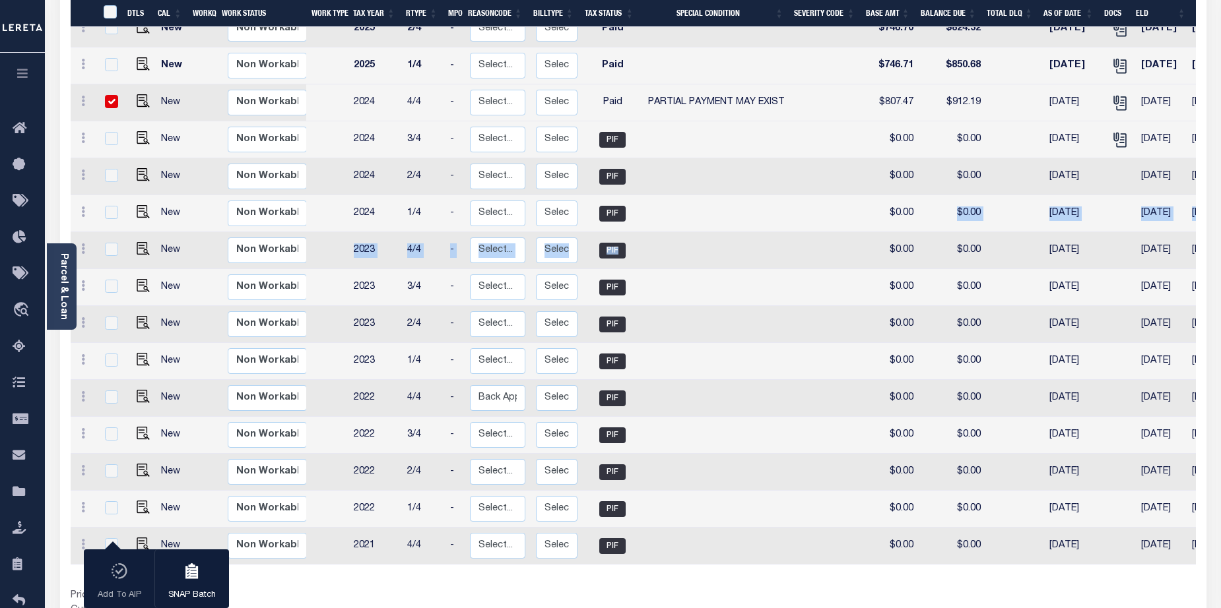
scroll to position [430, 0]
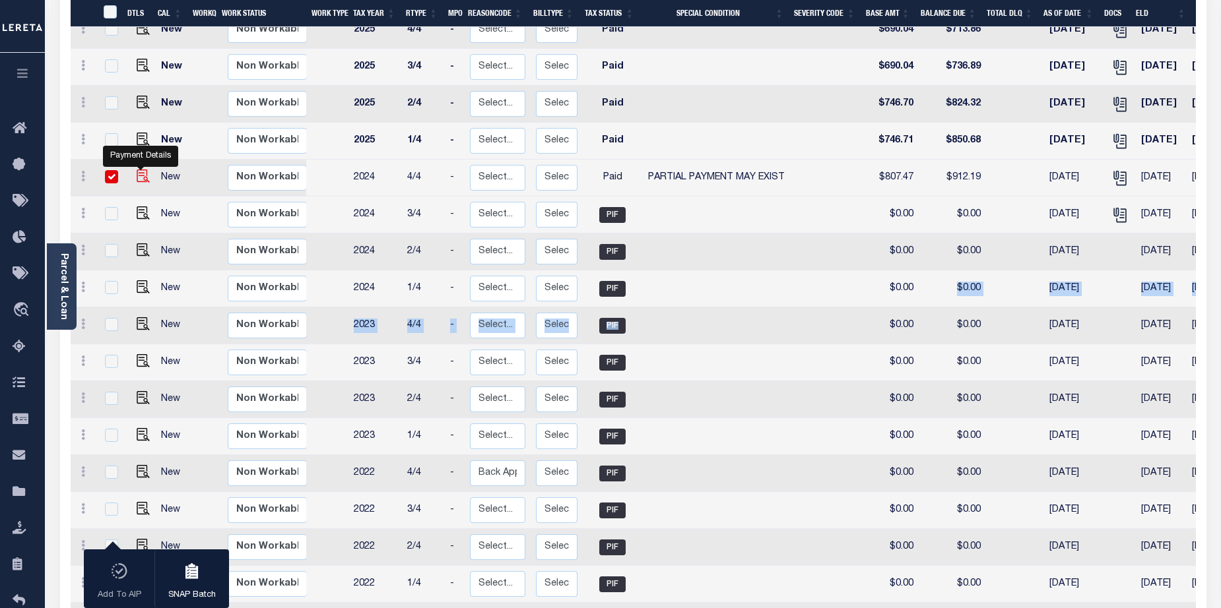
click at [140, 170] on img "" at bounding box center [143, 176] width 13 height 13
checkbox input "false"
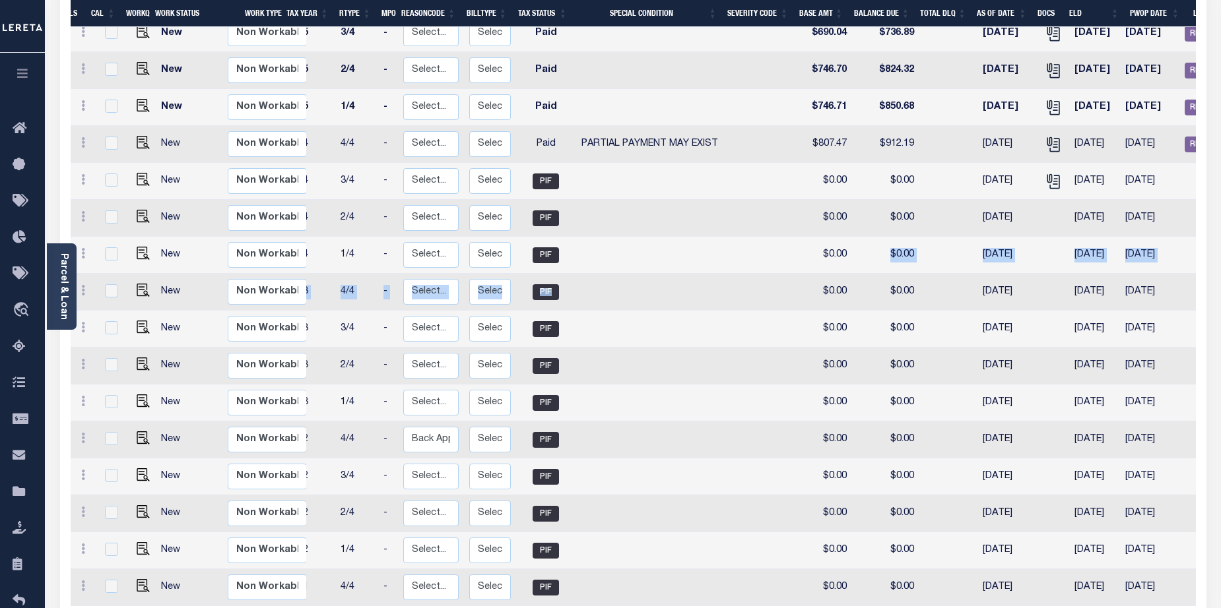
scroll to position [0, 0]
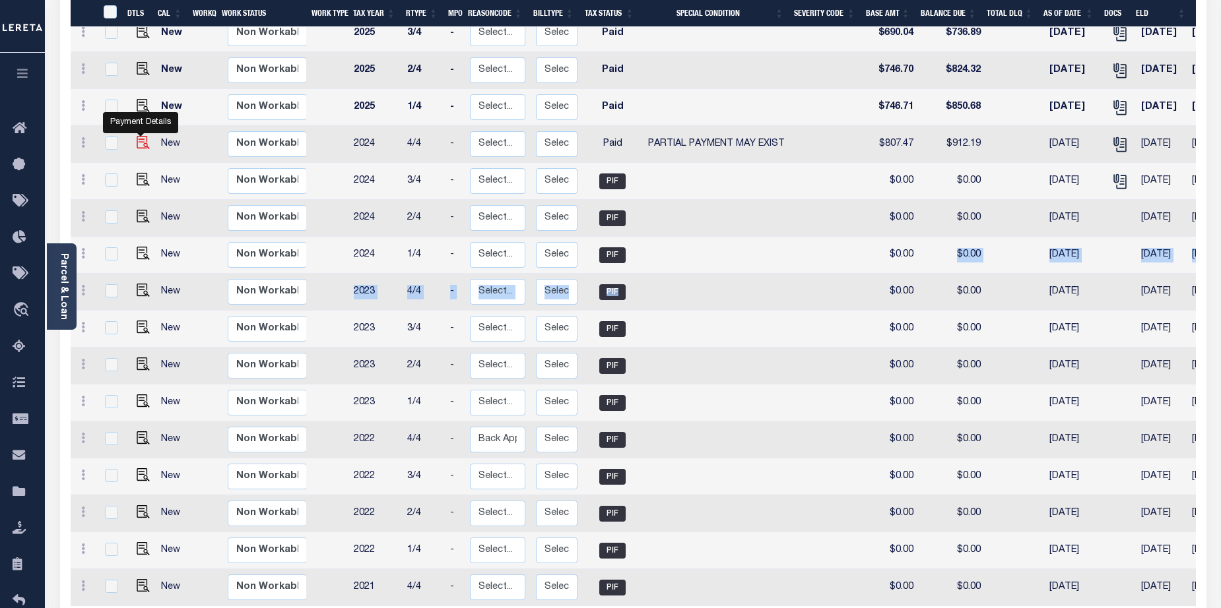
click at [138, 136] on img "" at bounding box center [143, 142] width 13 height 13
checkbox input "true"
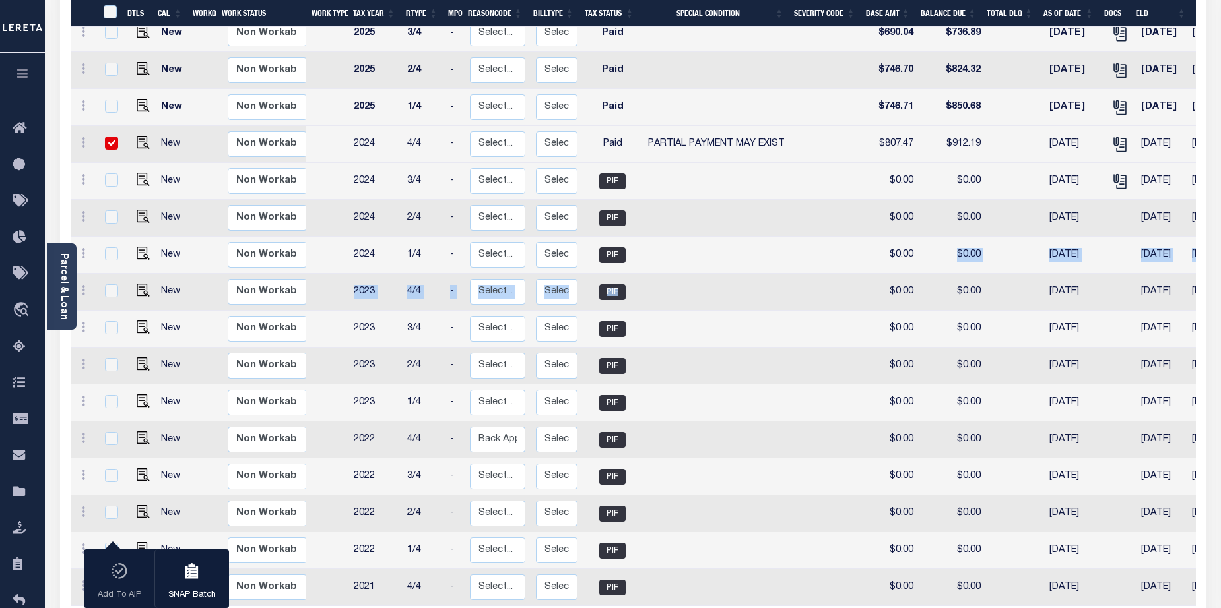
click at [105, 137] on input "checkbox" at bounding box center [111, 143] width 13 height 13
checkbox input "false"
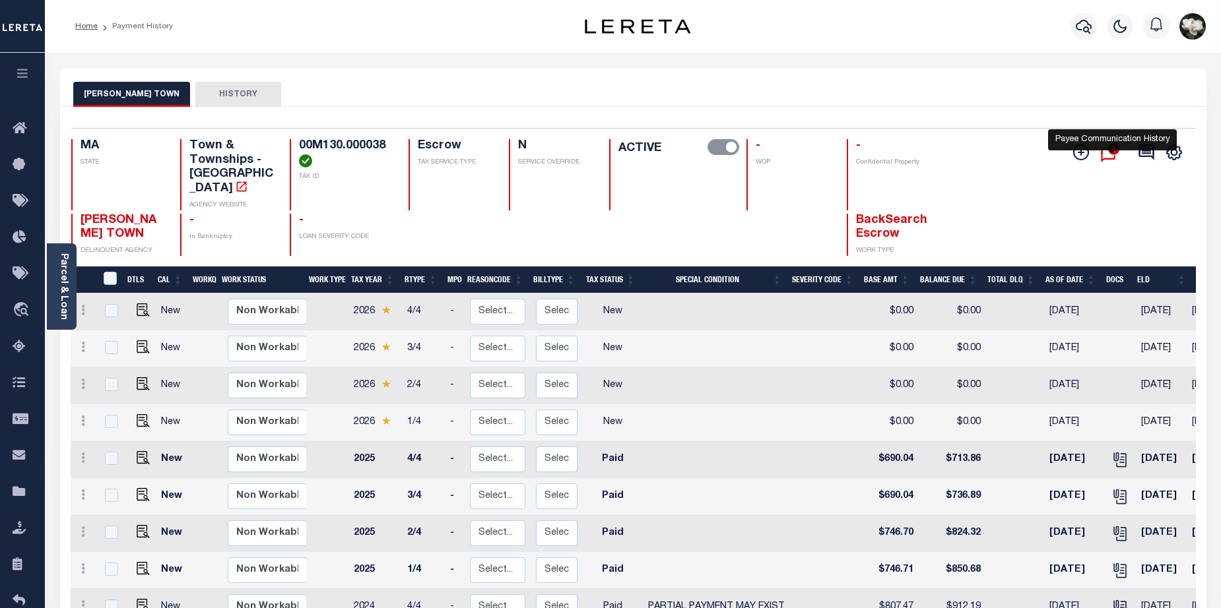
click at [1112, 152] on icon "" at bounding box center [1114, 149] width 12 height 12
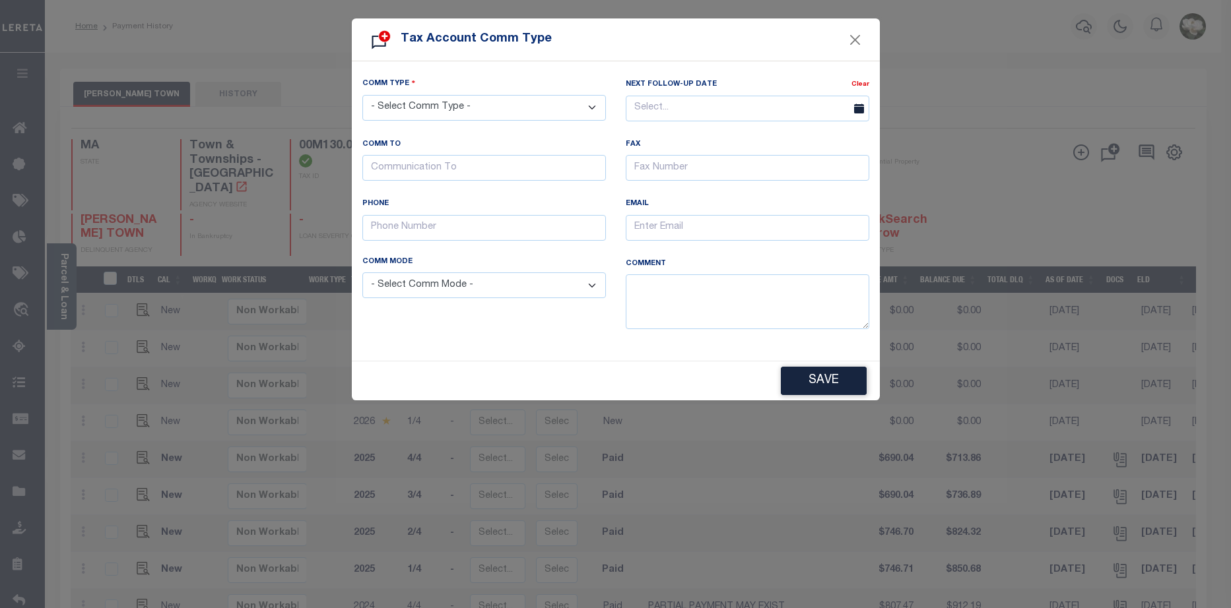
click at [494, 96] on select "- Select Comm Type - Left Message Recd Incomplete Info Recd Incorrect Info Recd…" at bounding box center [483, 108] width 243 height 26
click at [853, 40] on button "Close" at bounding box center [854, 39] width 17 height 17
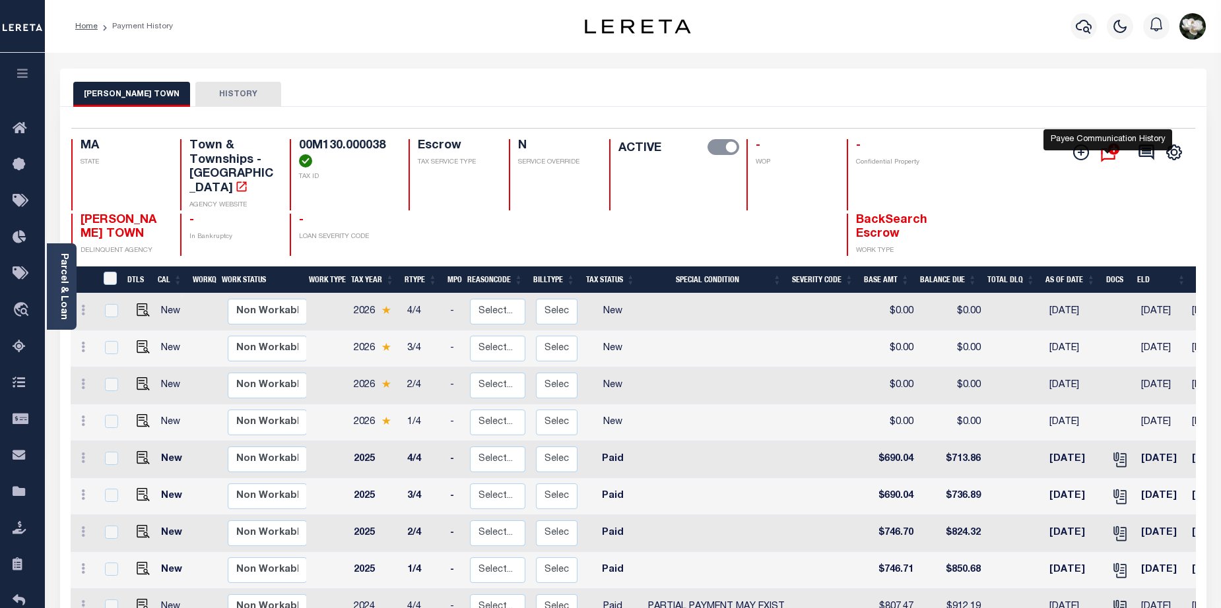
click at [1107, 150] on icon "" at bounding box center [1112, 152] width 22 height 25
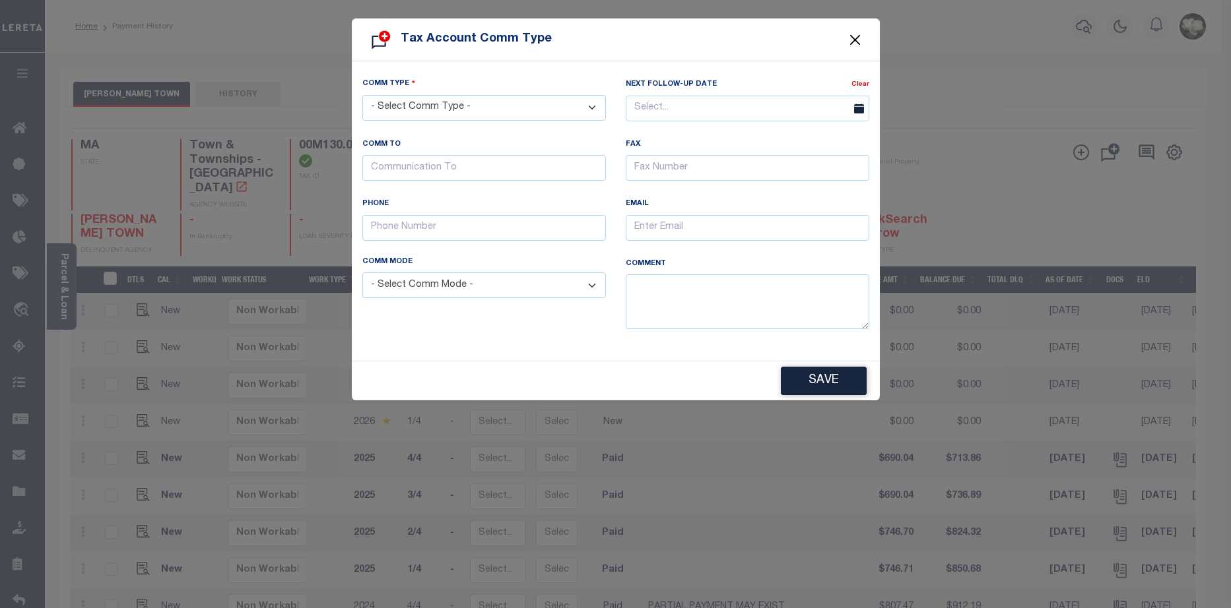
click at [860, 41] on button "Close" at bounding box center [854, 39] width 17 height 17
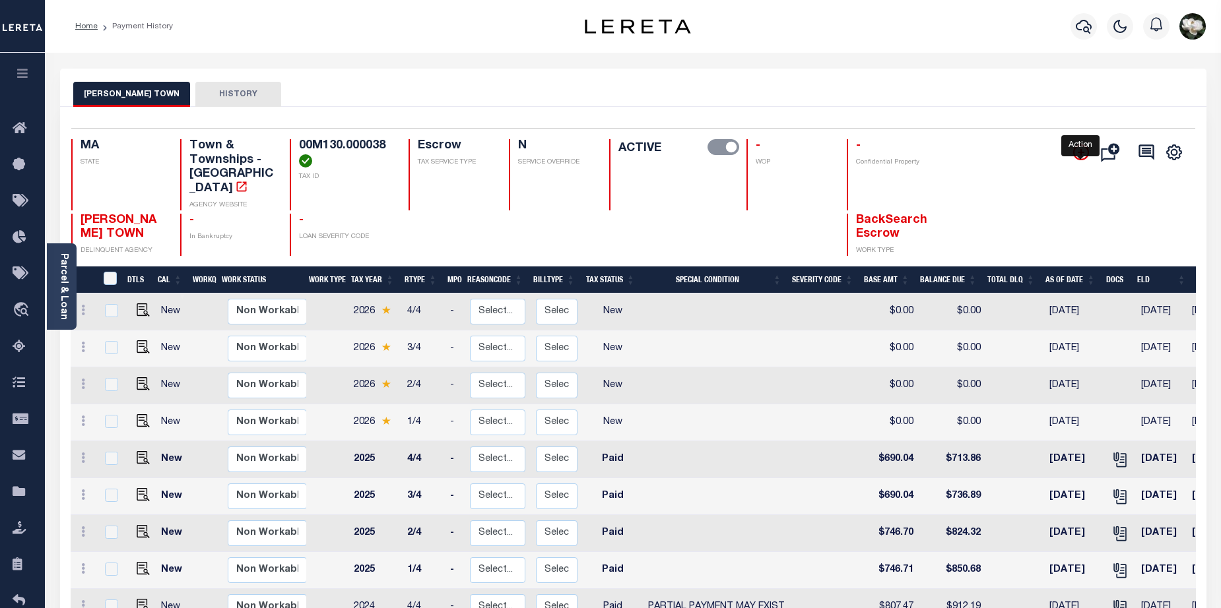
click at [1082, 151] on icon "" at bounding box center [1081, 152] width 7 height 7
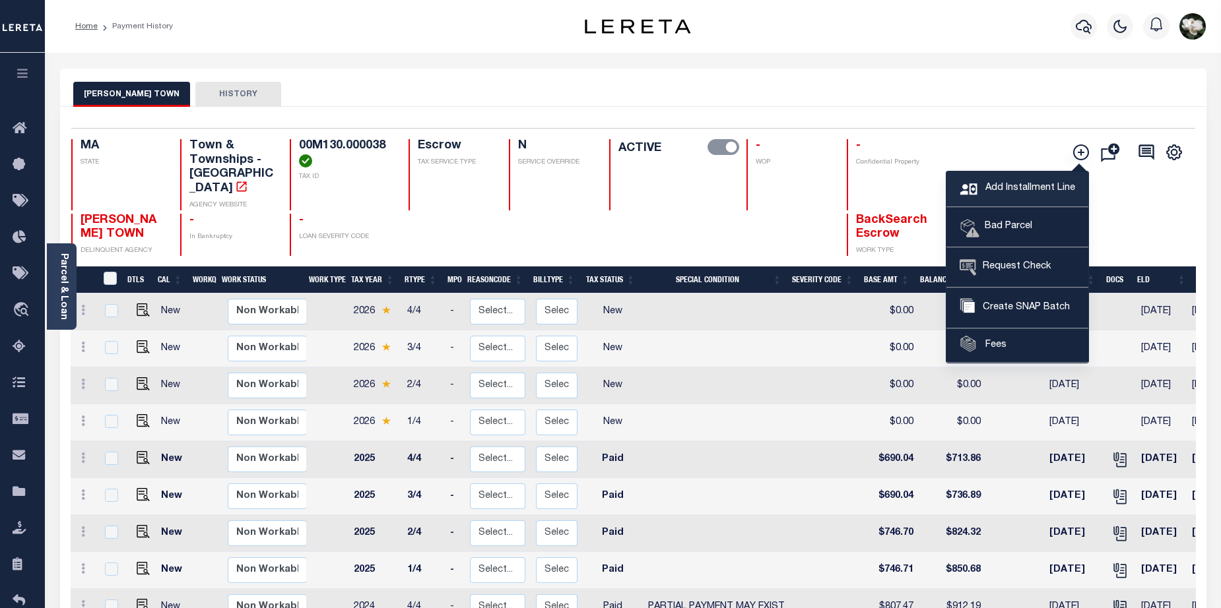
click at [1023, 178] on link "Add Installment Line" at bounding box center [1017, 190] width 142 height 36
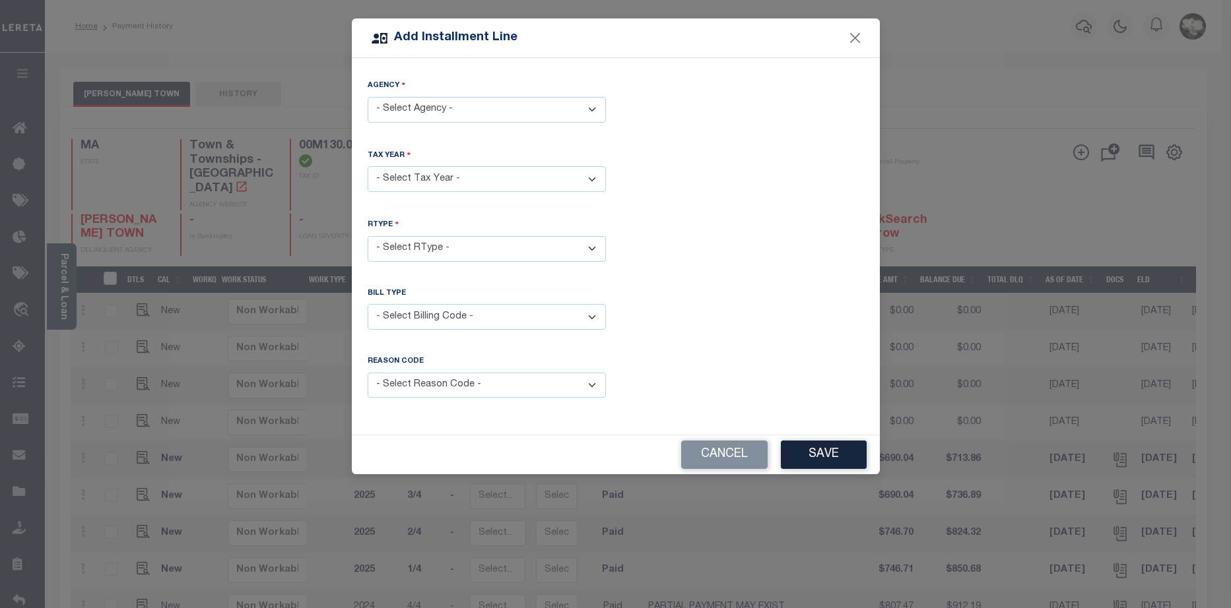
click at [532, 104] on select "- Select Agency - DENNIS TOWN - Town & Townships" at bounding box center [487, 110] width 238 height 26
select select "2500117002"
click at [368, 97] on select "- Select Agency - DENNIS TOWN - Town & Townships" at bounding box center [487, 110] width 238 height 26
click at [477, 182] on select "- Select Year - 2005 2006 2007 2008 2009 2010 2011 2012 2013 2014 2015 2016 201…" at bounding box center [487, 179] width 238 height 26
select select "2024"
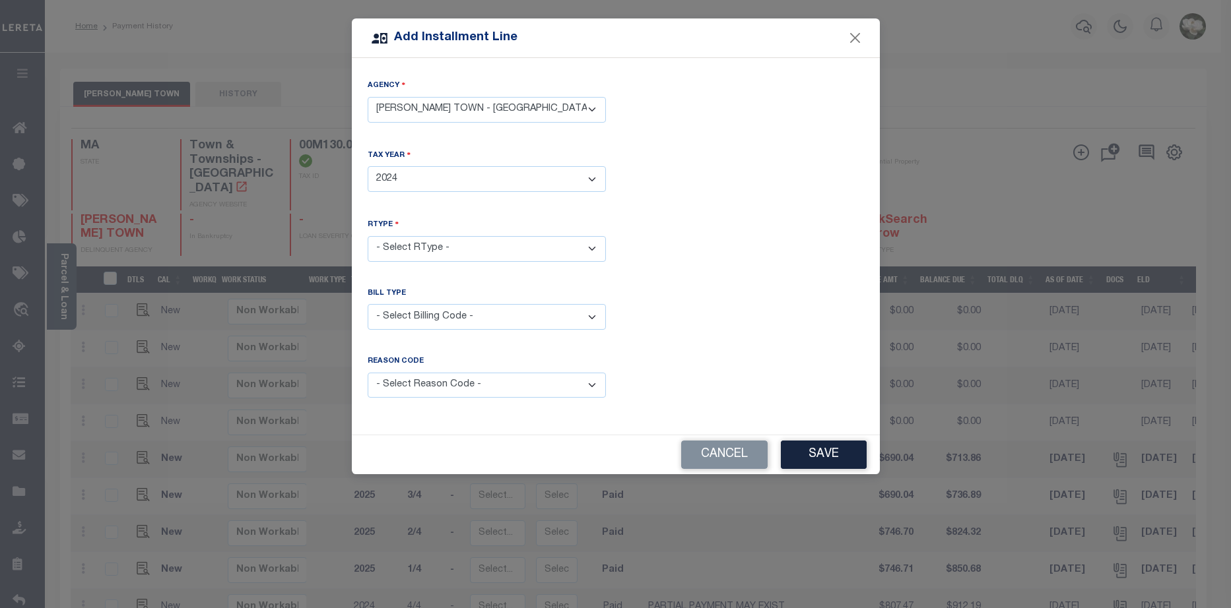
click at [368, 166] on select "- Select Year - 2005 2006 2007 2008 2009 2010 2011 2012 2013 2014 2015 2016 201…" at bounding box center [487, 179] width 238 height 26
click at [492, 248] on select "- Select RType - 1/4 2/4 3/4 4/4" at bounding box center [487, 249] width 238 height 26
select select "3"
click at [368, 236] on select "- Select RType - 1/4 2/4 3/4 4/4" at bounding box center [487, 249] width 238 height 26
click at [539, 317] on select "- Select Billing Code - Regular Delinquent Supplemental Corrected/Adjusted Bill…" at bounding box center [487, 317] width 238 height 26
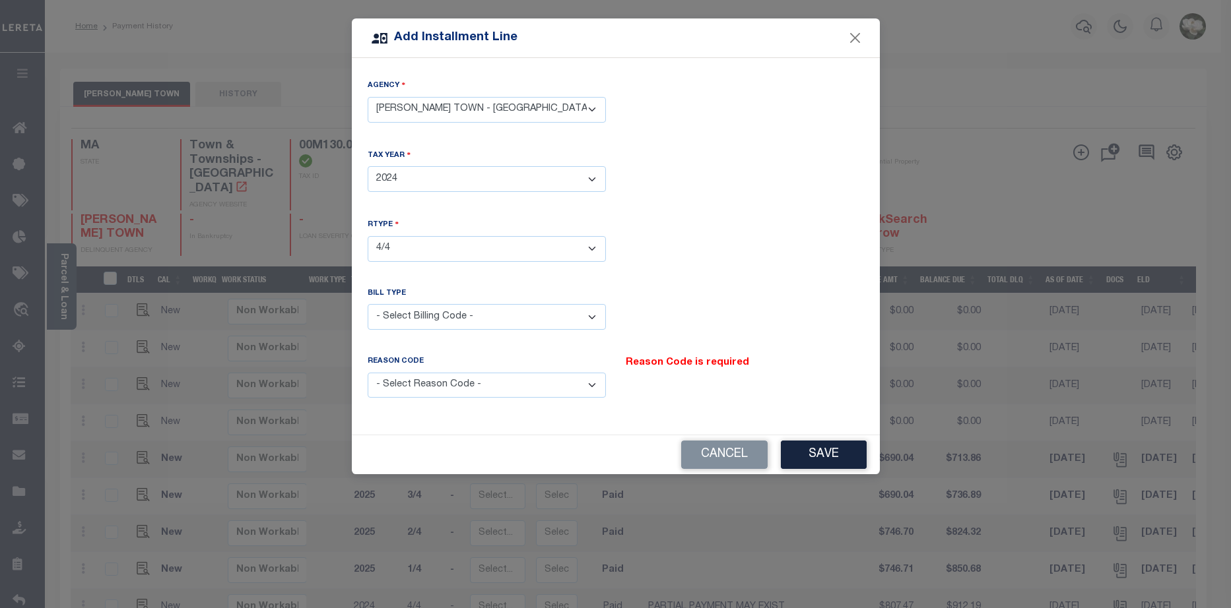
select select "1"
click at [368, 304] on select "- Select Billing Code - Regular Delinquent Supplemental Corrected/Adjusted Bill…" at bounding box center [487, 317] width 238 height 26
click at [538, 378] on select "- Select Reason Code - Payment Reversal Taxable Value Change Assessment Change …" at bounding box center [487, 386] width 238 height 26
click at [588, 381] on select "- Select Reason Code - Payment Reversal Taxable Value Change Assessment Change …" at bounding box center [487, 386] width 238 height 26
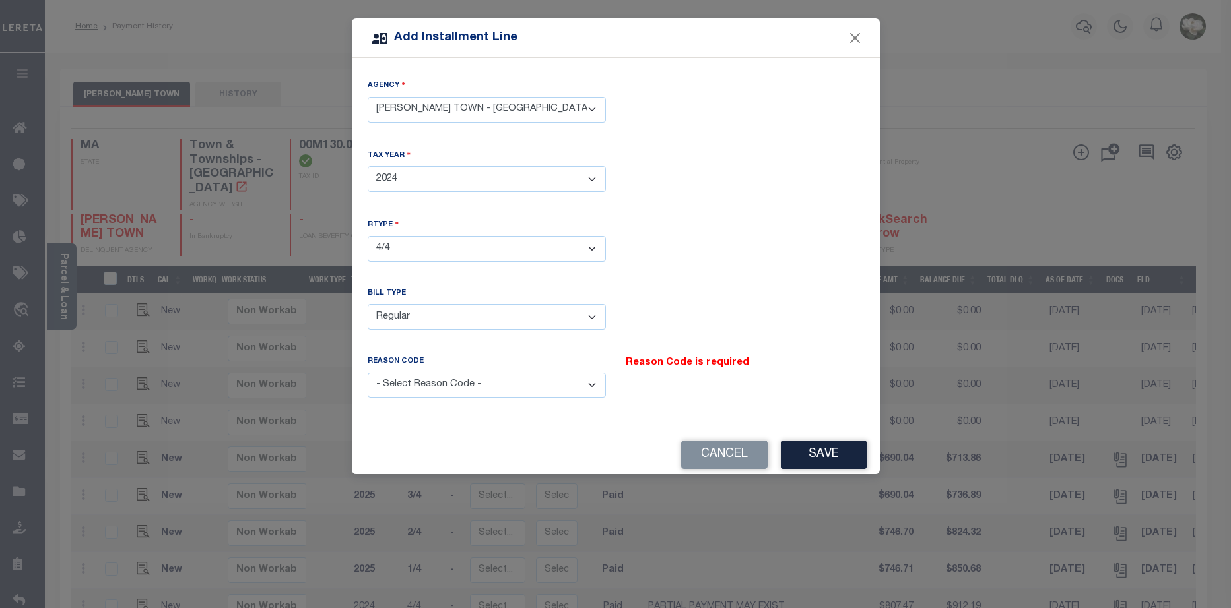
select select "11"
click at [368, 373] on select "- Select Reason Code - Payment Reversal Taxable Value Change Assessment Change …" at bounding box center [487, 386] width 238 height 26
click at [835, 445] on button "Save" at bounding box center [824, 455] width 86 height 28
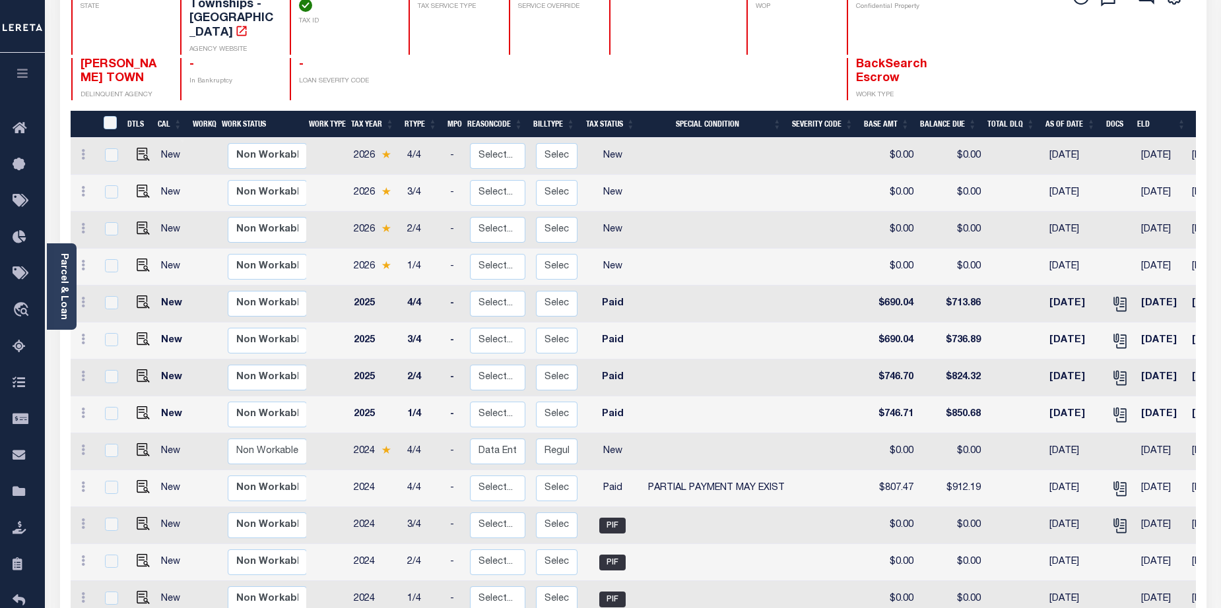
scroll to position [158, 0]
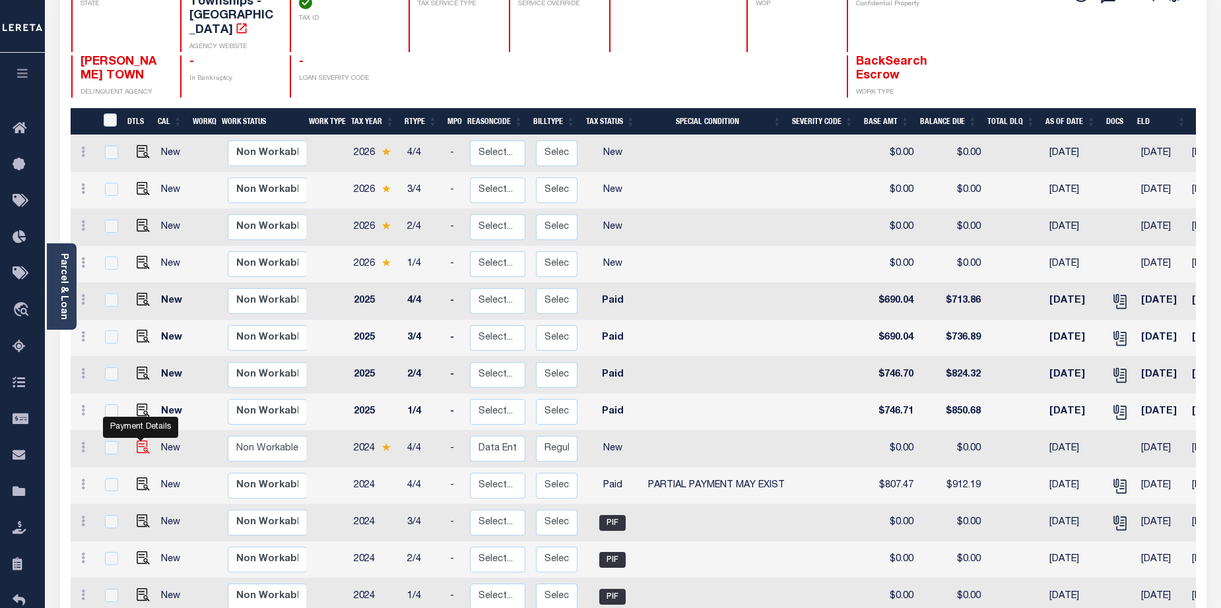
click at [145, 441] on img at bounding box center [143, 447] width 13 height 13
checkbox input "true"
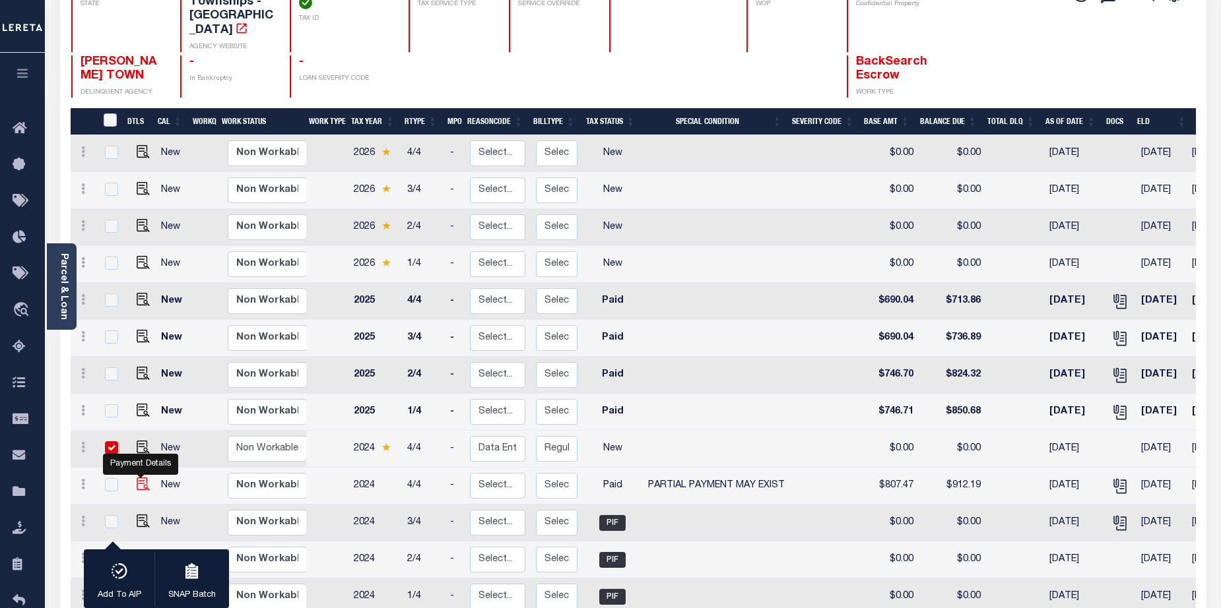
click at [137, 478] on img at bounding box center [143, 484] width 13 height 13
checkbox input "true"
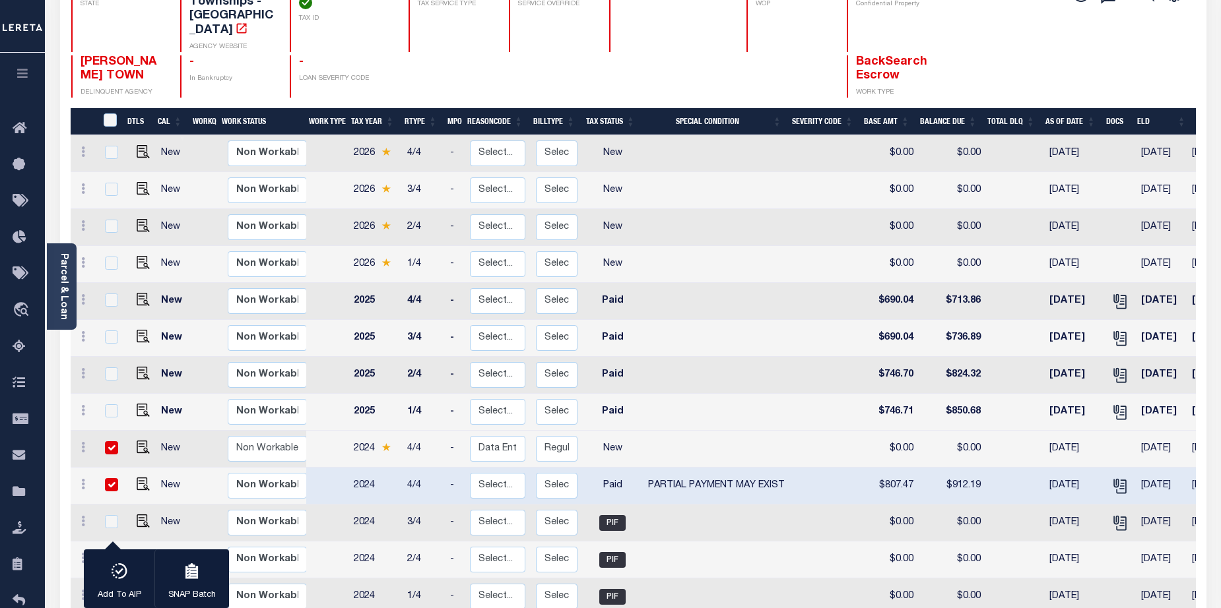
click at [106, 478] on input "checkbox" at bounding box center [111, 484] width 13 height 13
checkbox input "false"
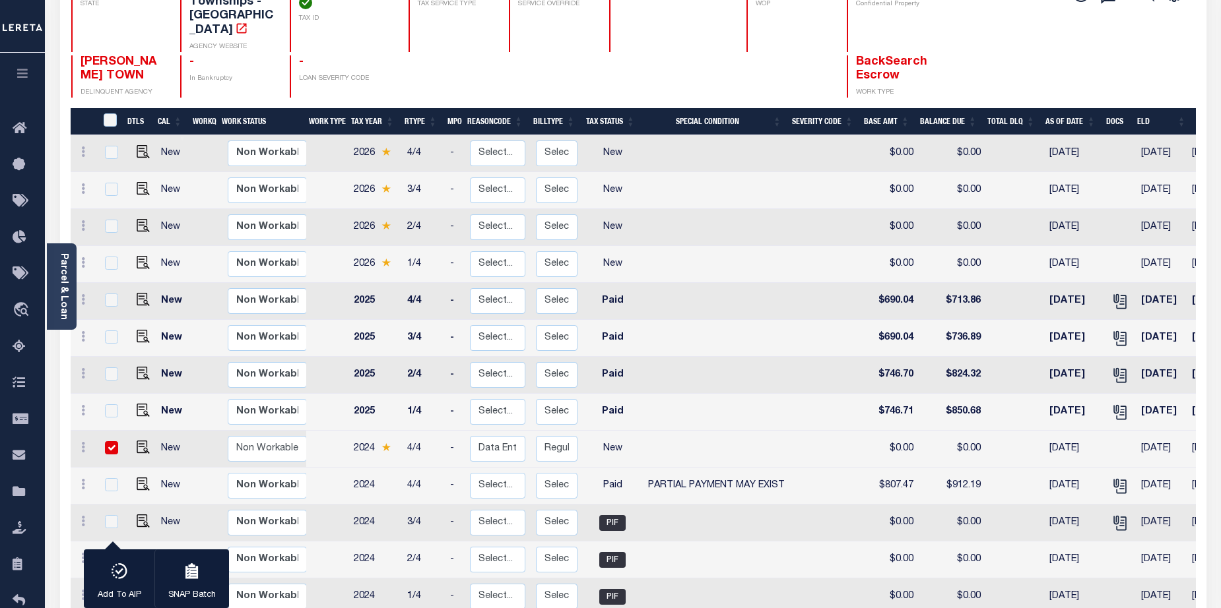
click at [108, 441] on input "checkbox" at bounding box center [111, 447] width 13 height 13
checkbox input "false"
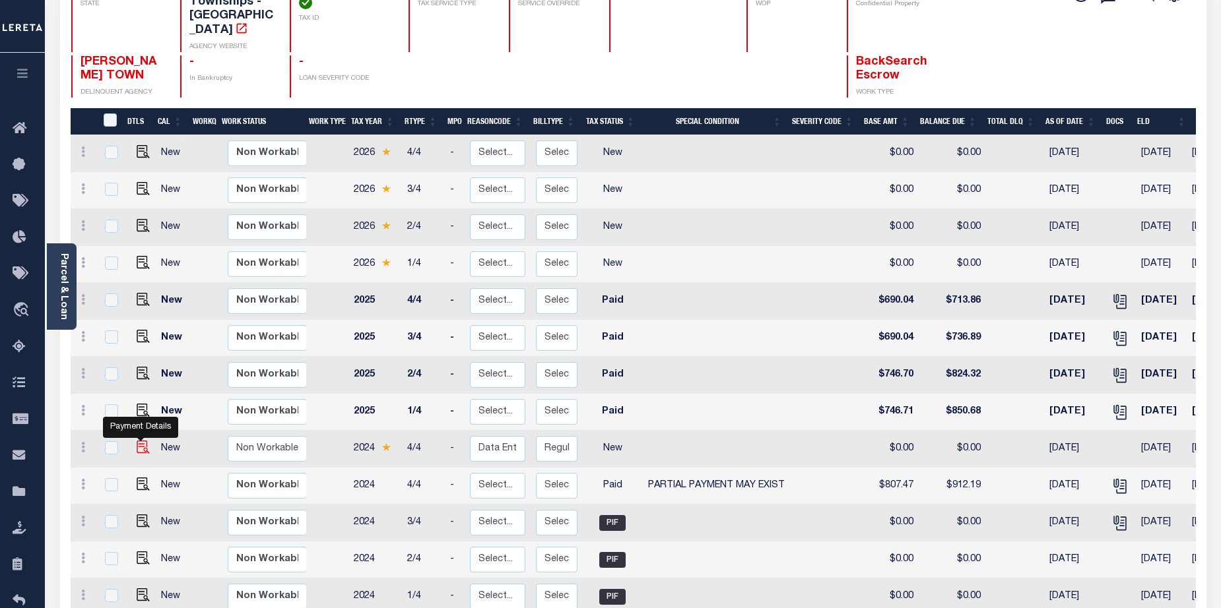
click at [141, 441] on img at bounding box center [143, 447] width 13 height 13
checkbox input "true"
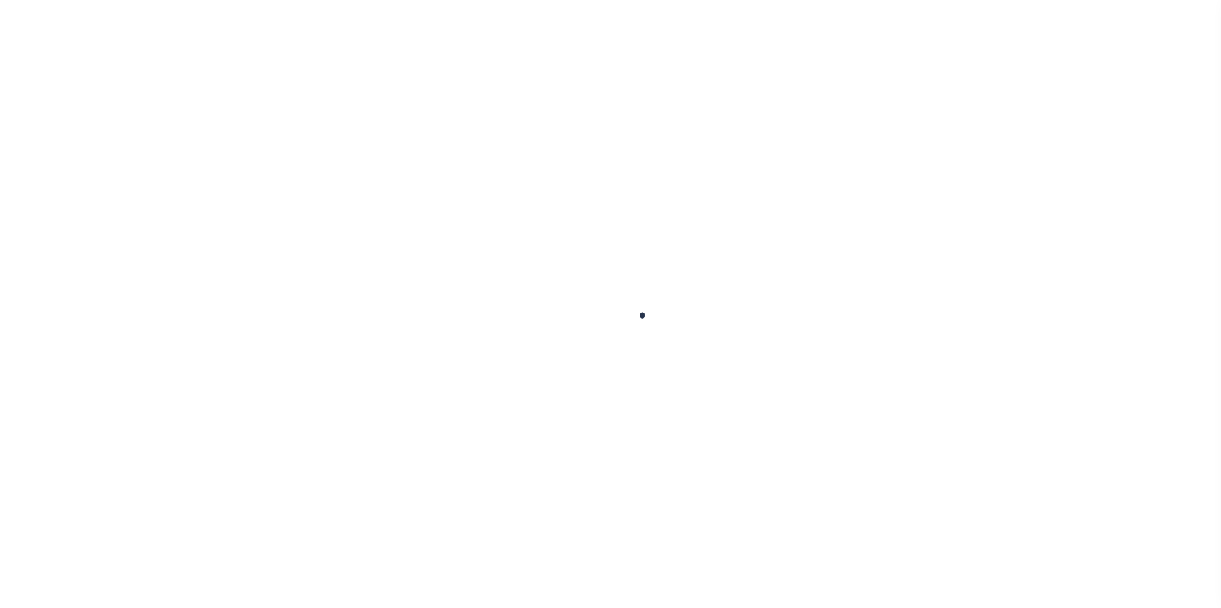
checkbox input "false"
type textarea "[DATE] - case 47017. Client responsible for p/i of $23.82, due to loan was swit…"
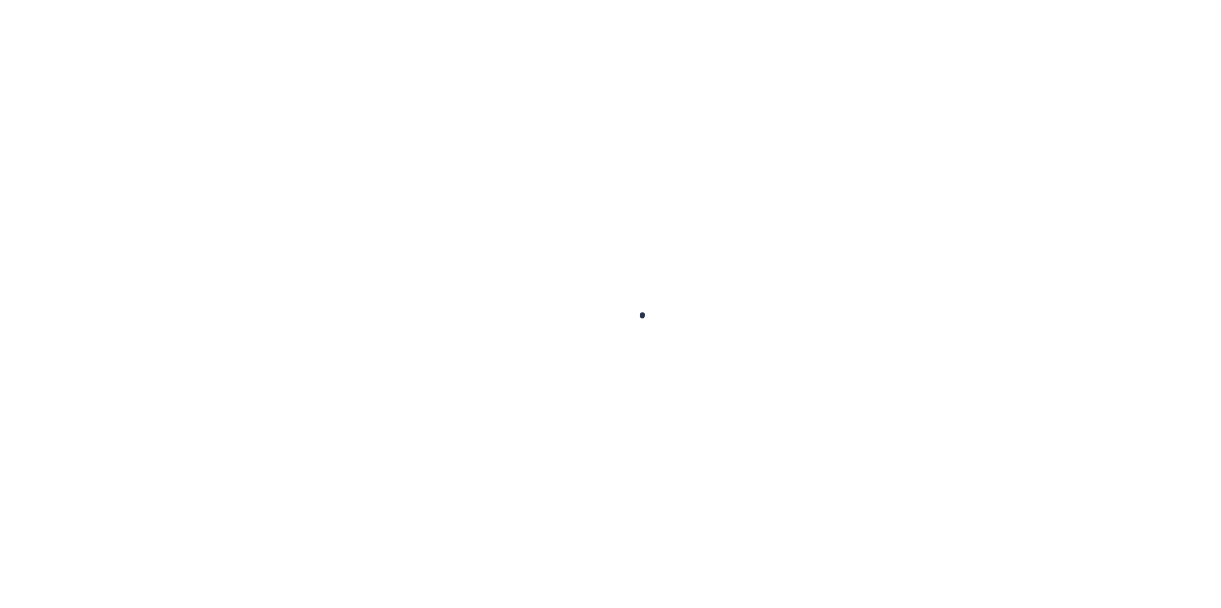
type input "[DATE]"
select select "PYD"
type input "$690.04"
type input "$23.82"
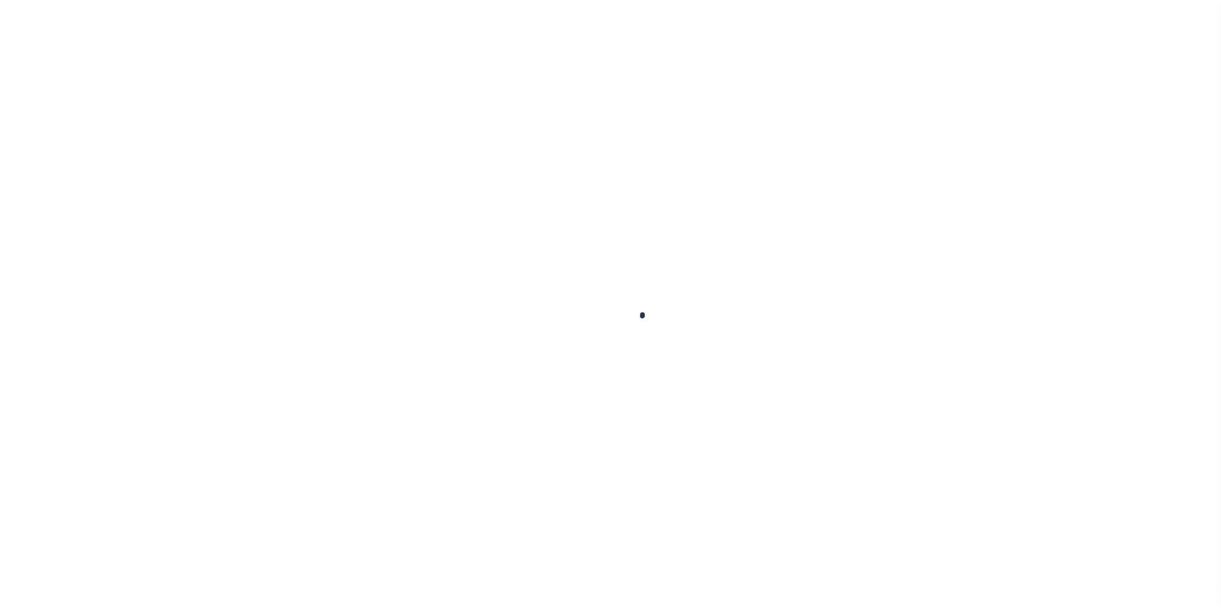
type input "$713.86"
select select "NW2"
select select "PYD"
select select "15"
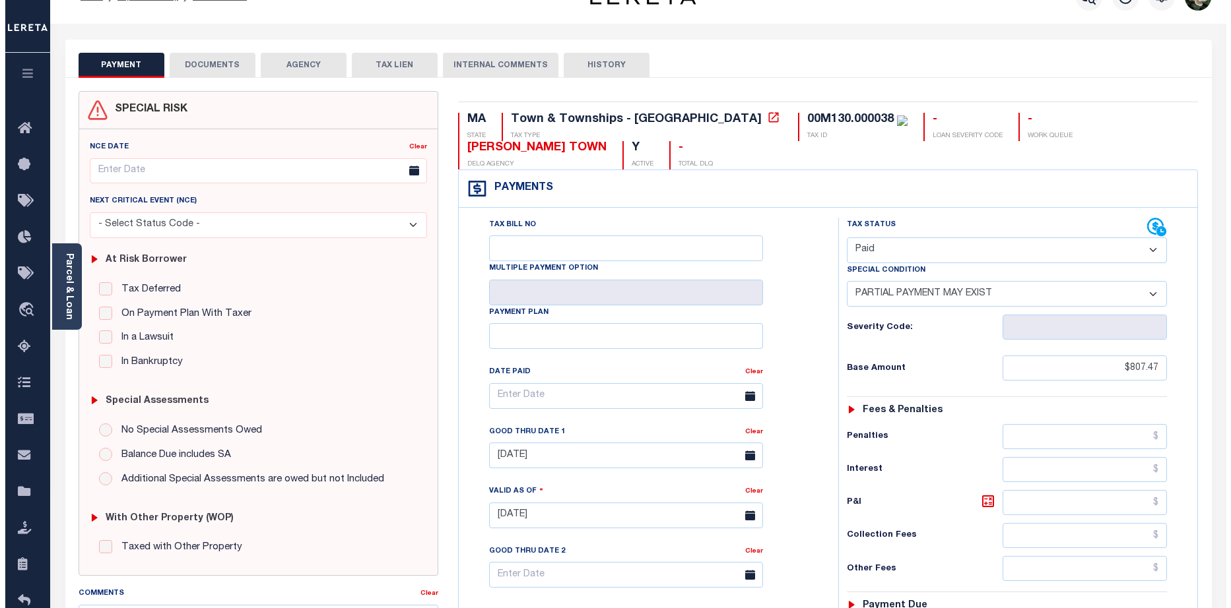
scroll to position [30, 0]
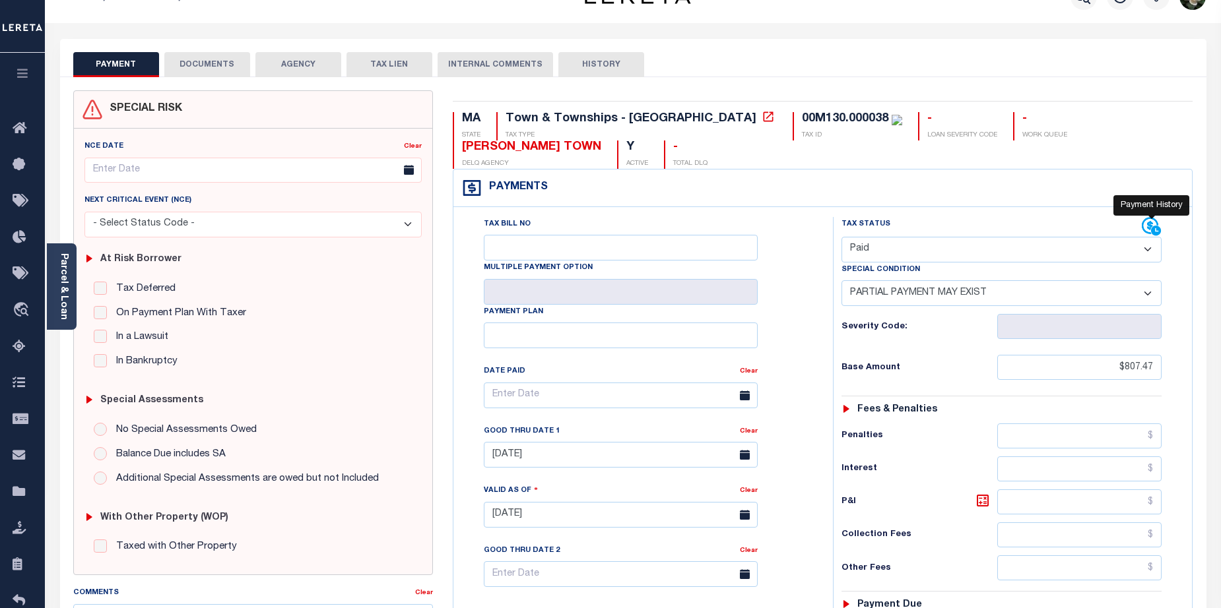
click at [1151, 225] on icon at bounding box center [1156, 230] width 11 height 11
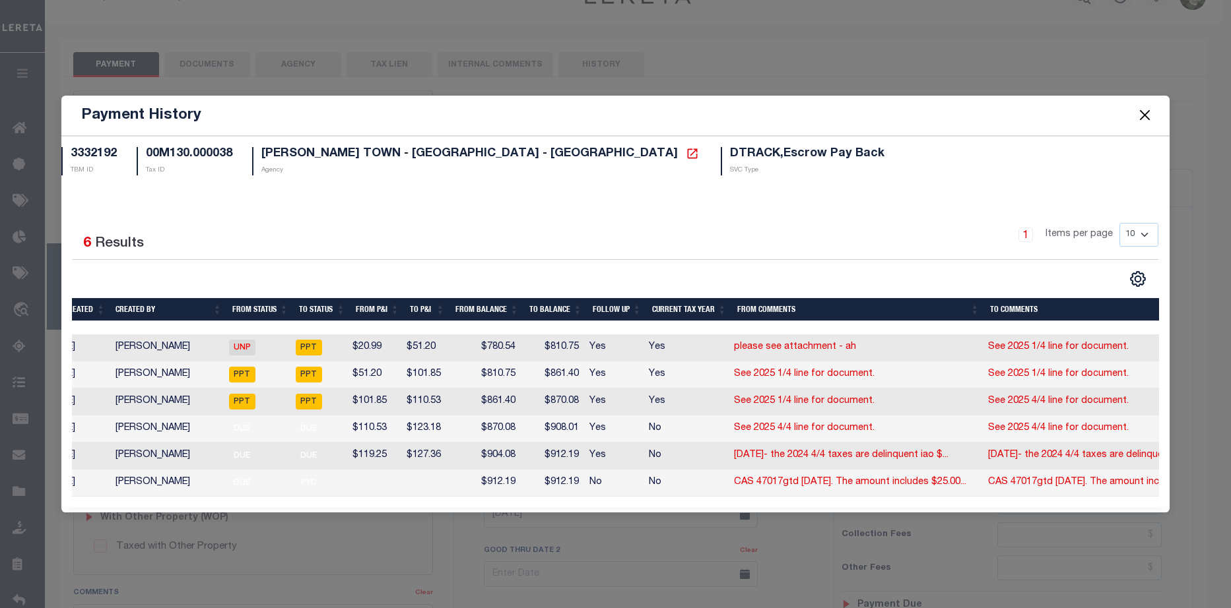
scroll to position [0, 209]
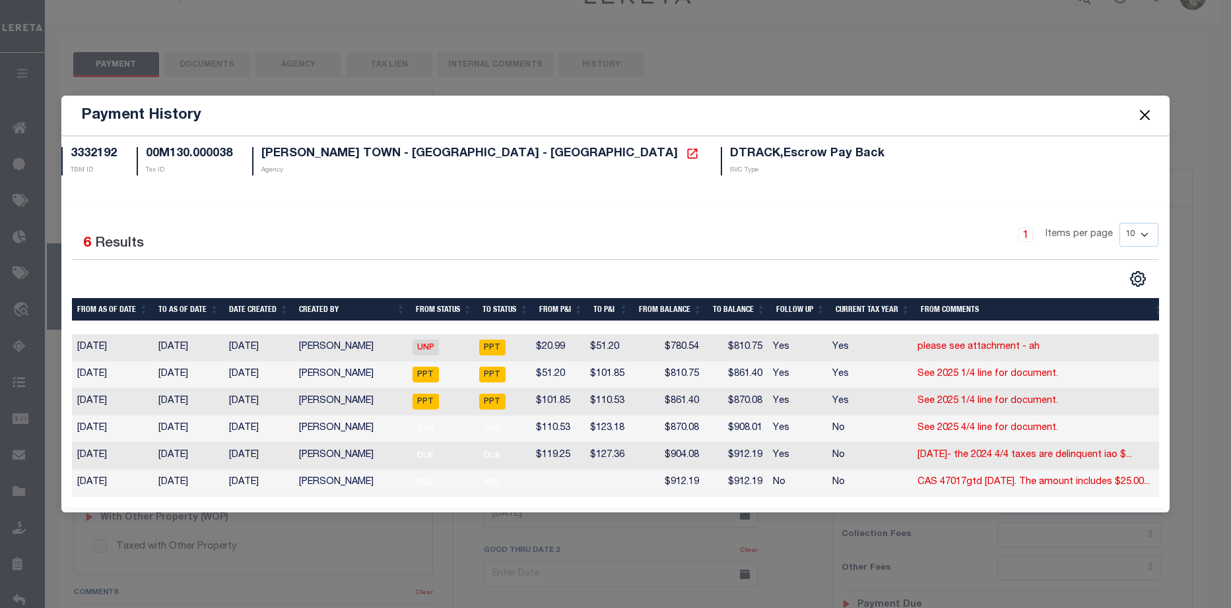
click at [1151, 110] on button "Close" at bounding box center [1144, 115] width 17 height 17
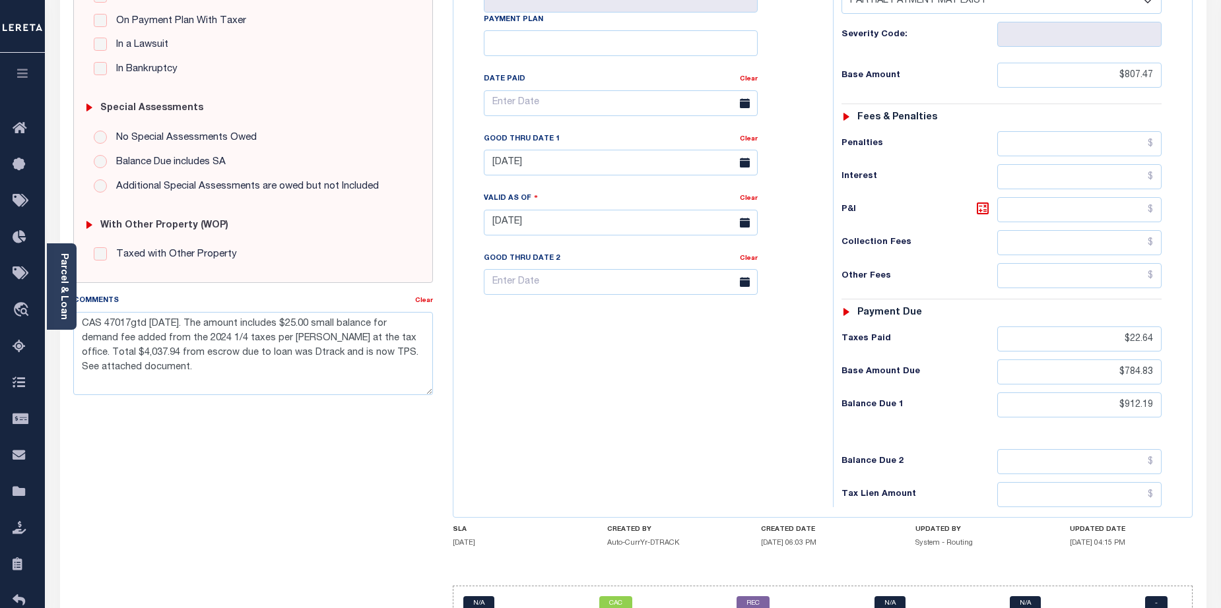
scroll to position [321, 0]
drag, startPoint x: 1113, startPoint y: 379, endPoint x: 1159, endPoint y: 382, distance: 46.9
click at [1159, 394] on input "$912.19" at bounding box center [1079, 406] width 165 height 25
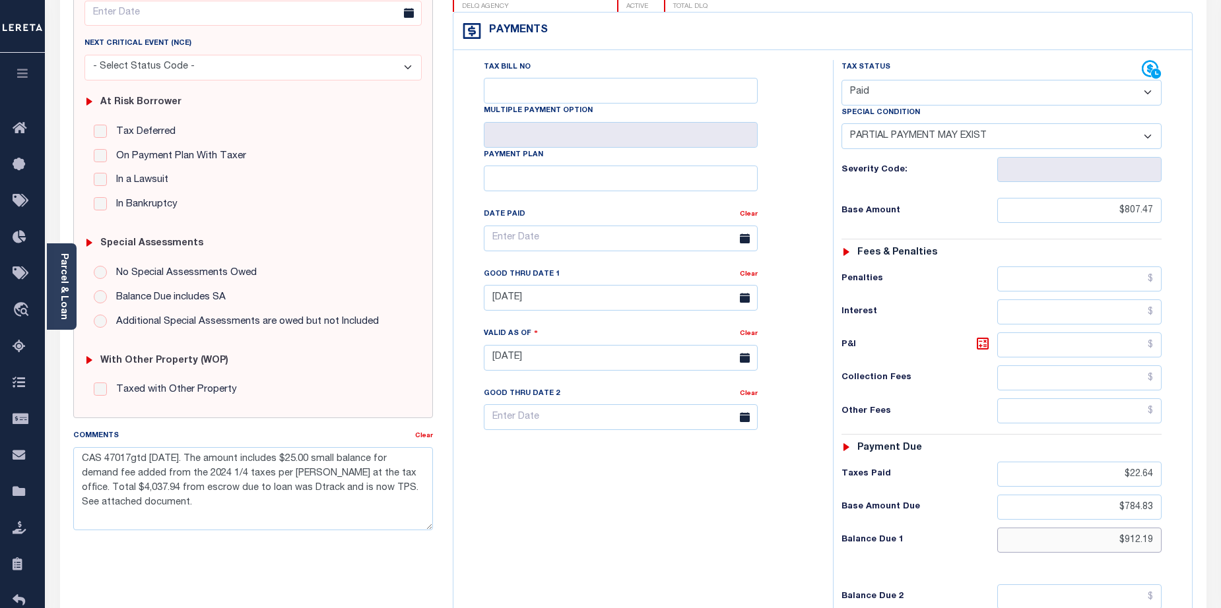
scroll to position [182, 0]
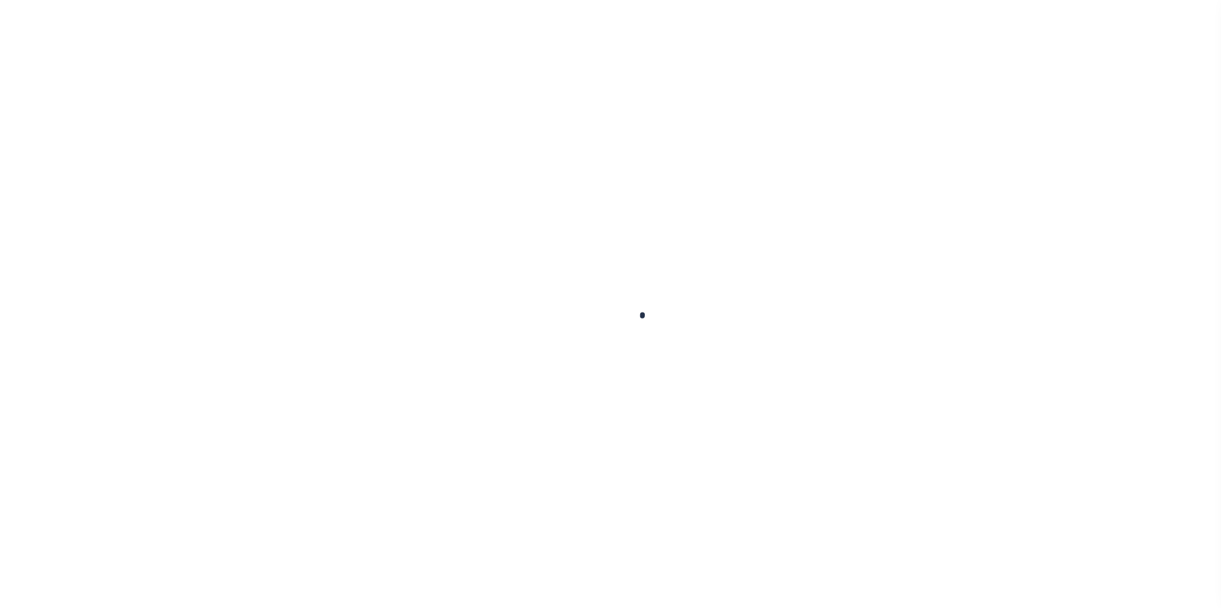
checkbox input "false"
type textarea "CAS 47017gtd 7/30/2025. The amount includes $25.00 small balance for demand fee…"
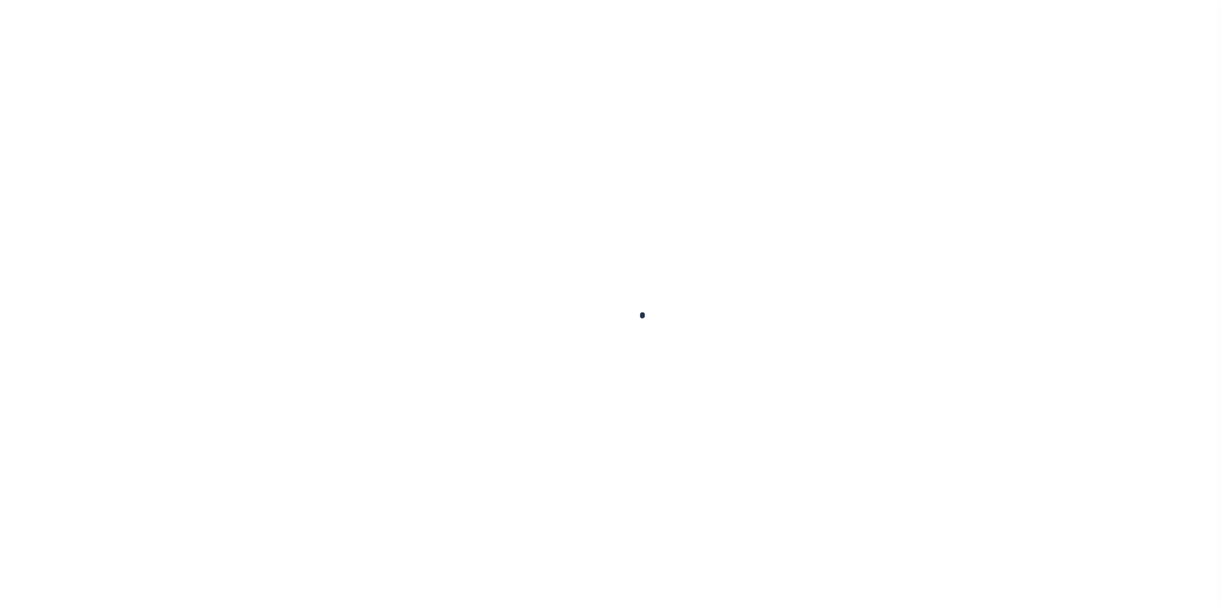
type input "07/31/2025"
type input "07/09/2025"
select select "PYD"
select select "15"
type input "$807.47"
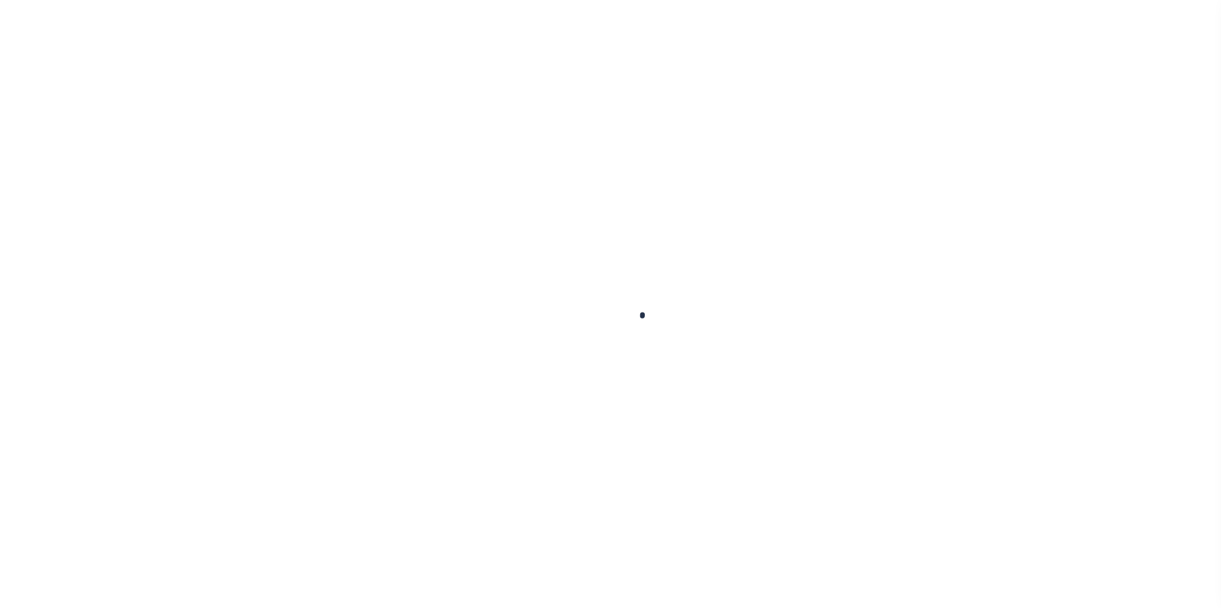
type input "$22.64"
type input "$784.83"
type input "$912.19"
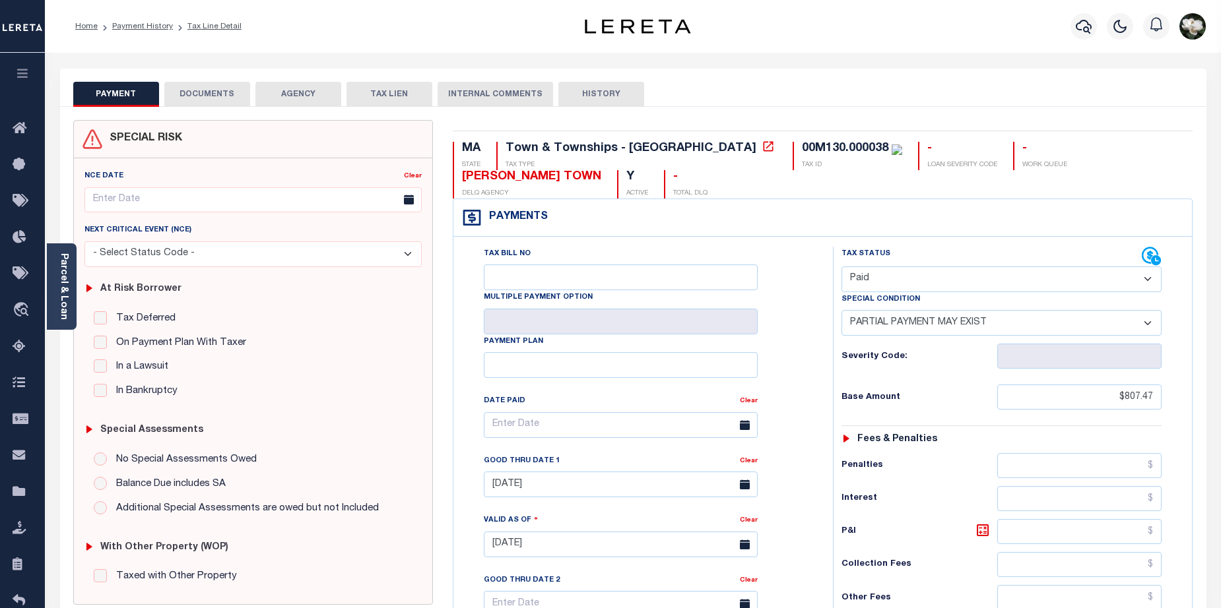
click at [1145, 267] on select "- Select Status Code - Open Due/Unpaid Paid Incomplete No Tax Due Internal Refu…" at bounding box center [1001, 280] width 321 height 26
click at [1054, 57] on div "Parcel & Loan Tax Bill Details 00M130.000038 TAX ID AGENCY 2024 TAX YEAR 2025" at bounding box center [633, 525] width 1166 height 945
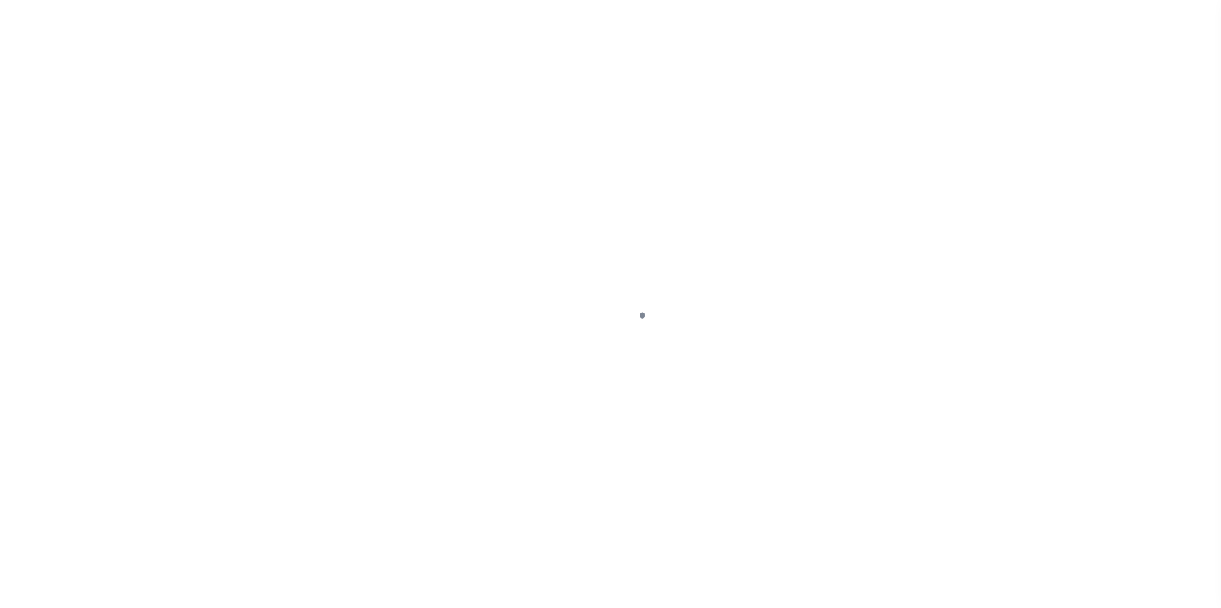
select select "PYD"
select select "15"
select select "NW2"
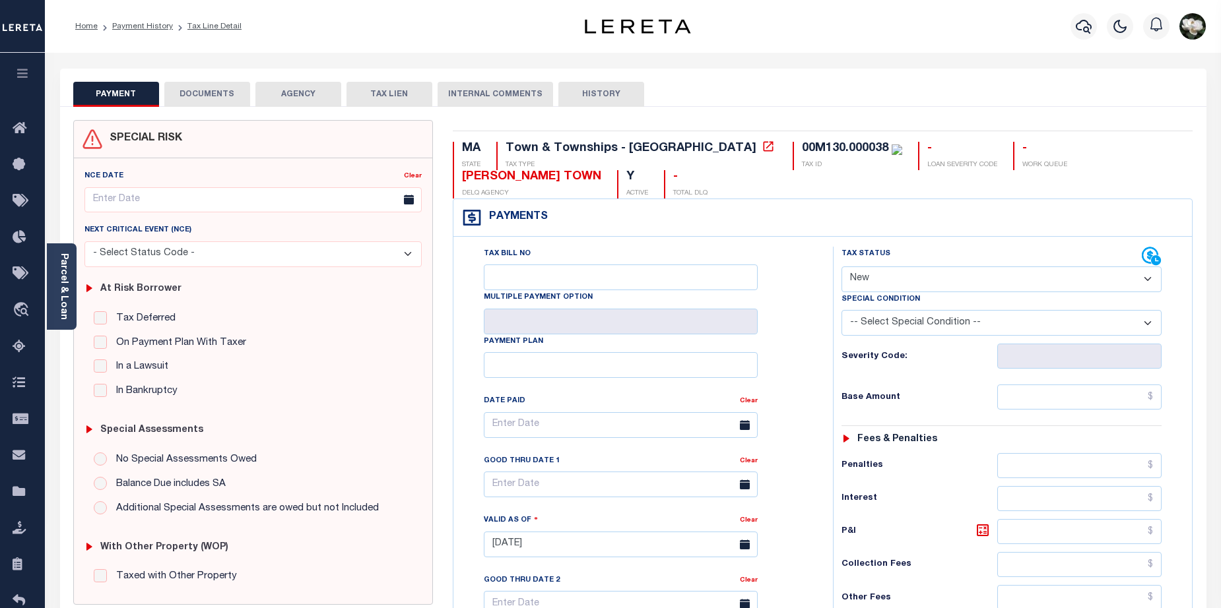
click at [1149, 267] on select "- Select Status Code - Open Due/Unpaid Paid Incomplete No Tax Due Internal Refu…" at bounding box center [1001, 280] width 321 height 26
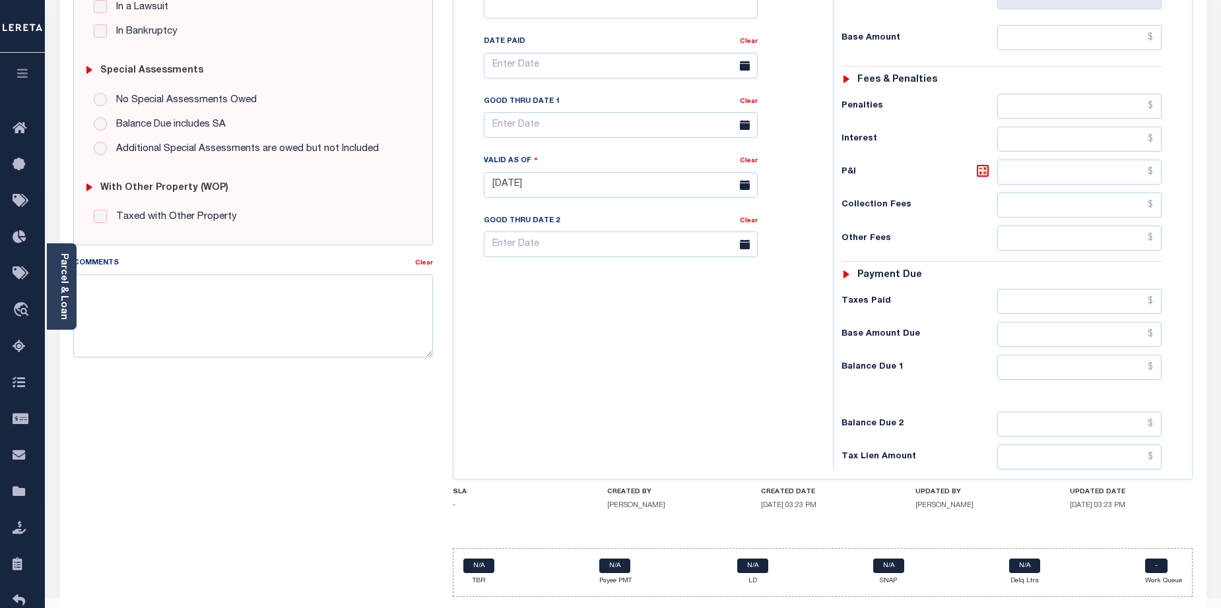
scroll to position [363, 0]
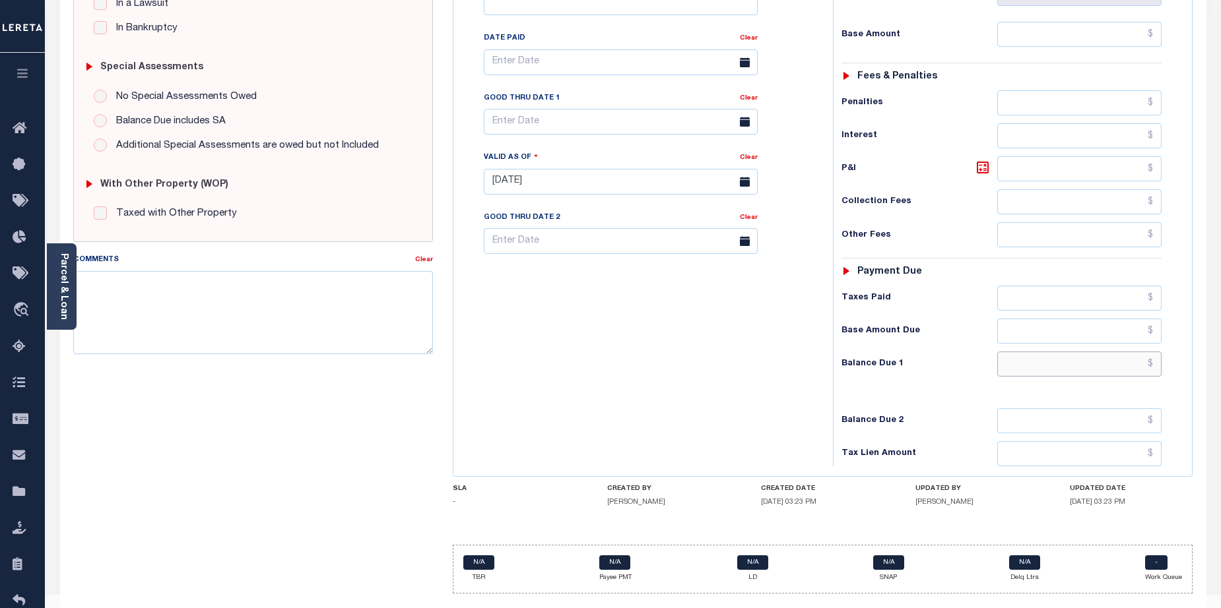
click at [1071, 352] on input "text" at bounding box center [1079, 364] width 165 height 25
type input "$917.80"
click at [580, 109] on input "text" at bounding box center [621, 122] width 274 height 26
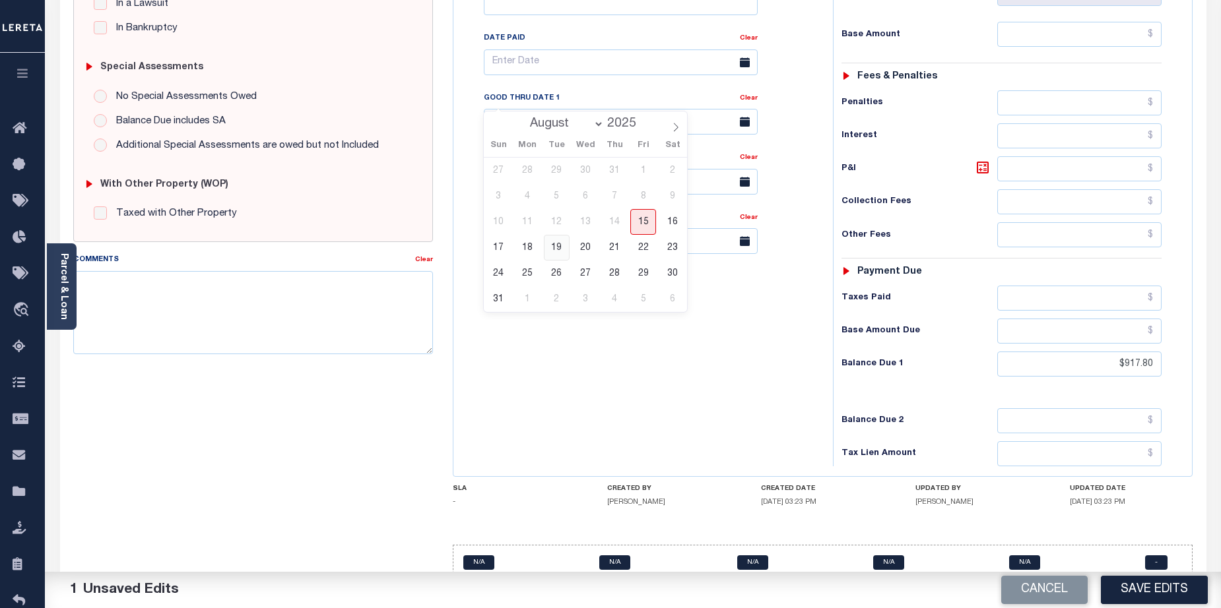
click at [557, 248] on span "19" at bounding box center [557, 248] width 26 height 26
type input "[DATE]"
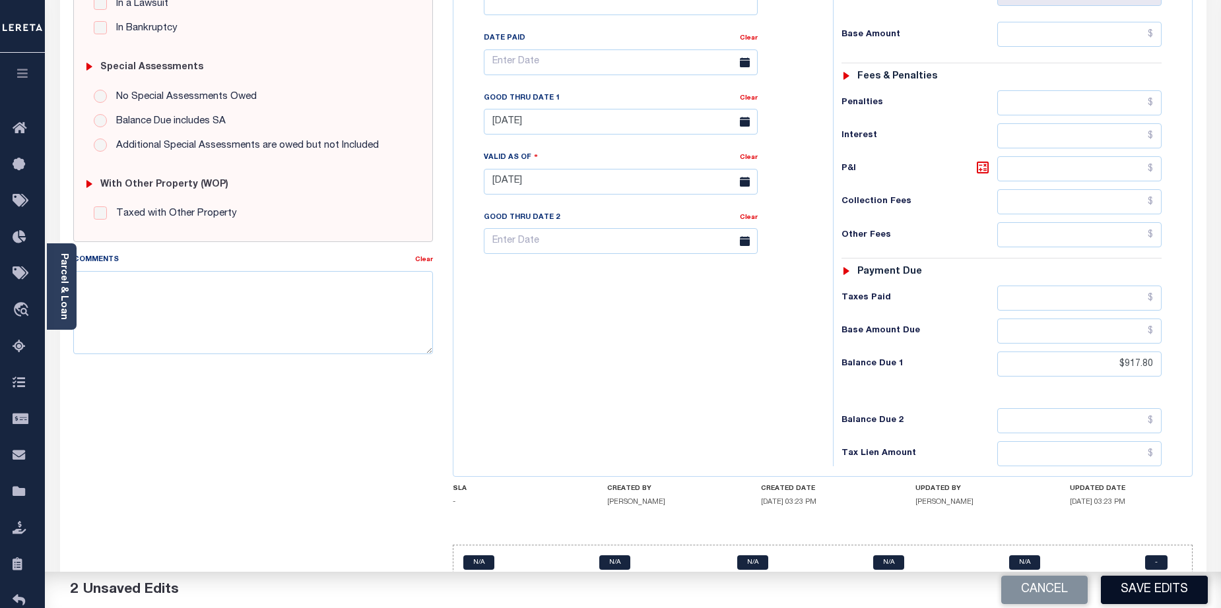
click at [1148, 593] on button "Save Edits" at bounding box center [1154, 590] width 107 height 28
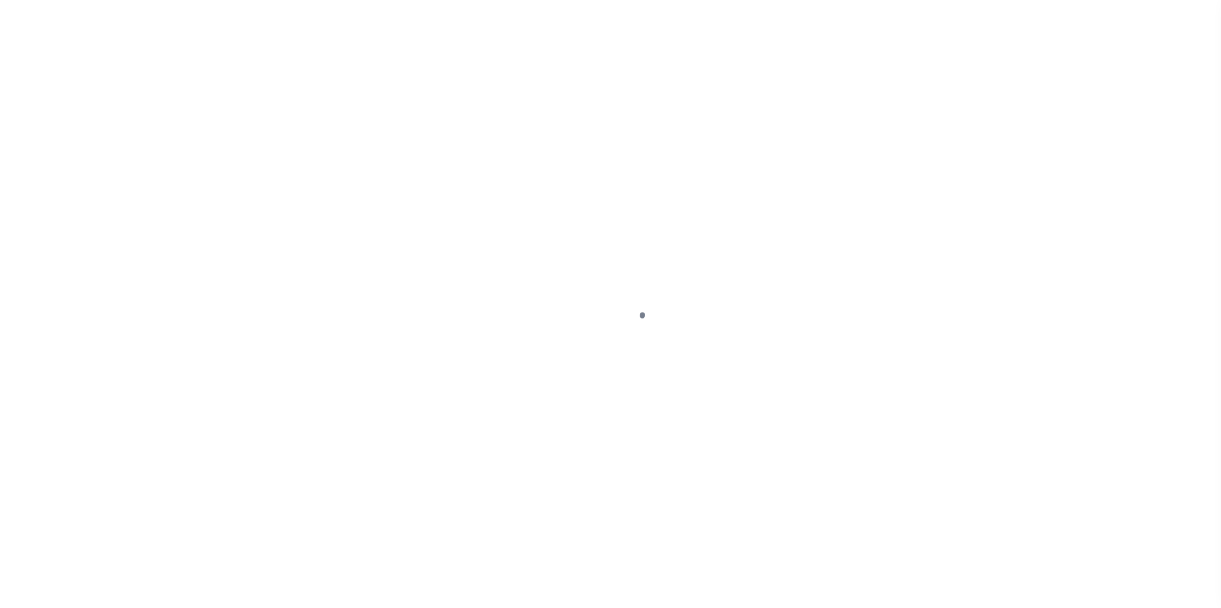
select select "PYD"
select select "15"
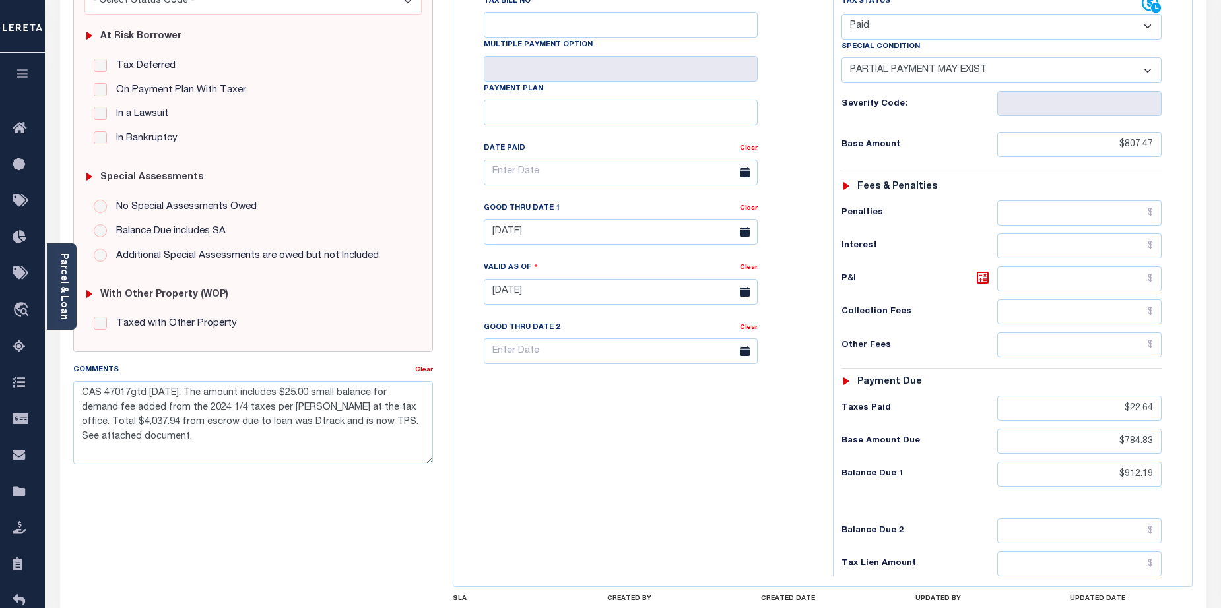
scroll to position [257, 0]
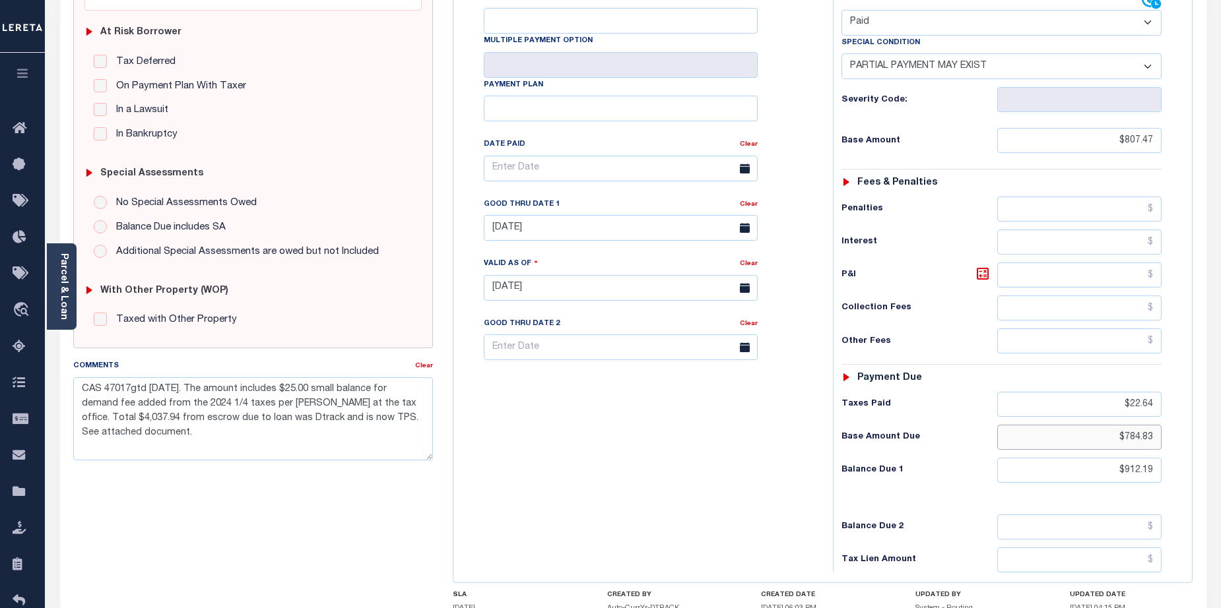
drag, startPoint x: 1100, startPoint y: 412, endPoint x: 1161, endPoint y: 413, distance: 60.7
click at [1163, 413] on div "Tax Status Status - Select Status Code -" at bounding box center [1006, 281] width 346 height 583
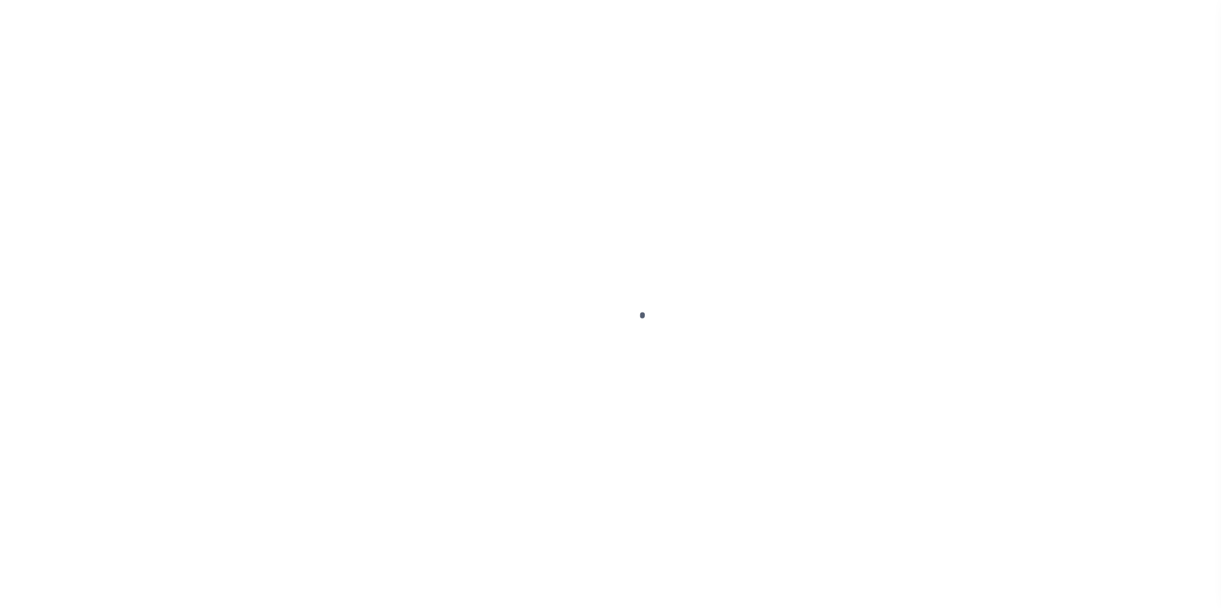
select select "NW2"
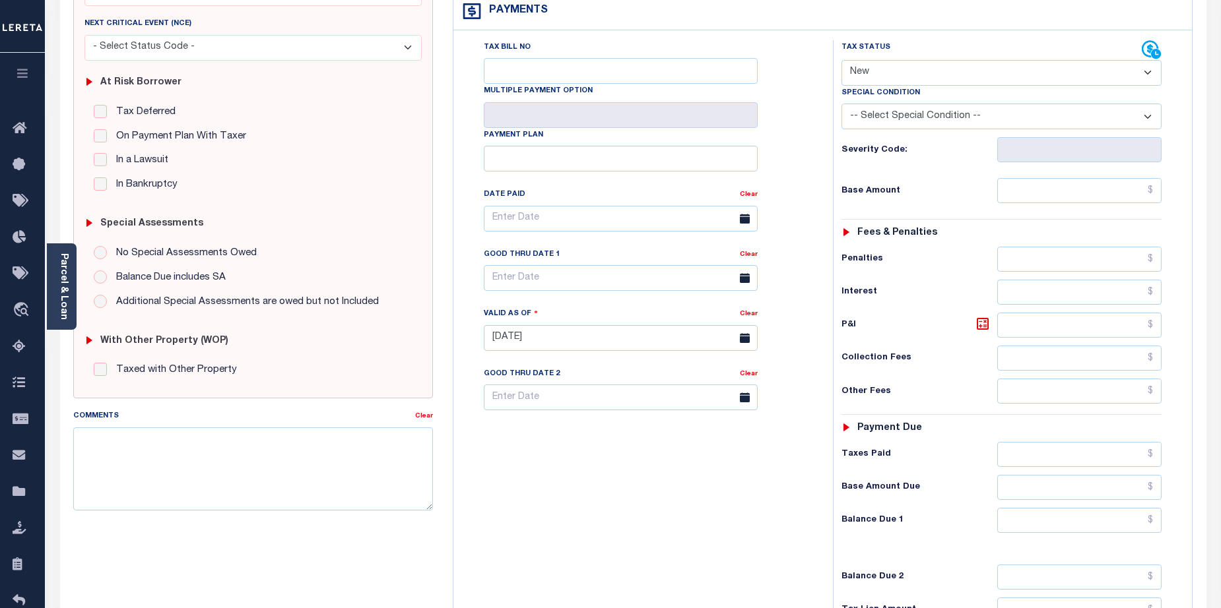
scroll to position [202, 0]
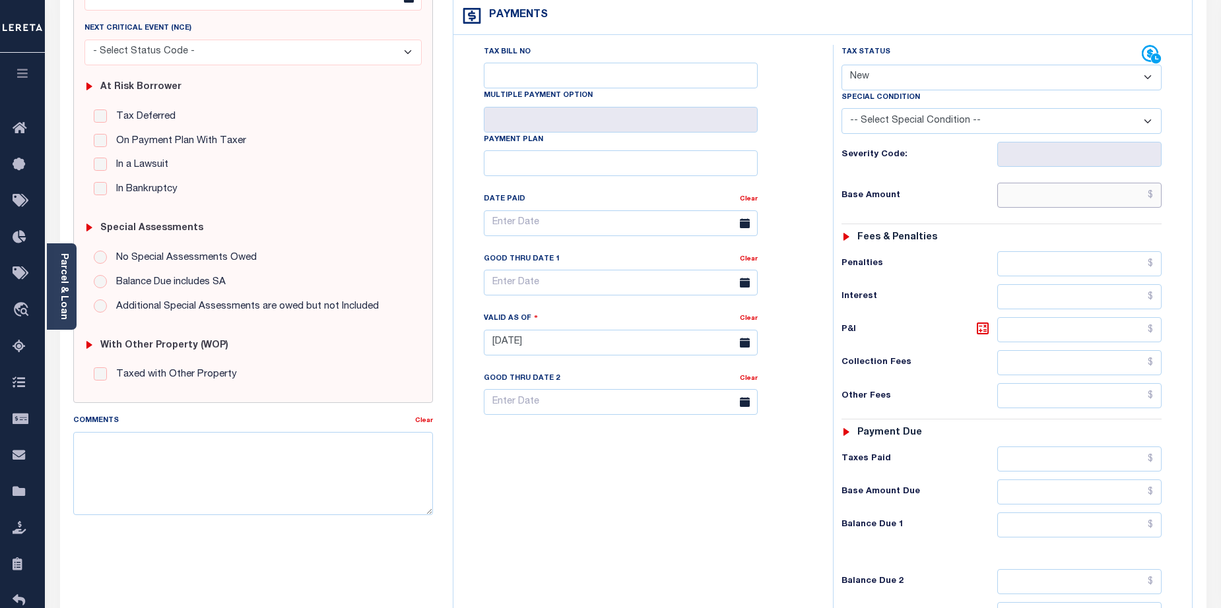
click at [1075, 183] on input "text" at bounding box center [1079, 195] width 165 height 25
paste input "$784.83"
type input "$784.83"
click at [1147, 65] on select "- Select Status Code - Open Due/Unpaid Paid Incomplete No Tax Due Internal Refu…" at bounding box center [1001, 78] width 321 height 26
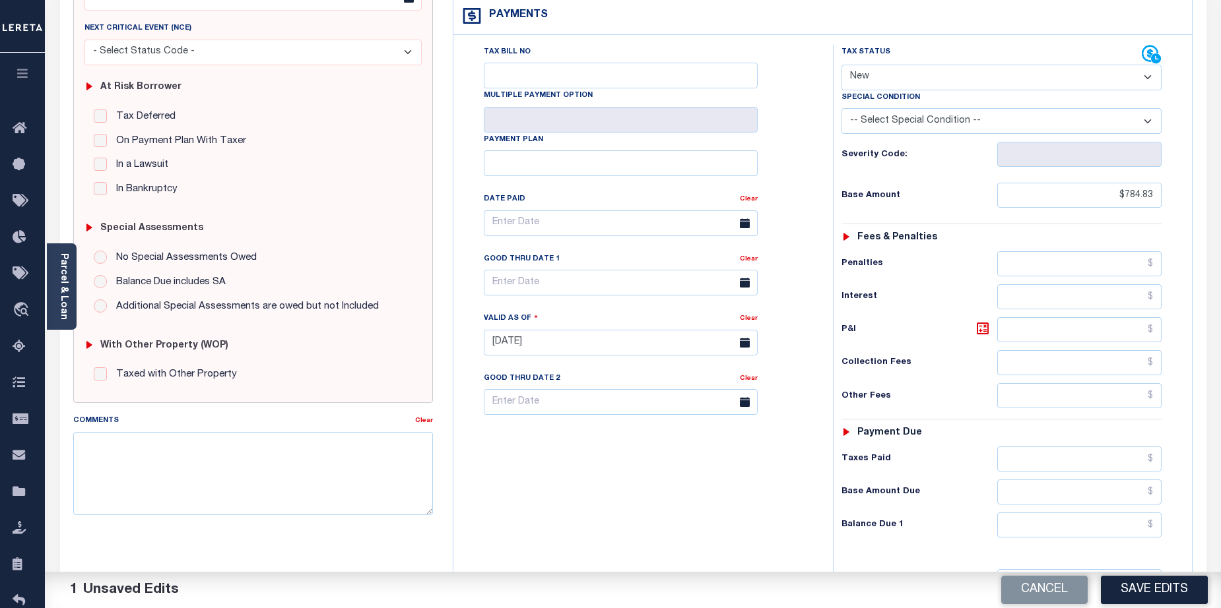
select select "DUE"
click at [841, 65] on select "- Select Status Code - Open Due/Unpaid Paid Incomplete No Tax Due Internal Refu…" at bounding box center [1001, 78] width 321 height 26
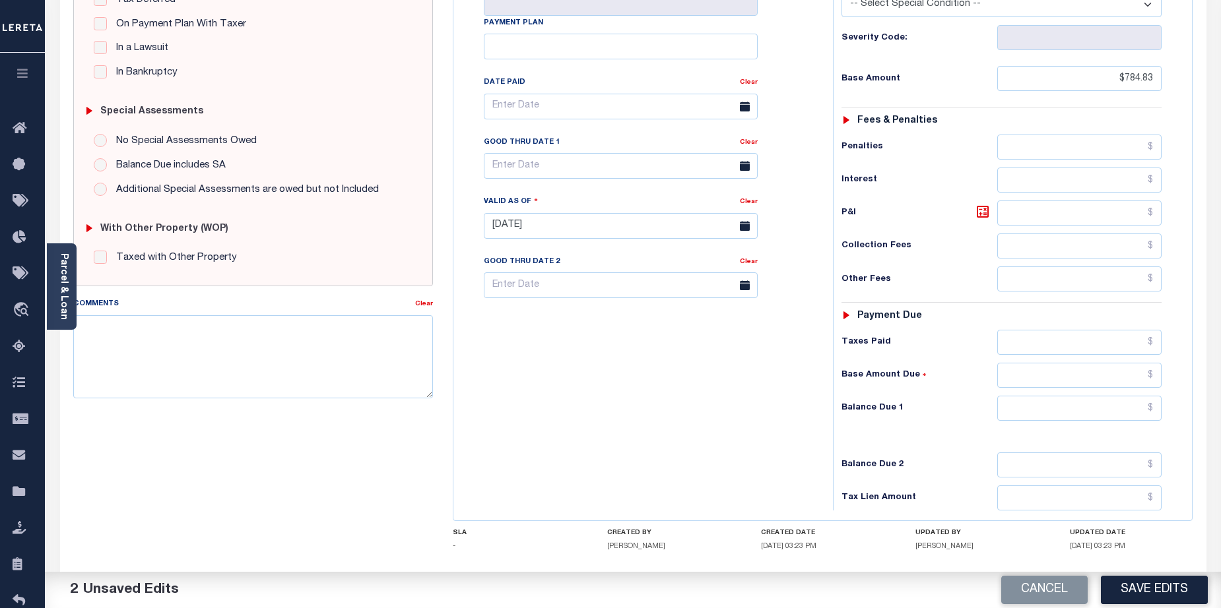
scroll to position [323, 0]
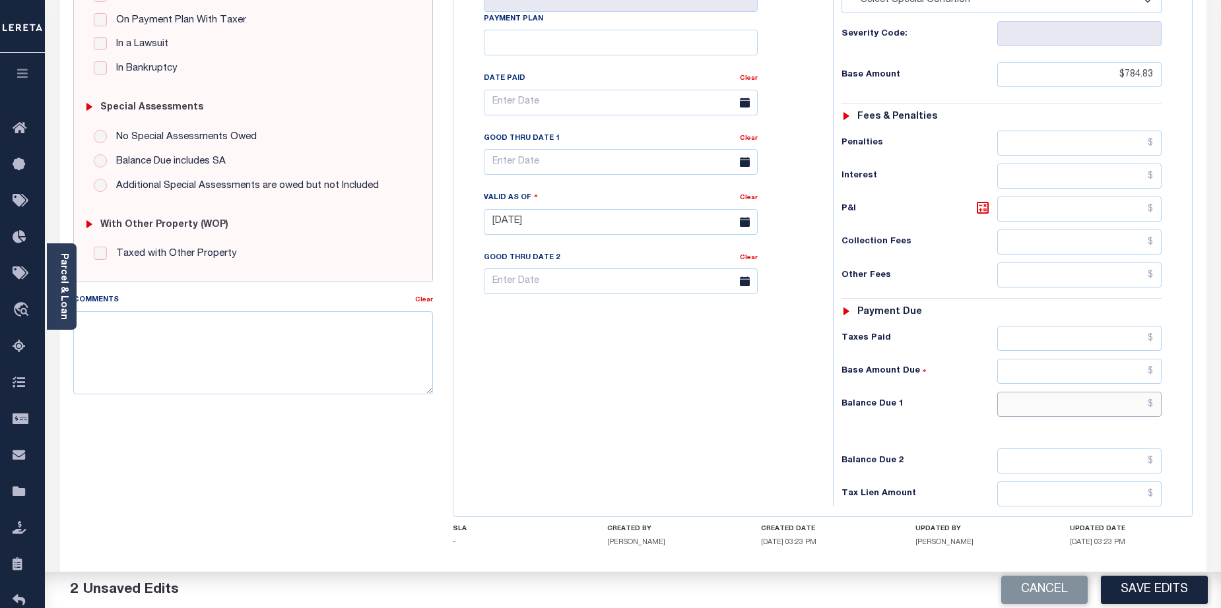
click at [1094, 392] on input "text" at bounding box center [1079, 404] width 165 height 25
type input "$917.80"
click at [981, 200] on icon at bounding box center [983, 208] width 16 height 16
type input "$132.97"
click at [1146, 584] on button "Save Edits" at bounding box center [1154, 590] width 107 height 28
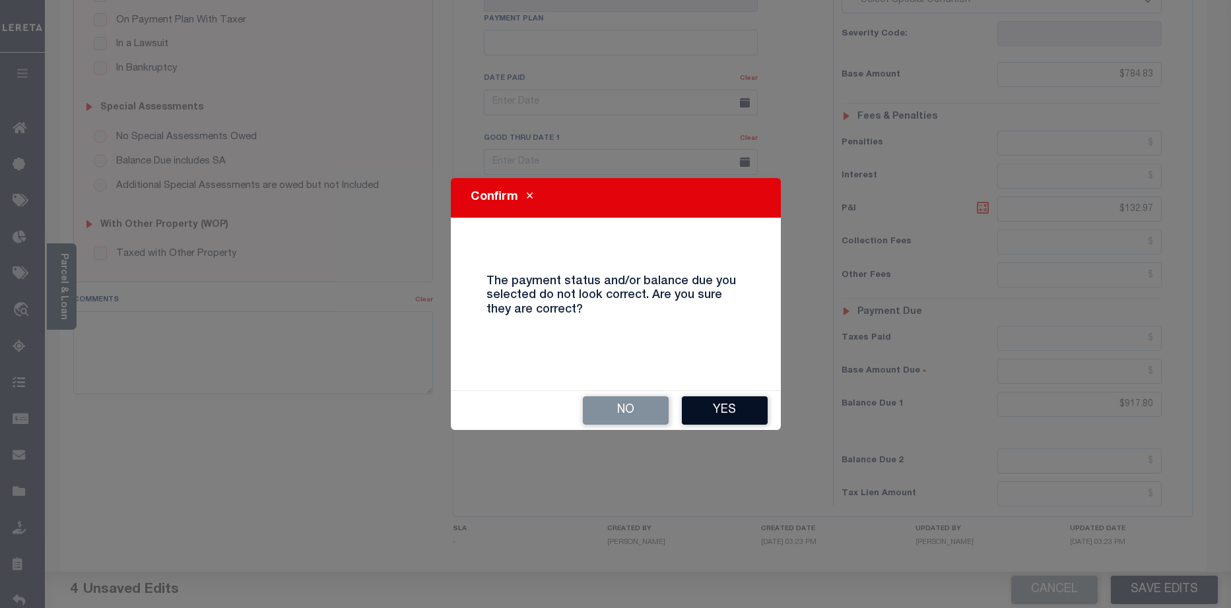
click at [727, 408] on button "Yes" at bounding box center [725, 411] width 86 height 28
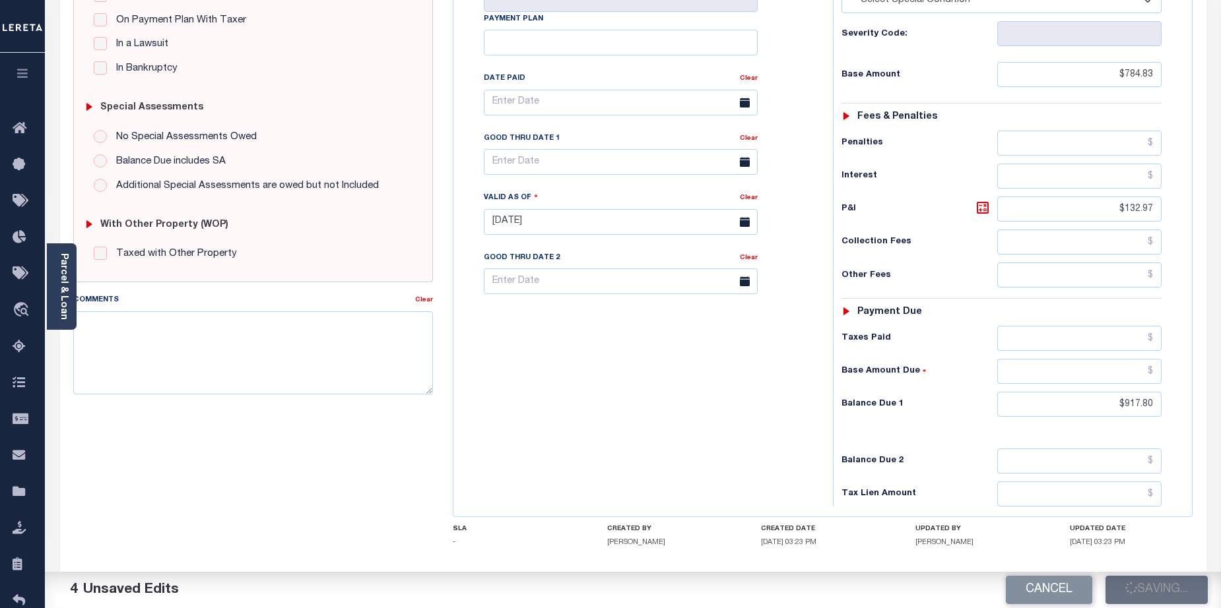
checkbox input "false"
type input "$784.83"
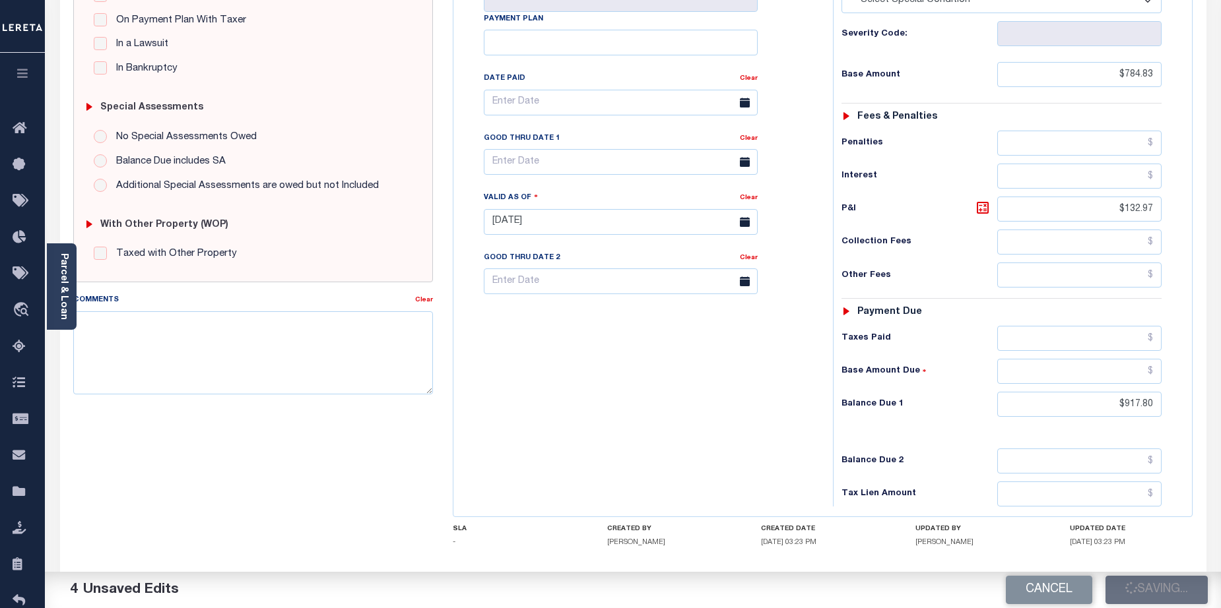
type input "$132.97"
type input "$917.8"
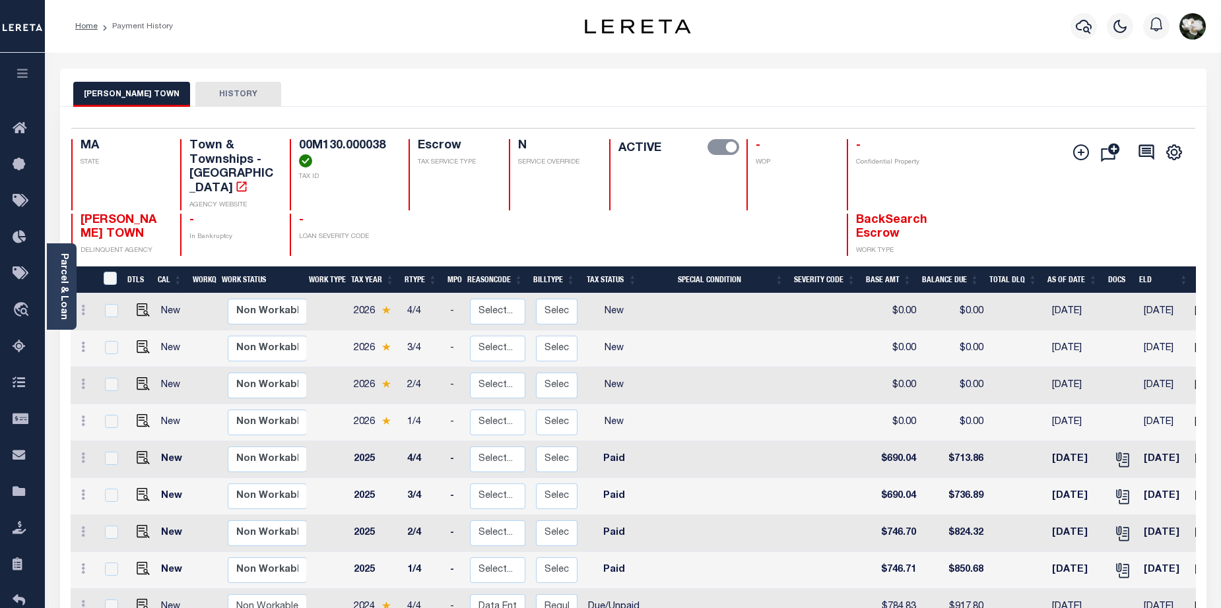
scroll to position [132, 0]
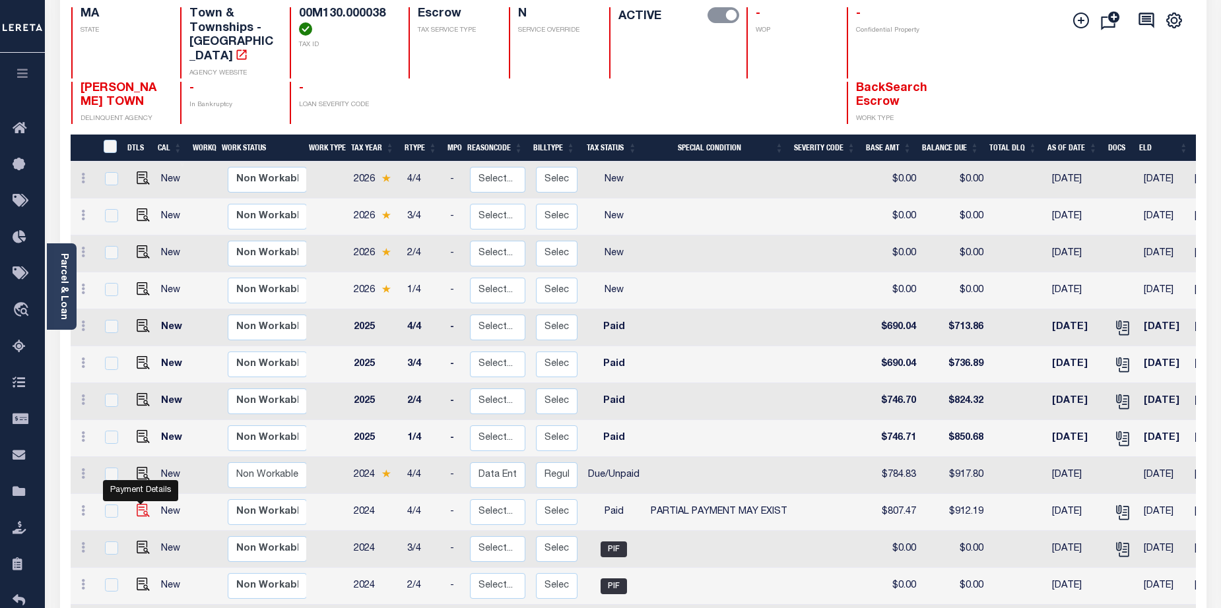
click at [141, 504] on img "" at bounding box center [143, 510] width 13 height 13
checkbox input "true"
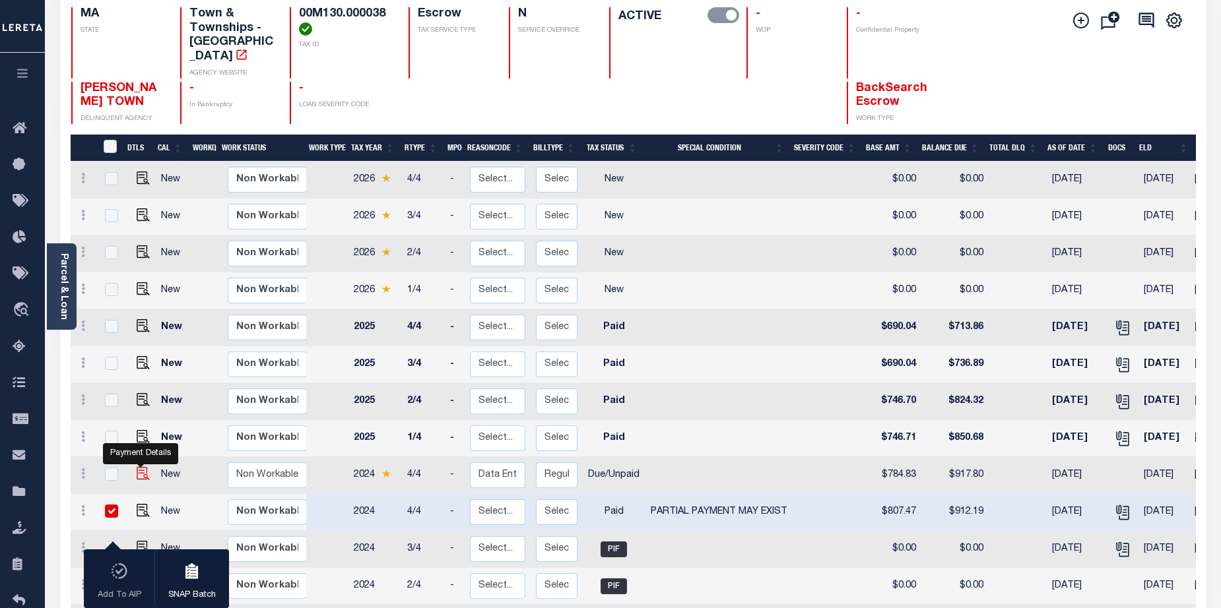
click at [141, 467] on img "" at bounding box center [143, 473] width 13 height 13
checkbox input "true"
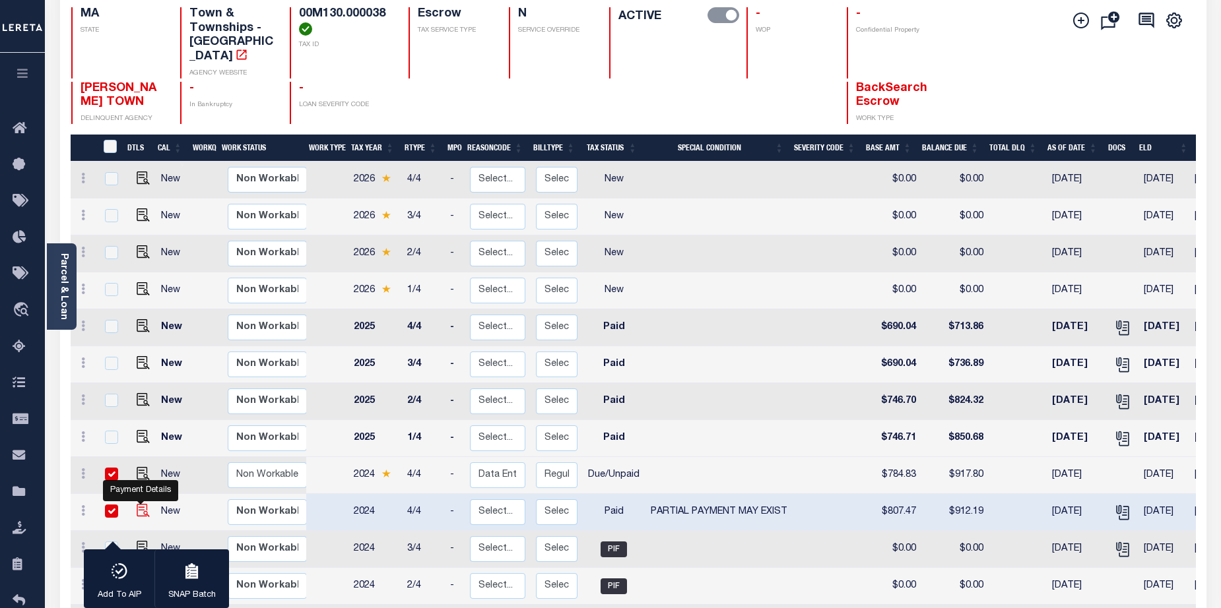
click at [143, 504] on img "" at bounding box center [143, 510] width 13 height 13
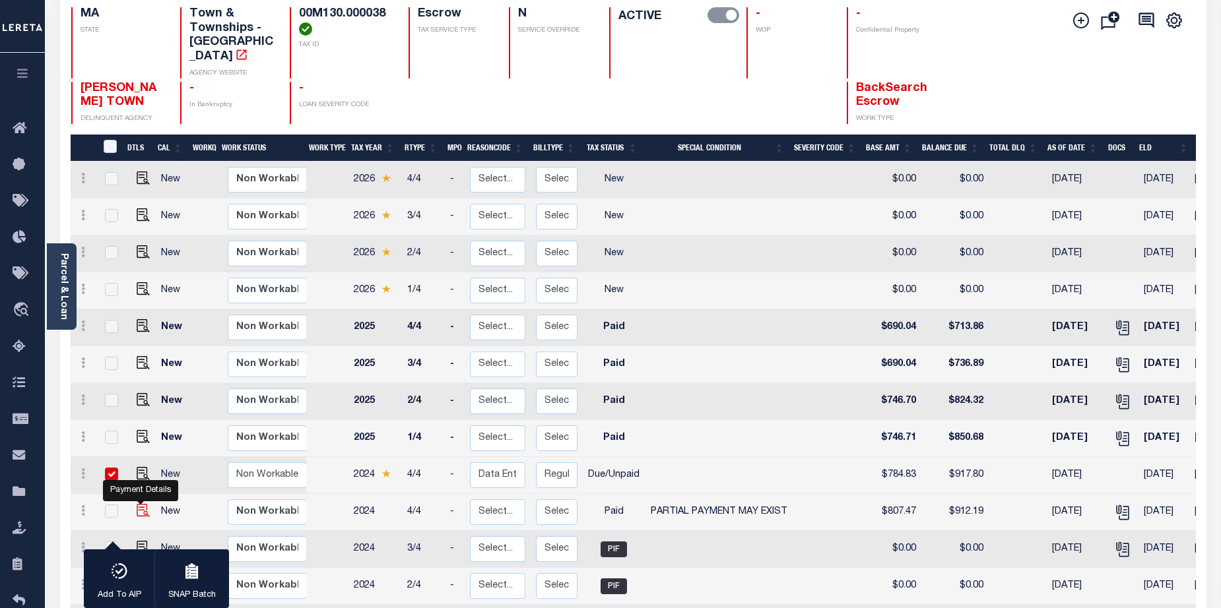
checkbox input "false"
click at [141, 430] on img "" at bounding box center [143, 436] width 13 height 13
checkbox input "true"
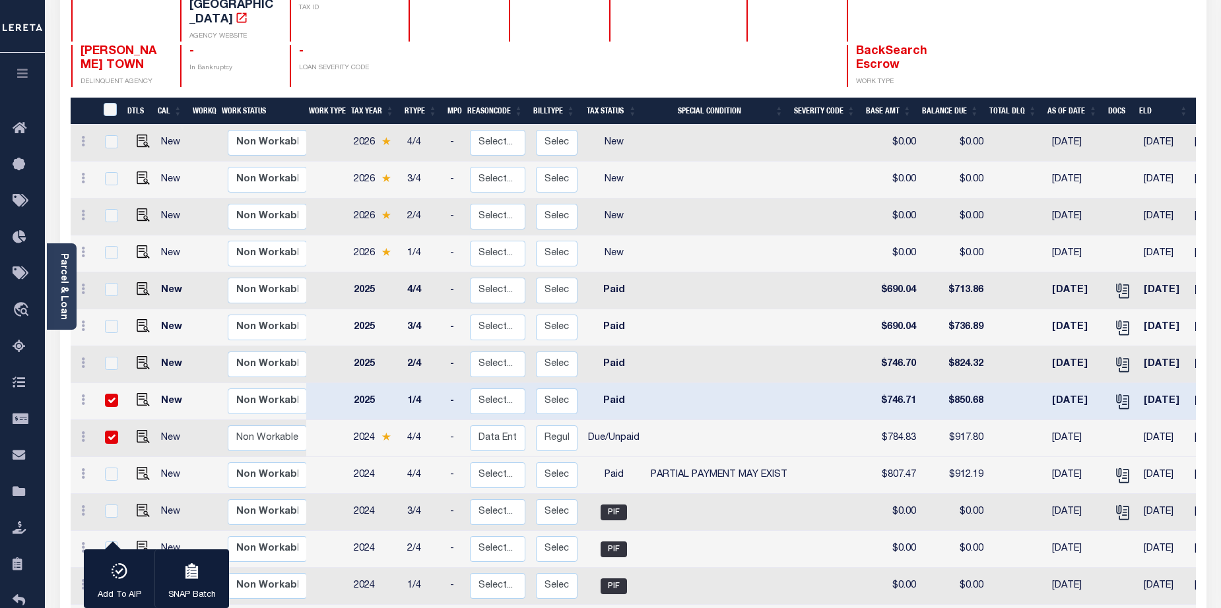
scroll to position [0, 0]
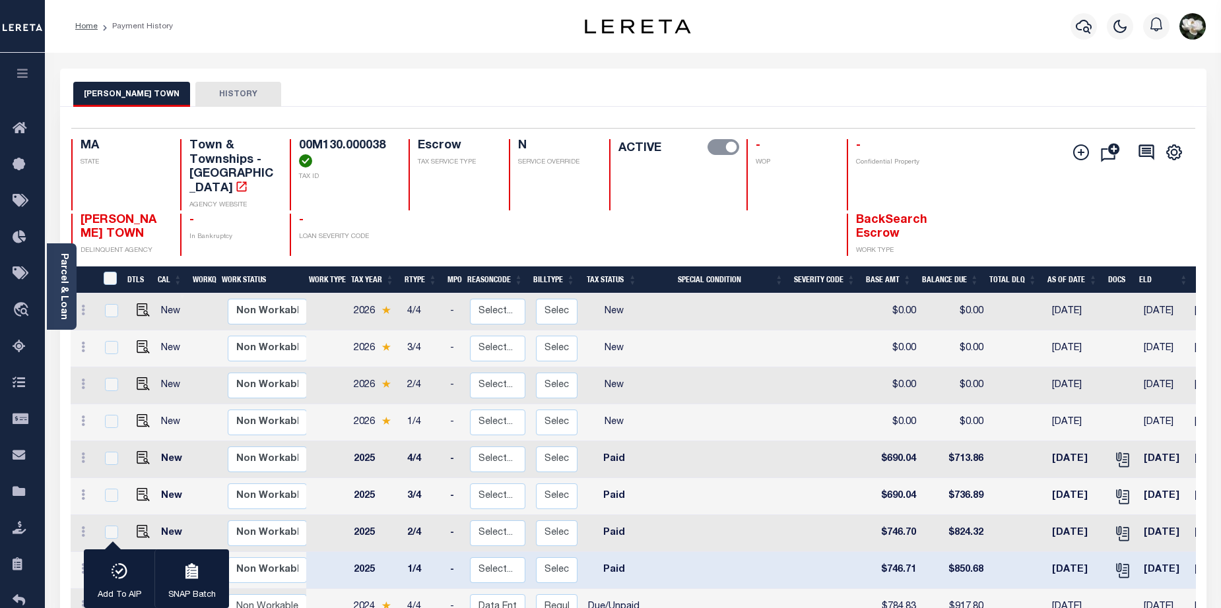
click at [60, 287] on link "Parcel & Loan" at bounding box center [63, 286] width 9 height 67
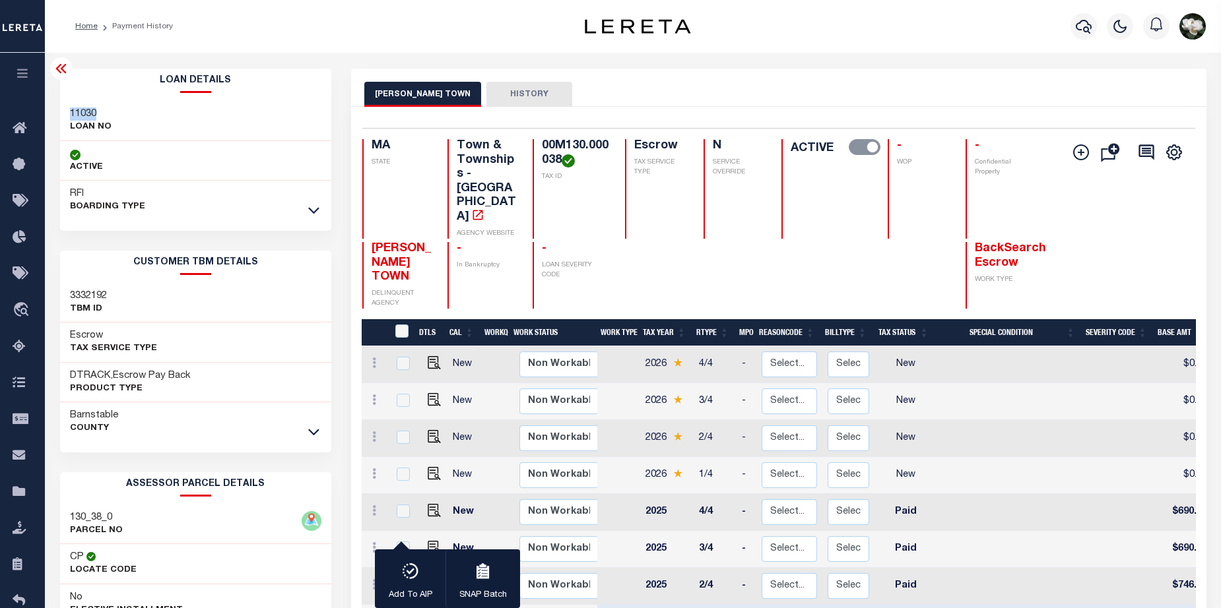
drag, startPoint x: 69, startPoint y: 115, endPoint x: 100, endPoint y: 112, distance: 31.2
click at [101, 112] on h3 "11030" at bounding box center [91, 114] width 42 height 13
copy h3 "11030"
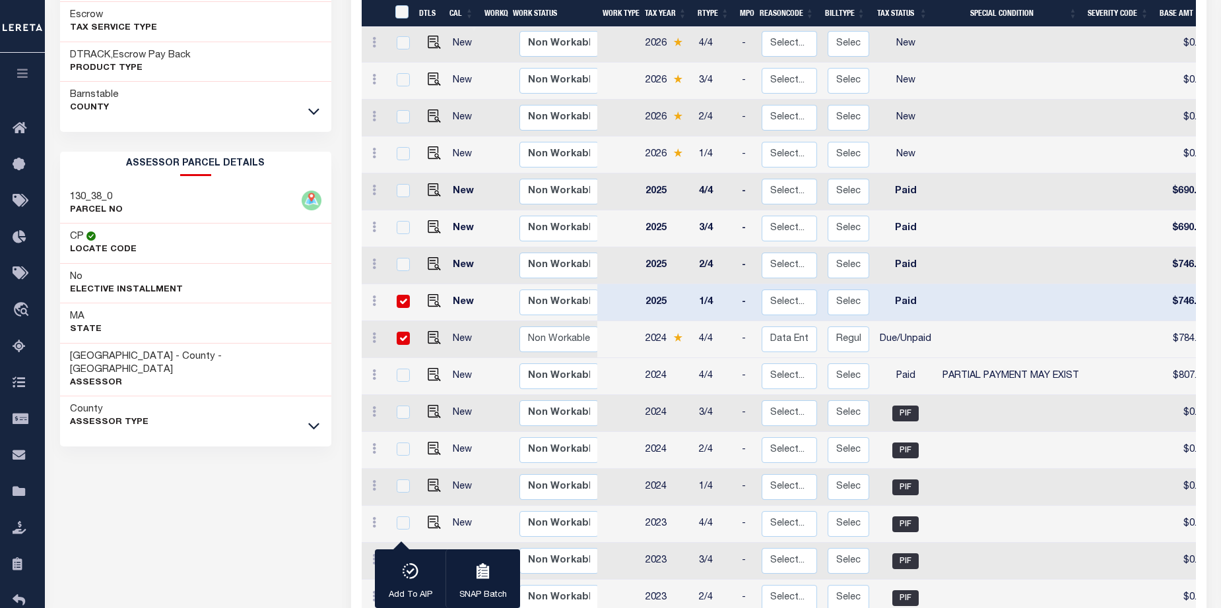
scroll to position [330, 0]
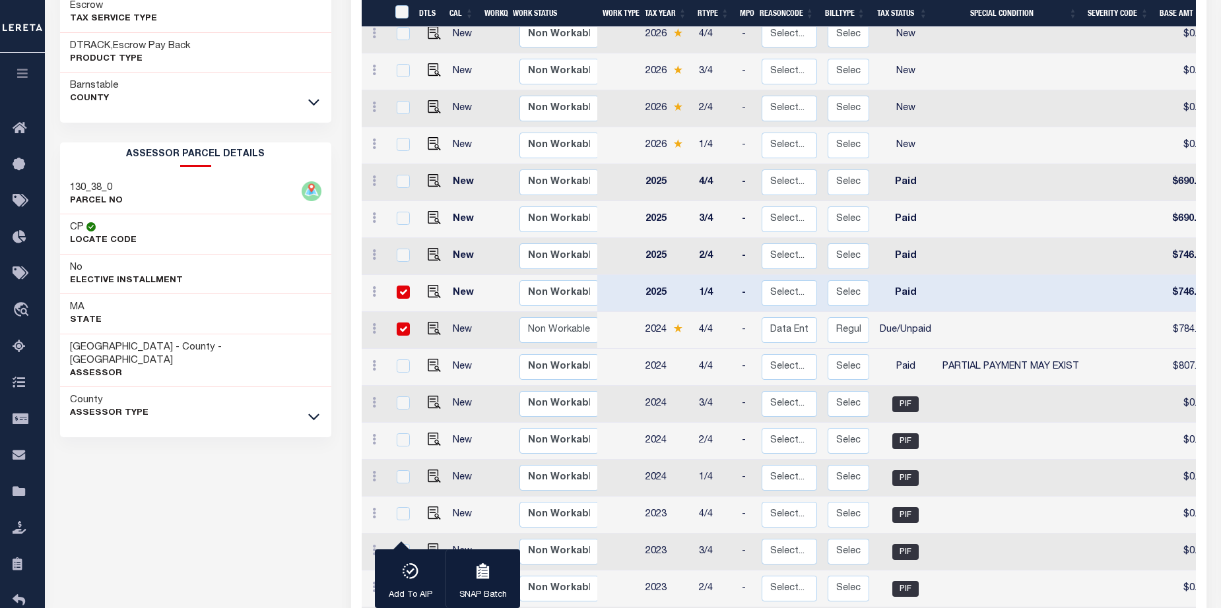
click at [401, 323] on input "checkbox" at bounding box center [403, 329] width 13 height 13
checkbox input "false"
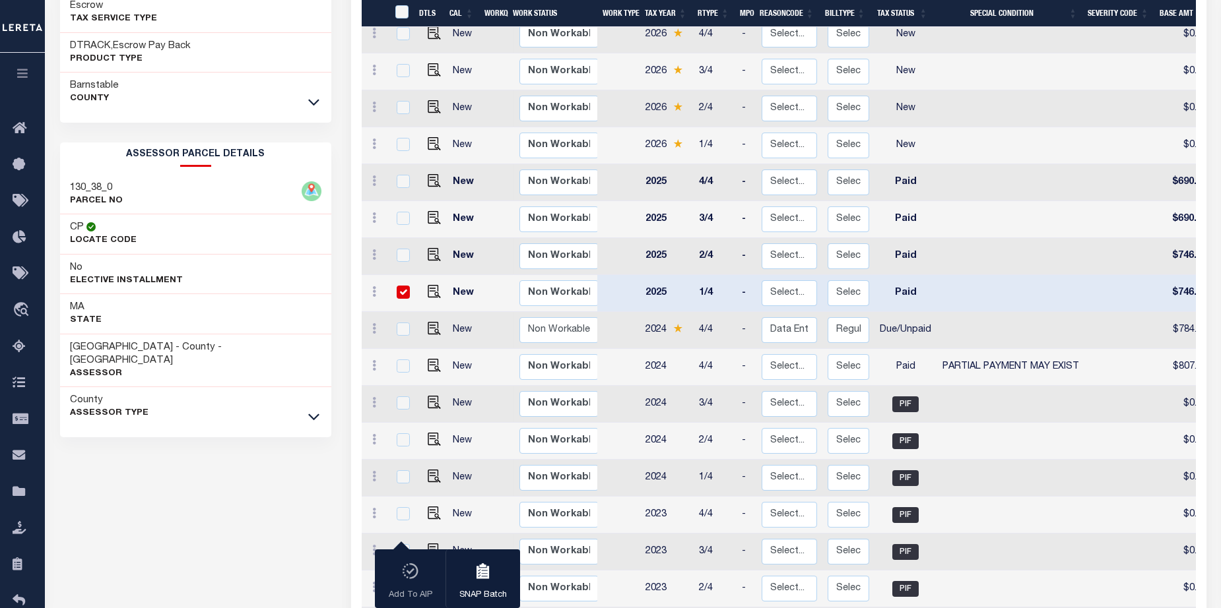
click at [399, 286] on input "checkbox" at bounding box center [403, 292] width 13 height 13
checkbox input "false"
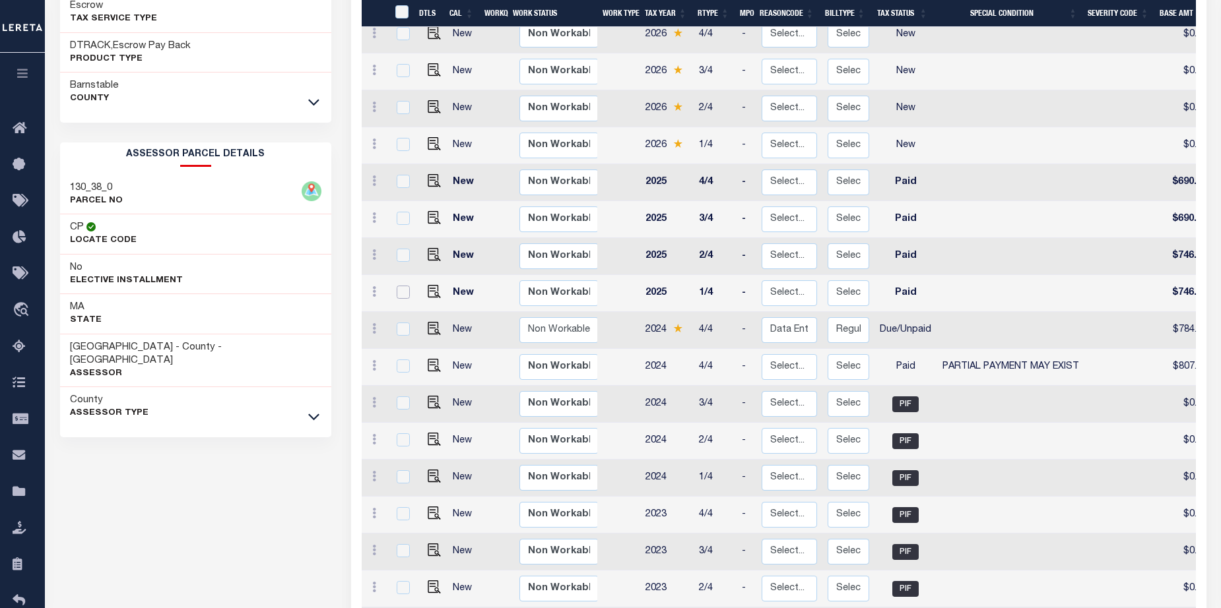
drag, startPoint x: 399, startPoint y: 237, endPoint x: 548, endPoint y: 193, distance: 154.7
click at [401, 286] on input "checkbox" at bounding box center [403, 292] width 13 height 13
checkbox input "true"
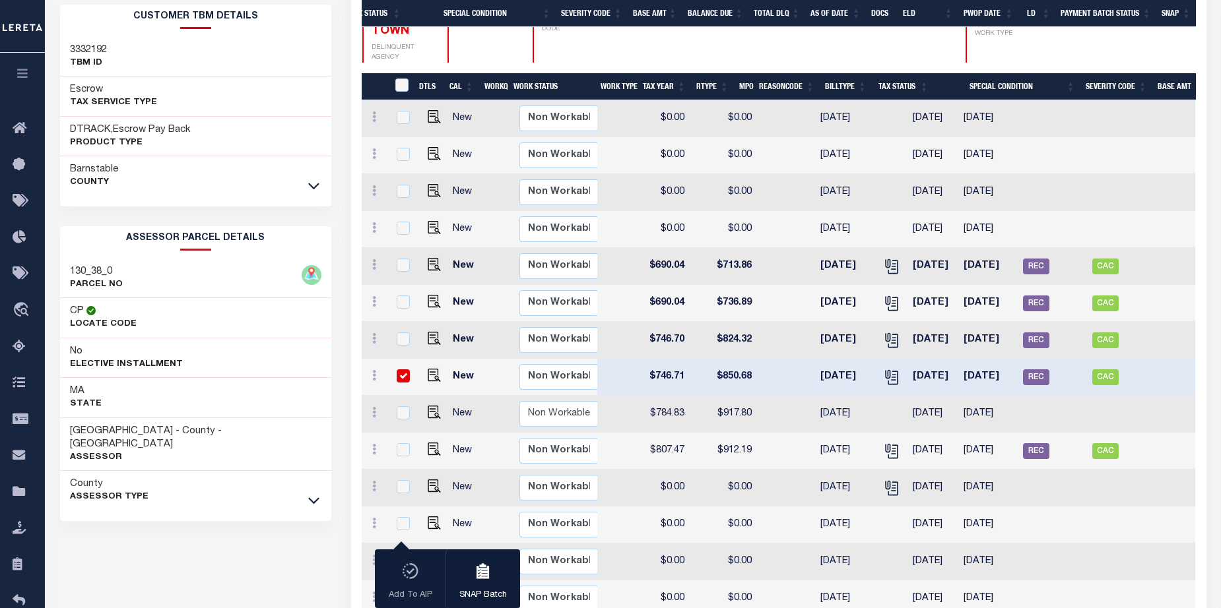
scroll to position [0, 527]
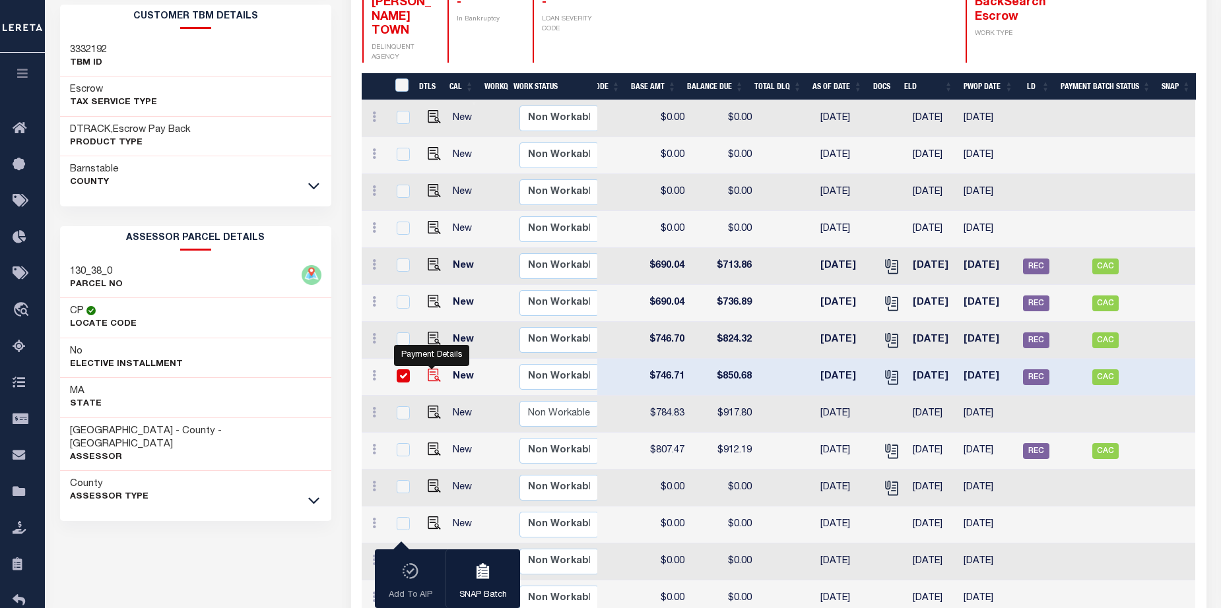
click at [430, 369] on img "" at bounding box center [434, 375] width 13 height 13
checkbox input "false"
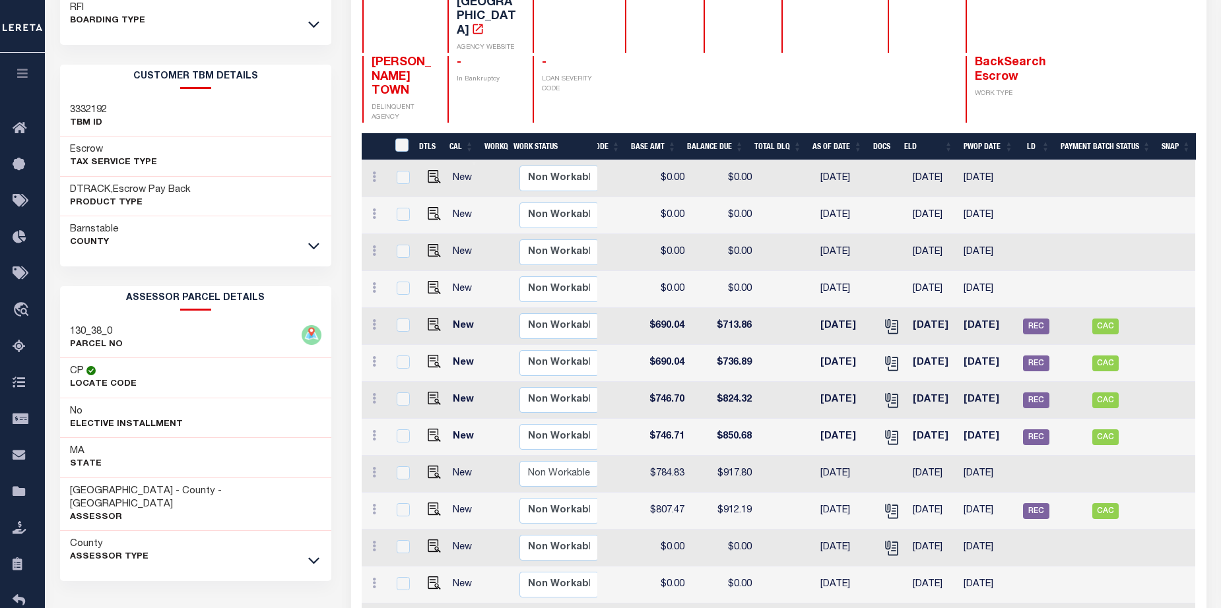
scroll to position [198, 0]
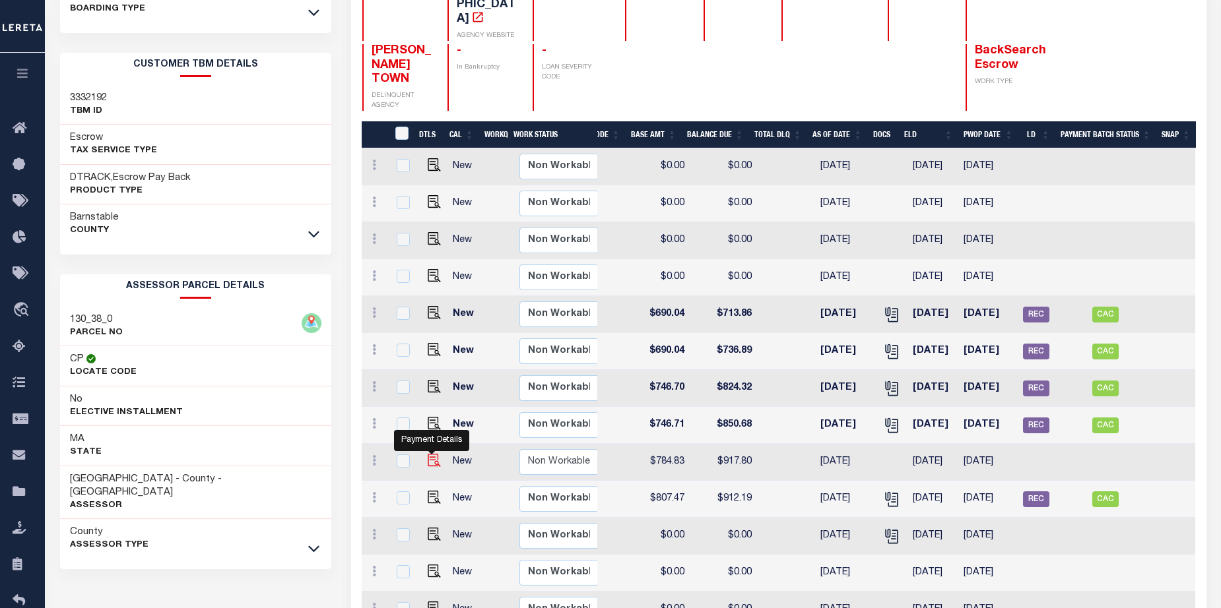
click at [434, 454] on img "" at bounding box center [434, 460] width 13 height 13
checkbox input "true"
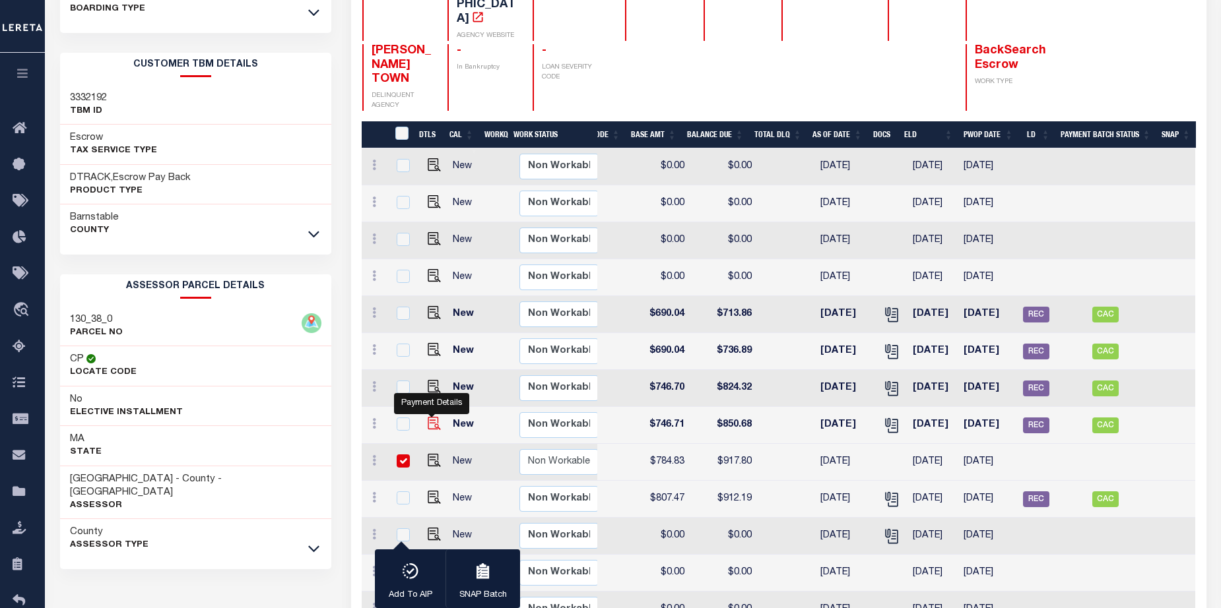
click at [430, 417] on img "" at bounding box center [434, 423] width 13 height 13
checkbox input "true"
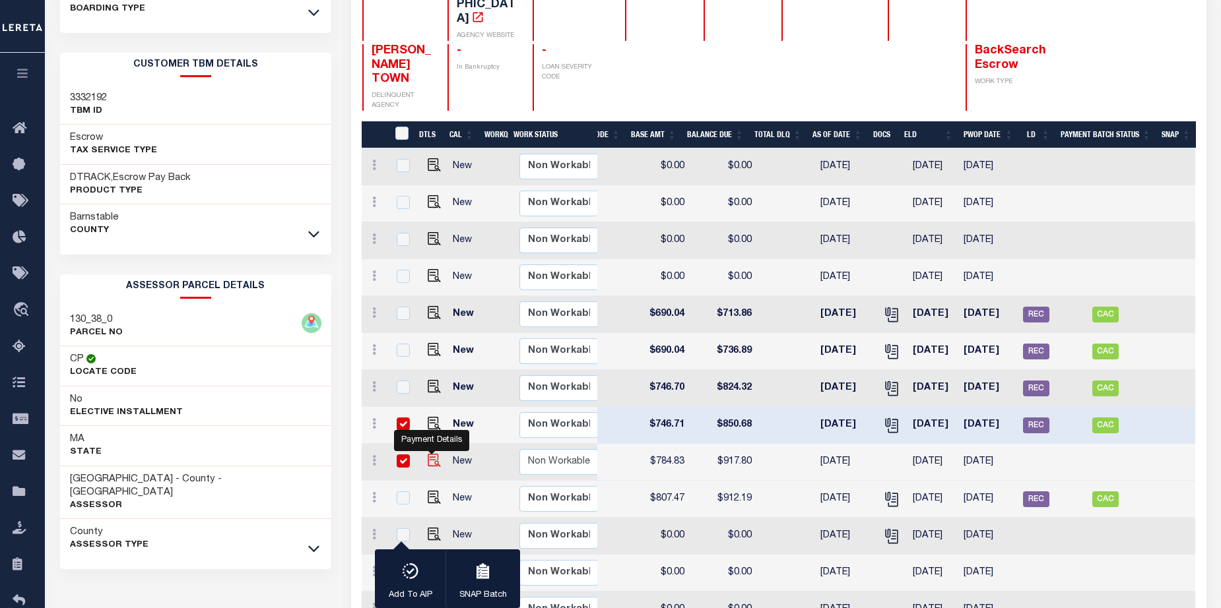
click at [436, 454] on img "" at bounding box center [434, 460] width 13 height 13
checkbox input "false"
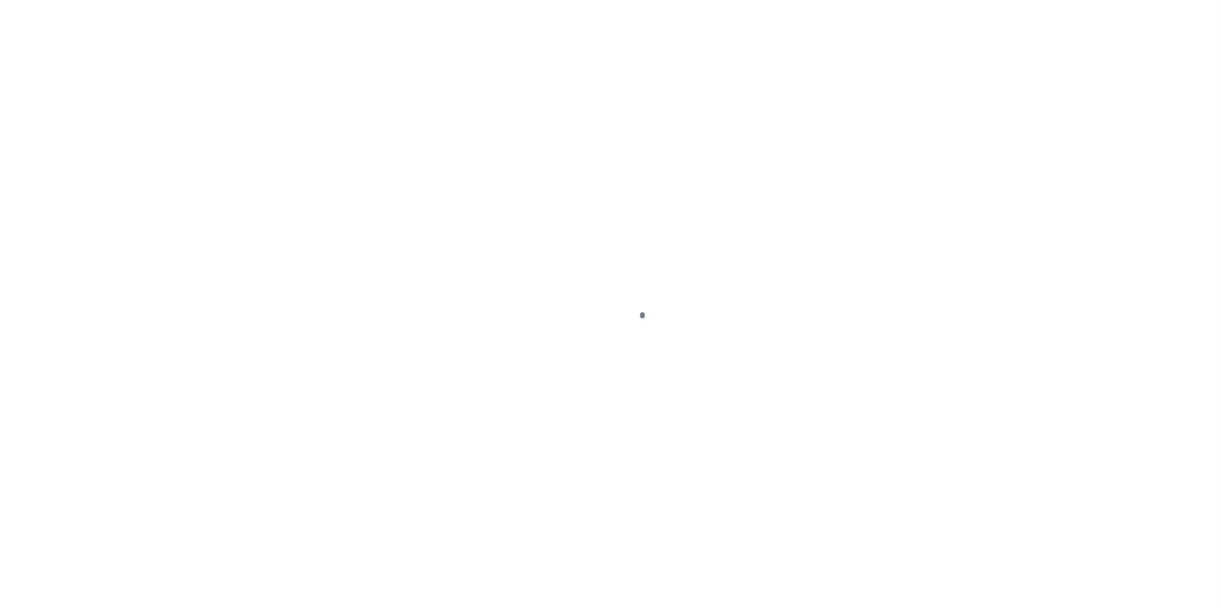
select select "PYD"
select select "15"
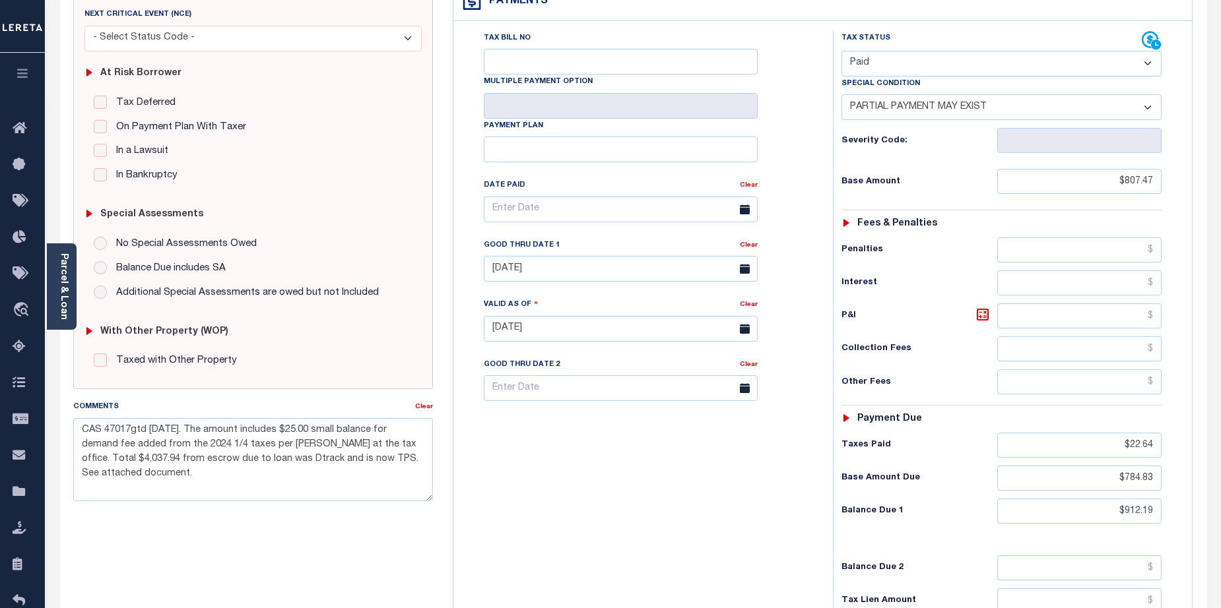
scroll to position [330, 0]
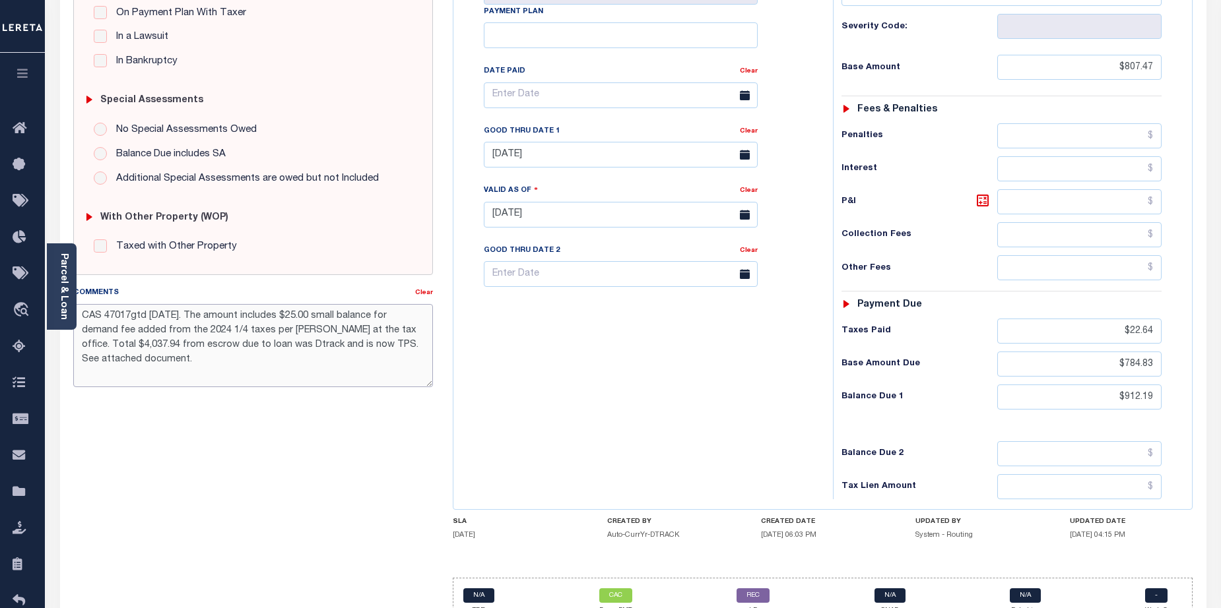
drag, startPoint x: 80, startPoint y: 313, endPoint x: 415, endPoint y: 356, distance: 337.9
click at [415, 356] on textarea "CAS 47017gtd [DATE]. The amount includes $25.00 small balance for demand fee ad…" at bounding box center [253, 345] width 360 height 83
click at [348, 369] on textarea "CAS 47017gtd [DATE]. The amount includes $25.00 small balance for demand fee ad…" at bounding box center [253, 345] width 360 height 83
drag, startPoint x: 82, startPoint y: 315, endPoint x: 410, endPoint y: 343, distance: 328.5
click at [410, 343] on textarea "CAS 47017gtd [DATE]. The amount includes $25.00 small balance for demand fee ad…" at bounding box center [253, 345] width 360 height 83
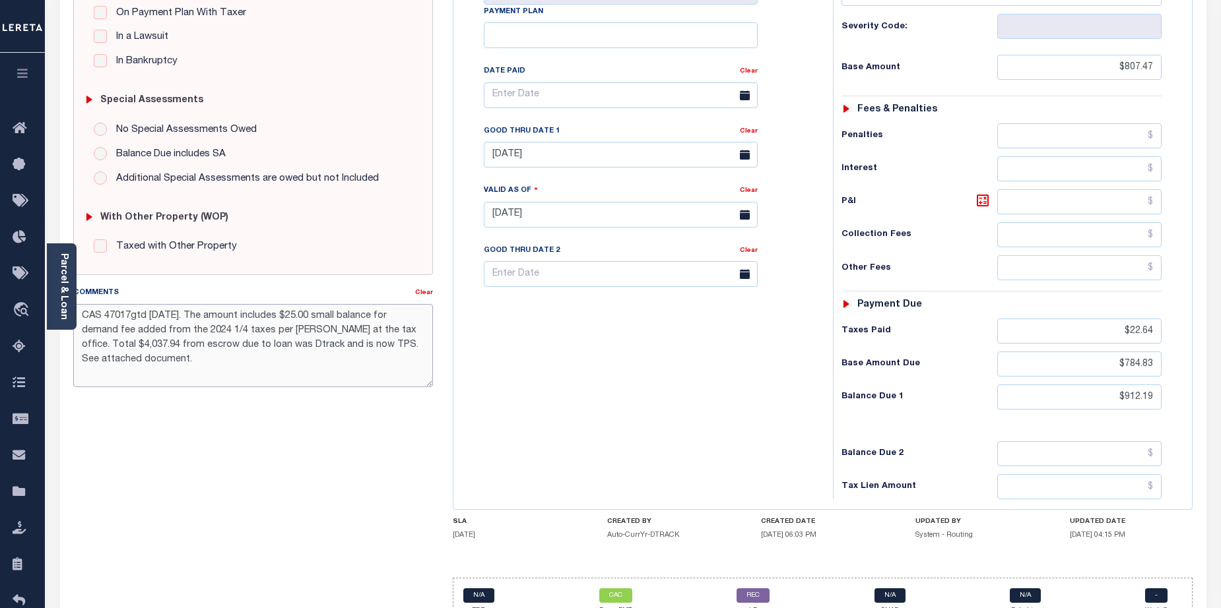
click at [249, 377] on textarea "CAS 47017gtd [DATE]. The amount includes $25.00 small balance for demand fee ad…" at bounding box center [253, 345] width 360 height 83
drag, startPoint x: 196, startPoint y: 317, endPoint x: 415, endPoint y: 343, distance: 220.6
click at [415, 343] on textarea "CAS 47017gtd [DATE]. The amount includes $25.00 small balance for demand fee ad…" at bounding box center [253, 345] width 360 height 83
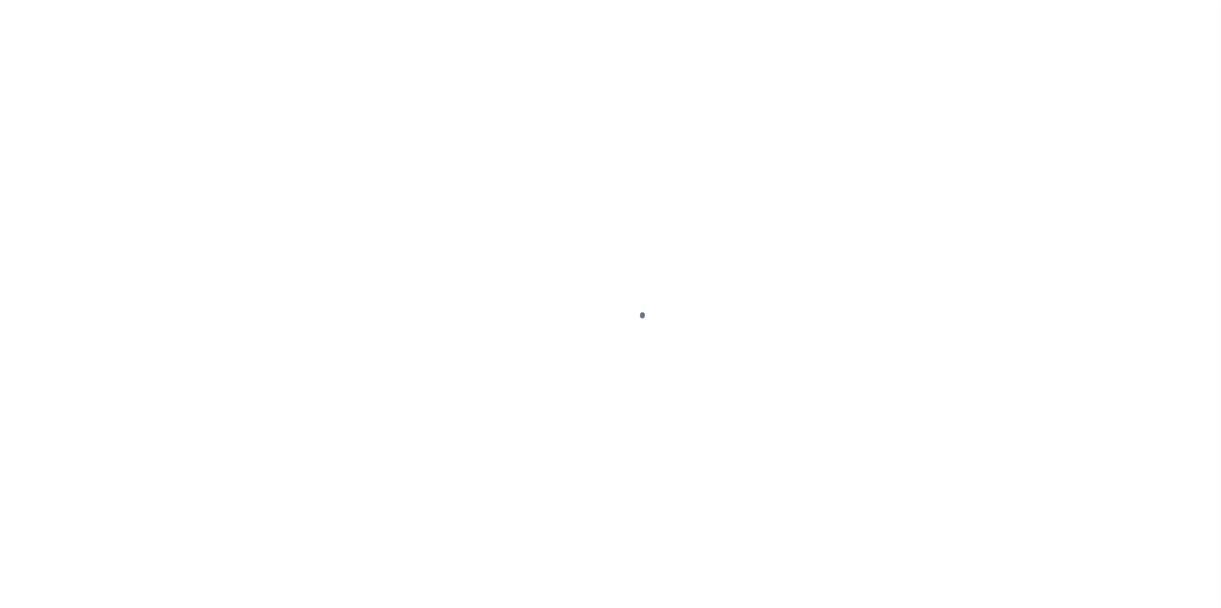
select select "DUE"
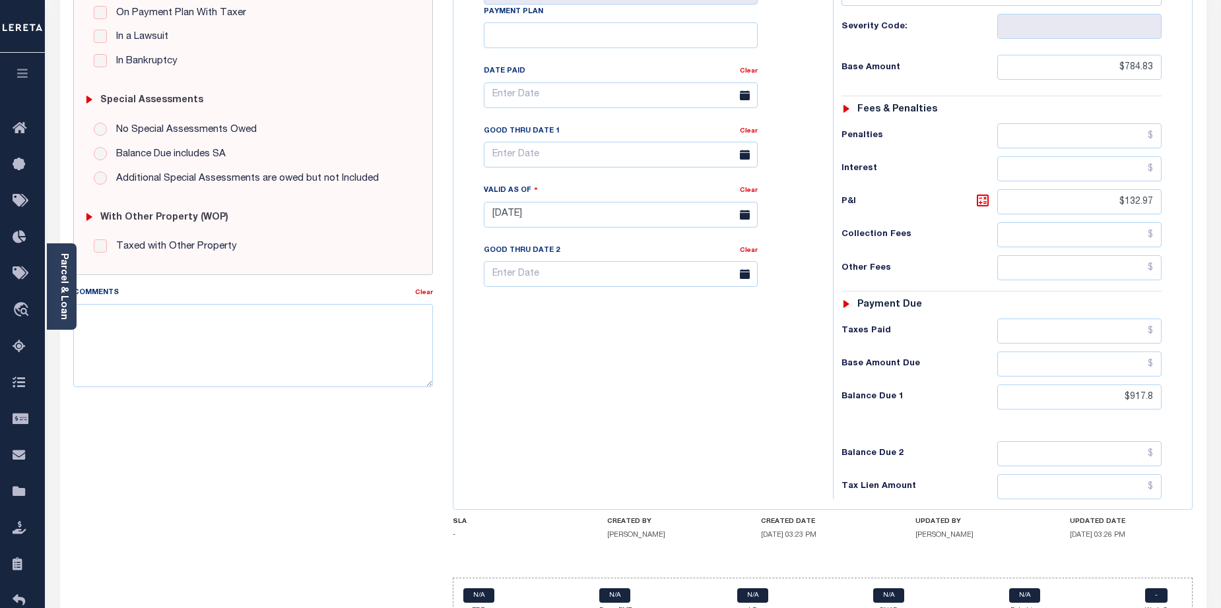
scroll to position [297, 0]
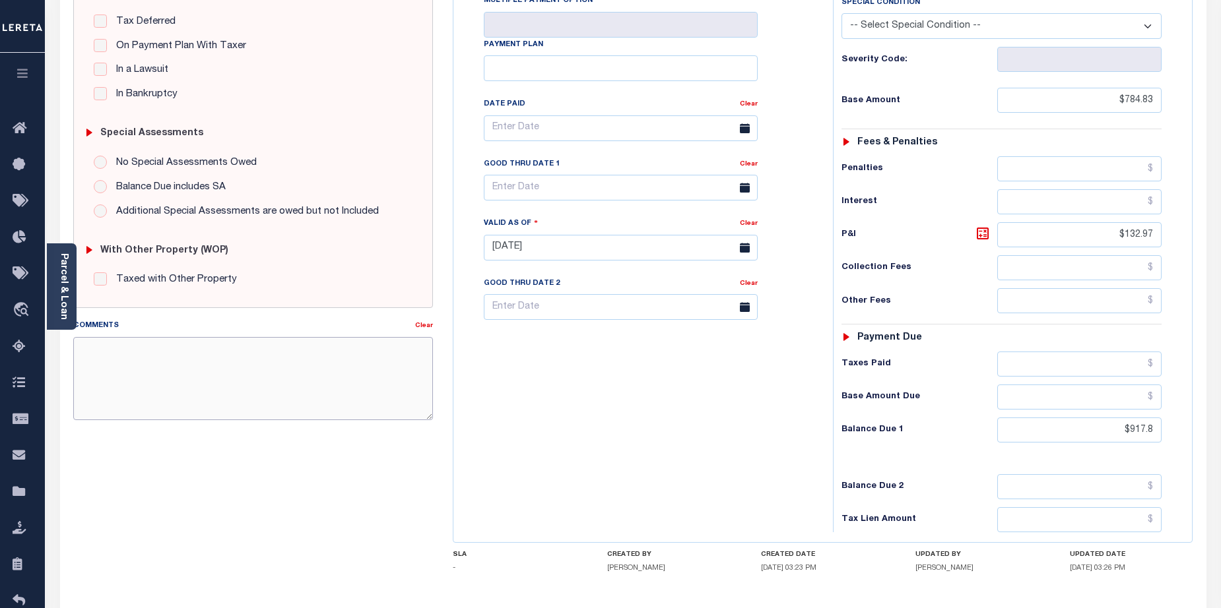
click at [156, 350] on textarea "Comments" at bounding box center [253, 378] width 360 height 83
paste textarea "The amount includes $25.00 small balance for demand fee added from the 2024 1/4…"
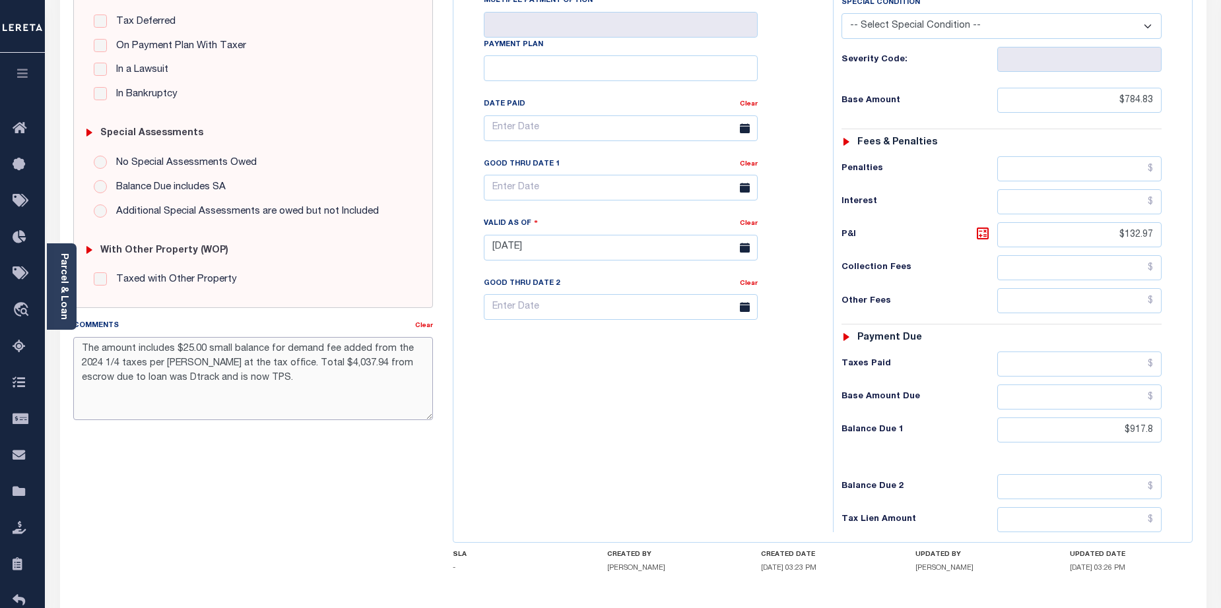
click at [247, 404] on textarea "The amount includes $25.00 small balance for demand fee added from the 2024 1/4…" at bounding box center [253, 378] width 360 height 83
drag, startPoint x: 81, startPoint y: 352, endPoint x: 287, endPoint y: 376, distance: 207.2
click at [313, 383] on textarea "The amount includes $25.00 small balance for demand fee added from the 2024 1/4…" at bounding box center [253, 378] width 360 height 83
paste textarea
type textarea "The amount includes $25.00 small balance for demand fee added from the 2024 1/4…"
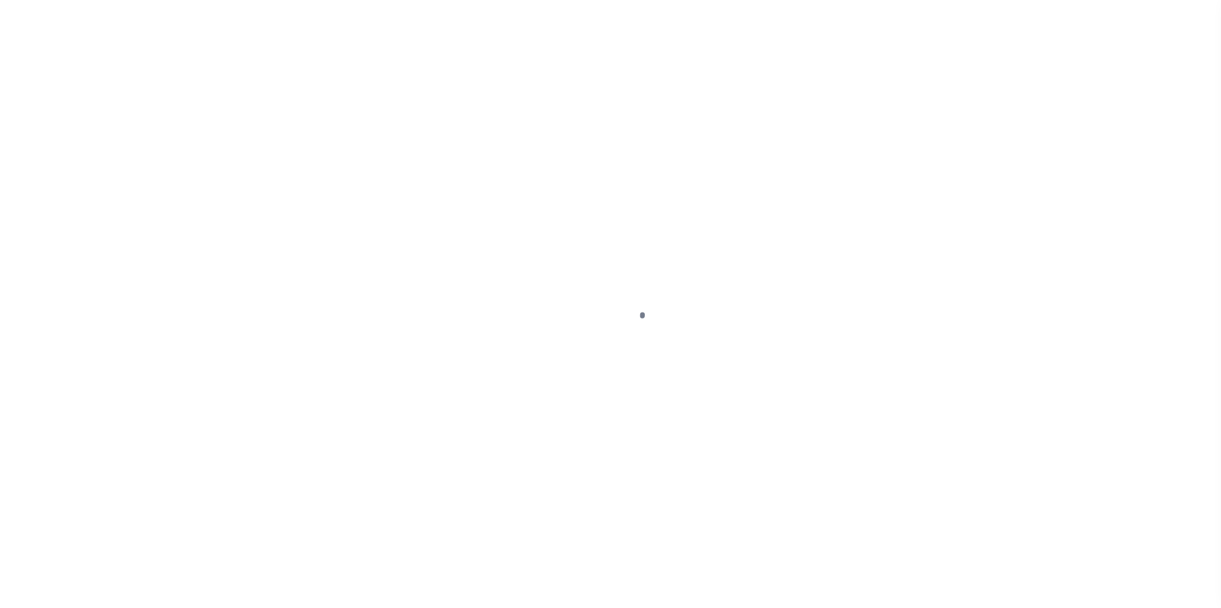
select select "PYD"
select select "15"
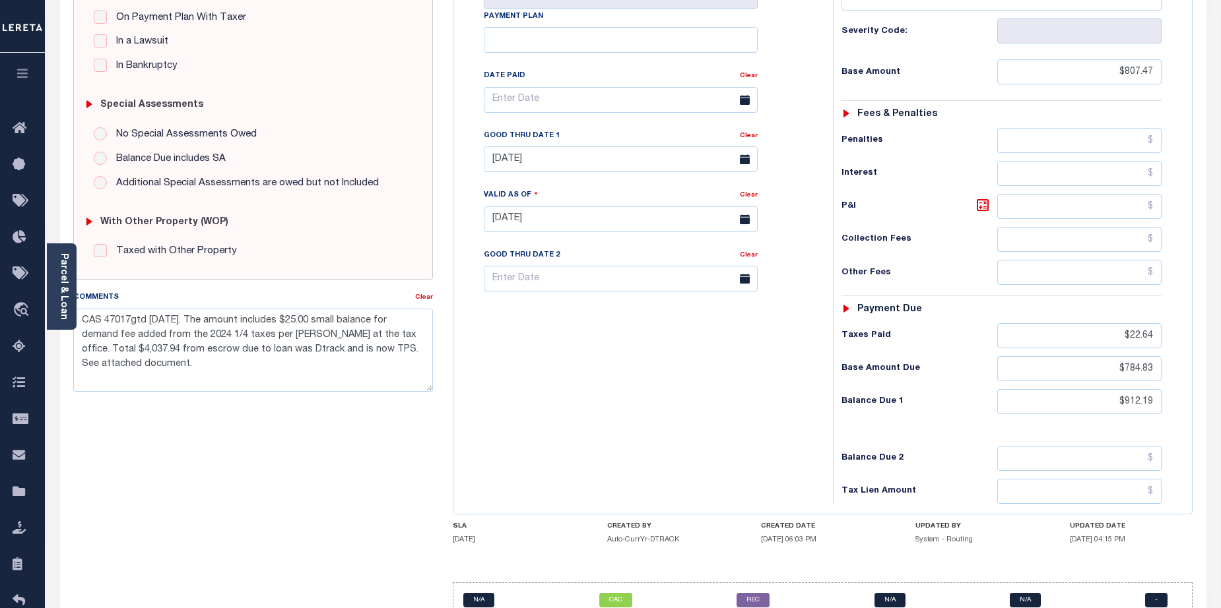
scroll to position [264, 0]
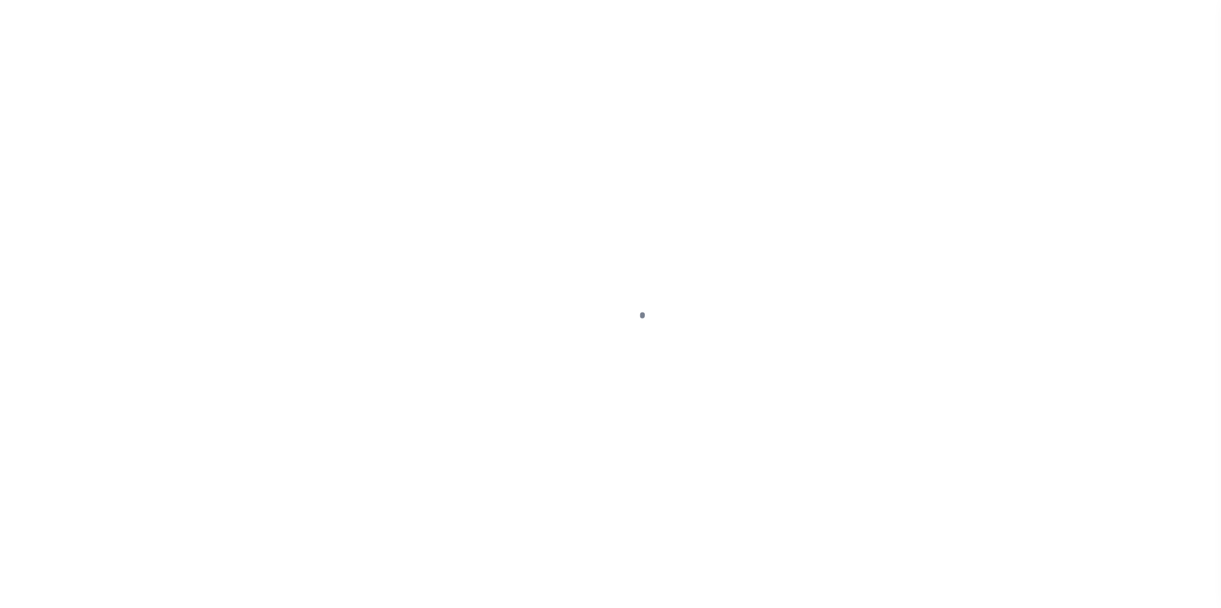
select select "PYD"
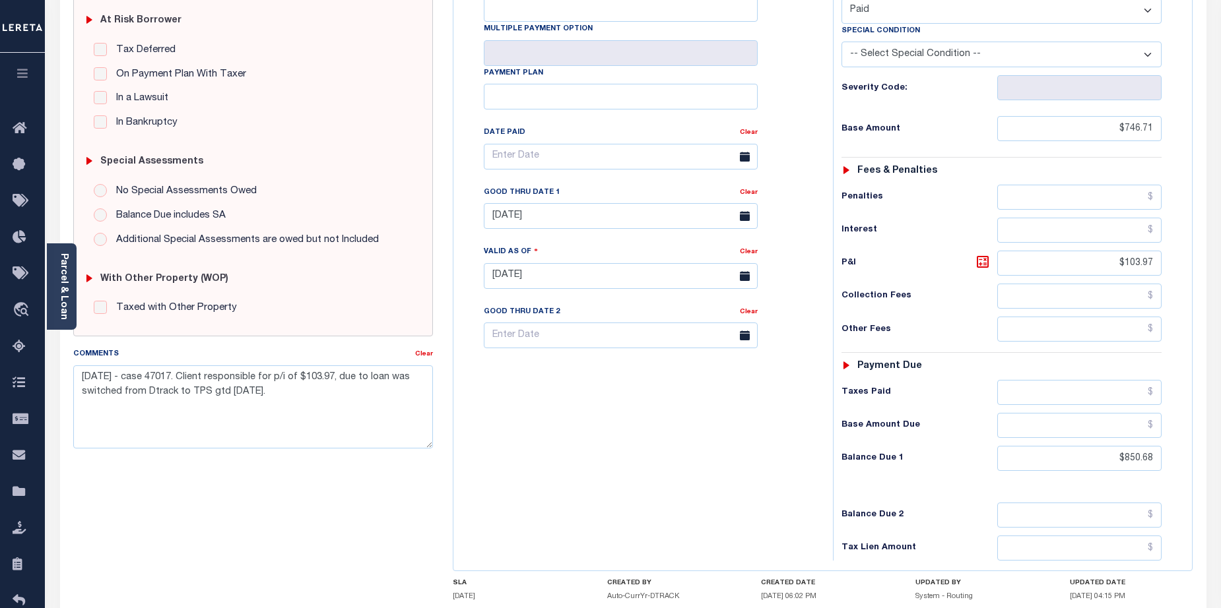
scroll to position [284, 0]
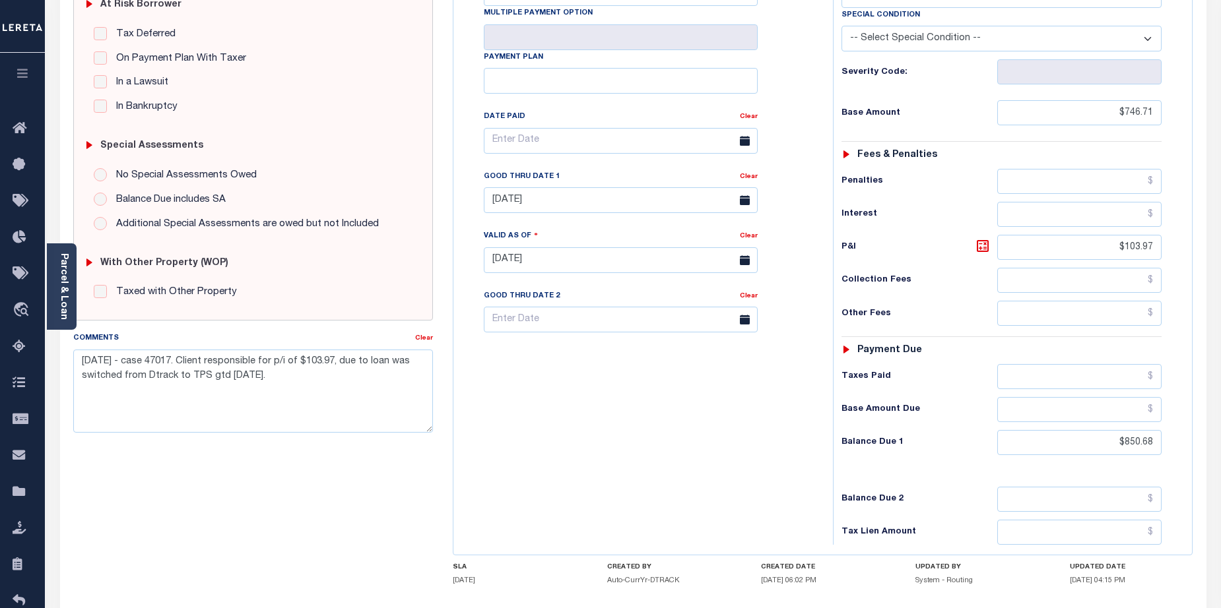
click at [732, 416] on div "Tax Bill No Multiple Payment Option Payment Plan Clear" at bounding box center [640, 253] width 366 height 583
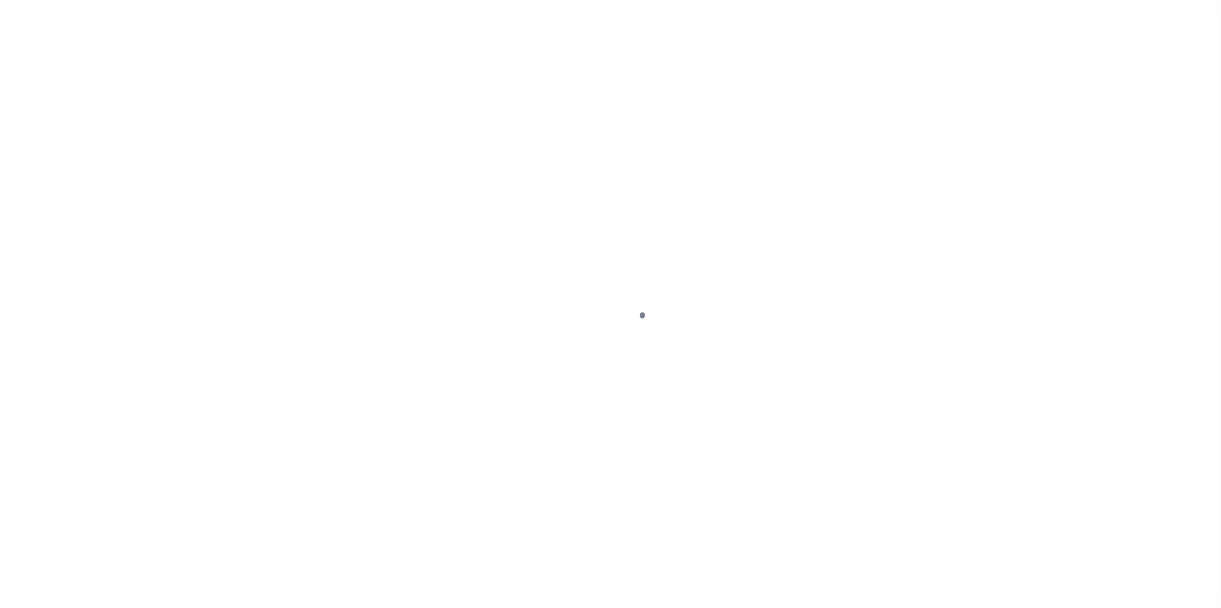
select select "PYD"
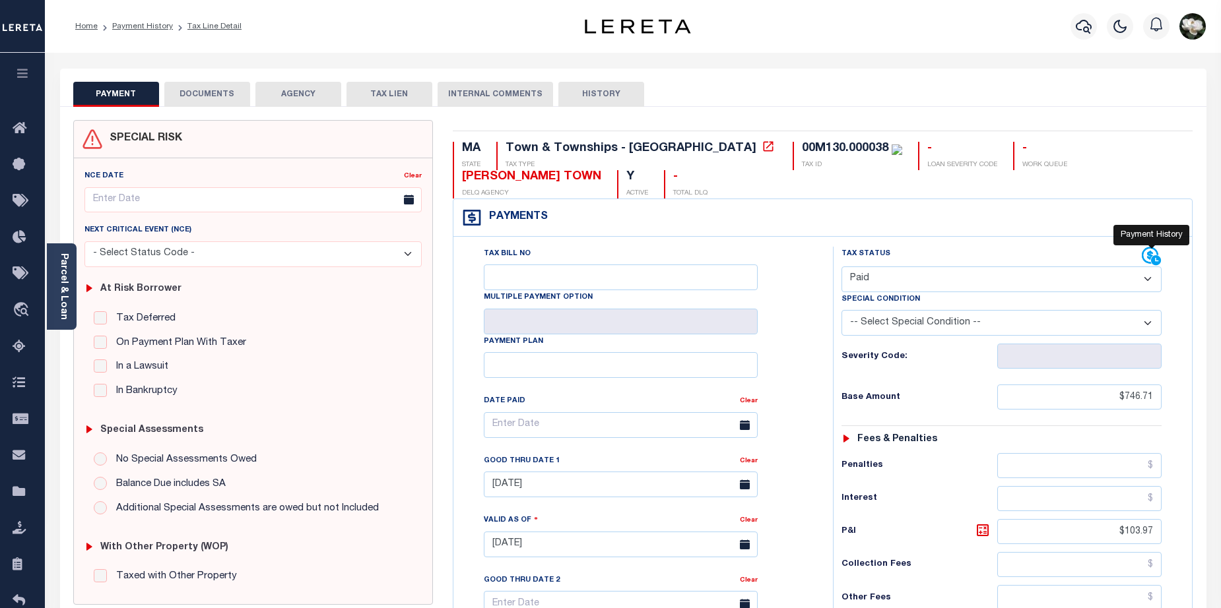
click at [1148, 247] on icon at bounding box center [1152, 257] width 20 height 20
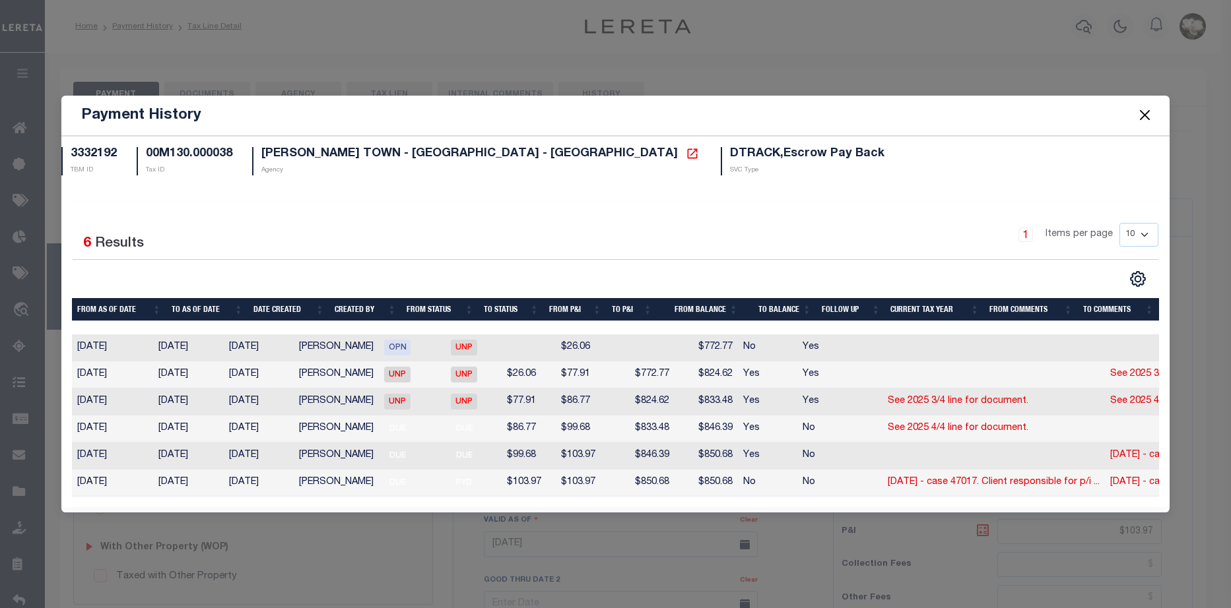
click at [1138, 108] on button "Close" at bounding box center [1144, 115] width 17 height 17
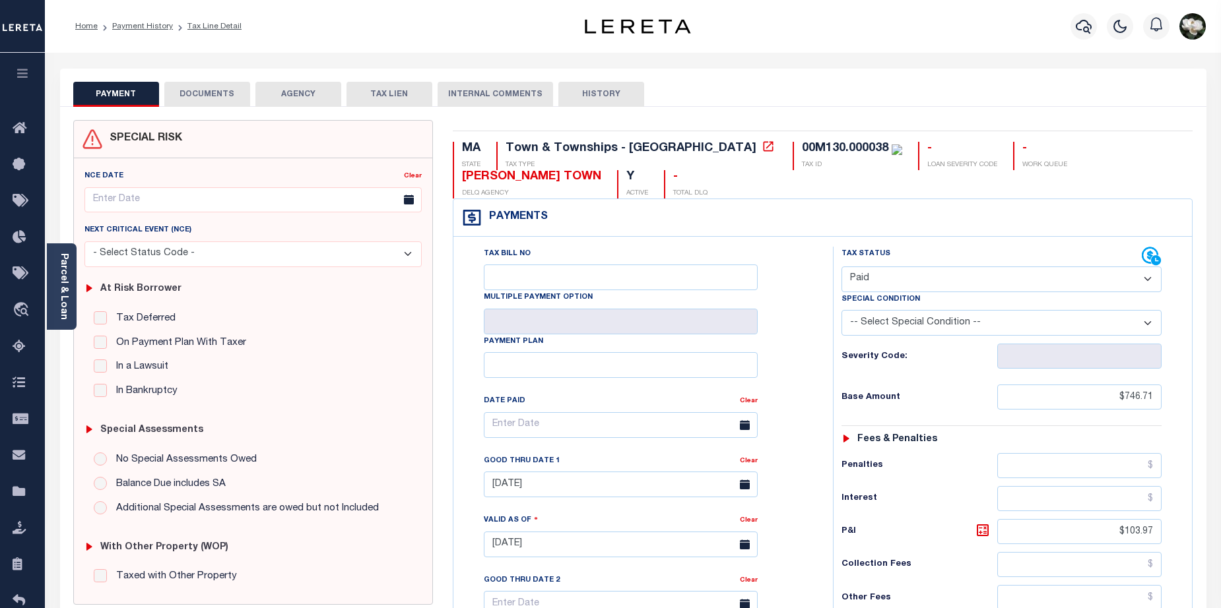
click at [1173, 71] on div "PAYMENT DOCUMENTS AGENCY DELINQUENT PAYEE TAX LIEN" at bounding box center [633, 88] width 1146 height 38
click at [948, 593] on h6 "Other Fees" at bounding box center [919, 598] width 156 height 11
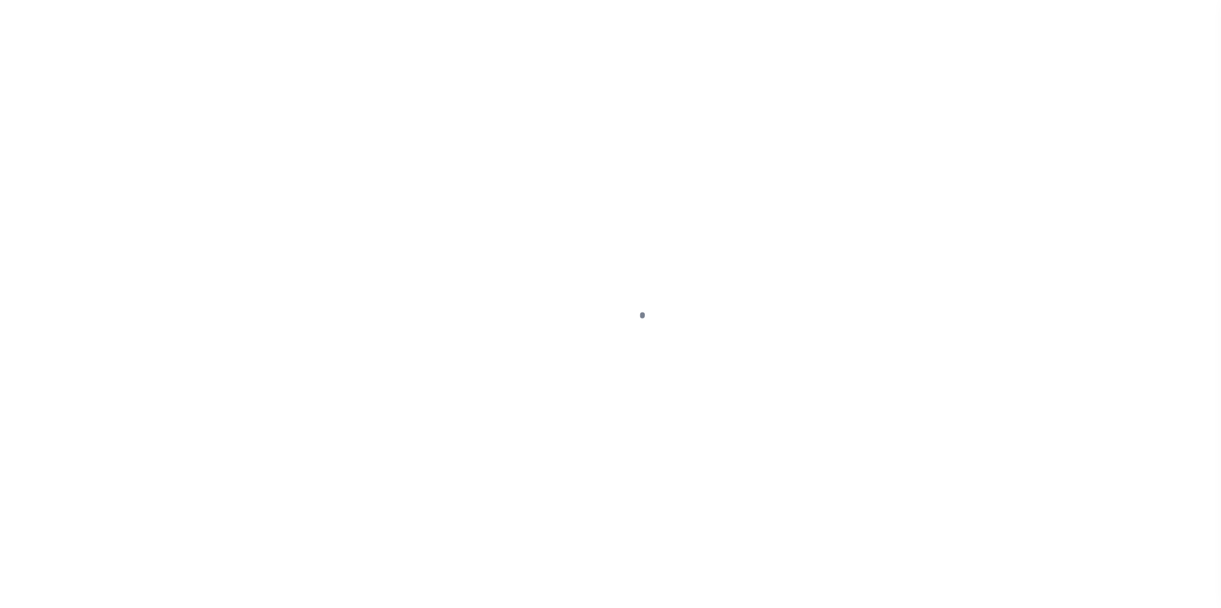
select select "DUE"
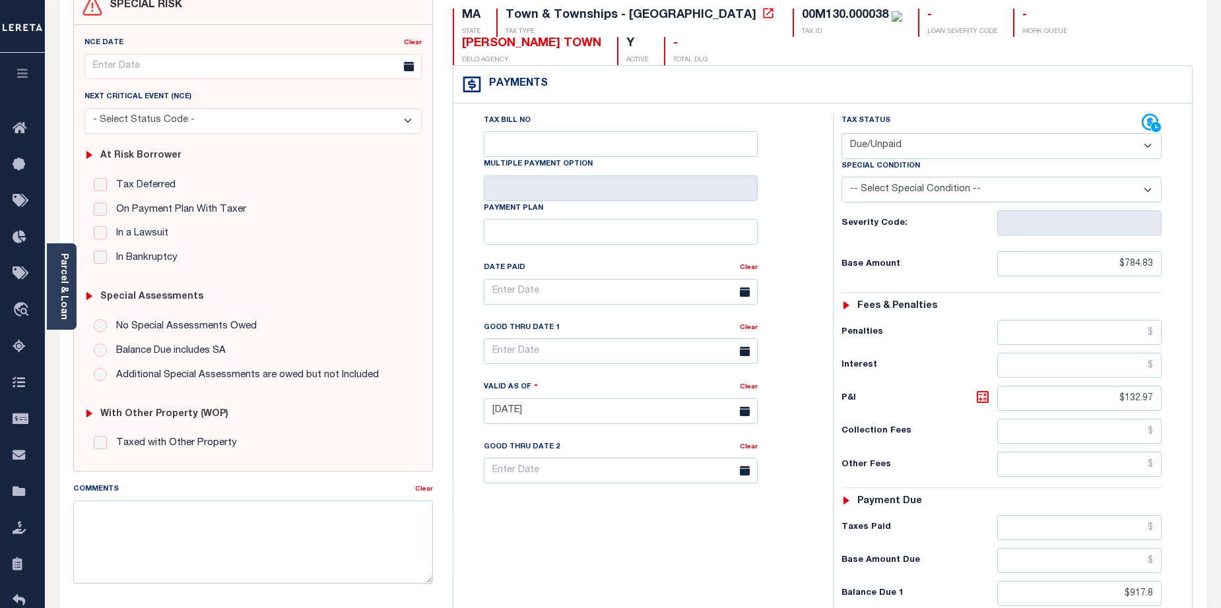
scroll to position [100, 0]
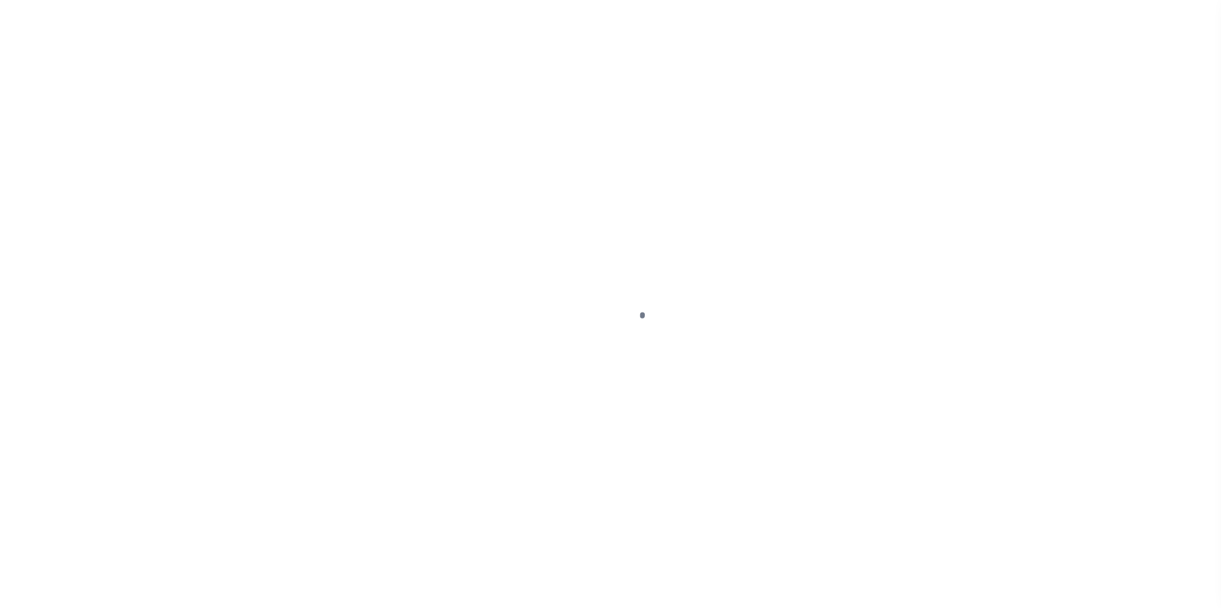
select select "PYD"
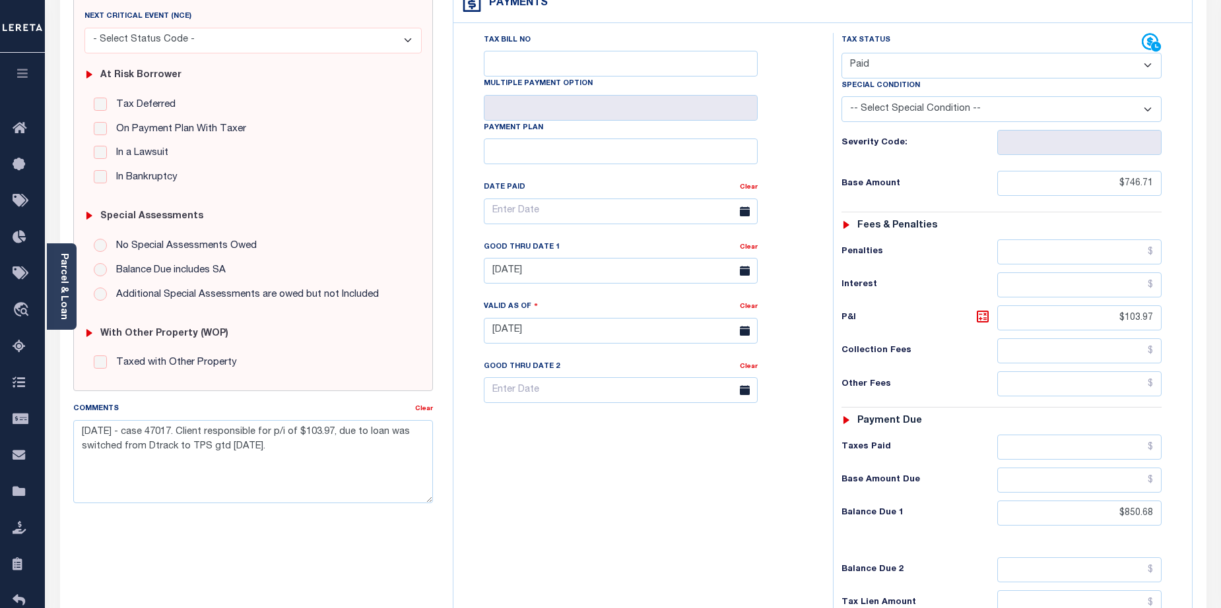
scroll to position [363, 0]
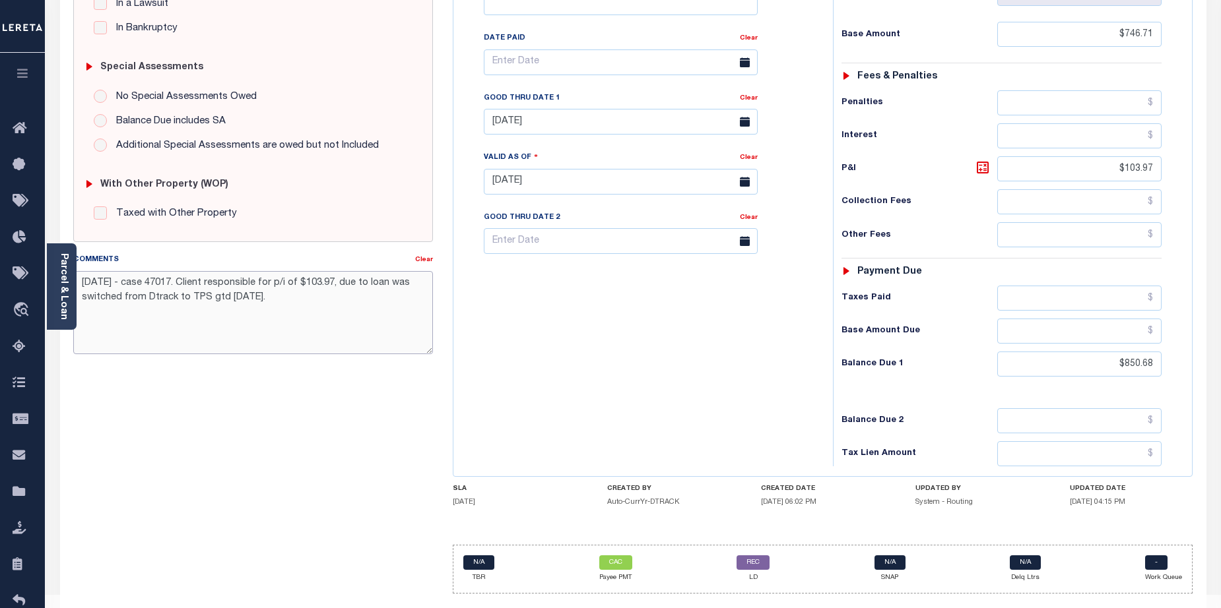
drag, startPoint x: 179, startPoint y: 285, endPoint x: 371, endPoint y: 302, distance: 192.8
click at [371, 302] on textarea "[DATE] - case 47017. Client responsible for p/i of $103.97, due to loan was swi…" at bounding box center [253, 312] width 360 height 83
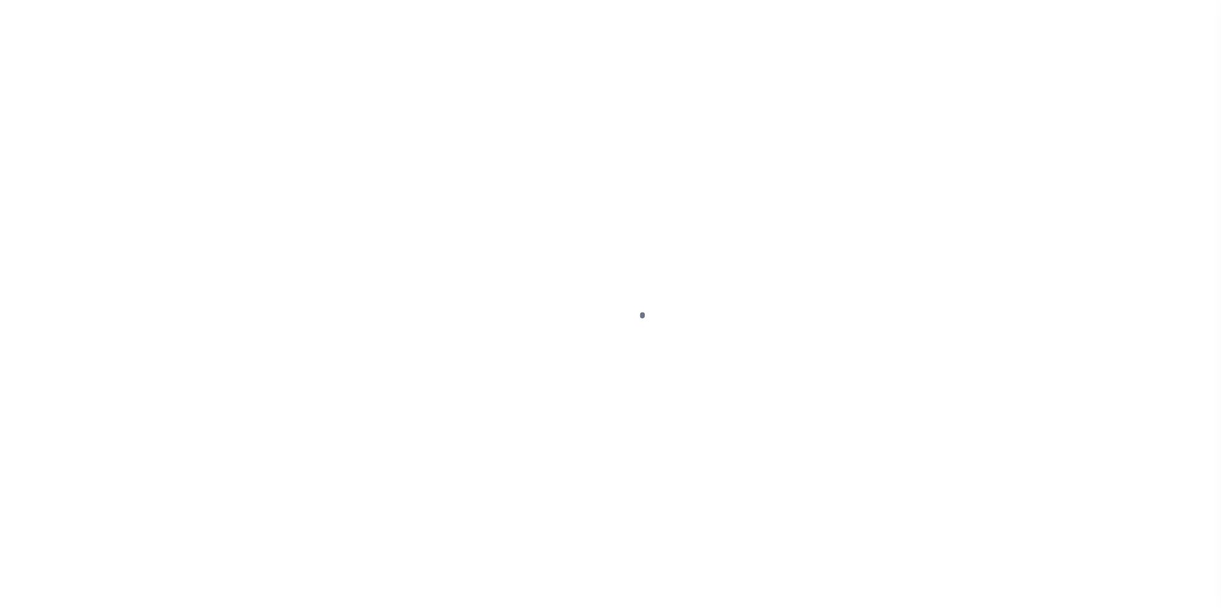
select select "DUE"
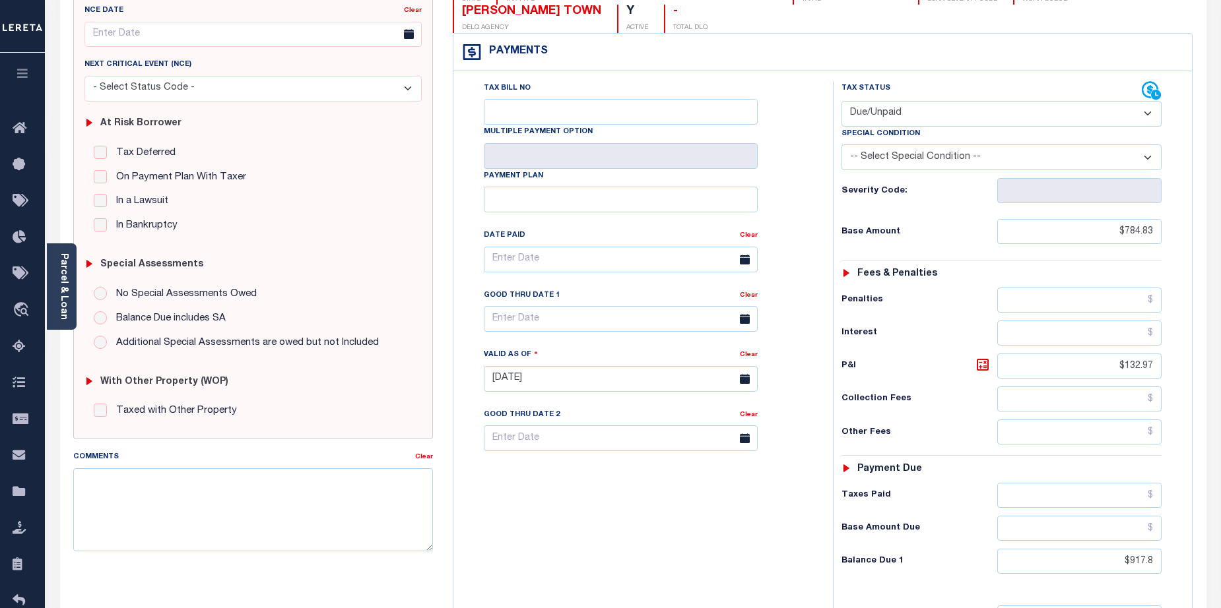
scroll to position [189, 0]
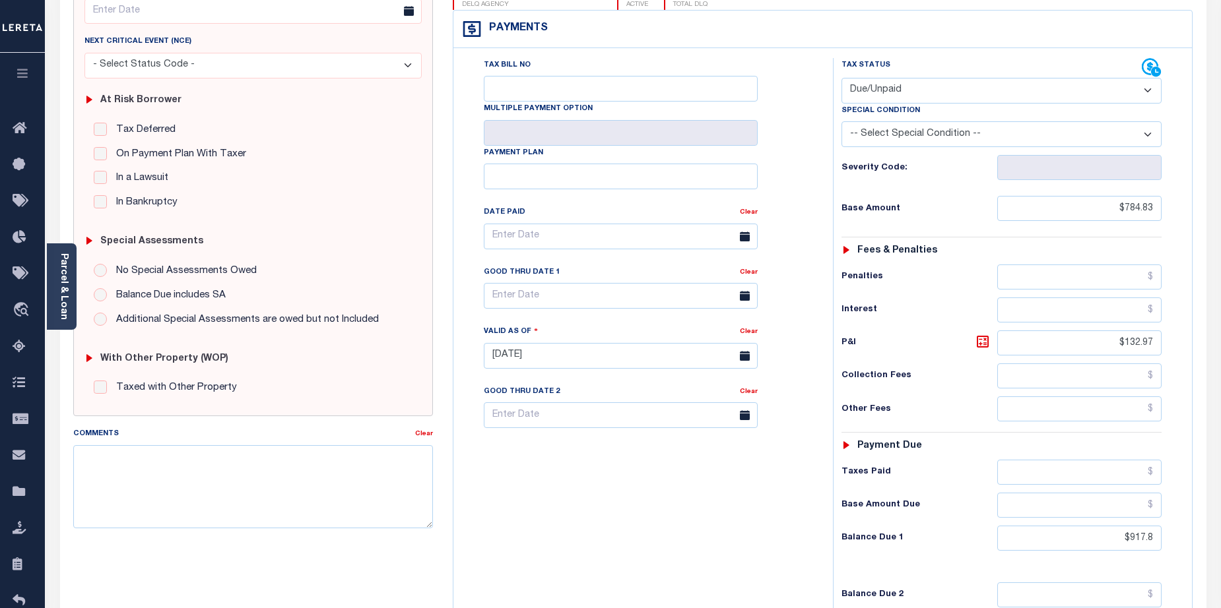
click at [1201, 331] on div "MA STATE Town & Townships - MA TAX TYPE 00M130.000038 TAX ID - LOAN SEVERITY CO…" at bounding box center [823, 354] width 760 height 847
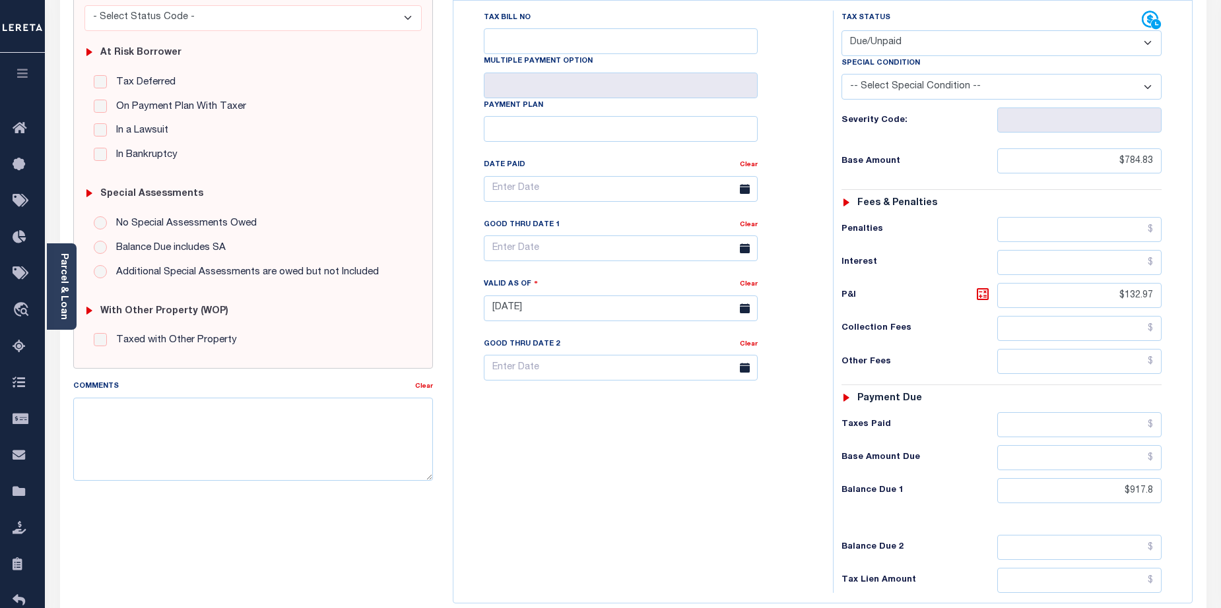
scroll to position [242, 0]
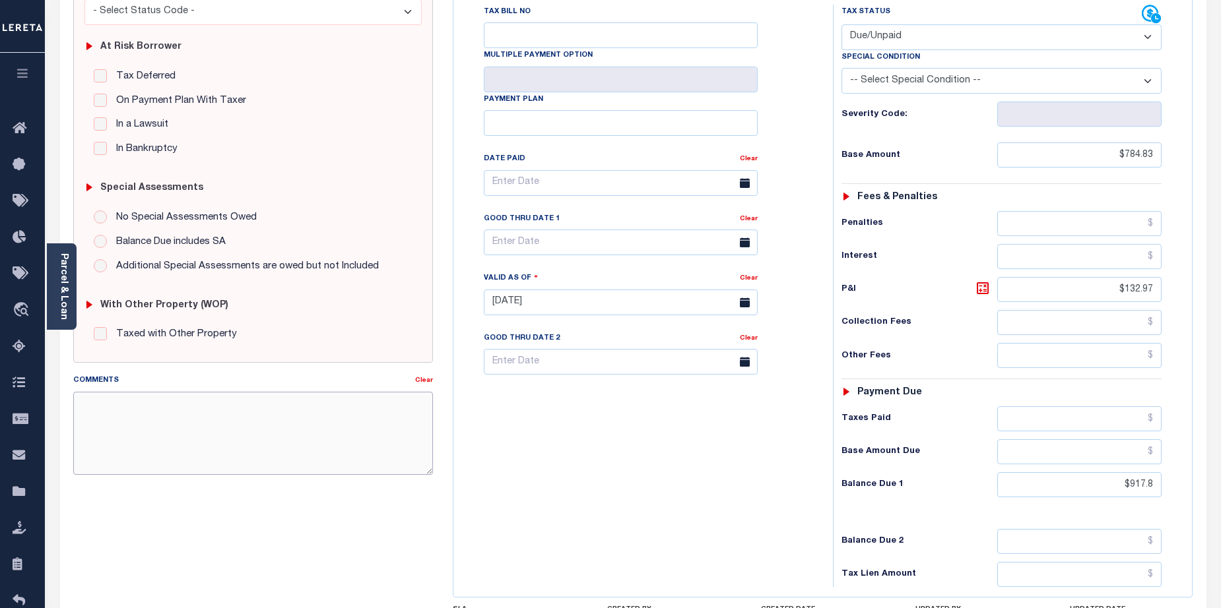
click at [141, 409] on textarea "Comments" at bounding box center [253, 433] width 360 height 83
paste textarea ". Client responsible for p/i of $103.97, due to loan was switched from Dtrack t…"
drag, startPoint x: 209, startPoint y: 407, endPoint x: 240, endPoint y: 406, distance: 31.0
click at [240, 406] on textarea ". Client responsible for p/i of $103.97, due to loan was switched from Dtrack t…" at bounding box center [253, 433] width 360 height 83
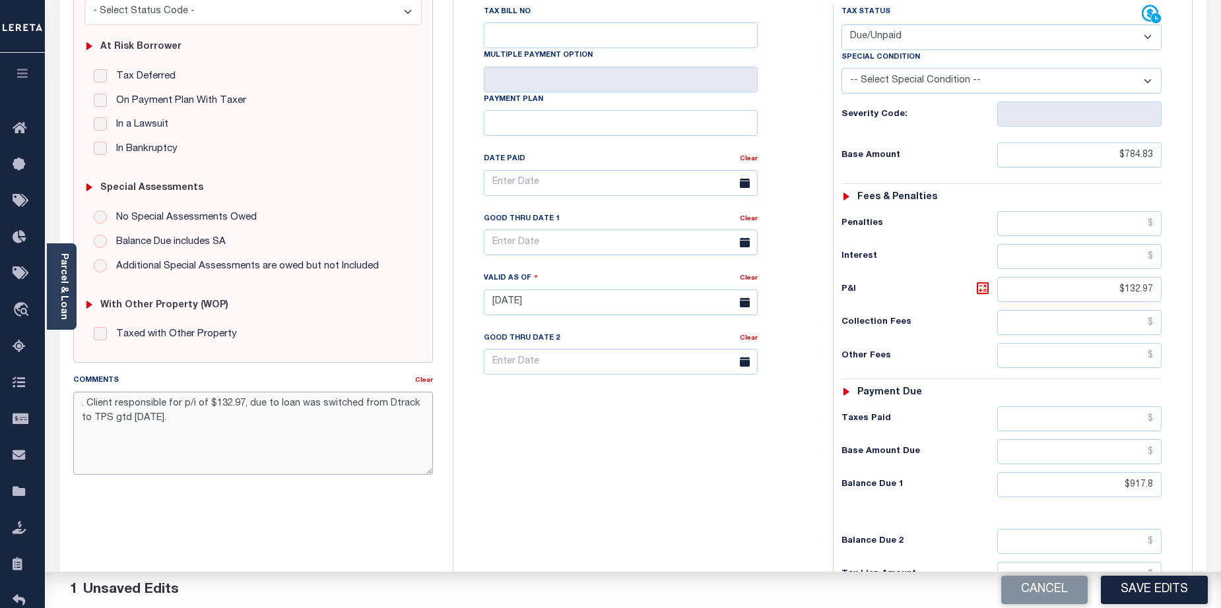
click at [190, 436] on textarea ". Client responsible for p/i of $132.97, due to loan was switched from Dtrack t…" at bounding box center [253, 433] width 360 height 83
drag, startPoint x: 122, startPoint y: 419, endPoint x: 145, endPoint y: 419, distance: 22.4
click at [145, 419] on textarea ". Client responsible for p/i of $132.97, due to loan was switched from Dtrack t…" at bounding box center [253, 433] width 360 height 83
drag, startPoint x: 80, startPoint y: 403, endPoint x: 193, endPoint y: 403, distance: 112.8
click at [80, 403] on textarea ". Client responsible for p/i of $132.97, due to loan was switched from Dtrack t…" at bounding box center [253, 433] width 360 height 83
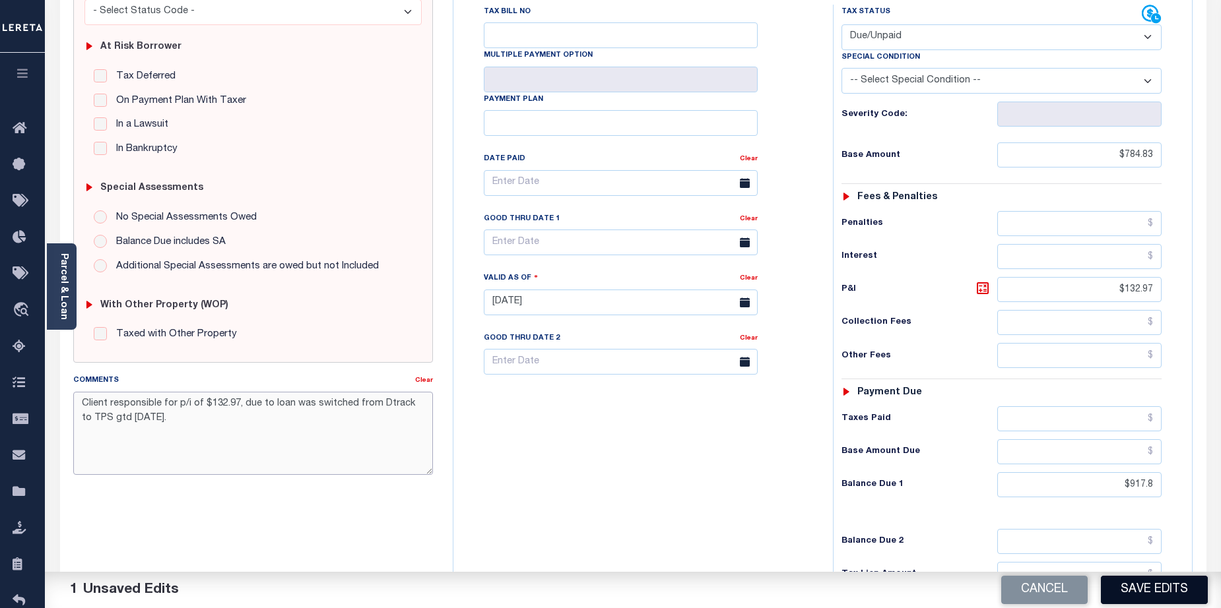
type textarea "Client responsible for p/i of $132.97, due to loan was switched from Dtrack to …"
click at [1159, 591] on button "Save Edits" at bounding box center [1154, 590] width 107 height 28
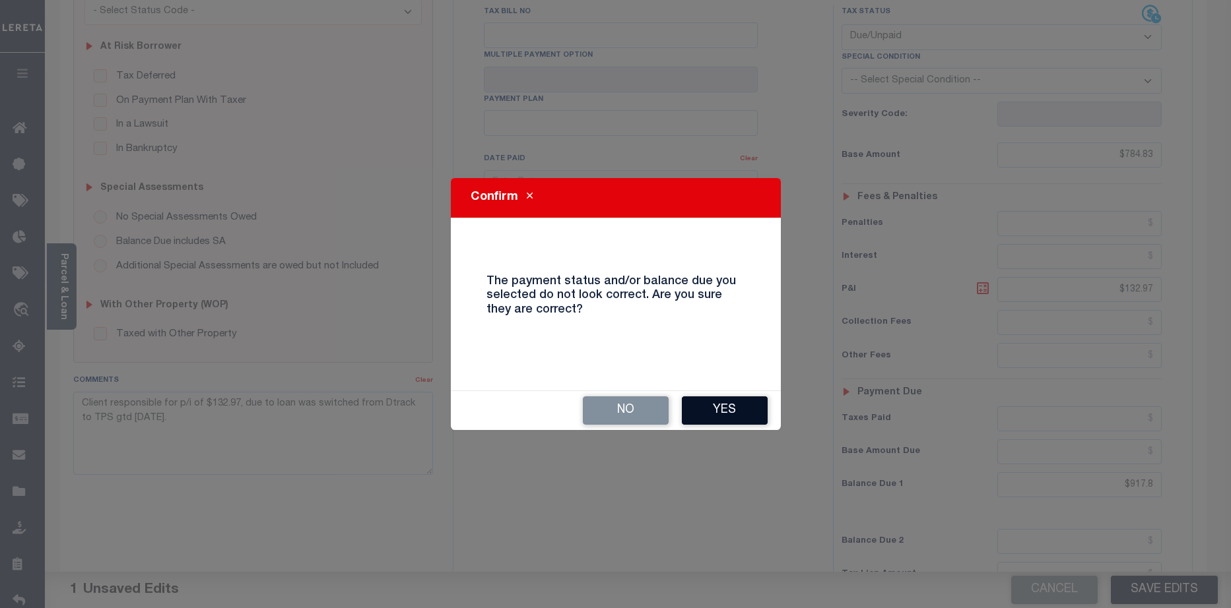
click at [747, 411] on button "Yes" at bounding box center [725, 411] width 86 height 28
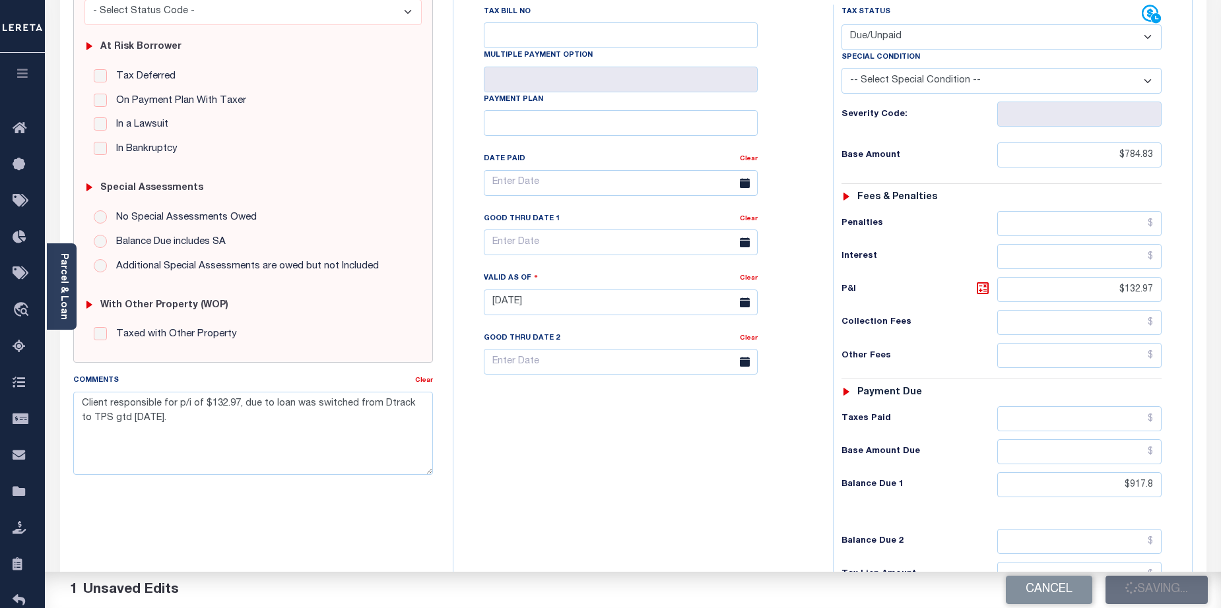
checkbox input "false"
type input "$784.83"
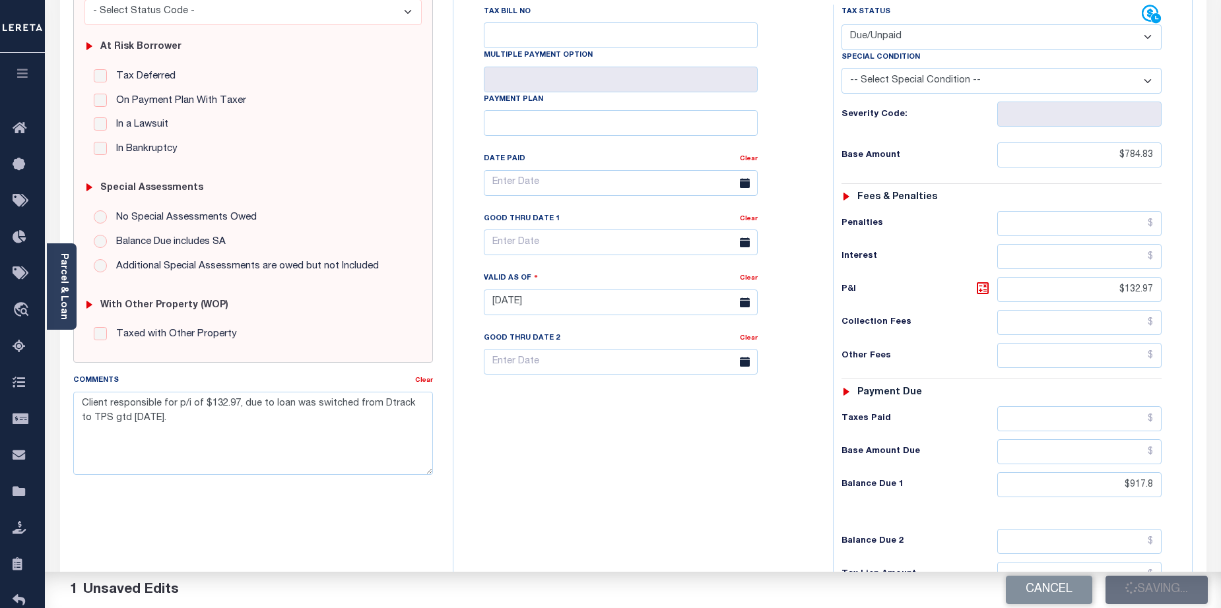
type input "$917.8"
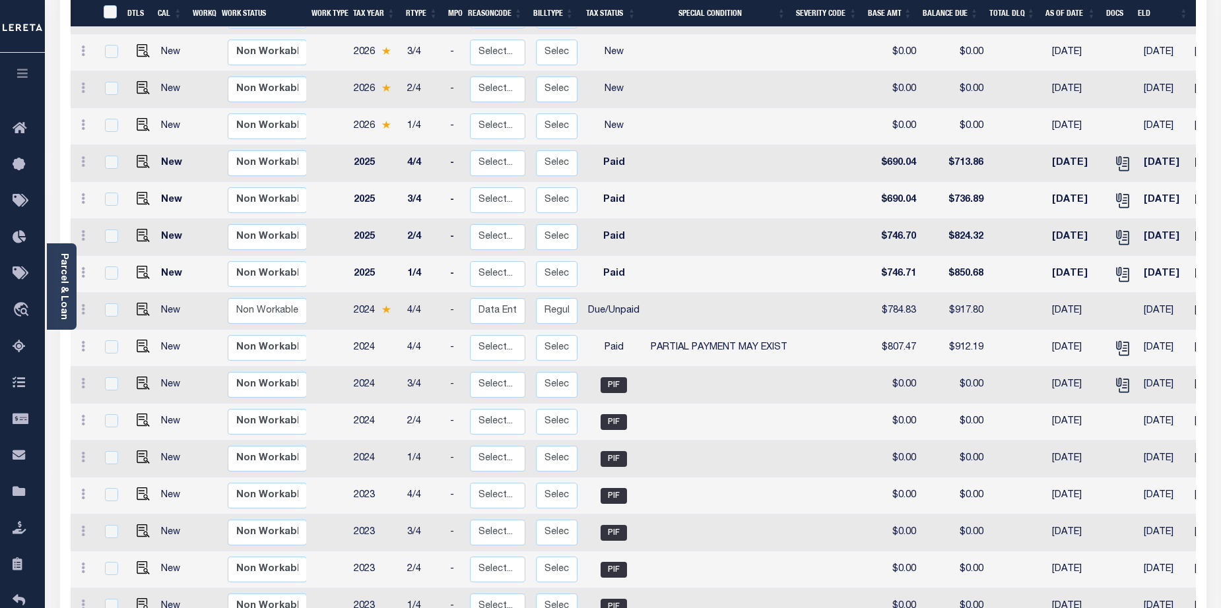
scroll to position [301, 0]
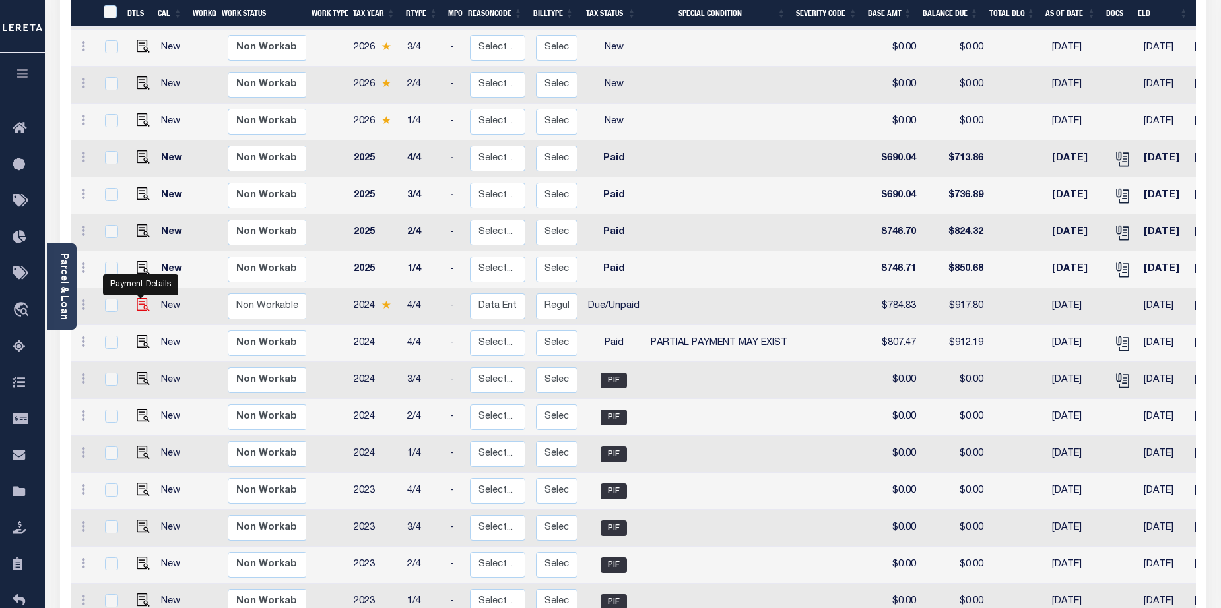
click at [137, 298] on img "" at bounding box center [143, 304] width 13 height 13
checkbox input "true"
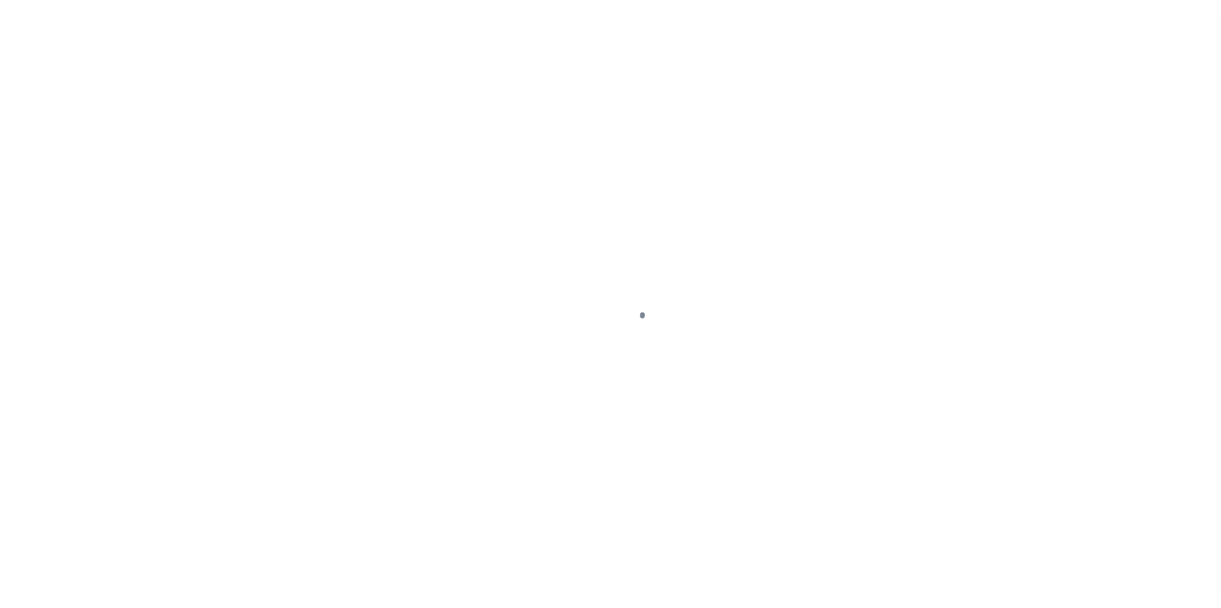
select select "DUE"
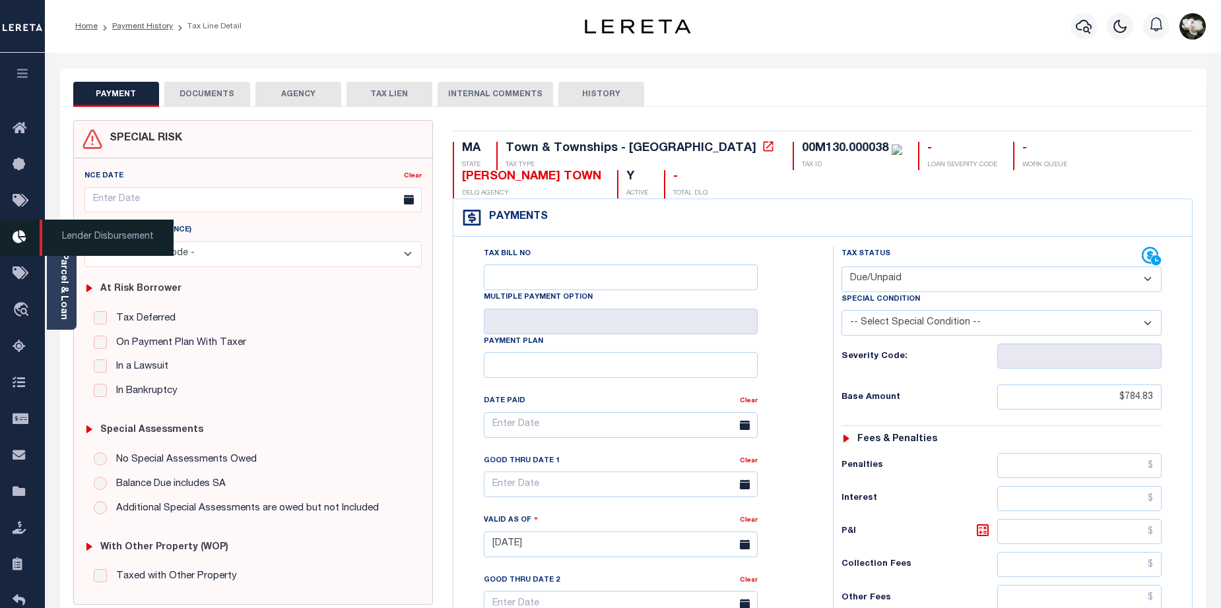
click at [21, 242] on icon at bounding box center [23, 238] width 21 height 16
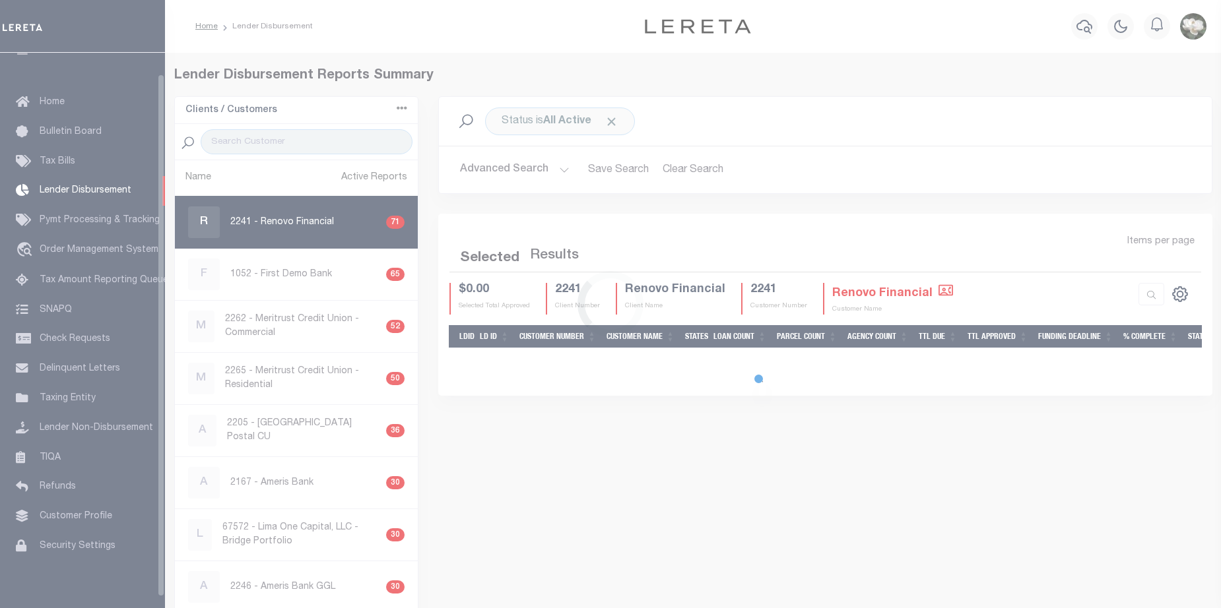
scroll to position [23, 0]
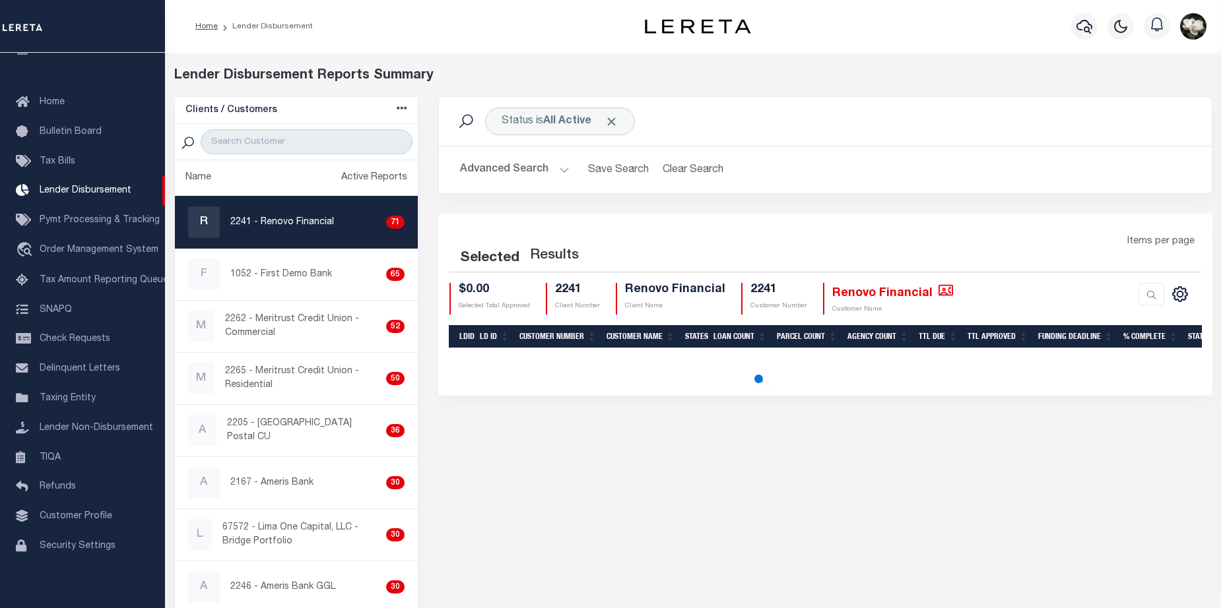
click at [300, 222] on p "2241 - Renovo Financial" at bounding box center [282, 223] width 104 height 14
checkbox input "true"
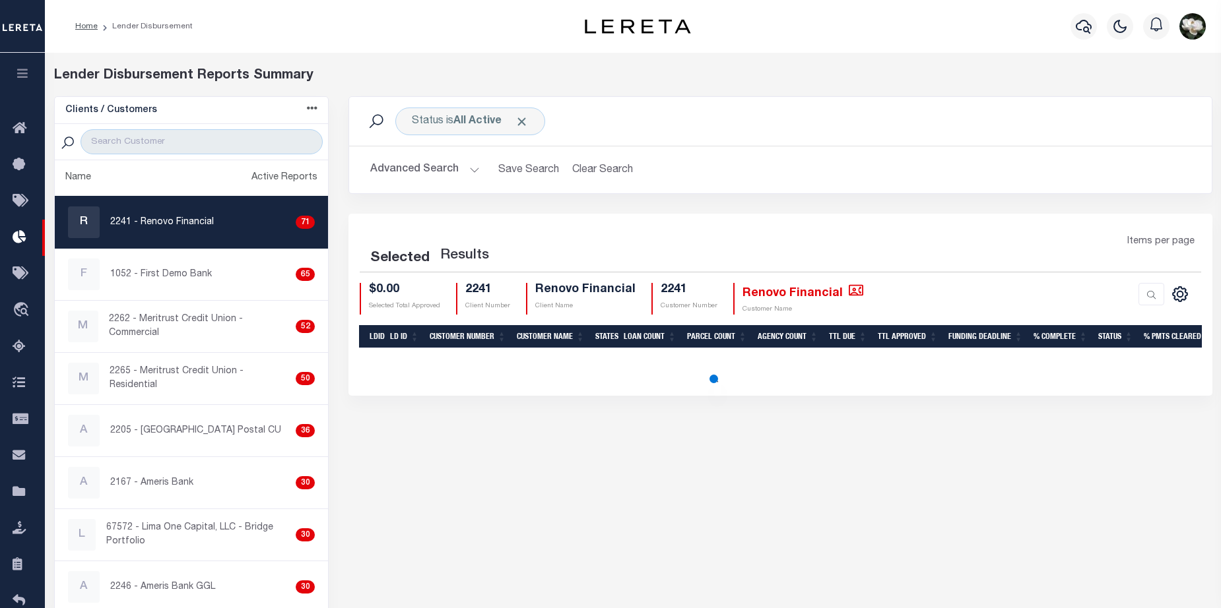
select select "200"
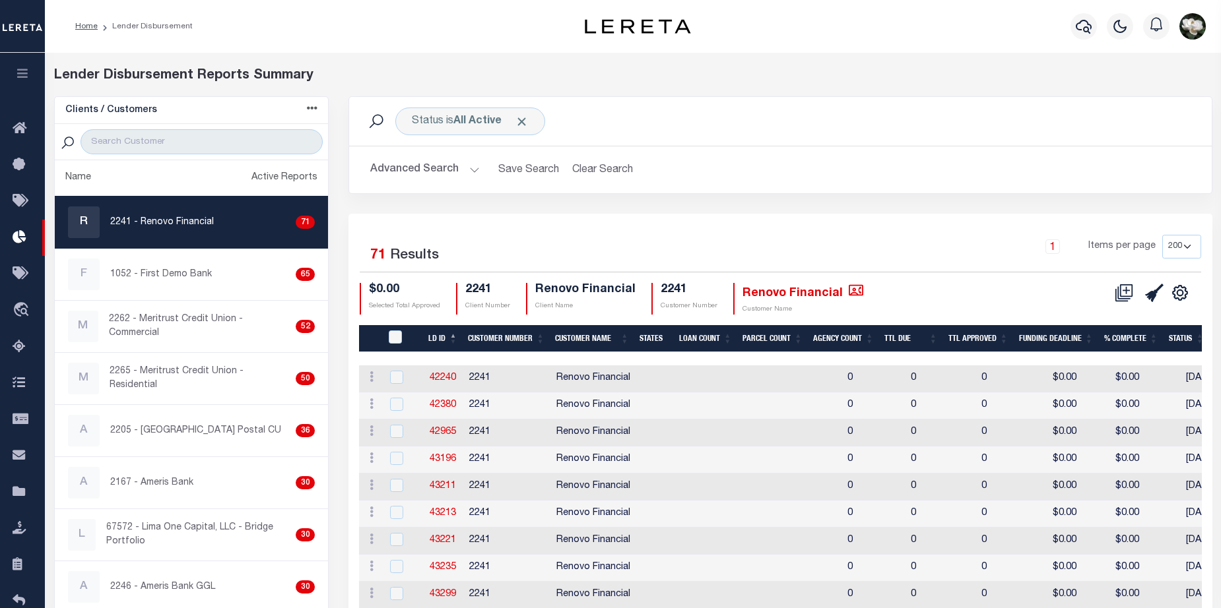
click at [1128, 71] on div "Lender Disbursement Reports Summary" at bounding box center [633, 76] width 1158 height 20
click at [226, 228] on div "R 2241 - Renovo Financial 71" at bounding box center [191, 223] width 247 height 32
click at [1124, 295] on icon at bounding box center [1124, 293] width 18 height 18
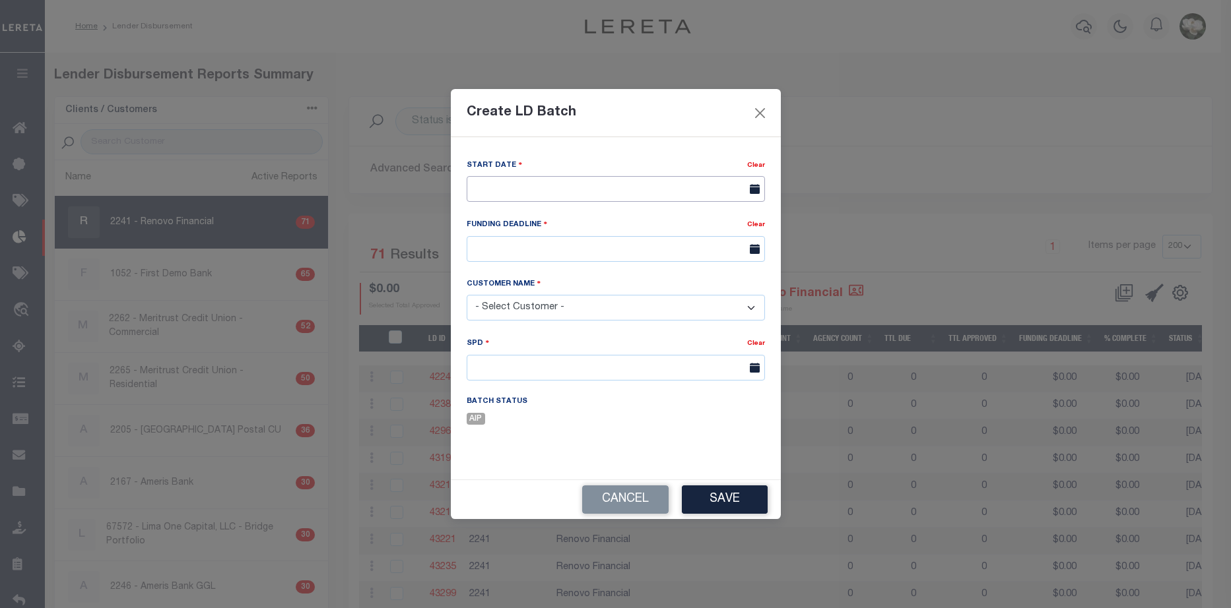
click at [594, 191] on input "text" at bounding box center [616, 189] width 298 height 26
click at [624, 316] on span "15" at bounding box center [626, 315] width 26 height 26
type input "[DATE]"
click at [548, 243] on input "text" at bounding box center [616, 249] width 298 height 26
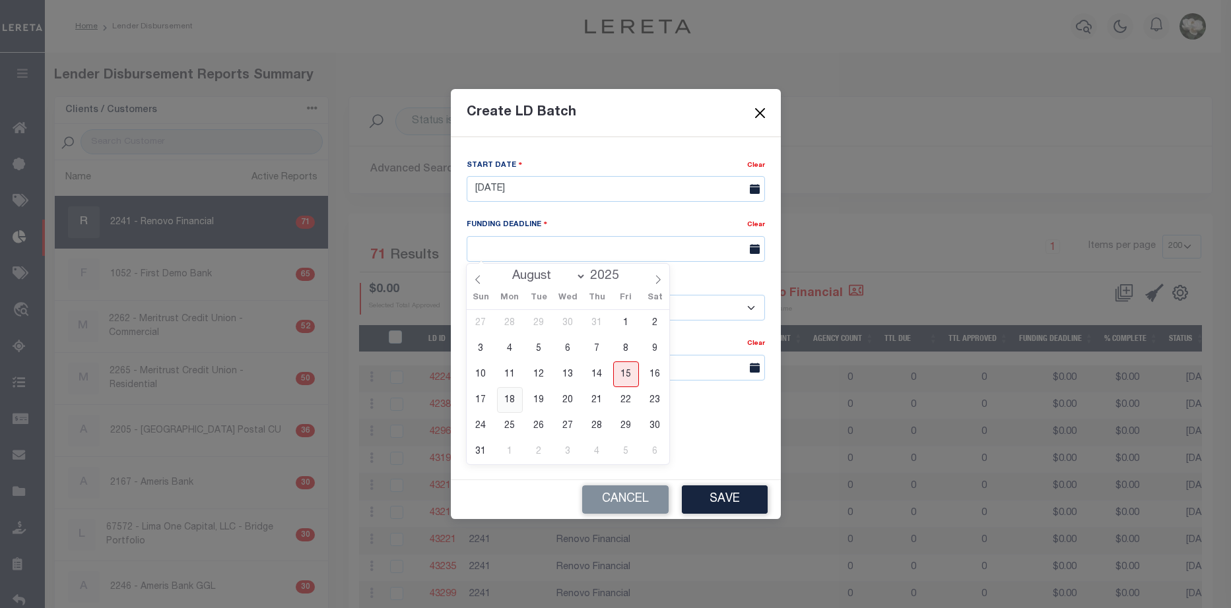
click at [509, 403] on span "18" at bounding box center [510, 400] width 26 height 26
type input "[DATE]"
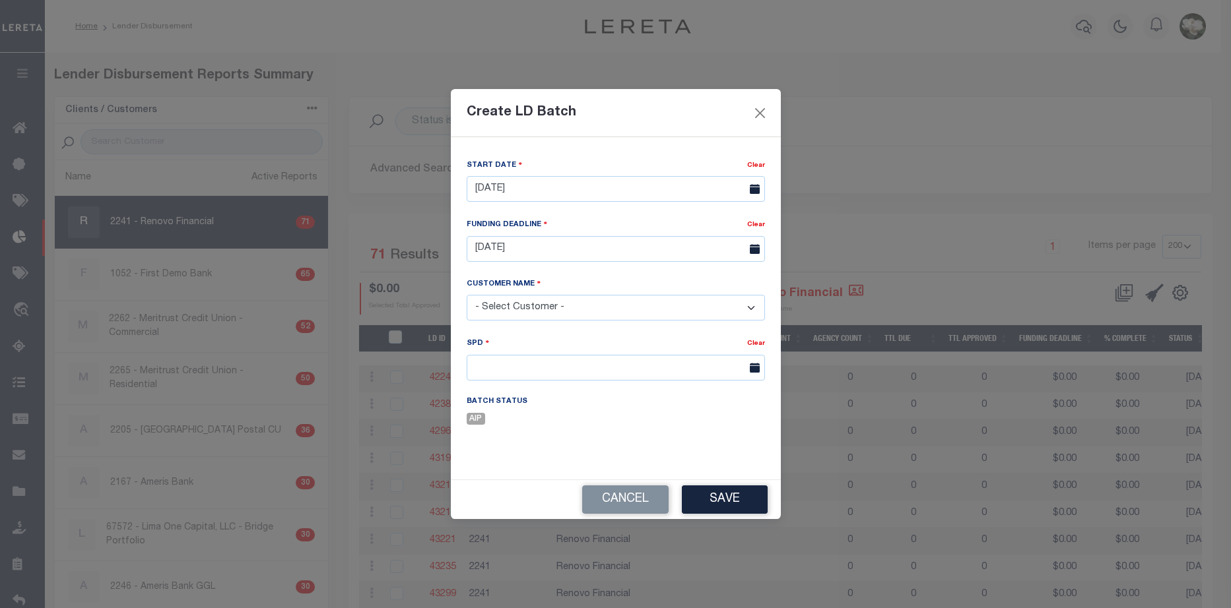
click at [506, 304] on select "- Select Customer - Accumatch - Refunds All In Credit Union Amarillo National B…" at bounding box center [616, 308] width 298 height 26
select select "2241"
click at [467, 295] on select "- Select Customer - Accumatch - Refunds All In Credit Union Amarillo National B…" at bounding box center [616, 308] width 298 height 26
click at [502, 371] on input "text" at bounding box center [616, 368] width 298 height 26
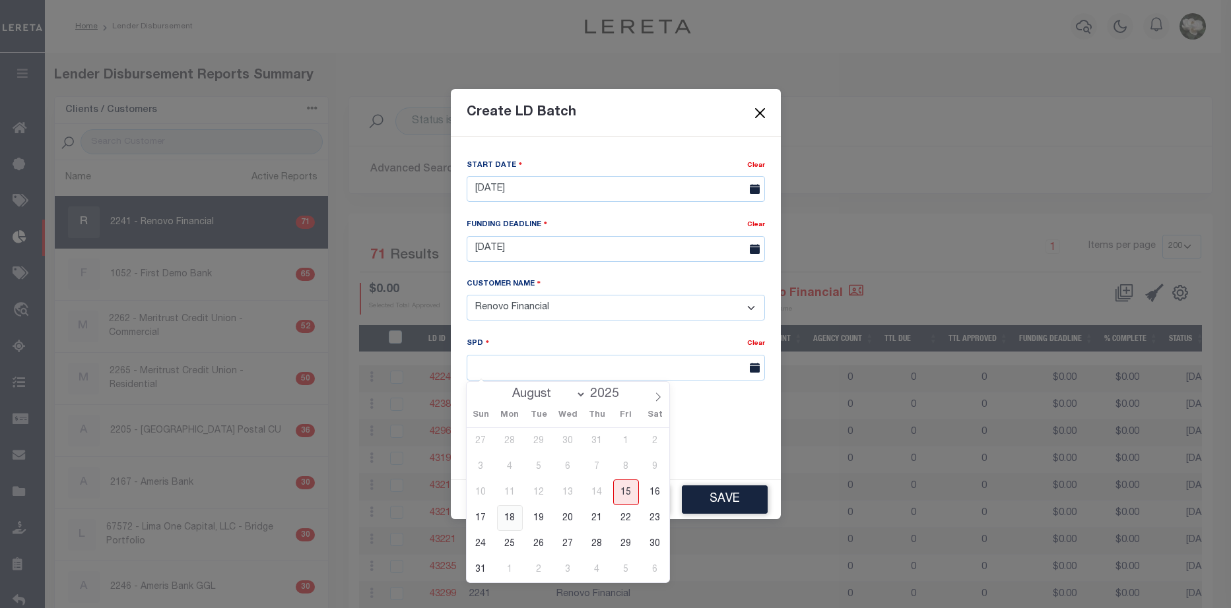
click at [509, 523] on span "18" at bounding box center [510, 518] width 26 height 26
type input "[DATE]"
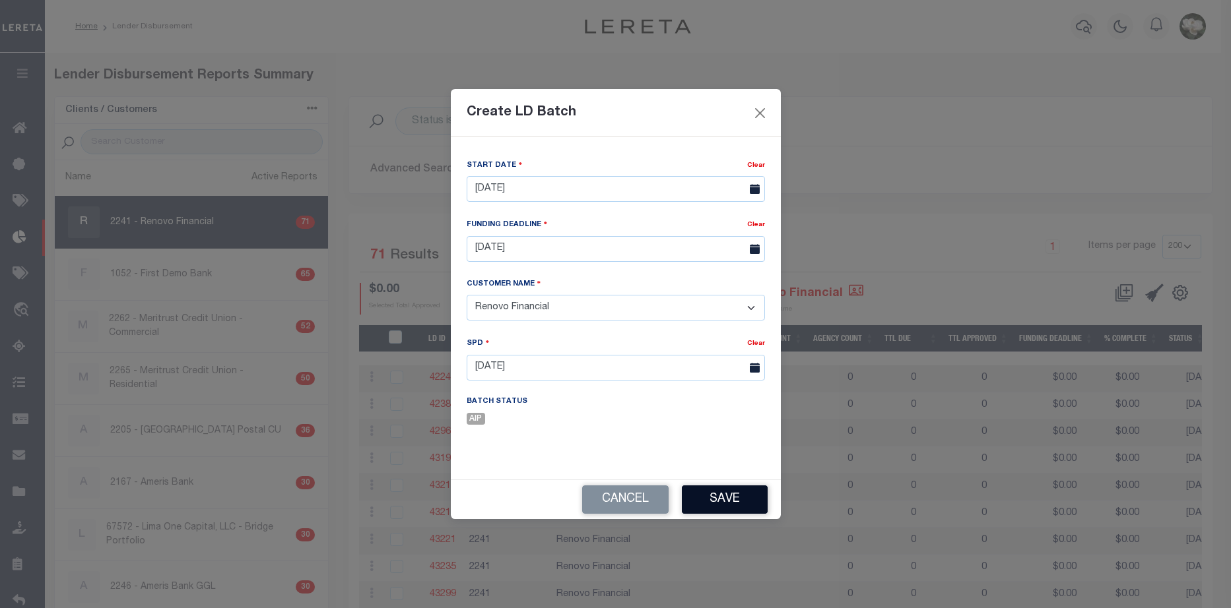
click at [723, 498] on button "Save" at bounding box center [725, 500] width 86 height 28
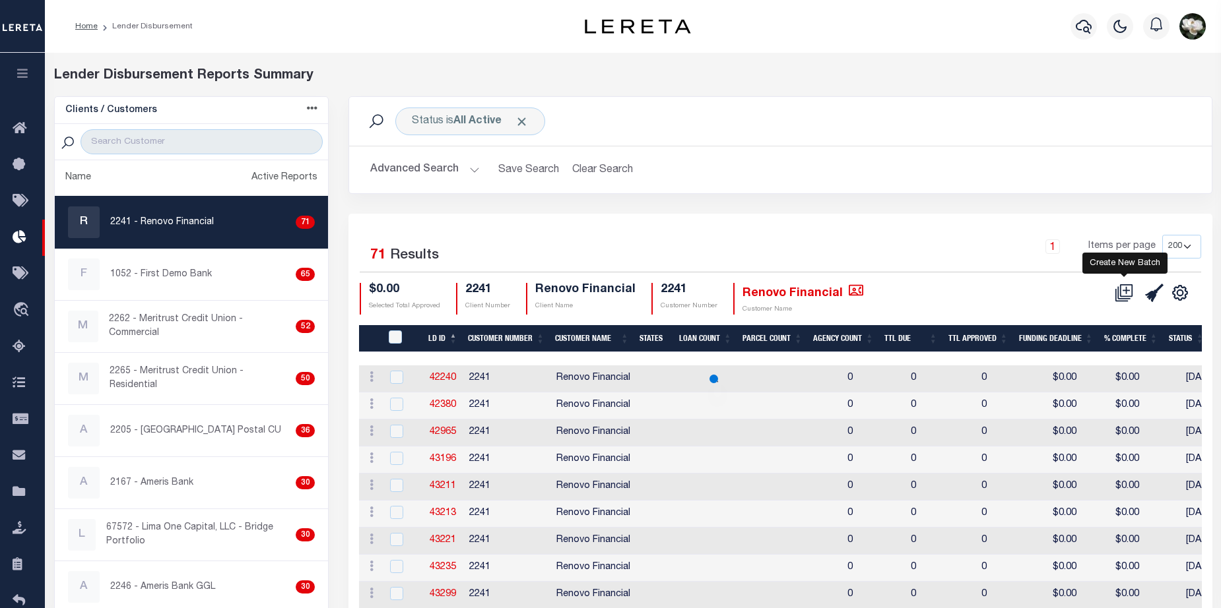
click at [1125, 293] on icon at bounding box center [1124, 293] width 18 height 18
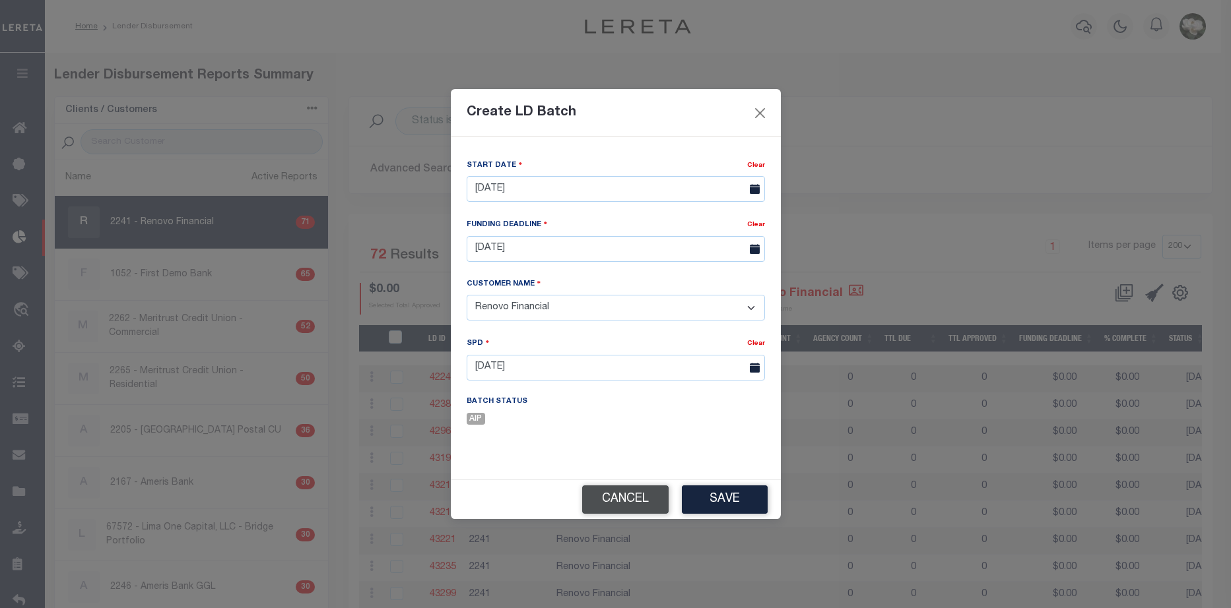
click at [647, 508] on button "Cancel" at bounding box center [625, 500] width 86 height 28
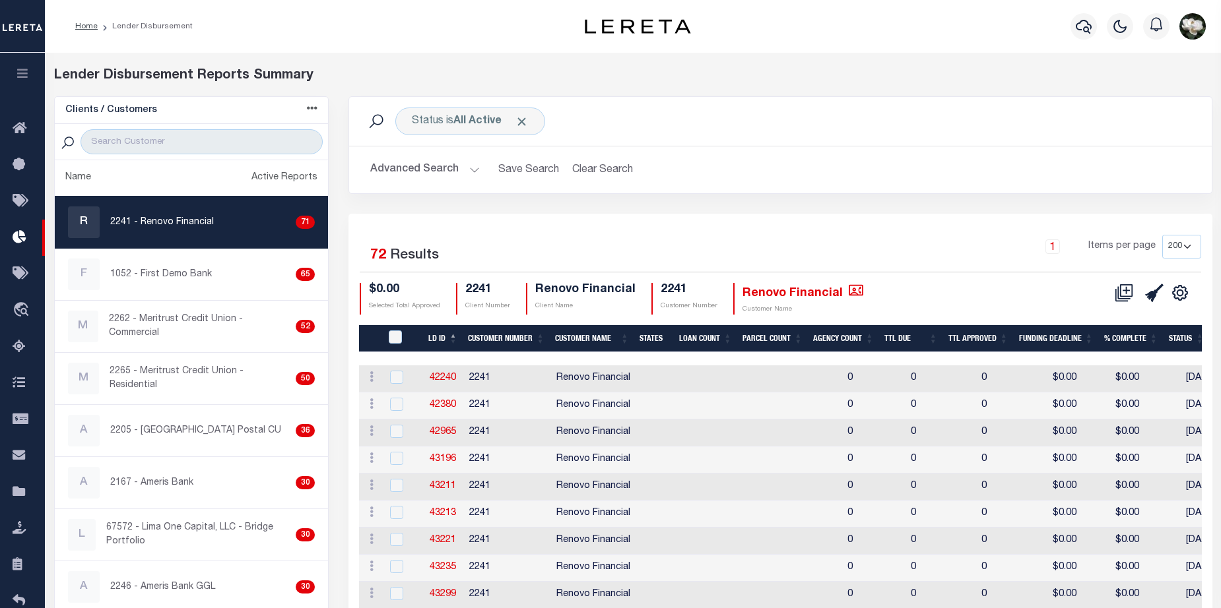
click at [435, 170] on button "Advanced Search" at bounding box center [425, 170] width 110 height 26
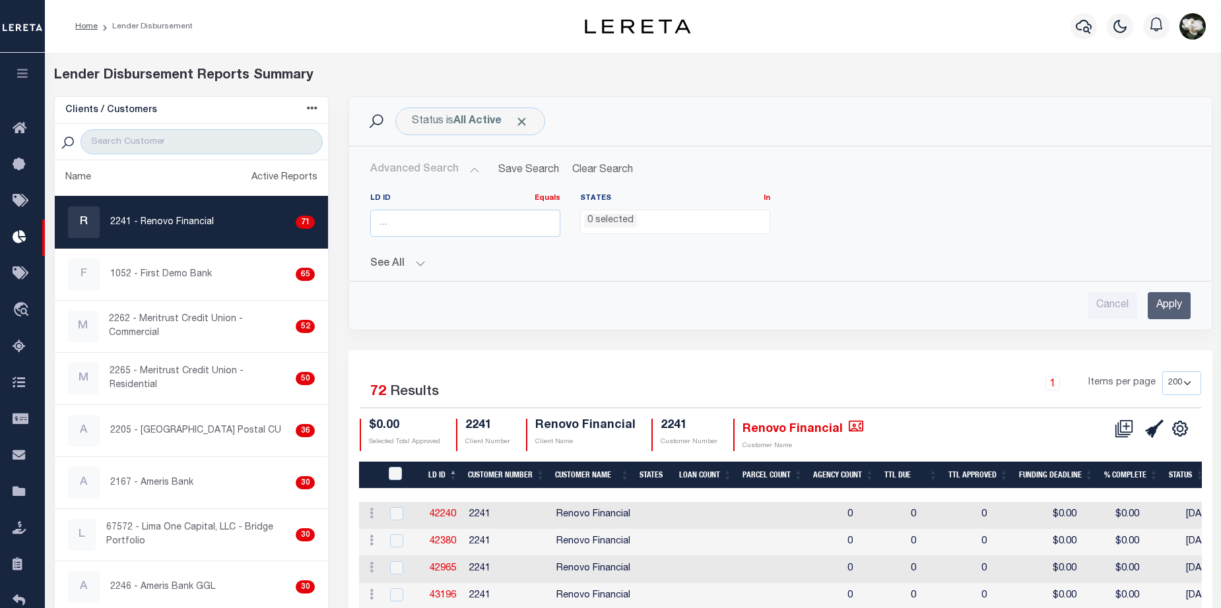
click at [424, 265] on button "See All" at bounding box center [780, 264] width 820 height 13
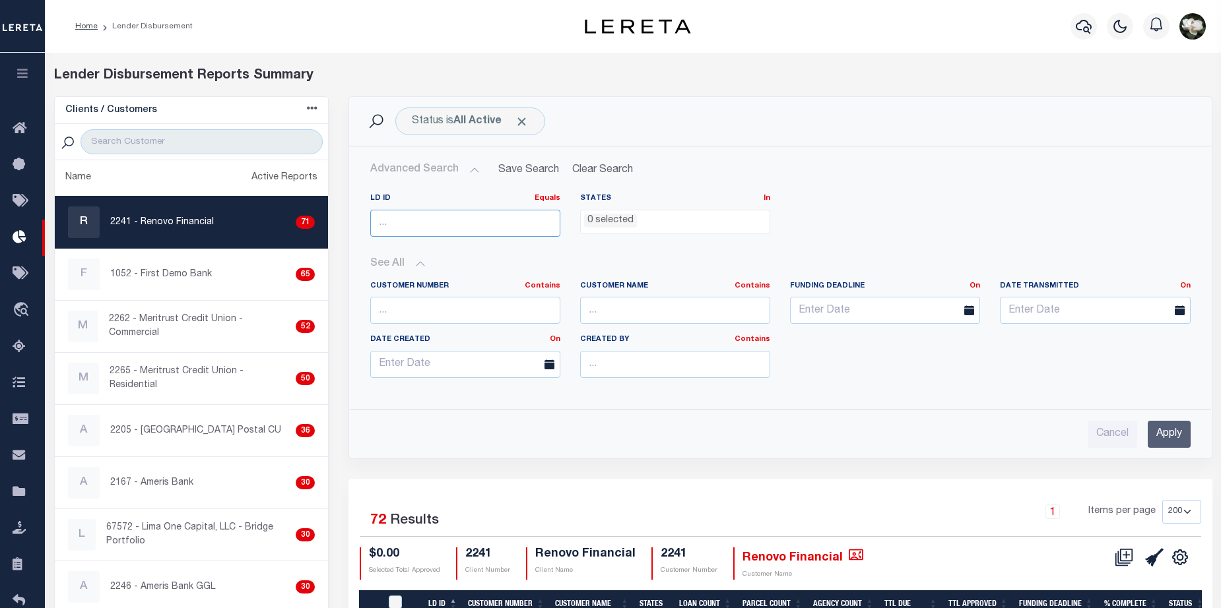
click at [447, 222] on input "number" at bounding box center [465, 223] width 190 height 27
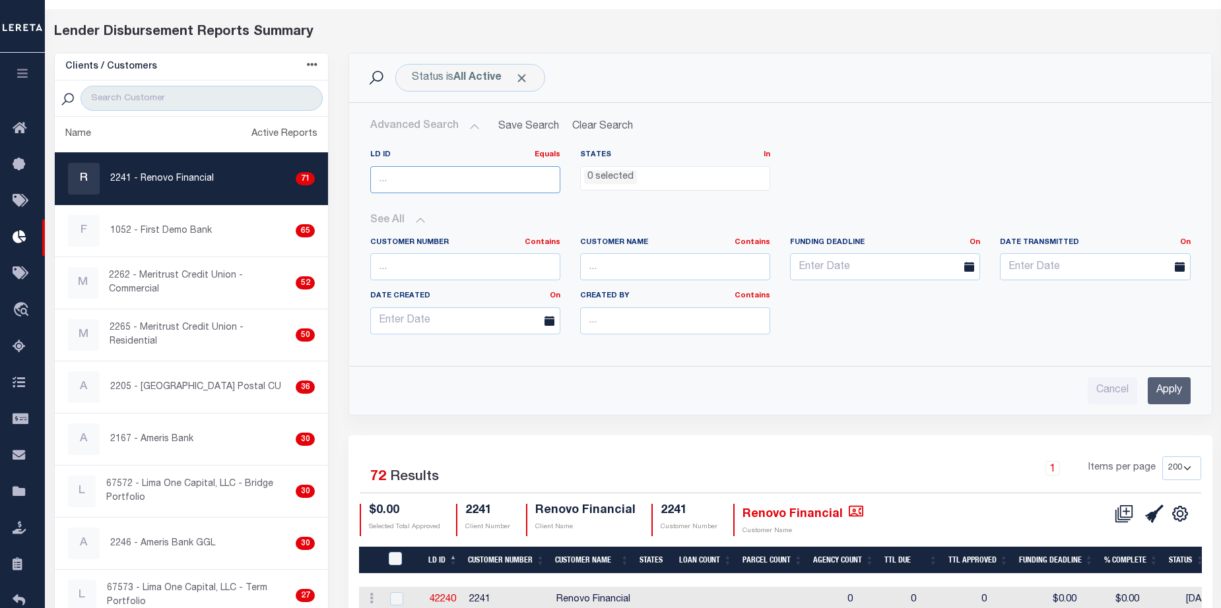
scroll to position [108, 0]
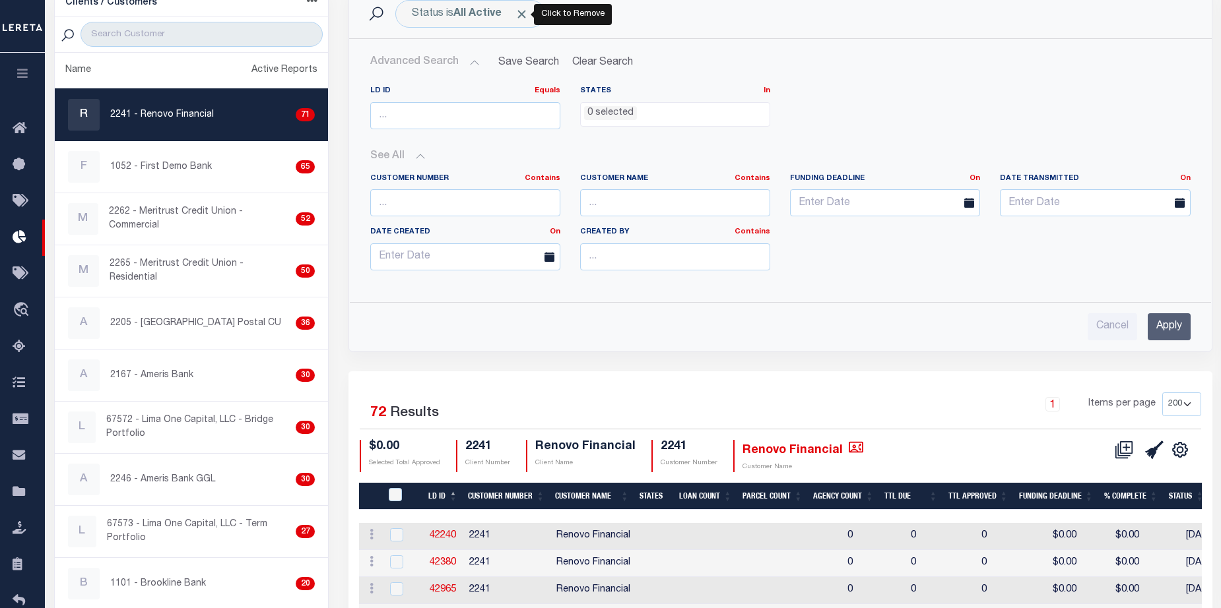
drag, startPoint x: 522, startPoint y: 15, endPoint x: 554, endPoint y: 46, distance: 44.3
click at [522, 15] on span "Click to Remove" at bounding box center [522, 14] width 14 height 14
click at [472, 189] on input "text" at bounding box center [465, 202] width 190 height 27
click at [488, 199] on input "text" at bounding box center [465, 202] width 190 height 27
click at [1163, 328] on input "Apply" at bounding box center [1168, 326] width 43 height 27
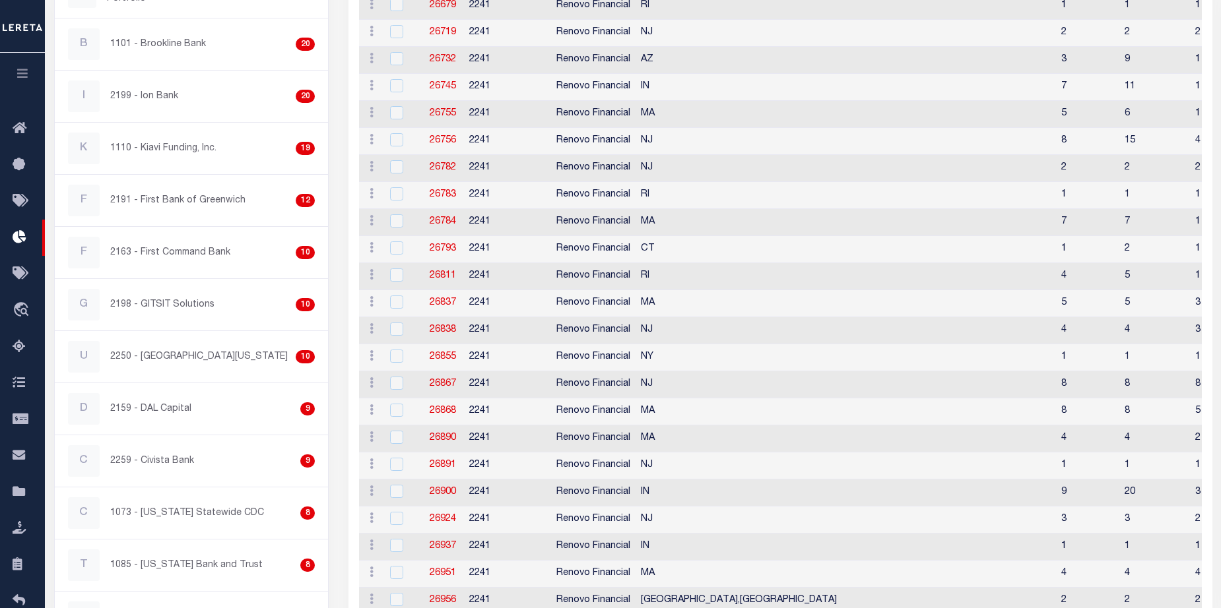
scroll to position [0, 0]
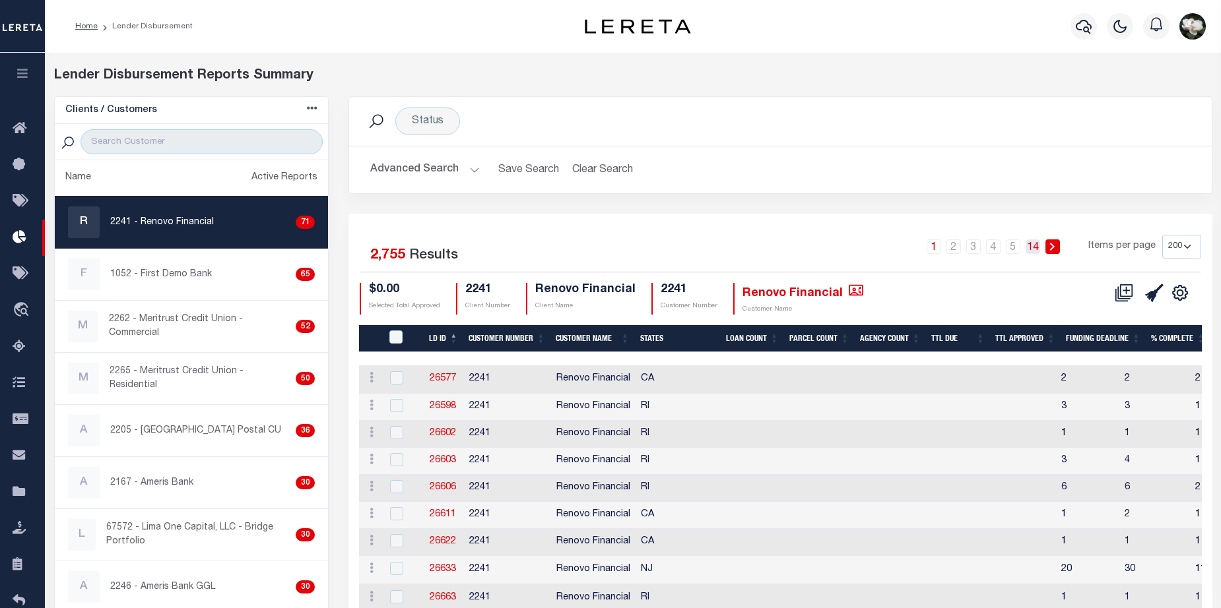
click at [1033, 250] on link "14" at bounding box center [1032, 247] width 15 height 15
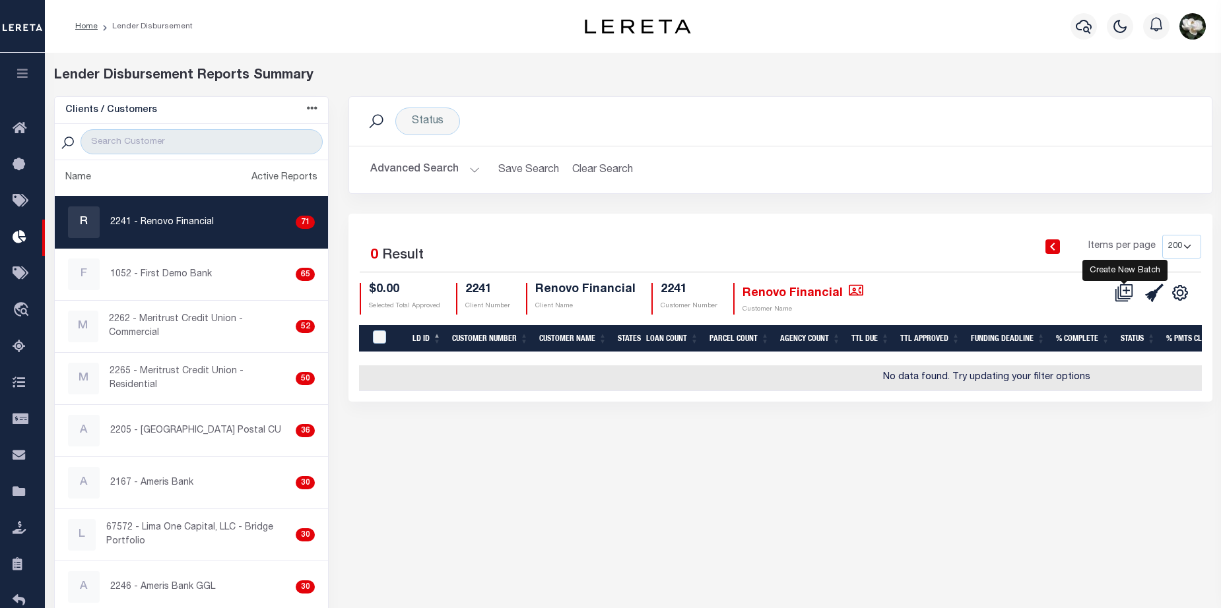
click at [1127, 292] on icon at bounding box center [1124, 293] width 18 height 18
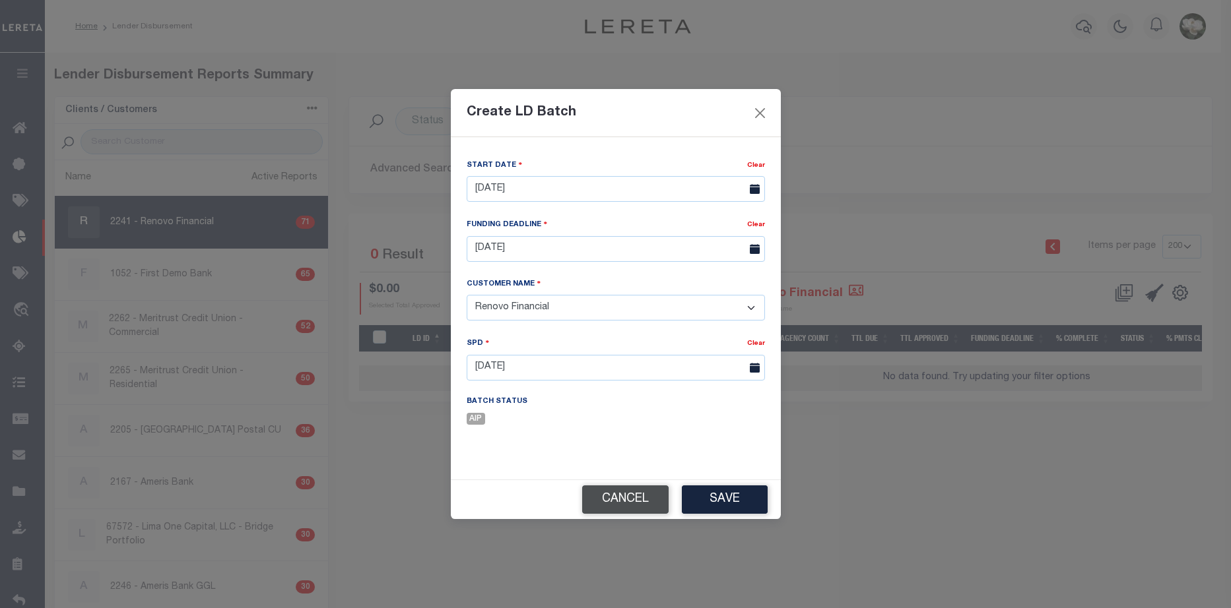
click at [649, 503] on button "Cancel" at bounding box center [625, 500] width 86 height 28
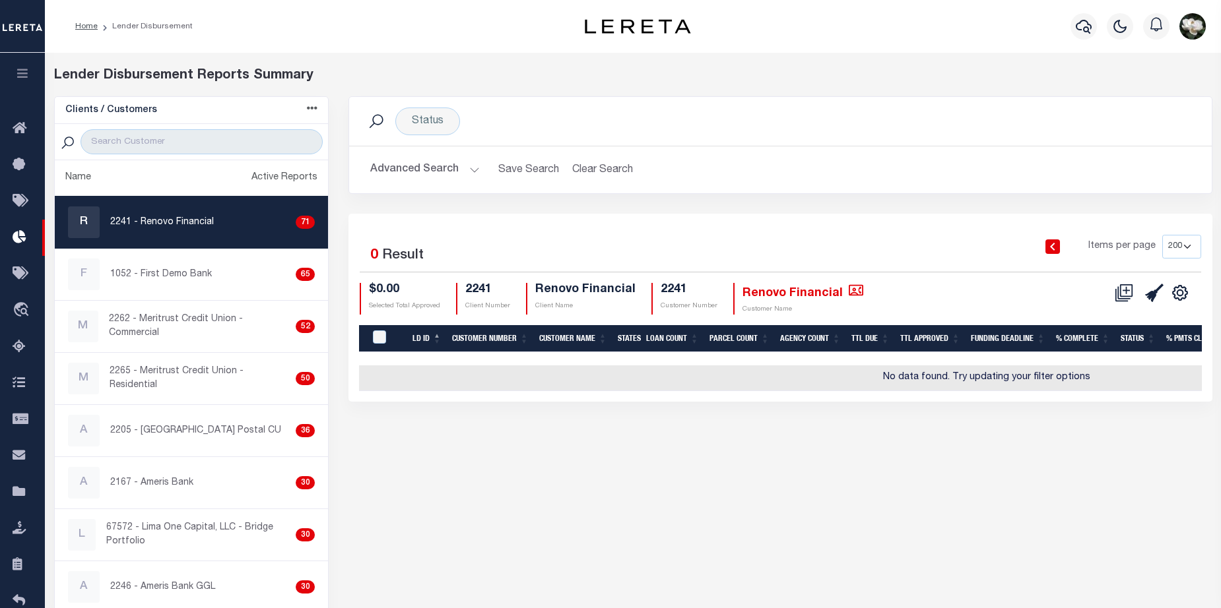
click at [430, 164] on button "Advanced Search" at bounding box center [425, 170] width 110 height 26
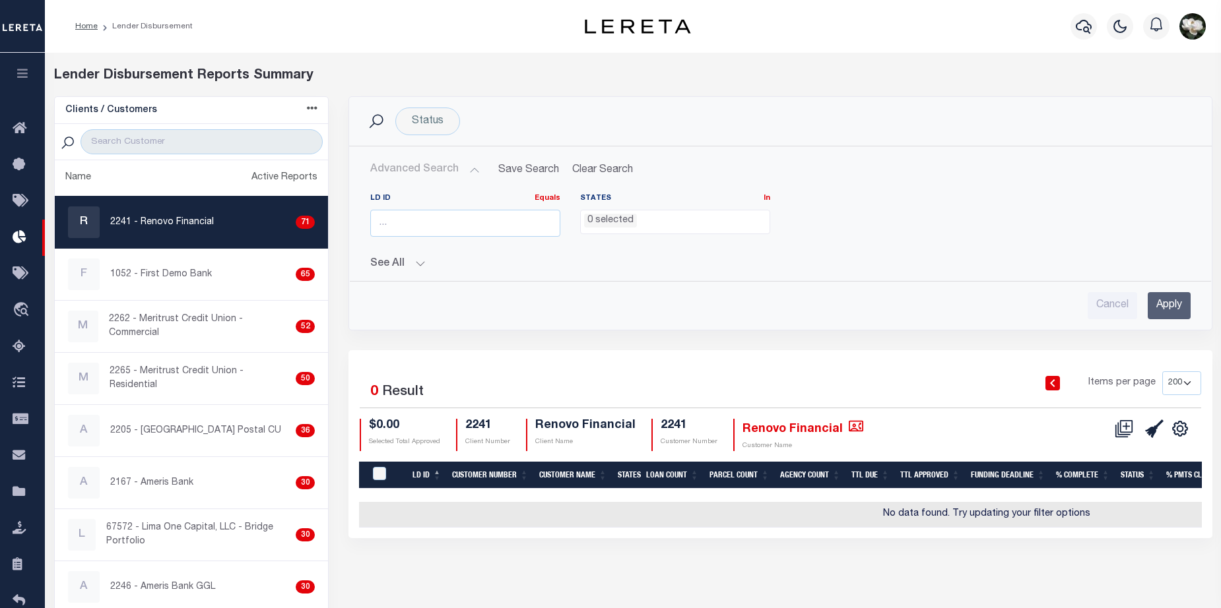
click at [420, 259] on button "See All" at bounding box center [780, 264] width 820 height 13
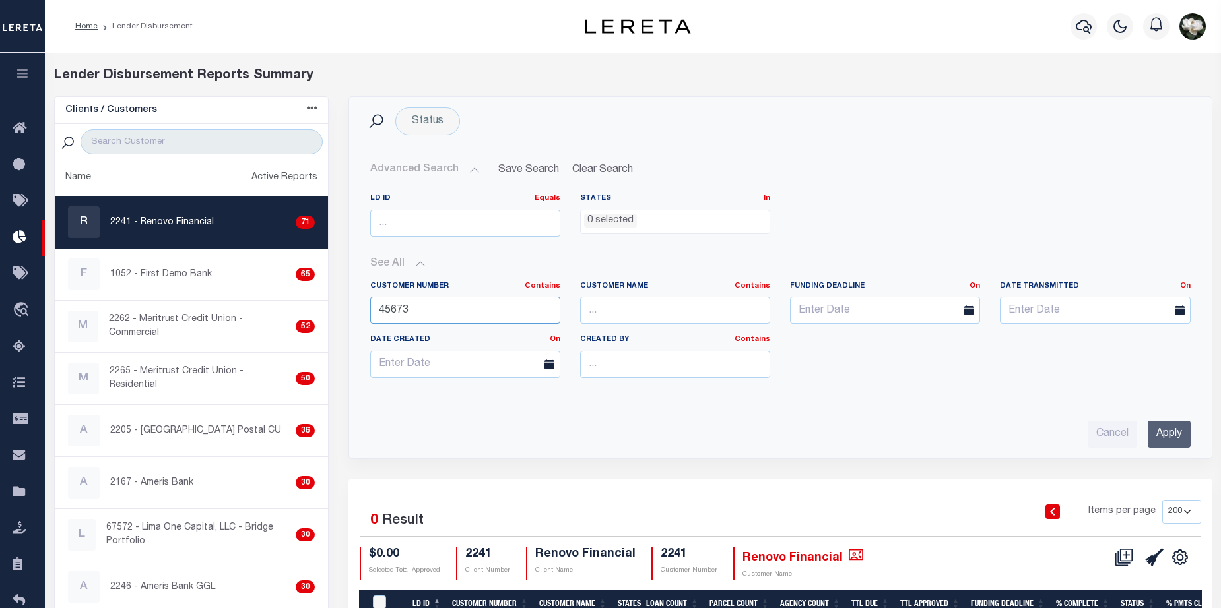
drag, startPoint x: 451, startPoint y: 309, endPoint x: 336, endPoint y: 306, distance: 115.5
click at [336, 306] on div "Clients / Customers Customers asc Customers desc Client asc Client desc Active …" at bounding box center [633, 381] width 1178 height 571
click at [1159, 441] on input "Apply" at bounding box center [1168, 434] width 43 height 27
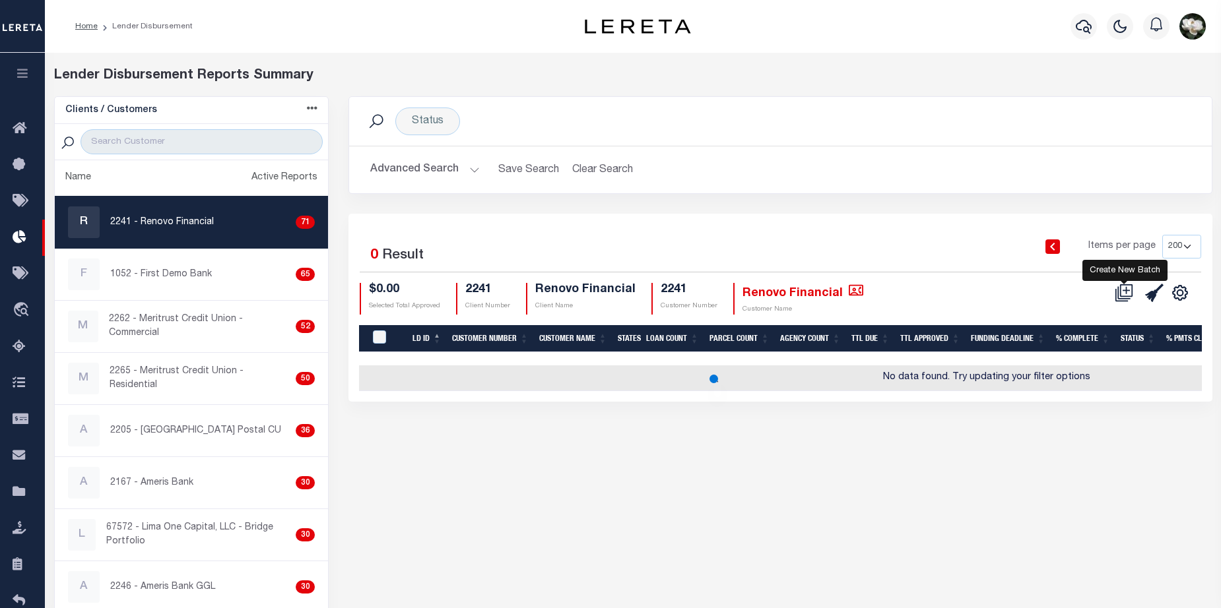
click at [1127, 293] on icon at bounding box center [1124, 293] width 18 height 18
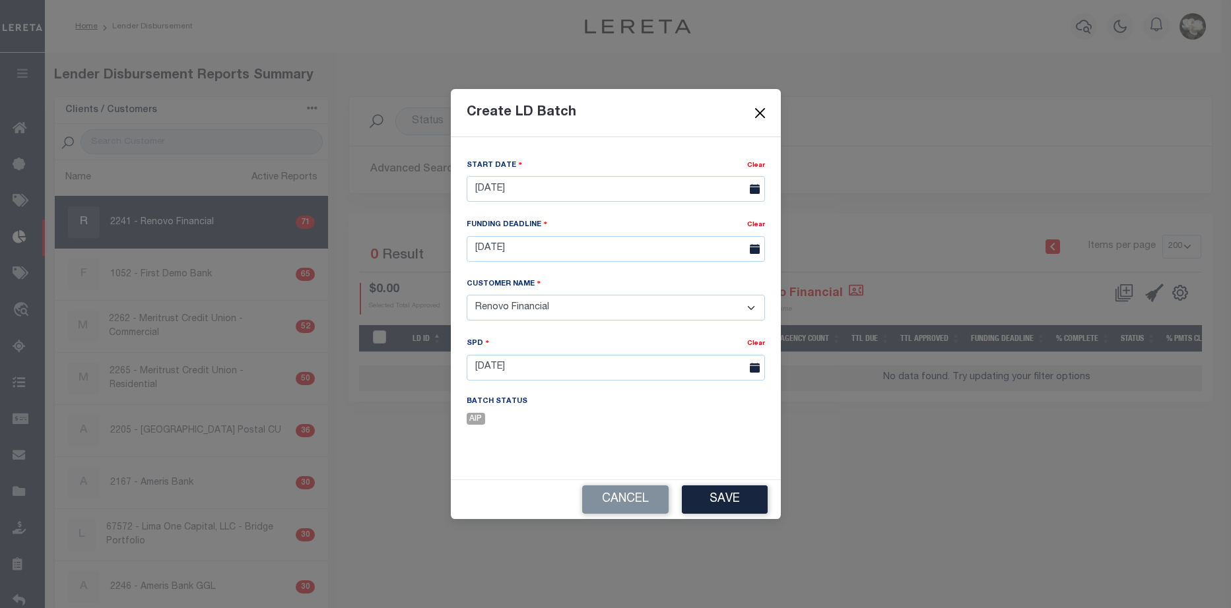
click at [768, 119] on div "Create LD Batch" at bounding box center [616, 113] width 330 height 48
click at [609, 504] on button "Cancel" at bounding box center [625, 500] width 86 height 28
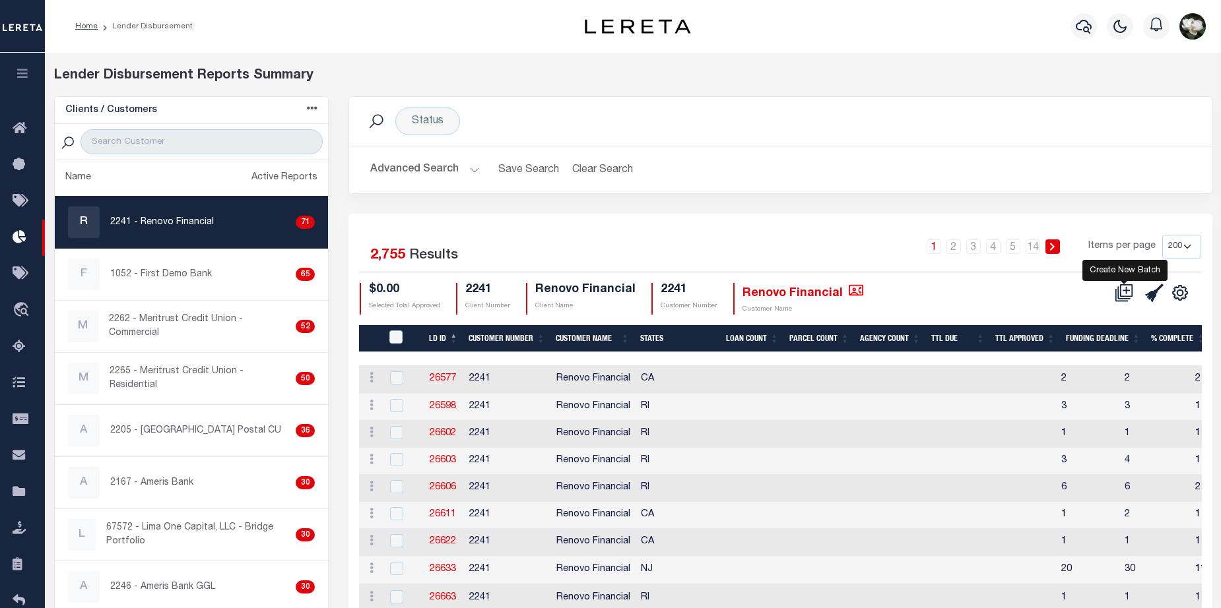
click at [1122, 292] on icon at bounding box center [1124, 293] width 18 height 18
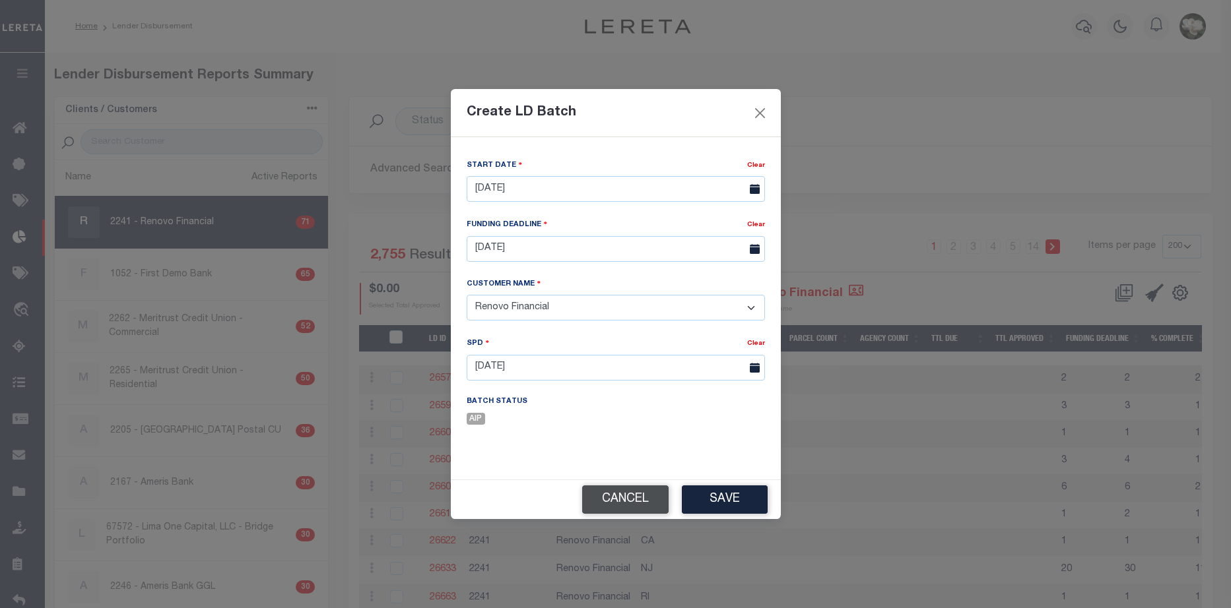
click at [628, 502] on button "Cancel" at bounding box center [625, 500] width 86 height 28
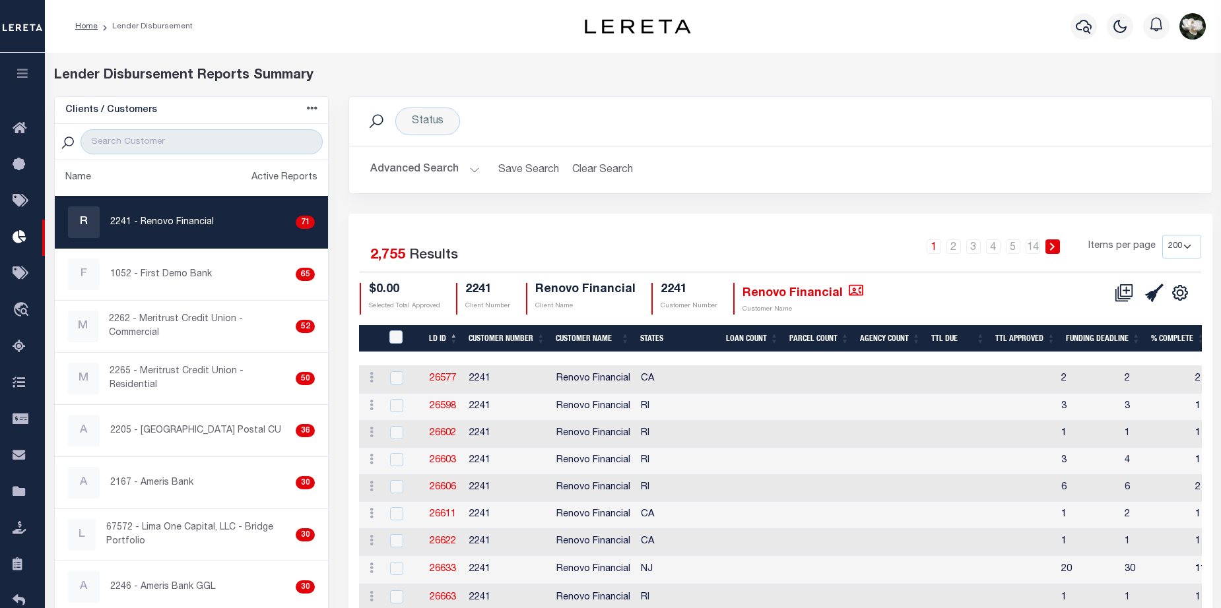
click at [426, 175] on button "Advanced Search" at bounding box center [425, 170] width 110 height 26
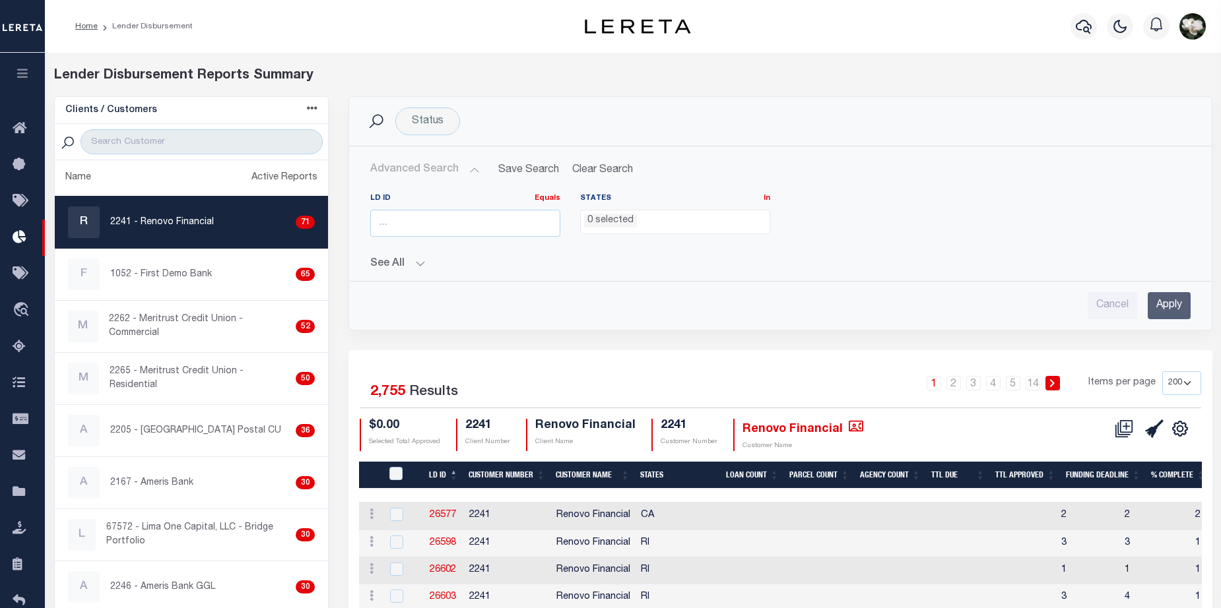
click at [414, 273] on div "LD ID Equals Equals Is Not Equal To Is Greater Than Is Less Than States In In A…" at bounding box center [780, 251] width 841 height 137
click at [412, 263] on button "See All" at bounding box center [780, 264] width 820 height 13
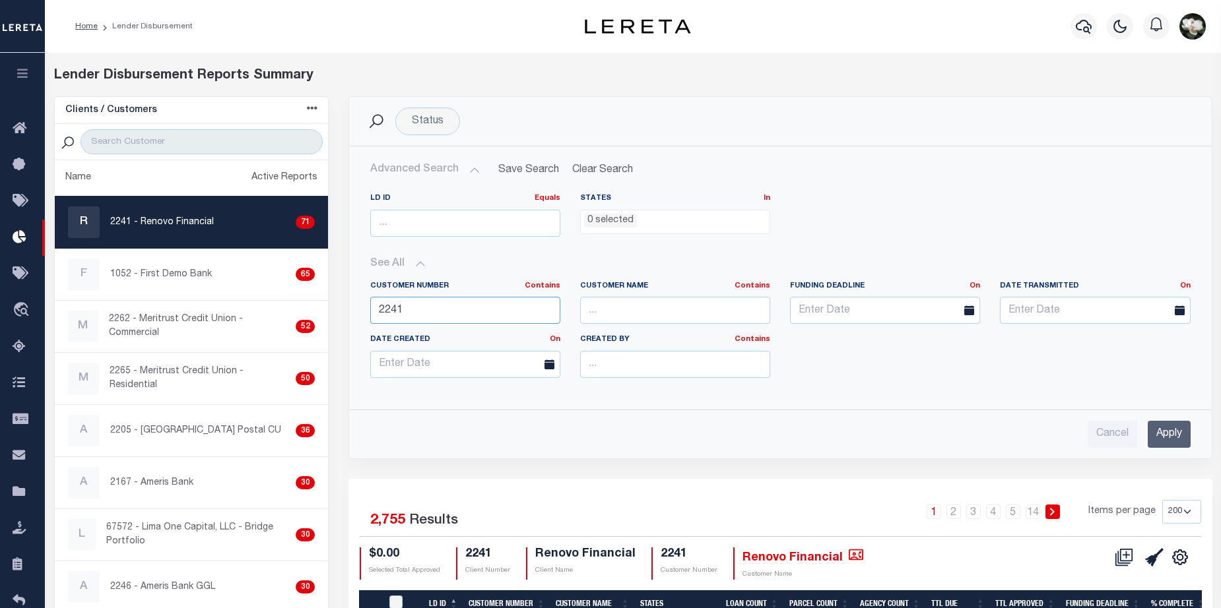
drag, startPoint x: 418, startPoint y: 307, endPoint x: 340, endPoint y: 307, distance: 77.9
click at [340, 307] on div "Status Search Advanced Search Save Search Clear Search LDBatchesGridWrapper_dyn…" at bounding box center [781, 287] width 884 height 383
type input "11030"
click at [1173, 436] on input "Apply" at bounding box center [1168, 434] width 43 height 27
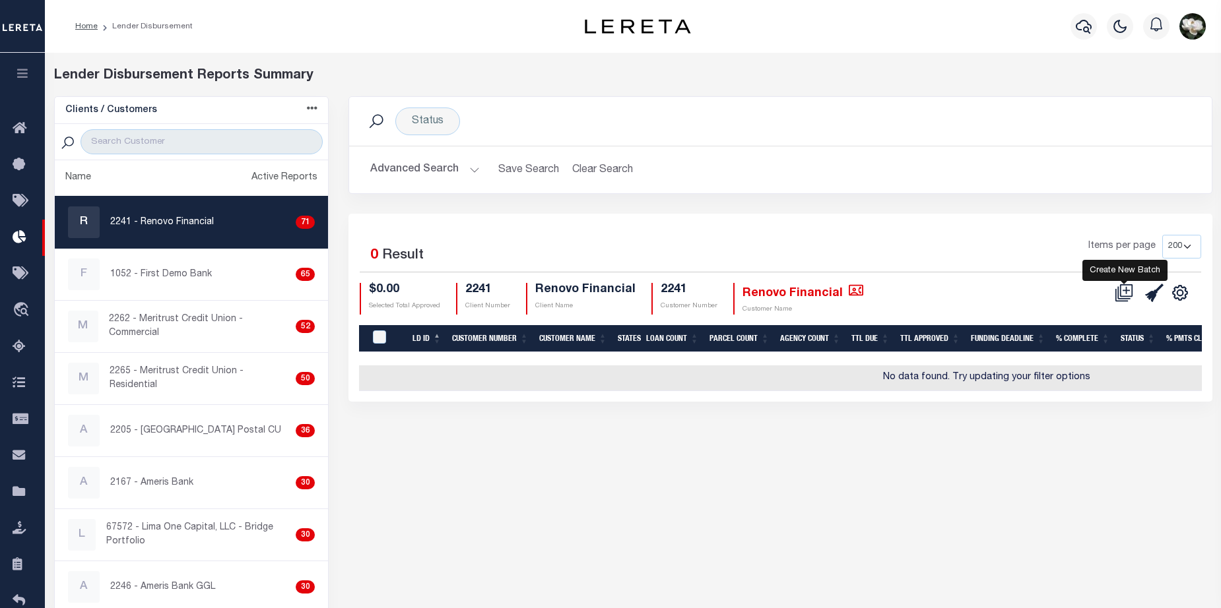
click at [1118, 290] on icon at bounding box center [1124, 292] width 13 height 13
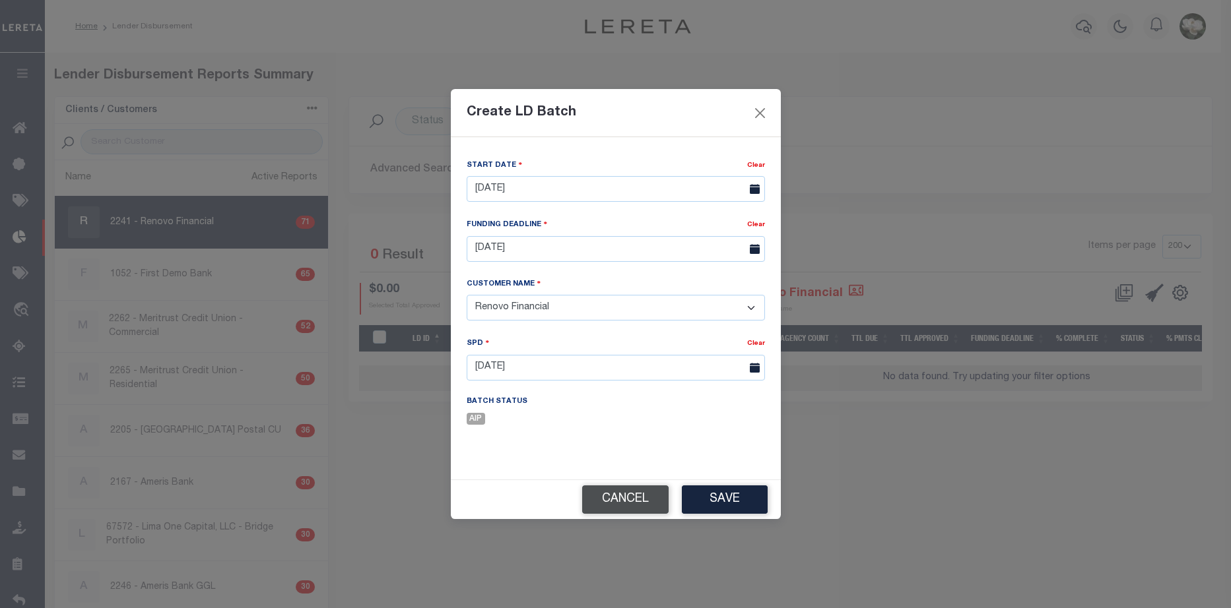
click at [617, 499] on button "Cancel" at bounding box center [625, 500] width 86 height 28
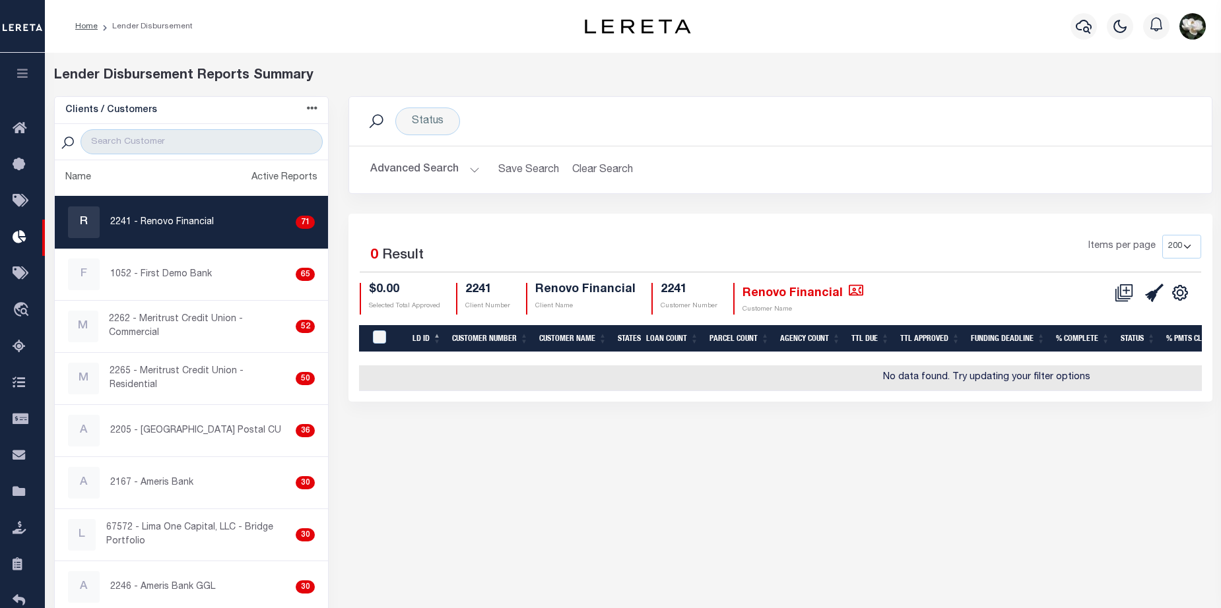
click at [426, 171] on button "Advanced Search" at bounding box center [425, 170] width 110 height 26
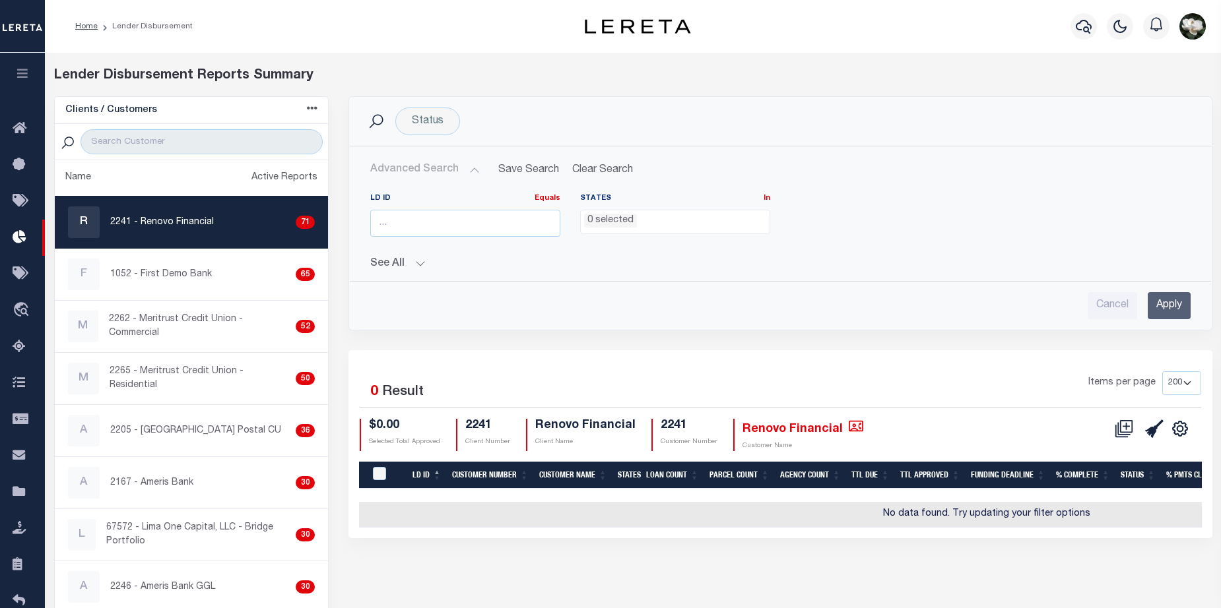
click at [420, 261] on button "See All" at bounding box center [780, 264] width 820 height 13
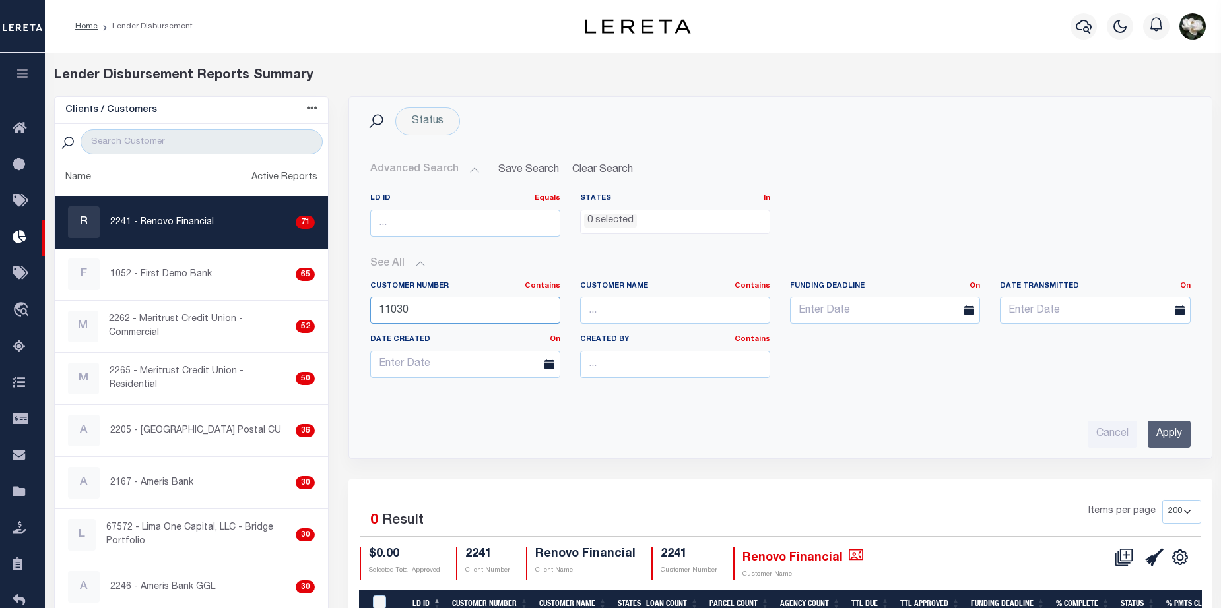
drag, startPoint x: 437, startPoint y: 309, endPoint x: 362, endPoint y: 307, distance: 74.6
click at [362, 307] on div "Customer Number Contains Contains Is 11030" at bounding box center [465, 308] width 210 height 54
click at [1173, 439] on input "Apply" at bounding box center [1168, 434] width 43 height 27
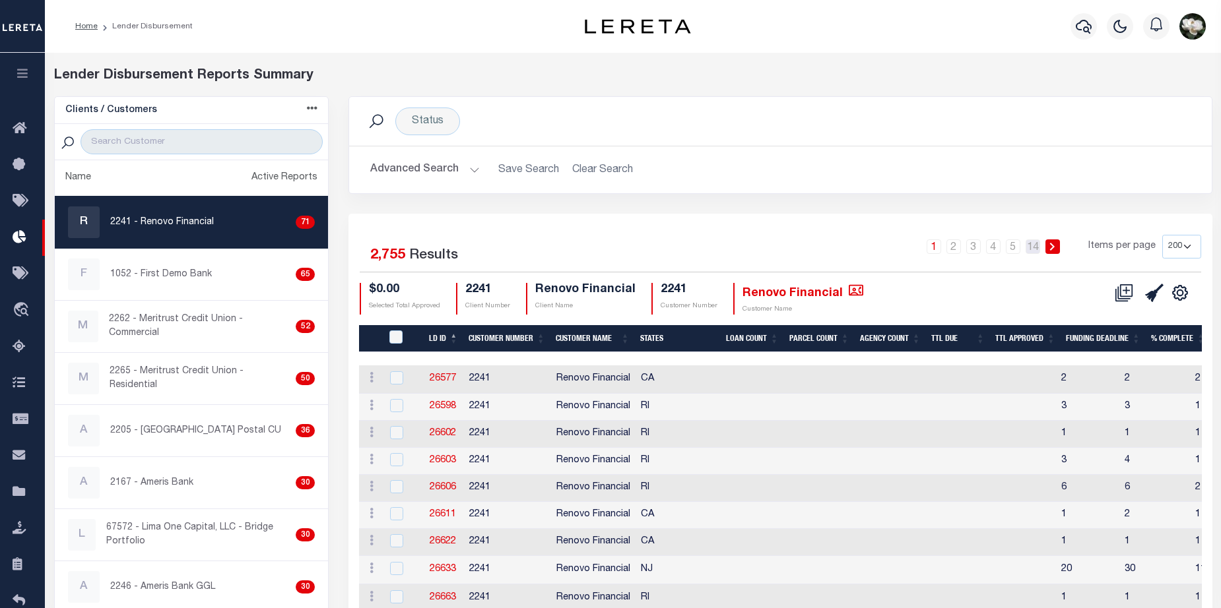
drag, startPoint x: 1033, startPoint y: 248, endPoint x: 1049, endPoint y: 250, distance: 16.0
click at [1033, 248] on link "14" at bounding box center [1032, 247] width 15 height 15
click at [1126, 294] on icon at bounding box center [1124, 293] width 18 height 18
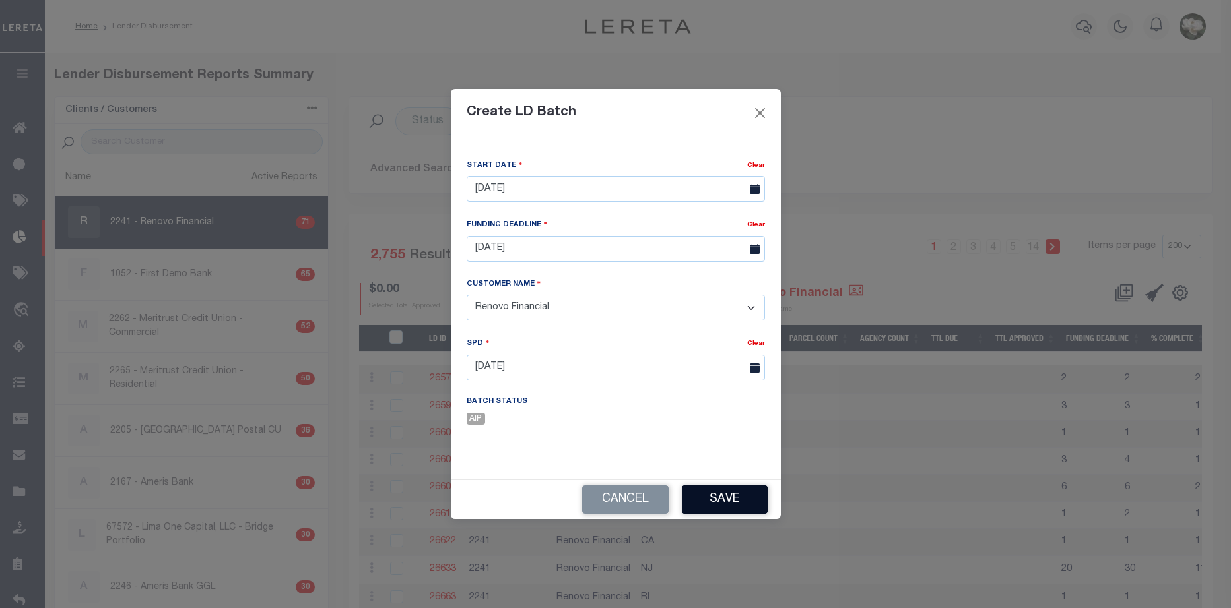
click at [756, 501] on button "Save" at bounding box center [725, 500] width 86 height 28
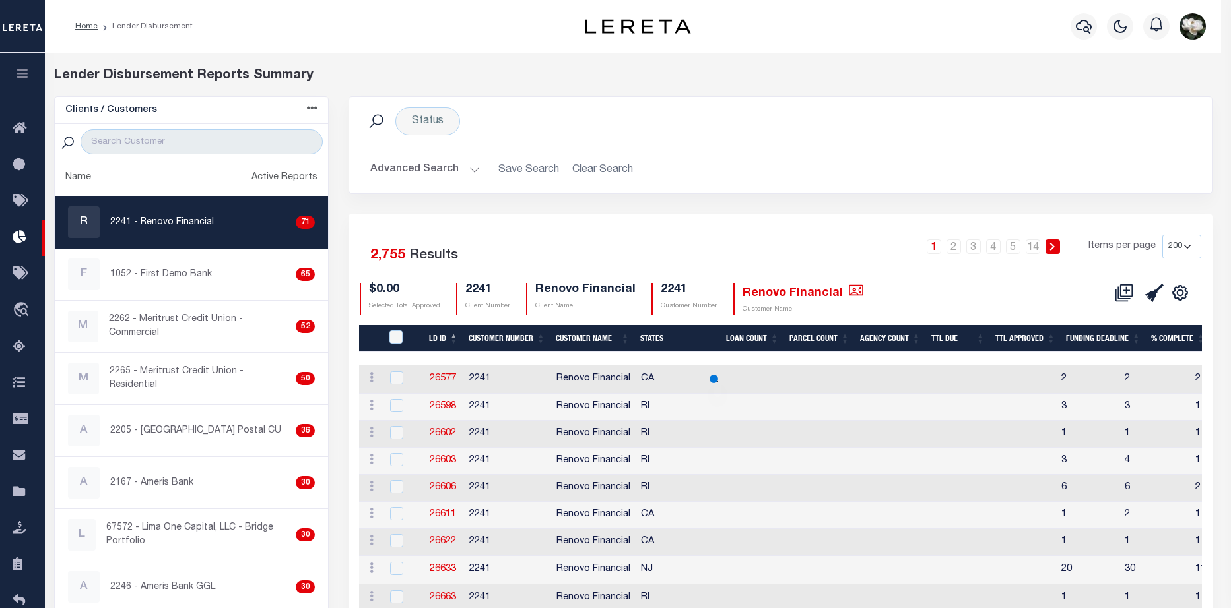
drag, startPoint x: 756, startPoint y: 110, endPoint x: 1106, endPoint y: 183, distance: 358.1
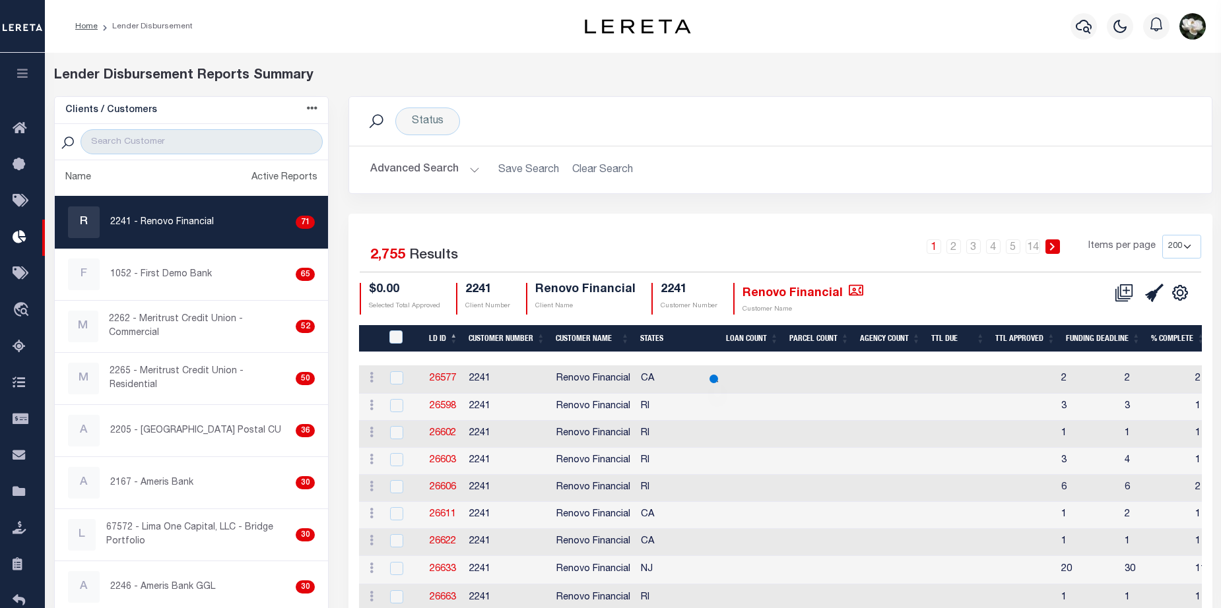
click at [1034, 112] on div "Status Search" at bounding box center [780, 122] width 841 height 28
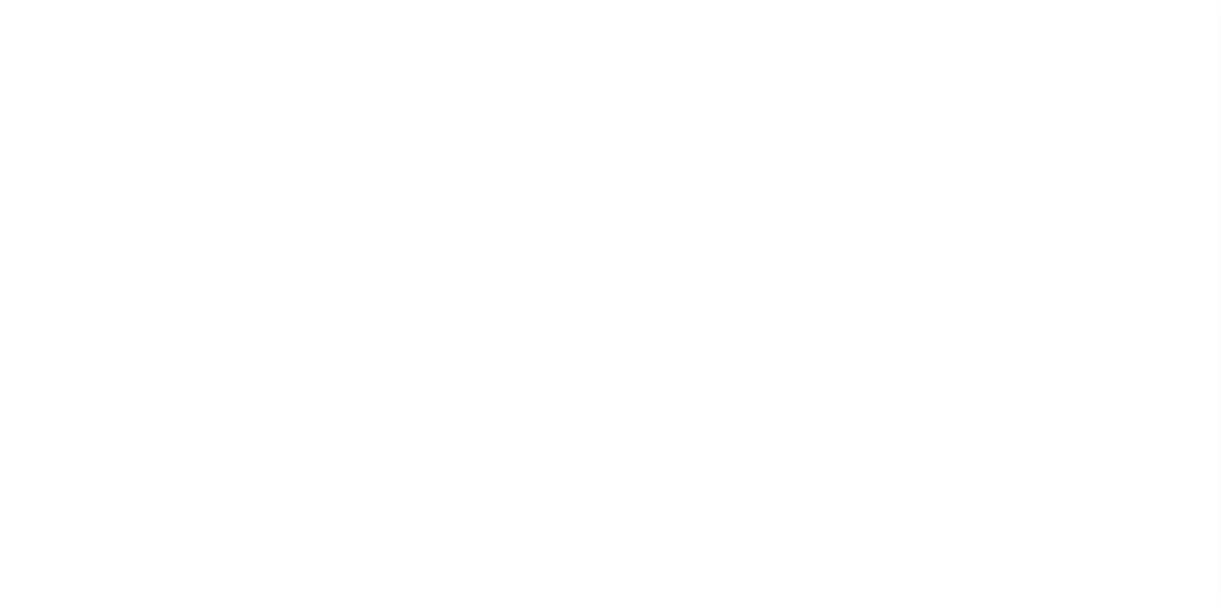
scroll to position [23, 0]
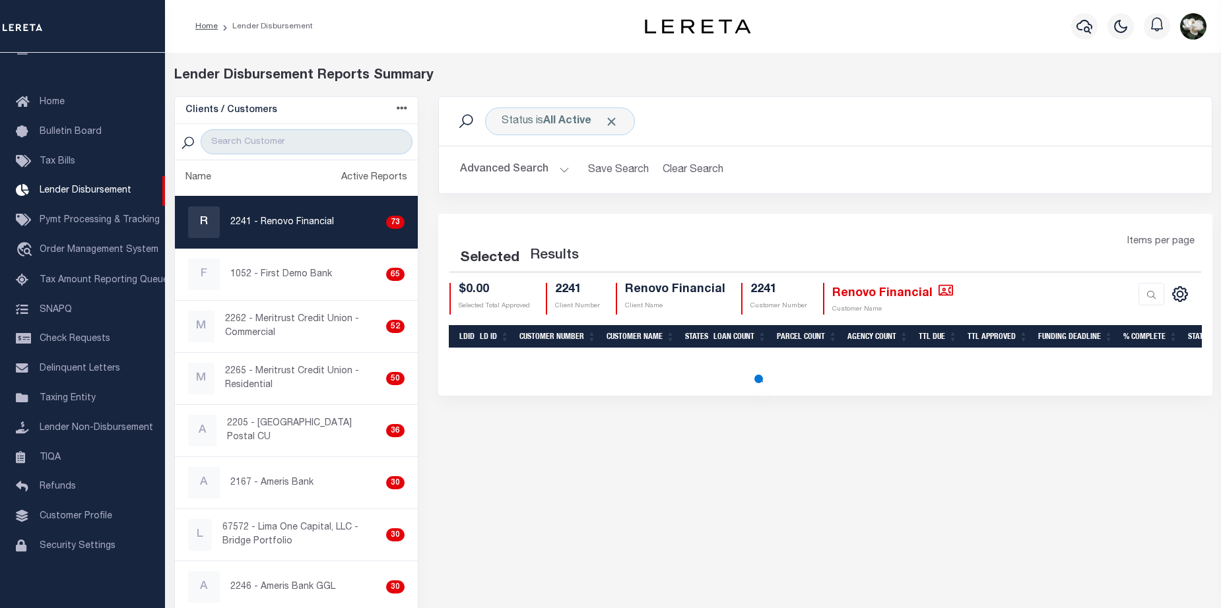
select select "200"
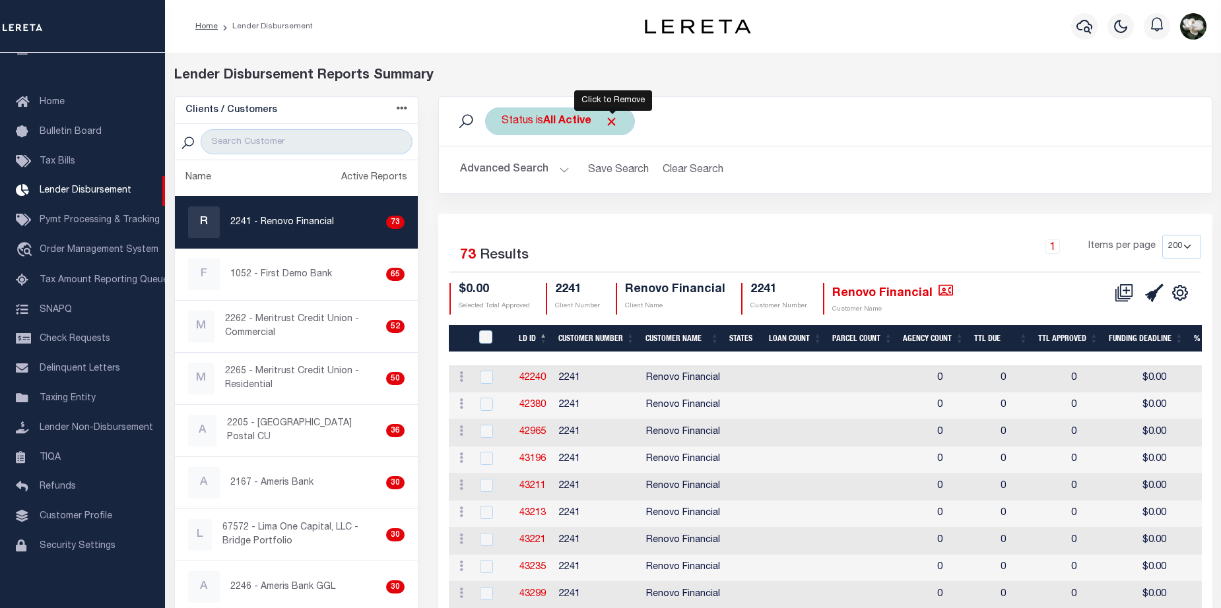
drag, startPoint x: 612, startPoint y: 123, endPoint x: 725, endPoint y: 171, distance: 122.4
click at [612, 124] on span "Click to Remove" at bounding box center [611, 122] width 14 height 14
click at [495, 168] on button "Advanced Search" at bounding box center [515, 170] width 110 height 26
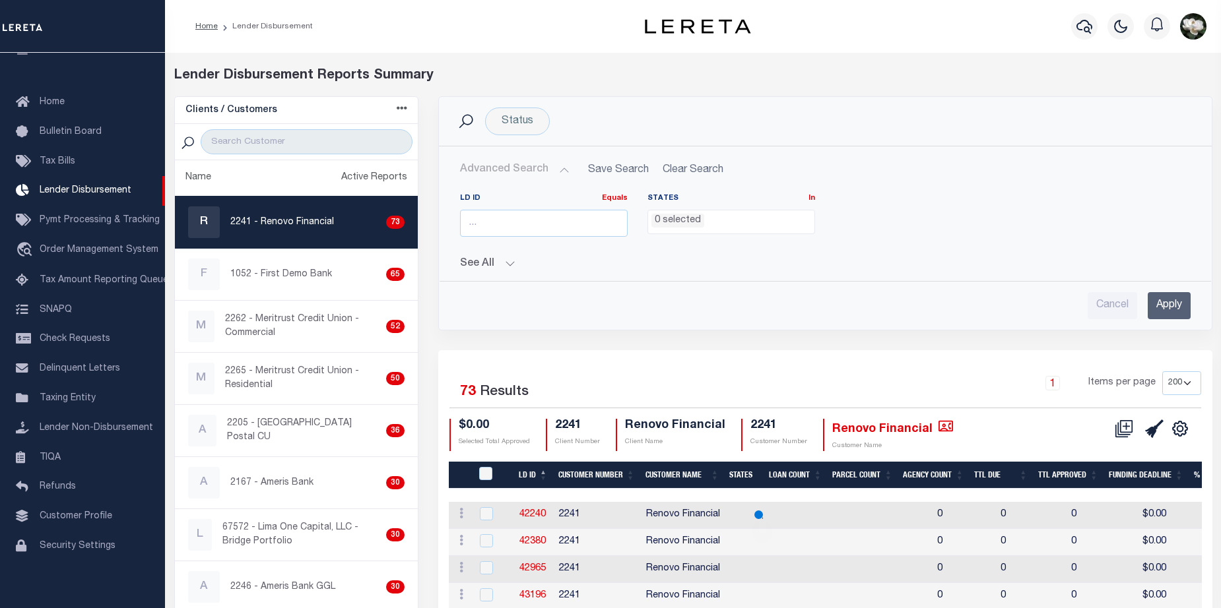
click at [508, 261] on button "See All" at bounding box center [825, 264] width 730 height 13
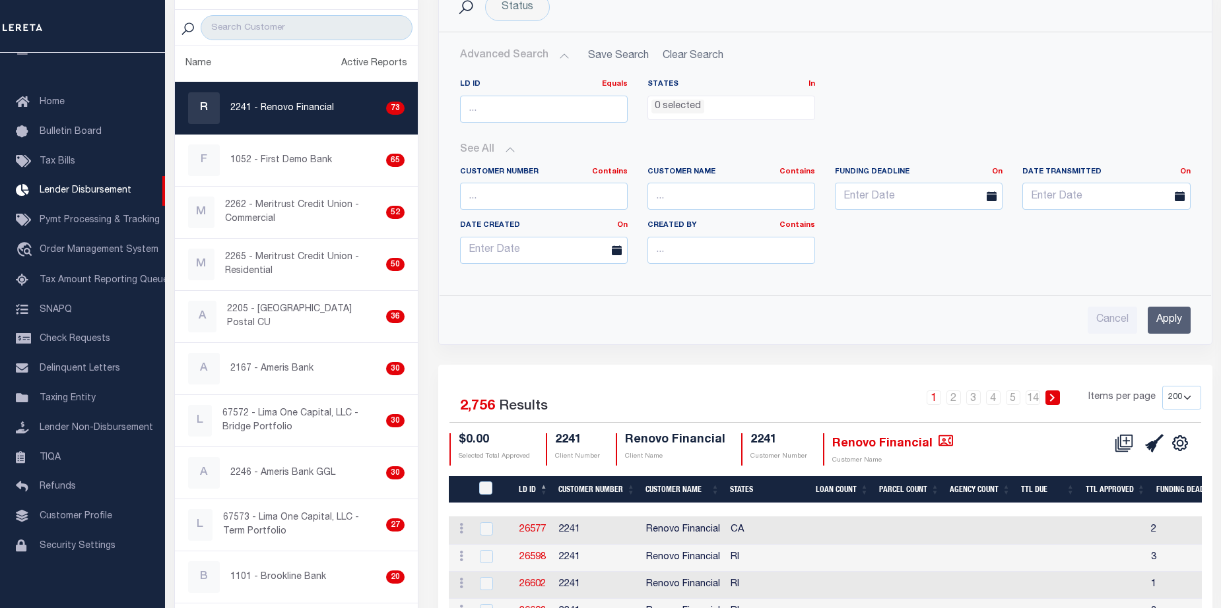
scroll to position [206, 0]
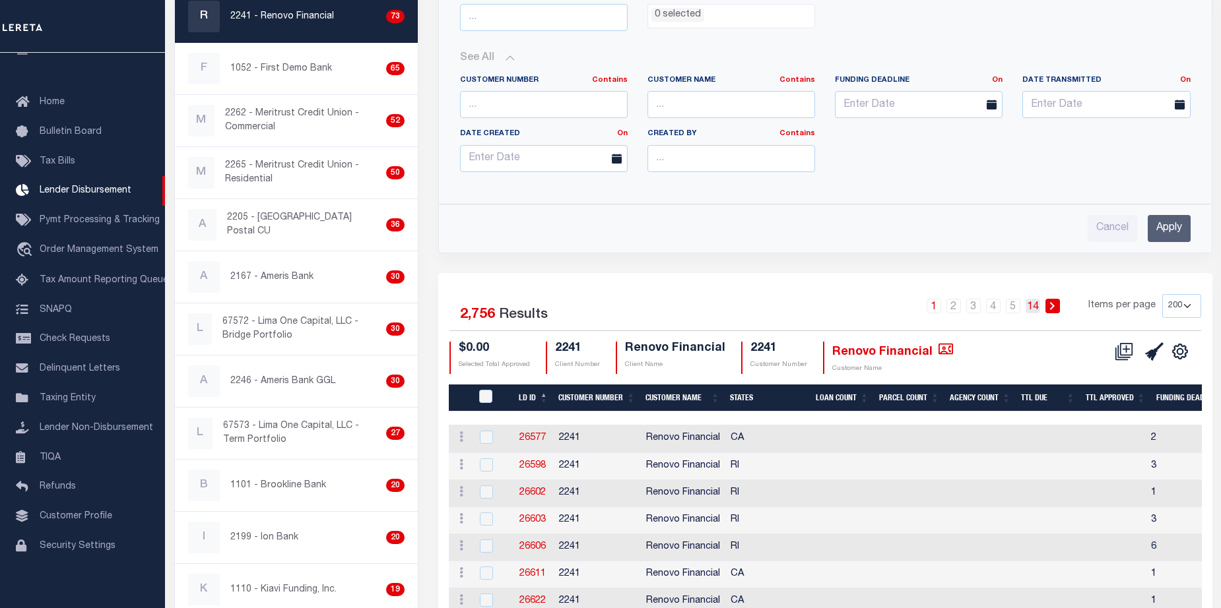
click at [1031, 304] on link "14" at bounding box center [1032, 306] width 15 height 15
click at [1038, 311] on link "14" at bounding box center [1032, 306] width 15 height 15
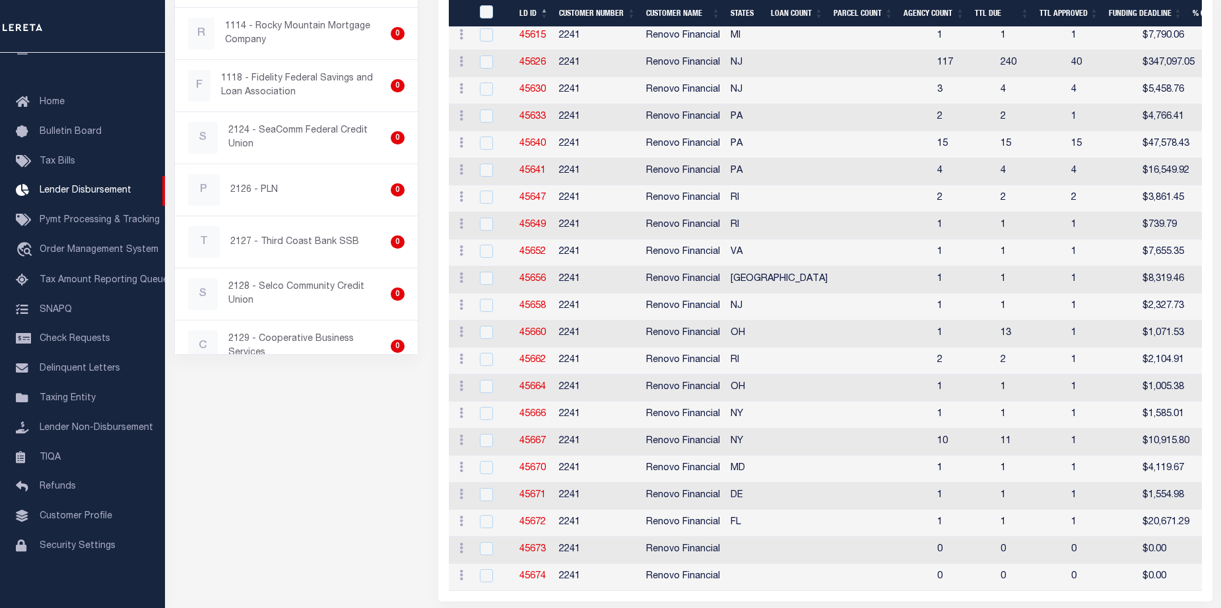
scroll to position [4315, 0]
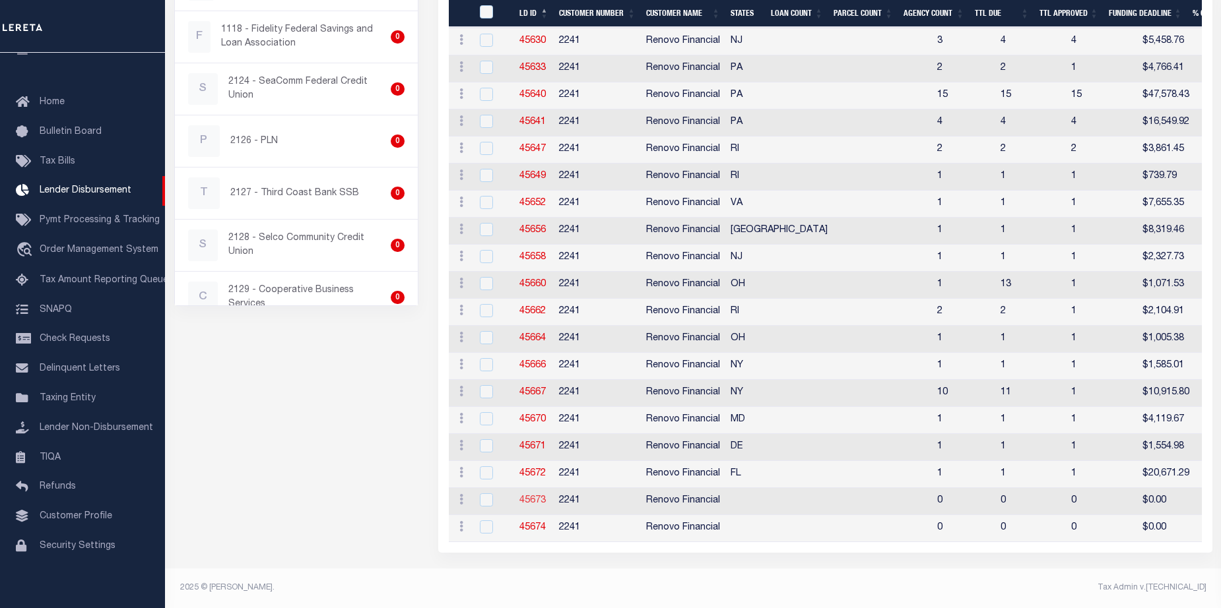
click at [530, 496] on link "45673" at bounding box center [532, 500] width 26 height 9
checkbox input "true"
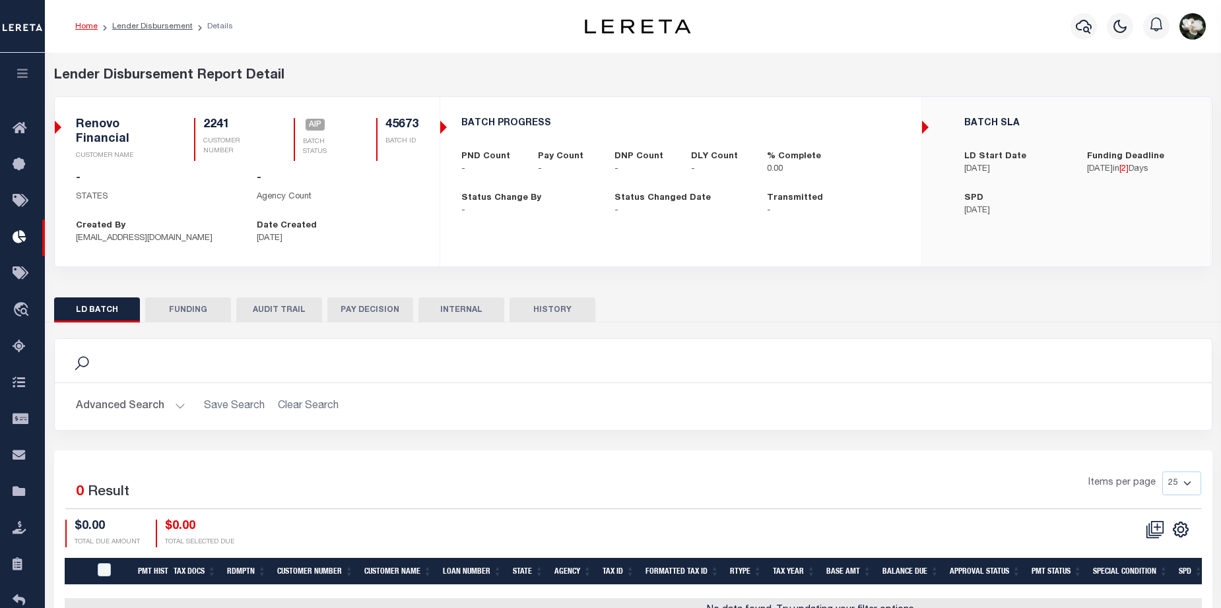
click at [122, 404] on button "Advanced Search" at bounding box center [131, 407] width 110 height 26
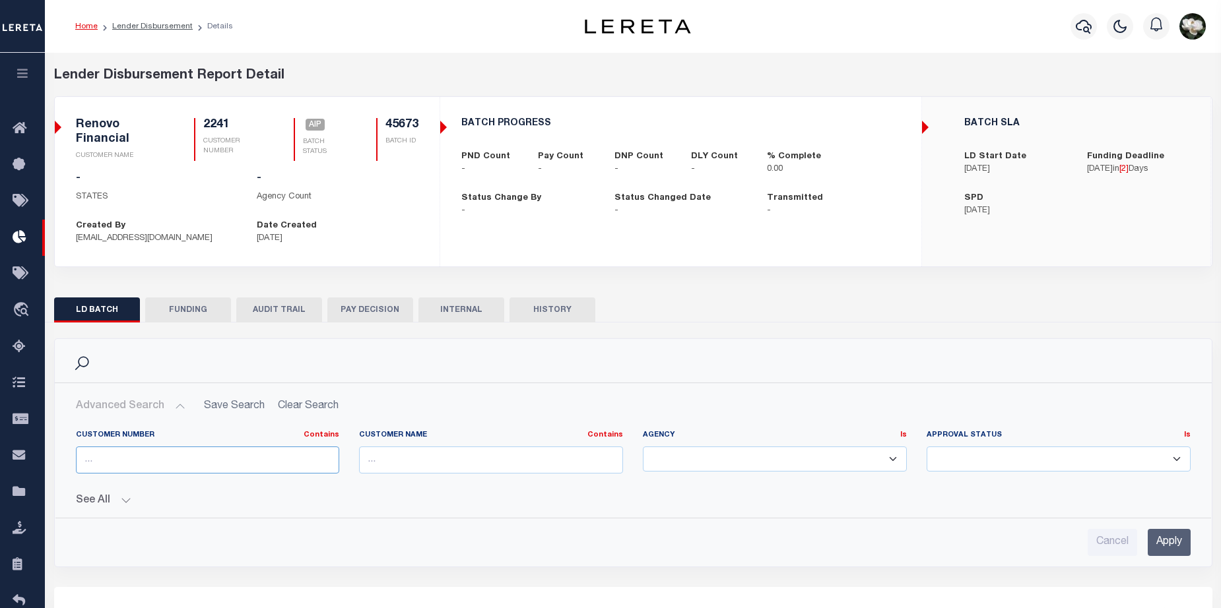
drag, startPoint x: 266, startPoint y: 459, endPoint x: 295, endPoint y: 451, distance: 30.1
click at [269, 457] on input "text" at bounding box center [208, 460] width 264 height 27
type input "11030"
click at [1168, 538] on input "Apply" at bounding box center [1168, 542] width 43 height 27
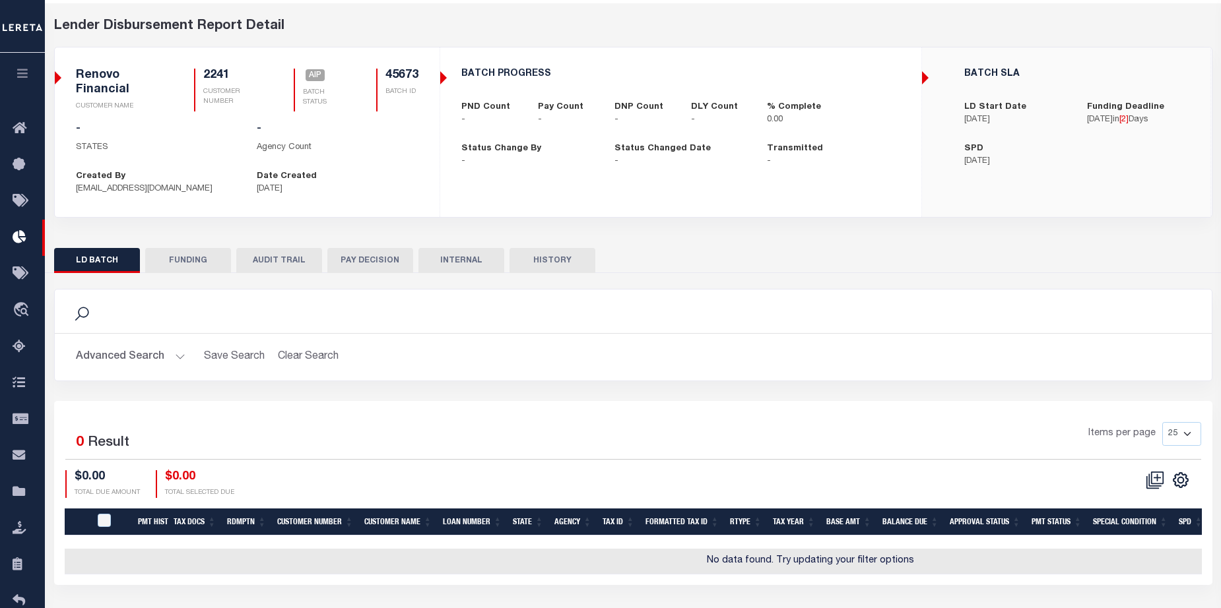
scroll to position [91, 0]
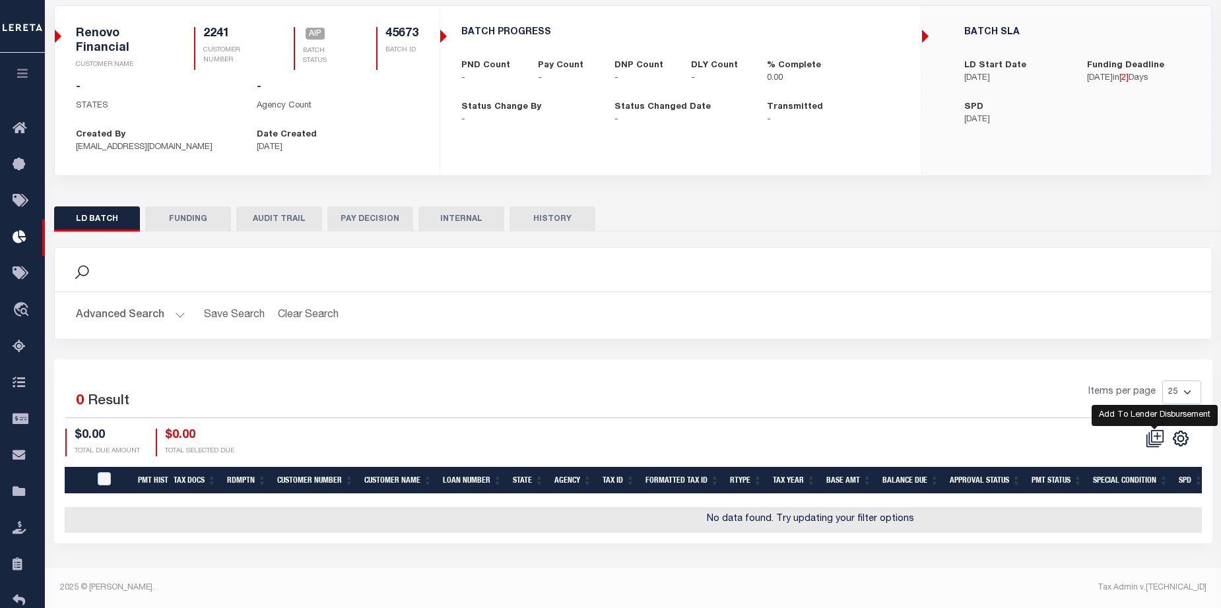
click at [1152, 436] on icon at bounding box center [1155, 439] width 18 height 18
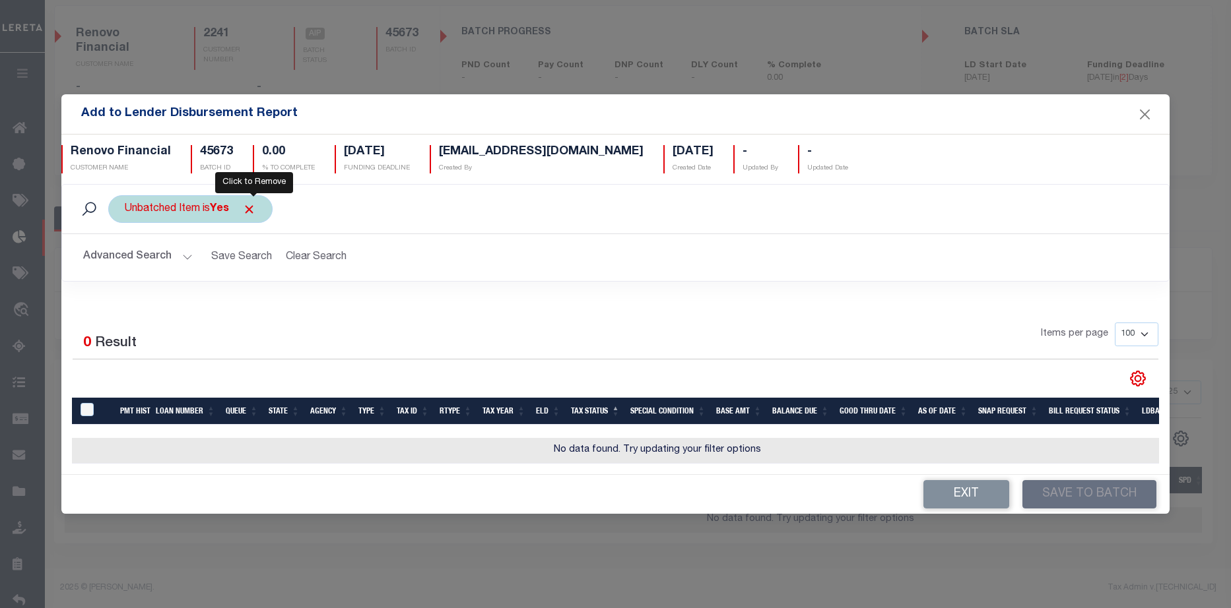
click at [252, 203] on span "Click to Remove" at bounding box center [249, 210] width 14 height 14
click at [116, 252] on button "Advanced Search" at bounding box center [138, 258] width 110 height 26
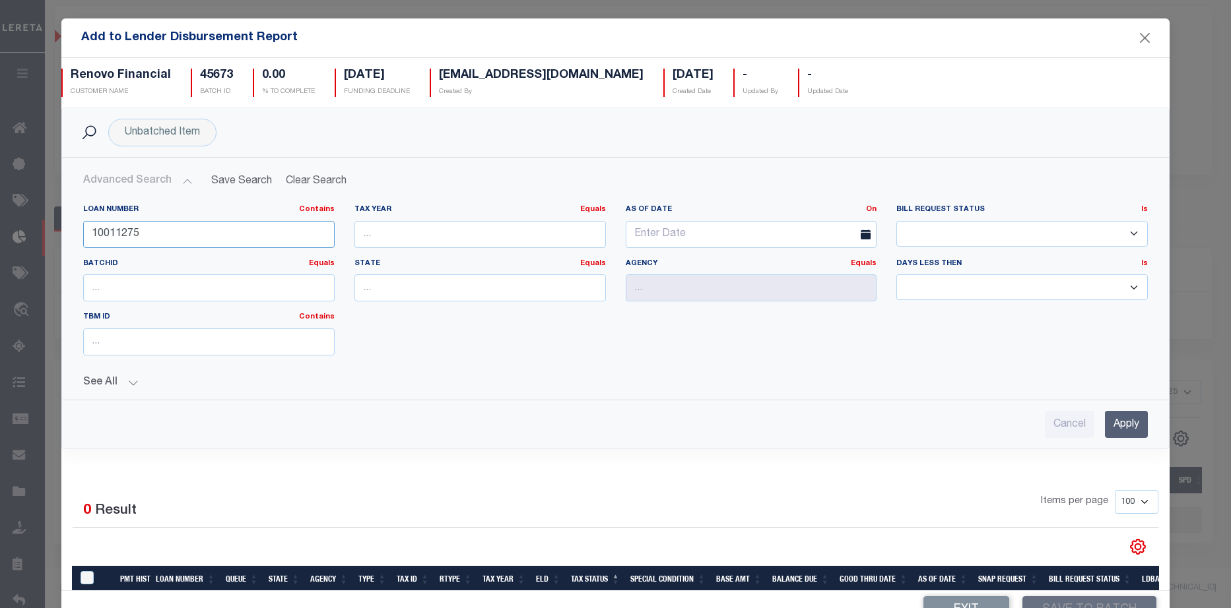
drag, startPoint x: 141, startPoint y: 235, endPoint x: 18, endPoint y: 223, distance: 122.7
click at [13, 227] on div "Add to Lender Disbursement Report Renovo Financial CUSTOMER NAME 45673 BATCH ID…" at bounding box center [615, 304] width 1231 height 608
type input "11030"
click at [1107, 432] on input "Apply" at bounding box center [1126, 424] width 43 height 27
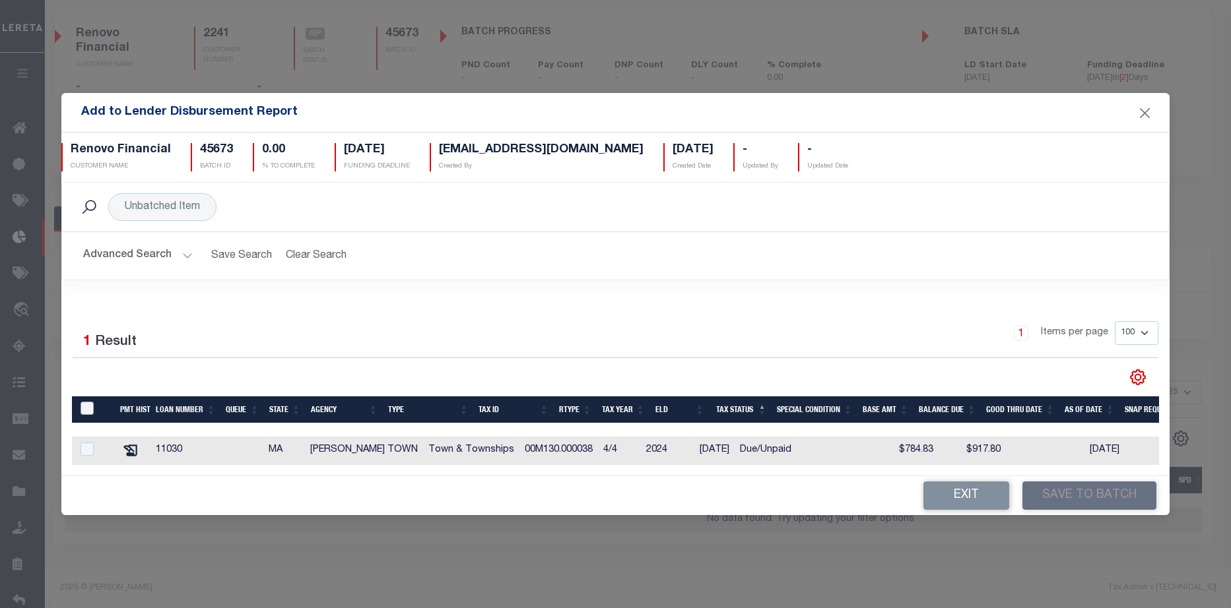
click at [88, 406] on input "TaxID" at bounding box center [87, 408] width 13 height 13
checkbox input "true"
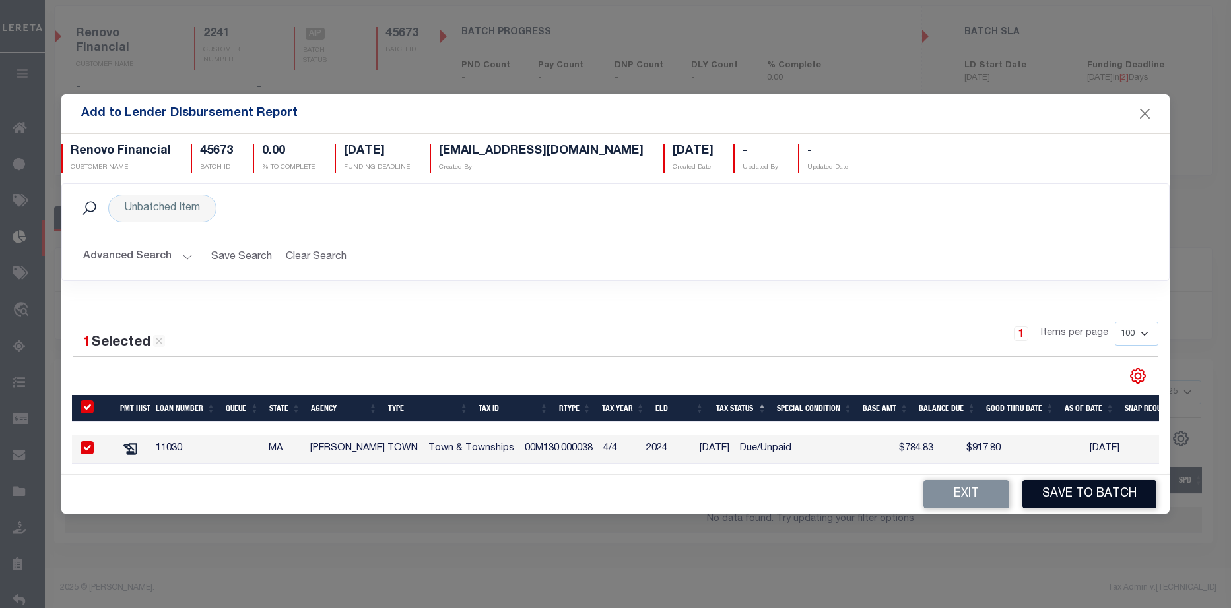
click at [1109, 502] on button "Save to Batch" at bounding box center [1089, 494] width 134 height 28
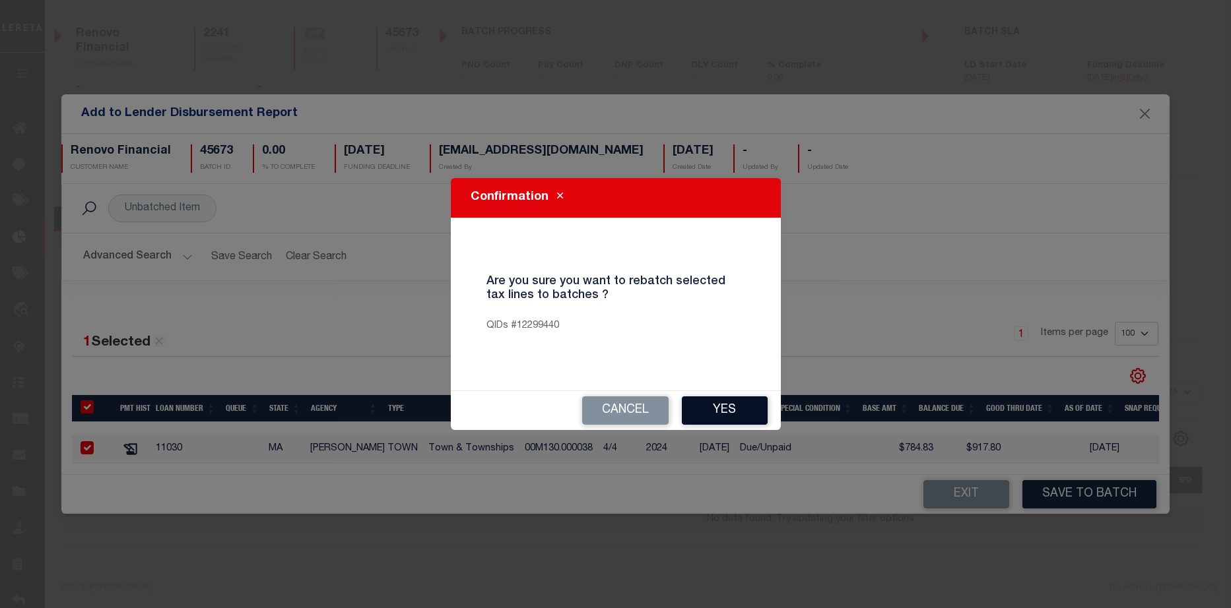
click at [730, 411] on button "Yes" at bounding box center [725, 411] width 86 height 28
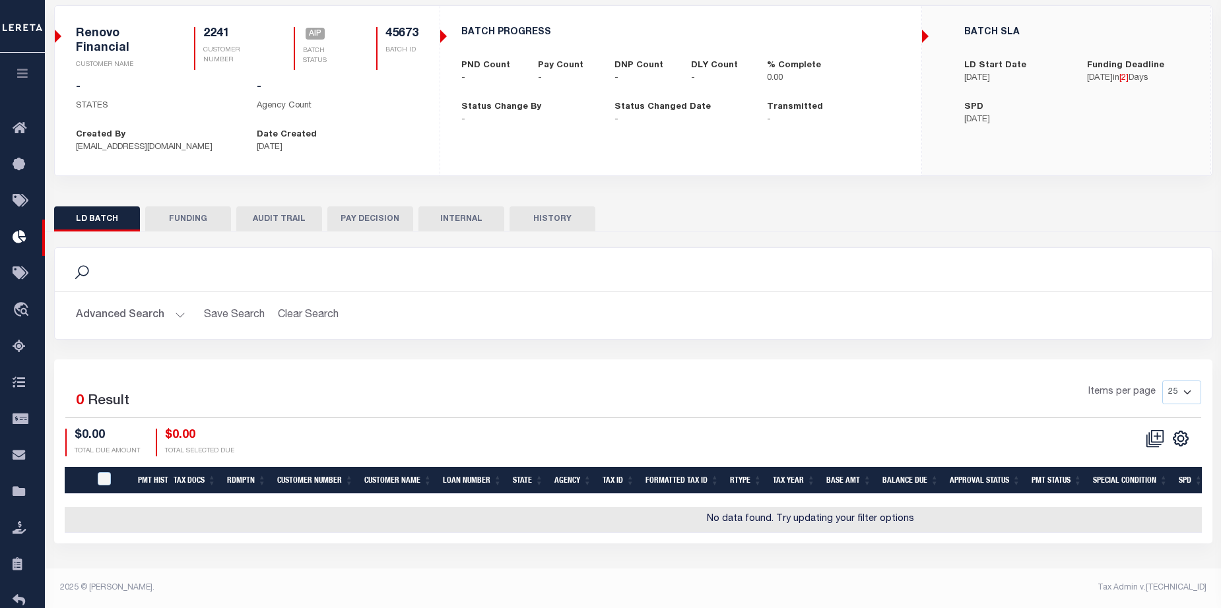
click at [443, 574] on footer "2025 © LERETA. Tax Admin v.1.0.0.1" at bounding box center [633, 589] width 1176 height 40
